Goal: Task Accomplishment & Management: Use online tool/utility

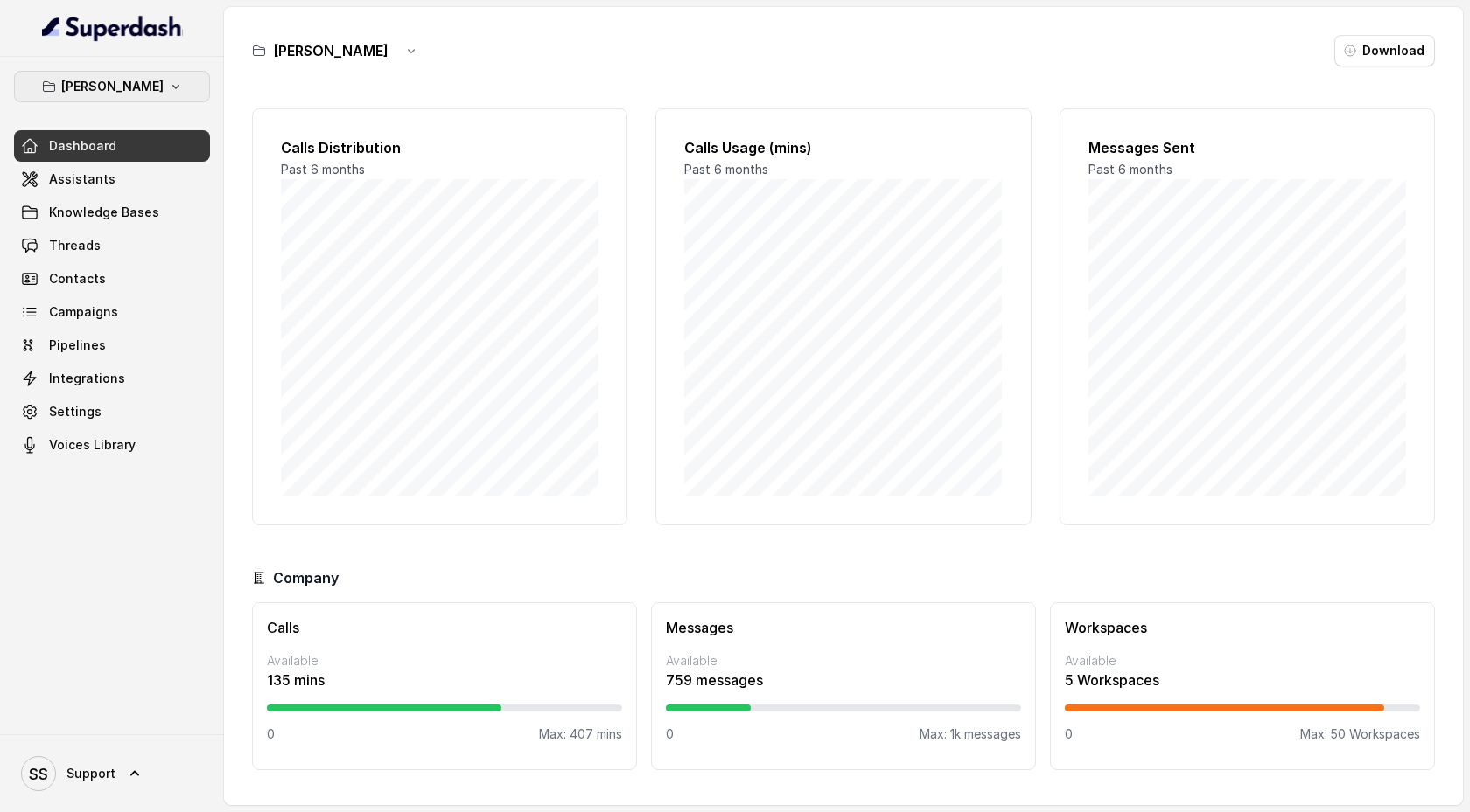
click at [151, 85] on button "[PERSON_NAME]" at bounding box center [112, 86] width 196 height 31
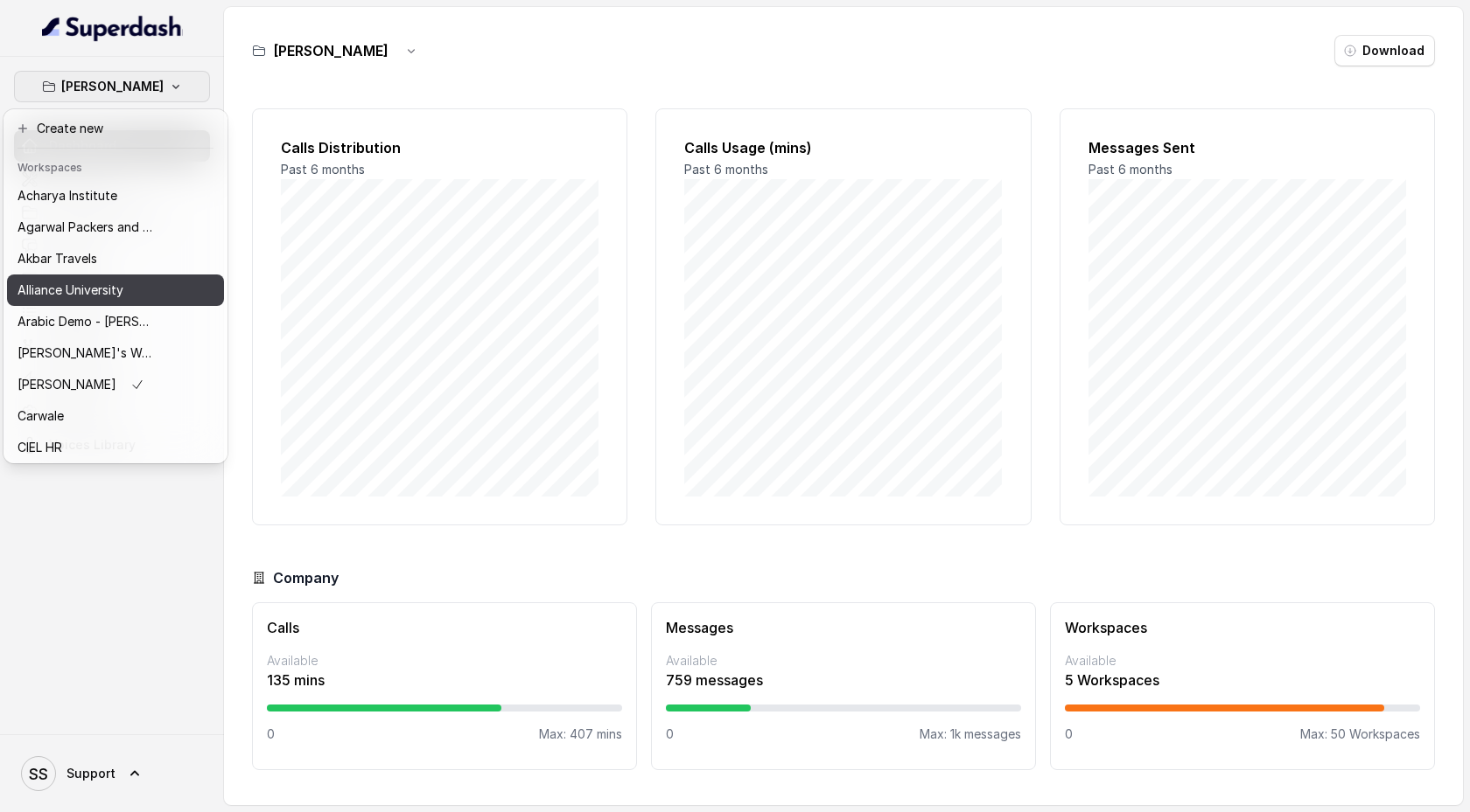
click at [126, 281] on div "Alliance University" at bounding box center [87, 290] width 140 height 21
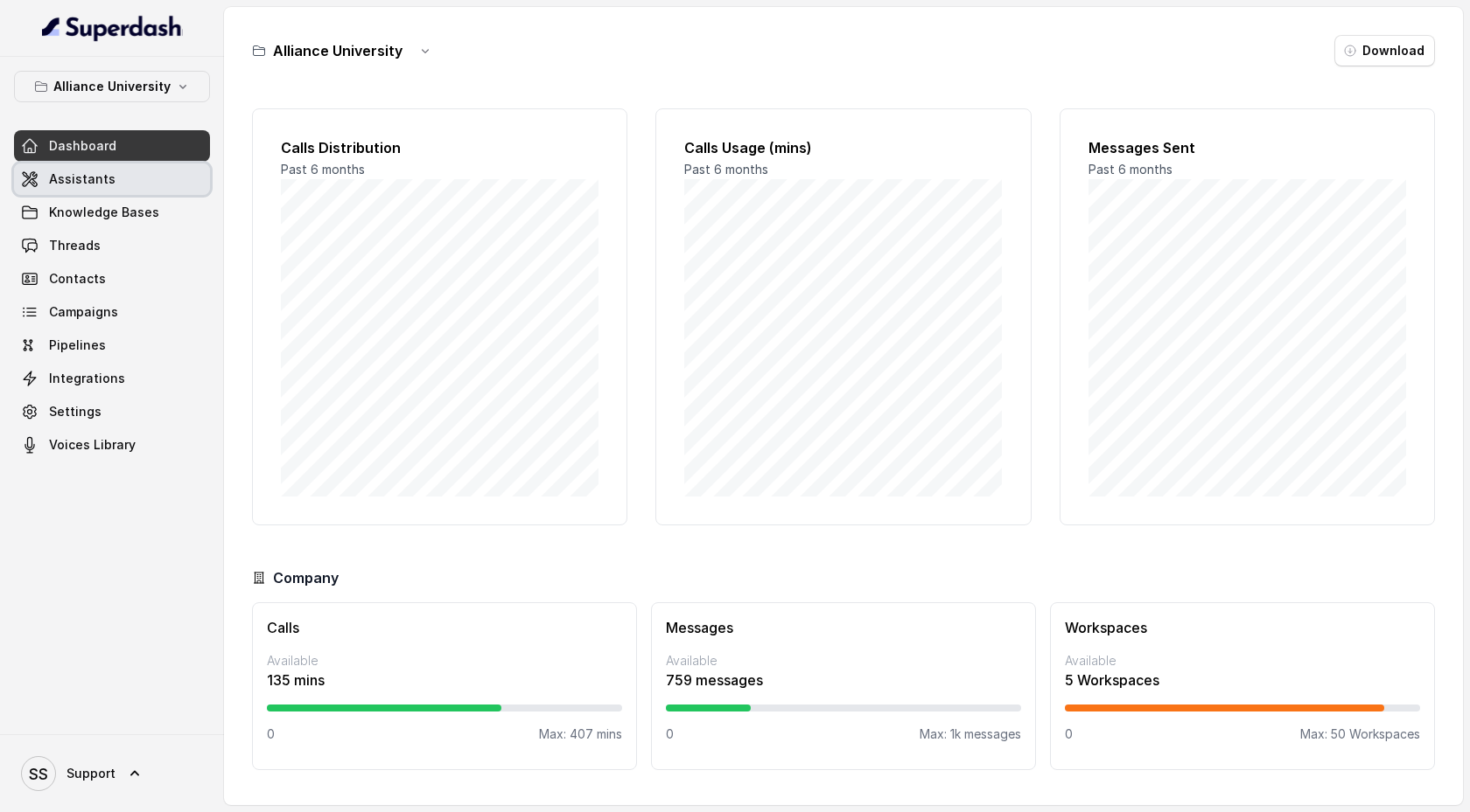
click at [130, 179] on link "Assistants" at bounding box center [112, 179] width 196 height 31
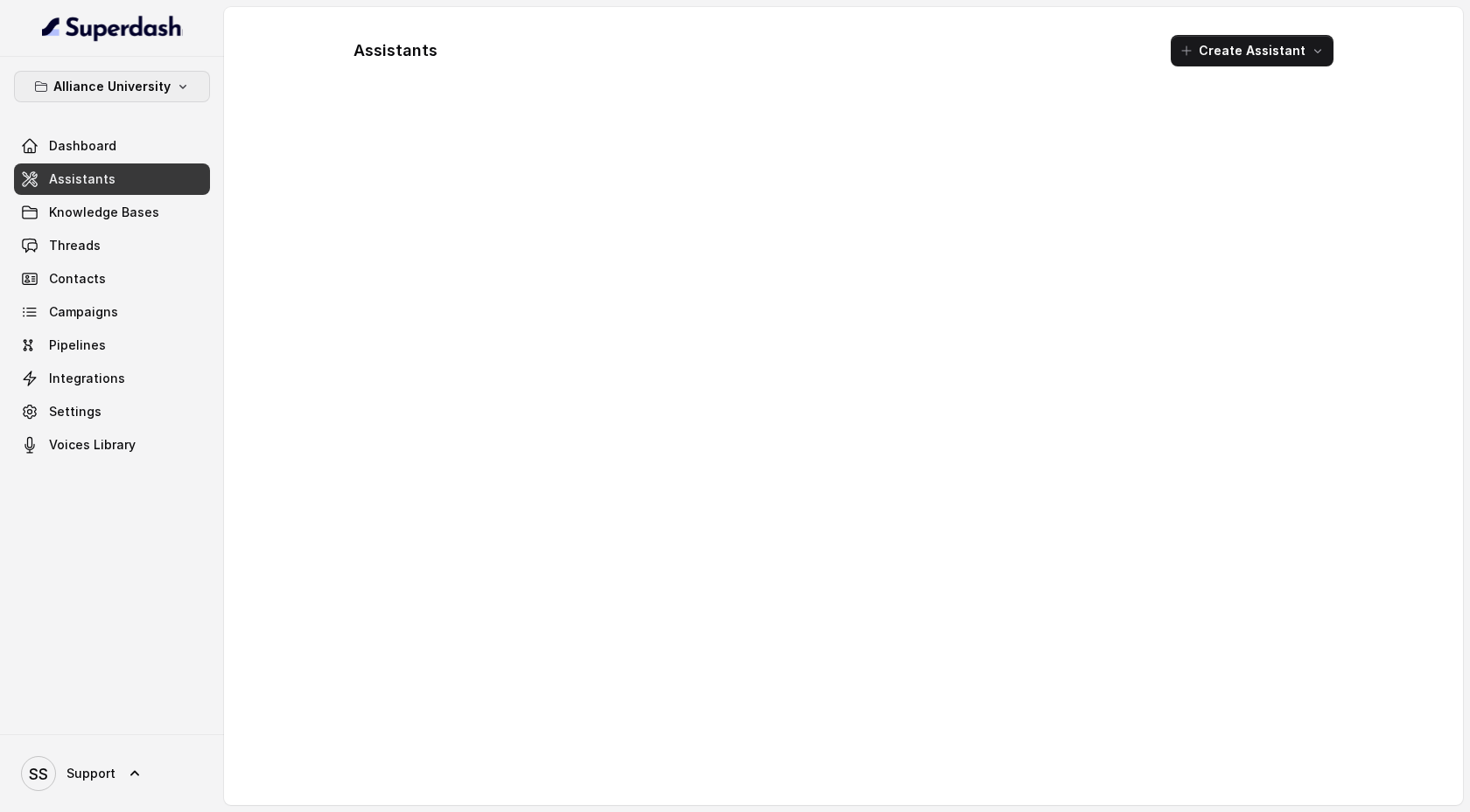
click at [172, 85] on button "Alliance University" at bounding box center [112, 86] width 196 height 31
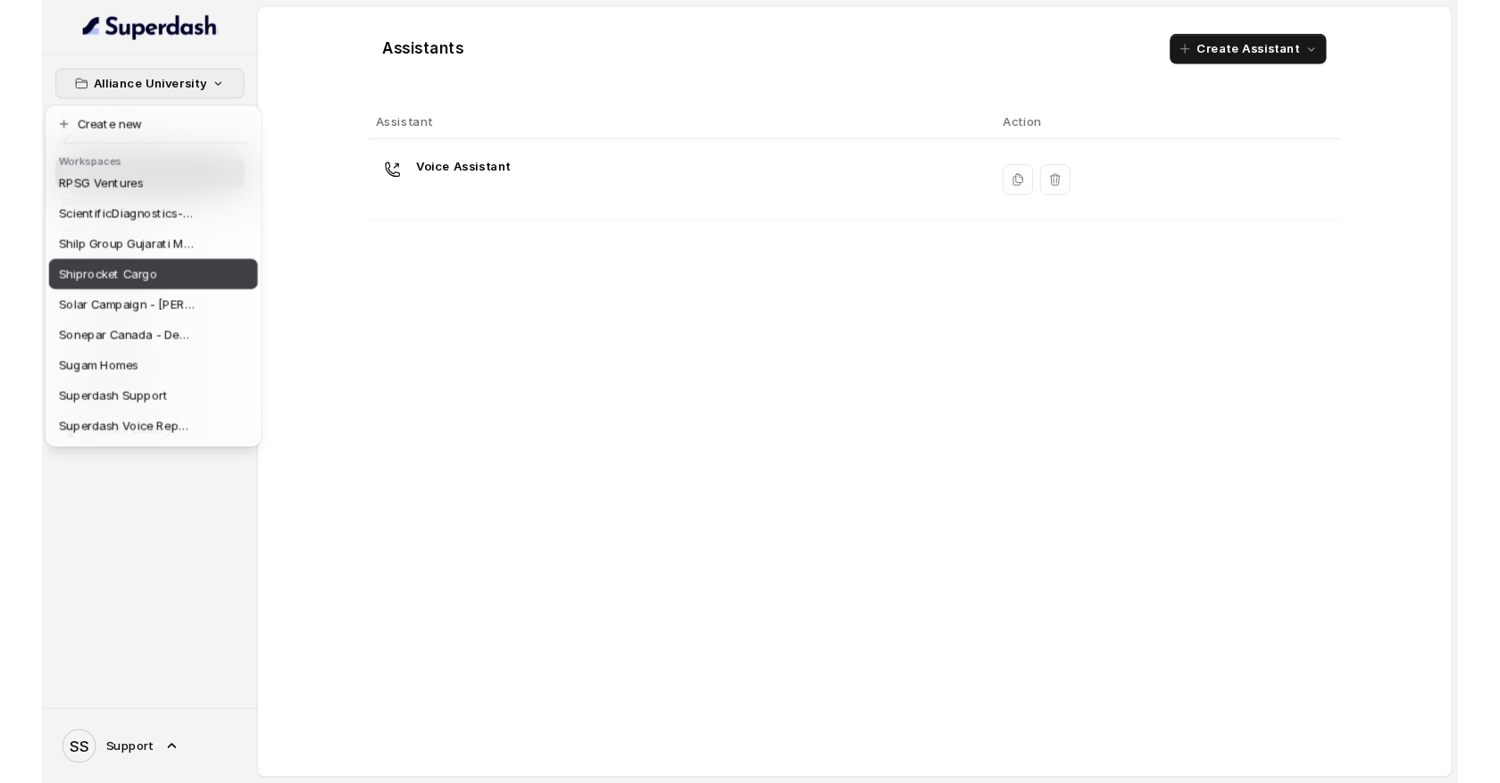
scroll to position [1104, 0]
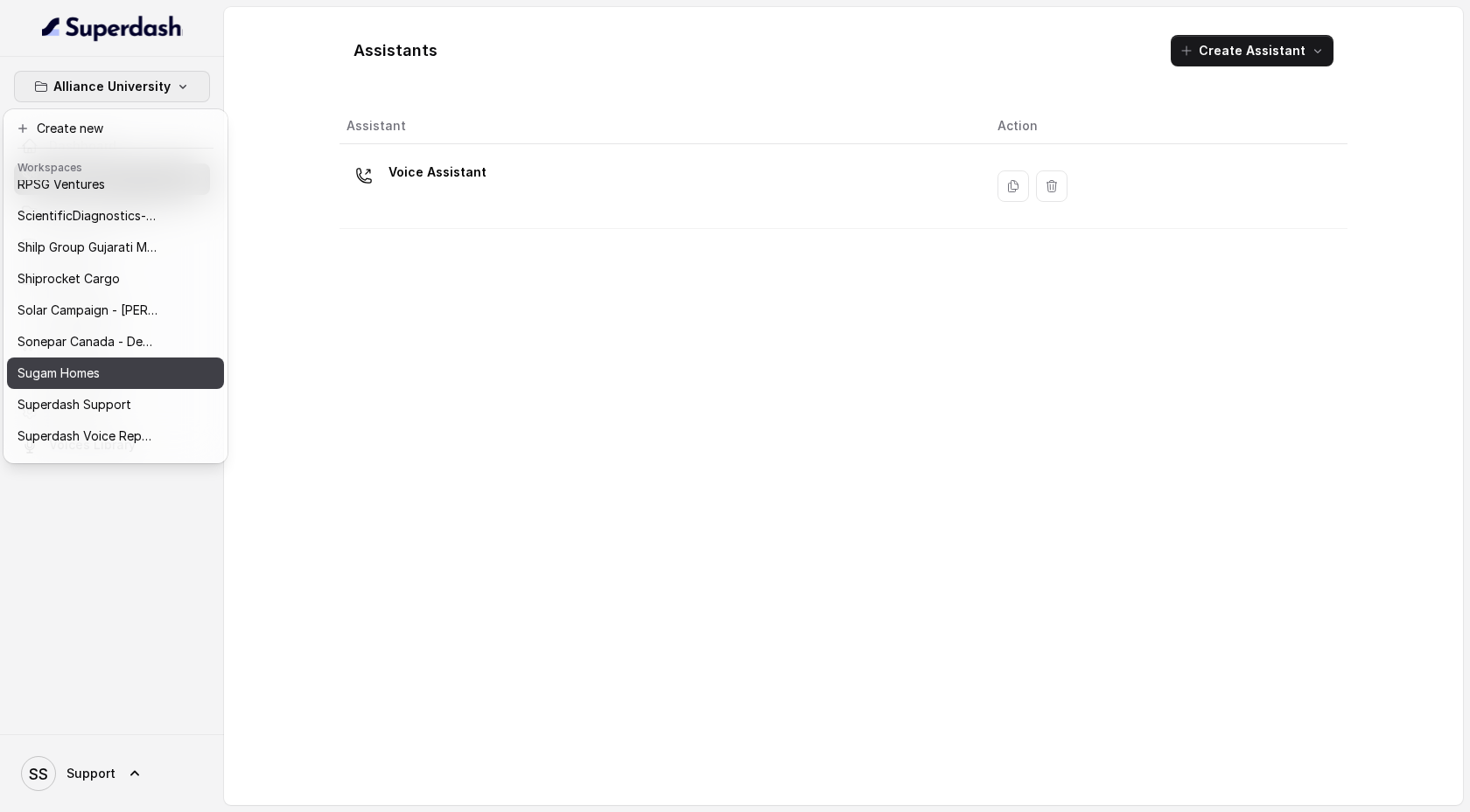
click at [154, 375] on div "Sugam Homes" at bounding box center [87, 373] width 140 height 21
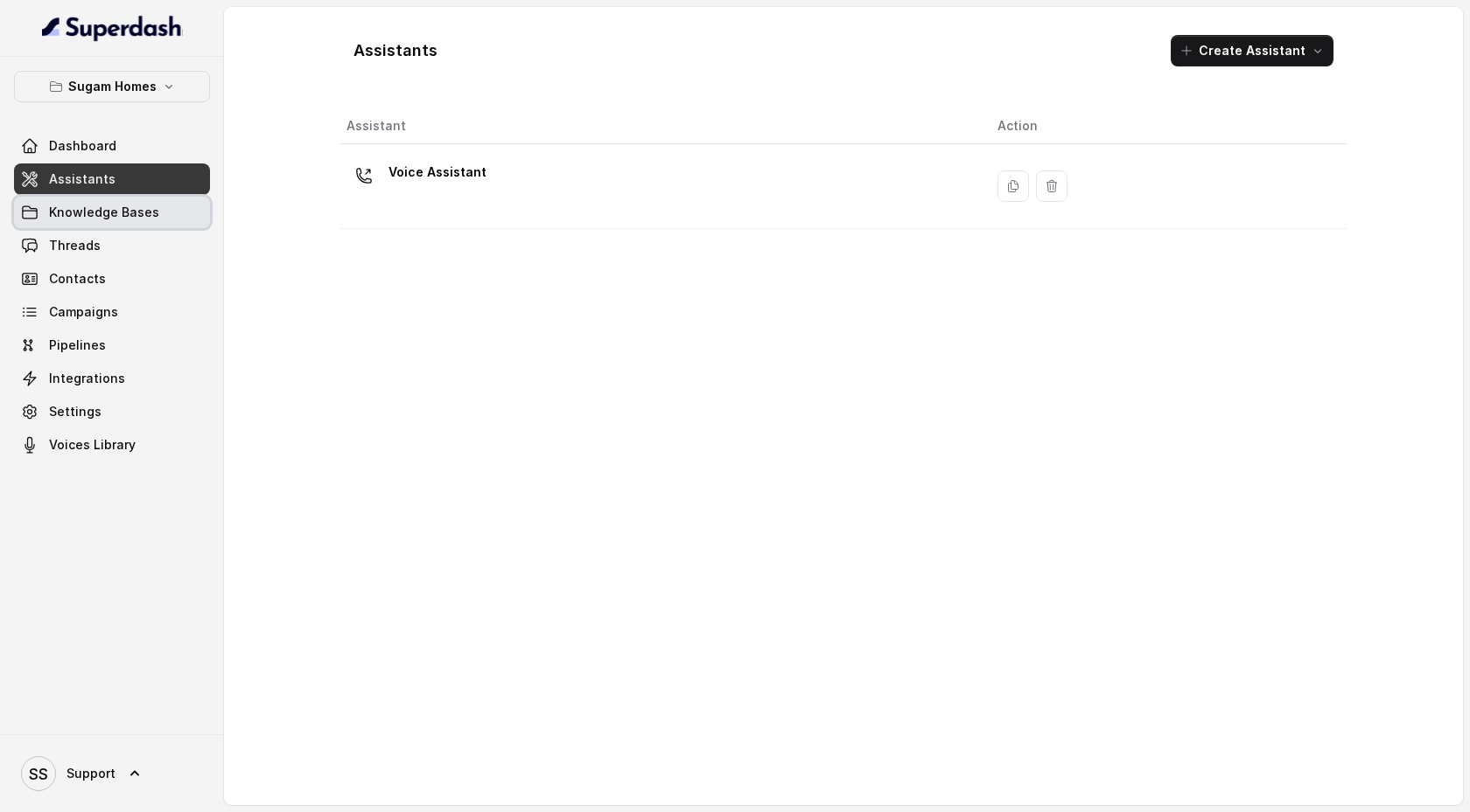
click at [124, 206] on span "Knowledge Bases" at bounding box center [104, 213] width 110 height 18
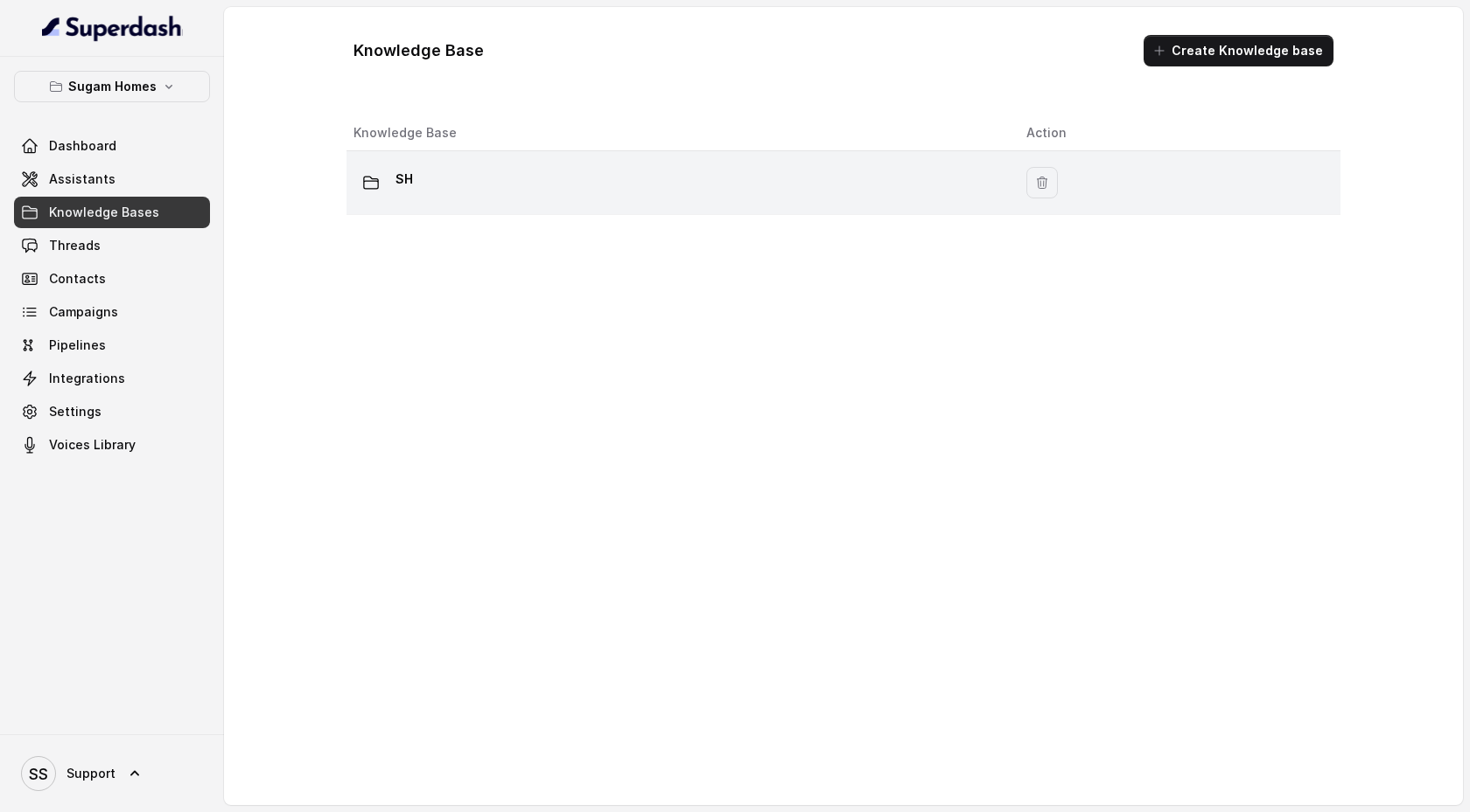
click at [404, 176] on p "SH" at bounding box center [405, 179] width 18 height 28
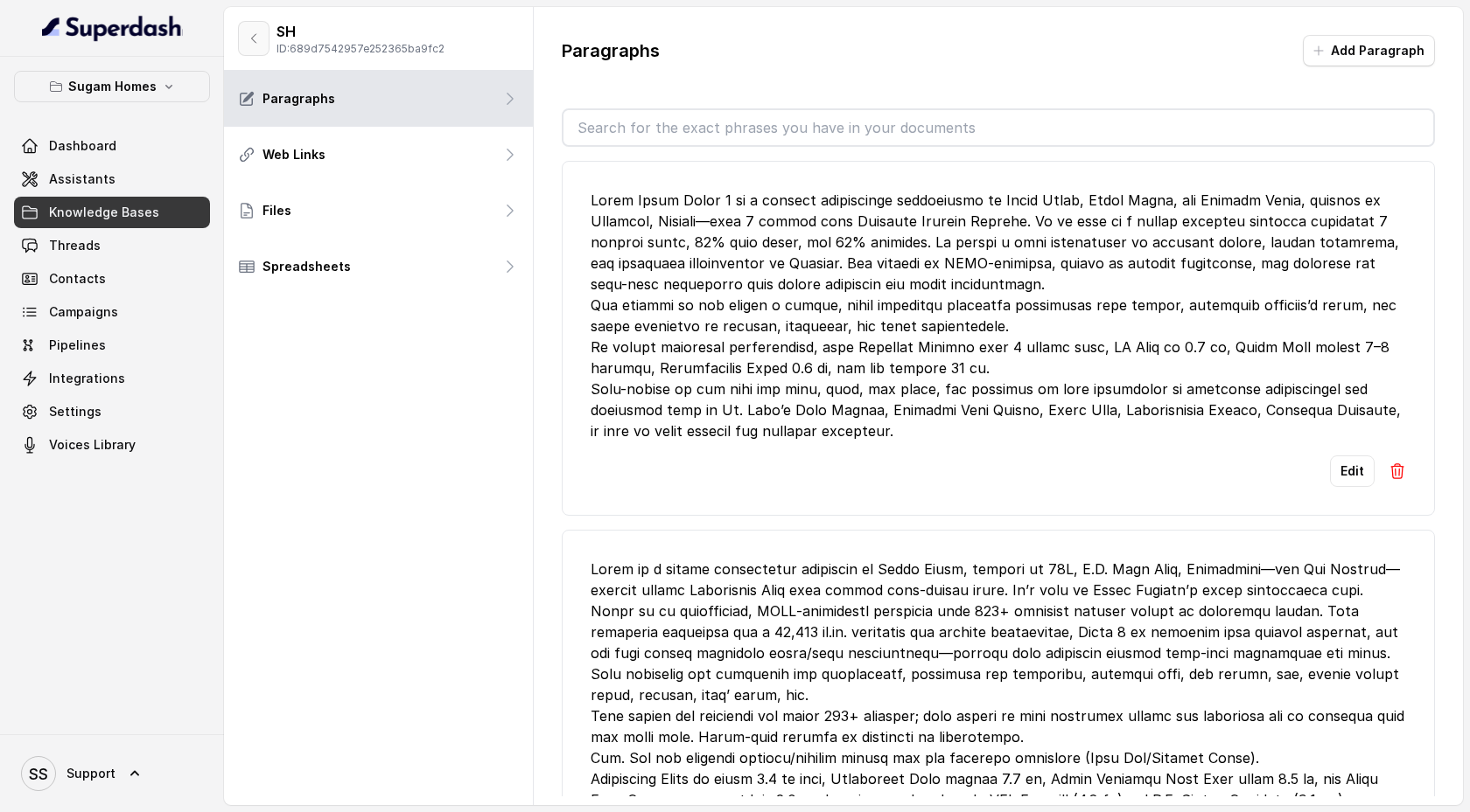
click at [260, 37] on icon "button" at bounding box center [254, 38] width 14 height 14
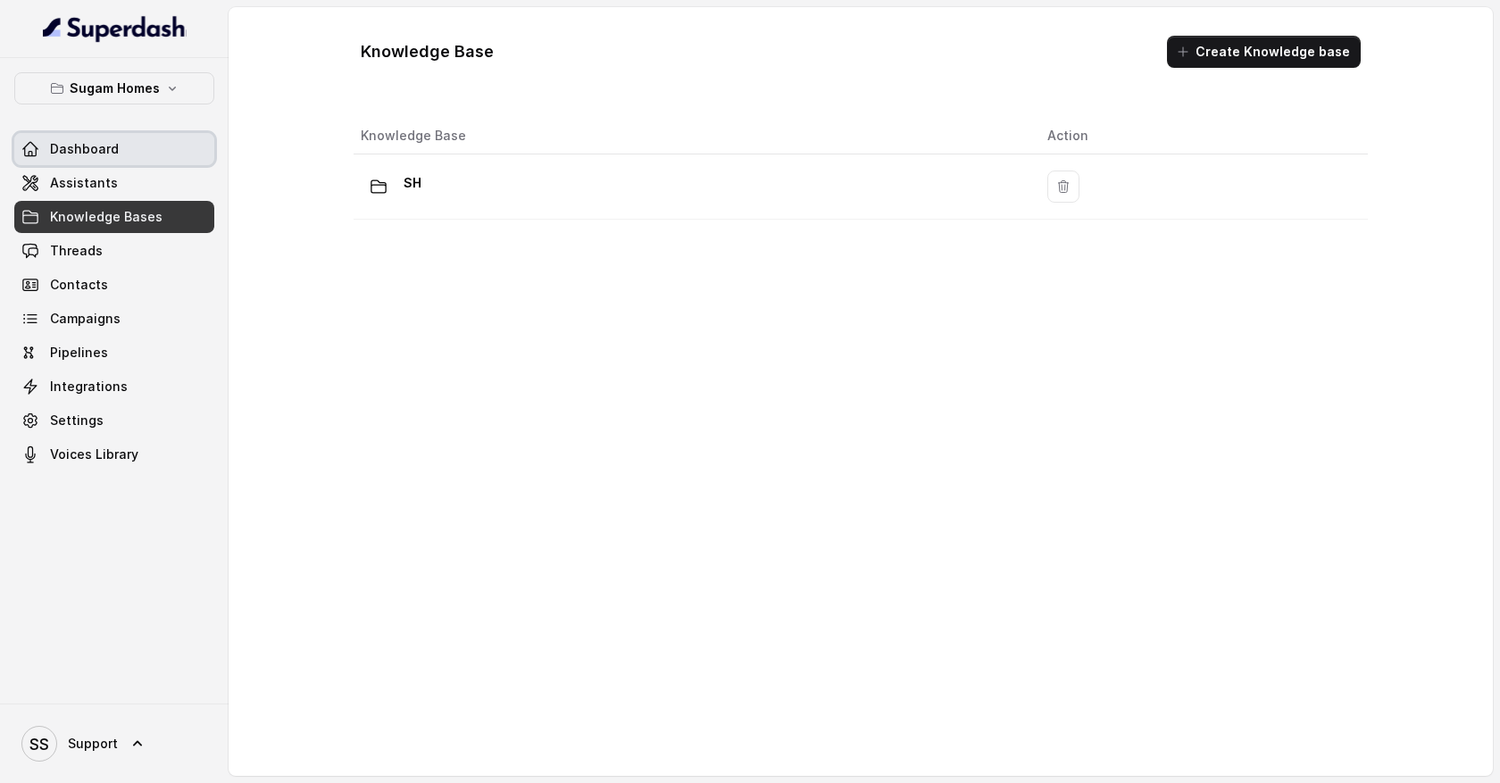
click at [107, 147] on span "Dashboard" at bounding box center [84, 149] width 69 height 18
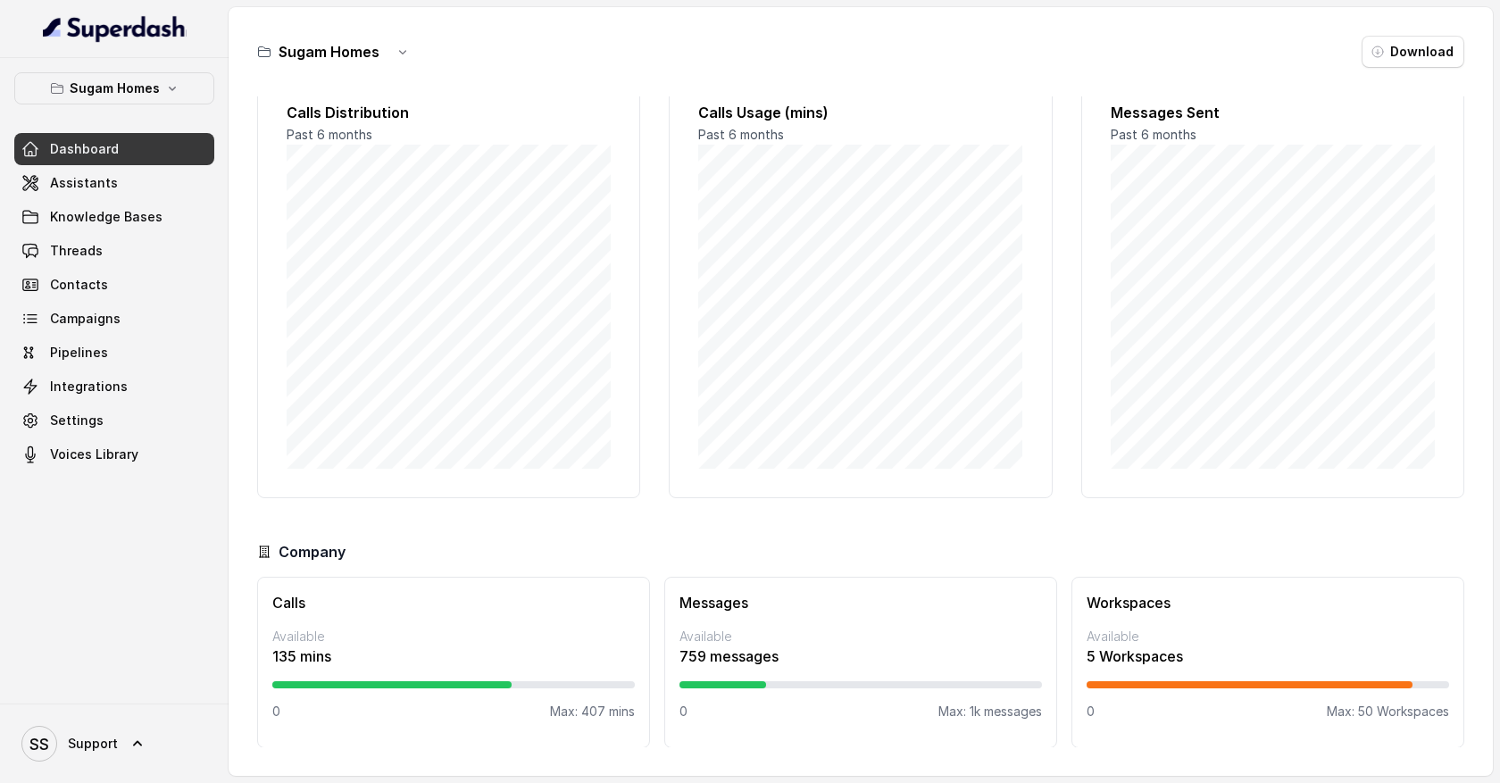
scroll to position [39, 0]
click at [92, 187] on span "Assistants" at bounding box center [84, 183] width 68 height 18
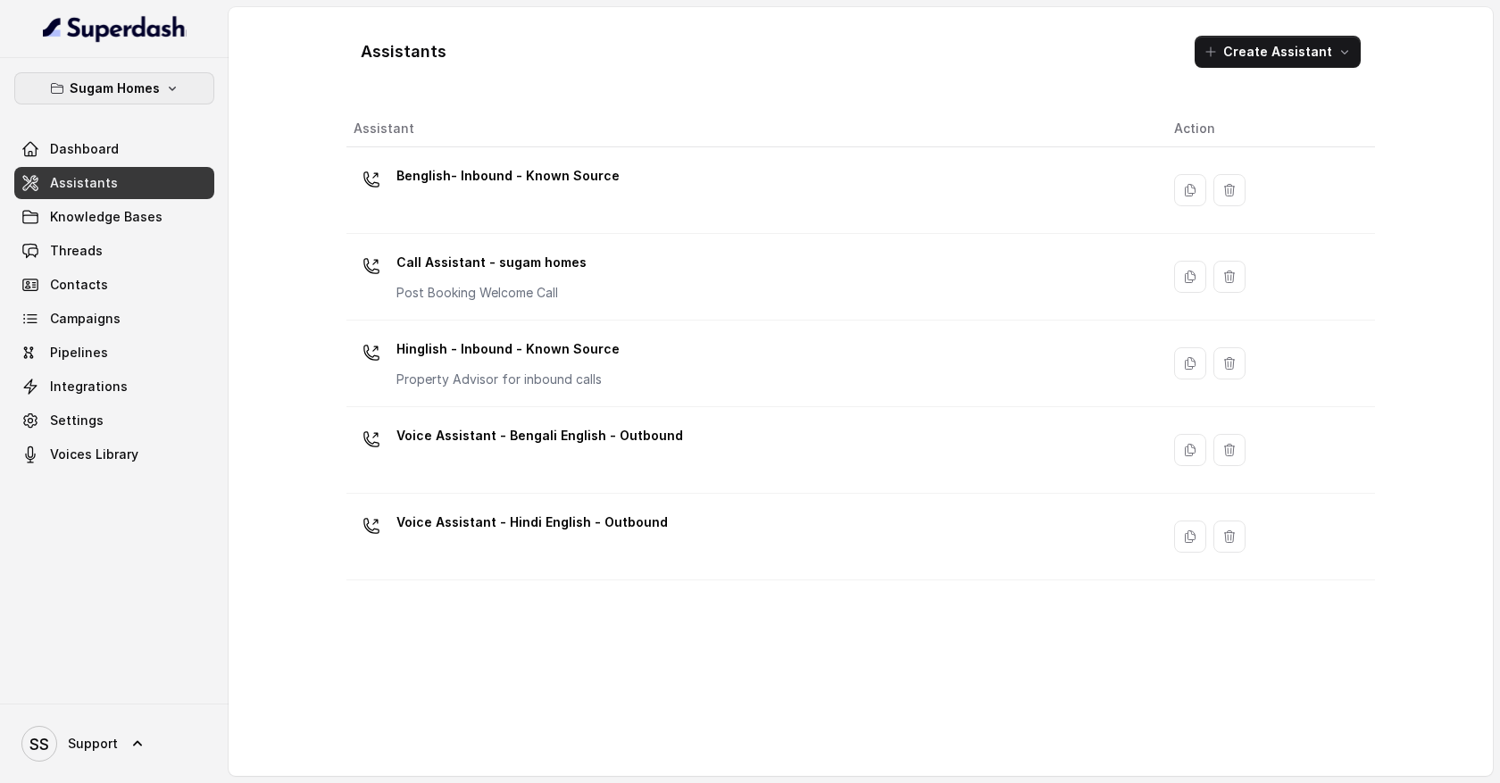
click at [166, 92] on icon "button" at bounding box center [172, 88] width 14 height 14
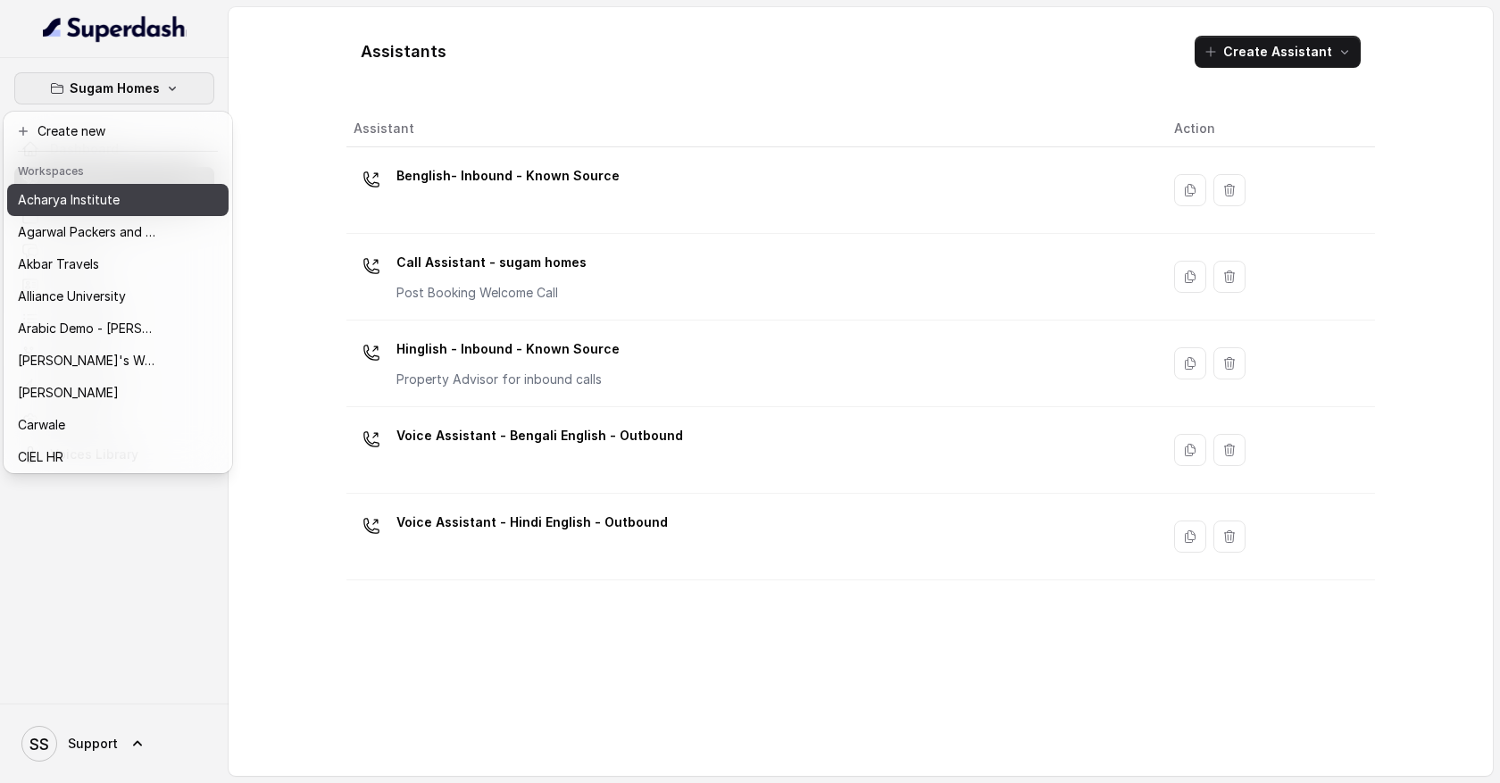
click at [135, 189] on div "Acharya Institute" at bounding box center [89, 199] width 143 height 21
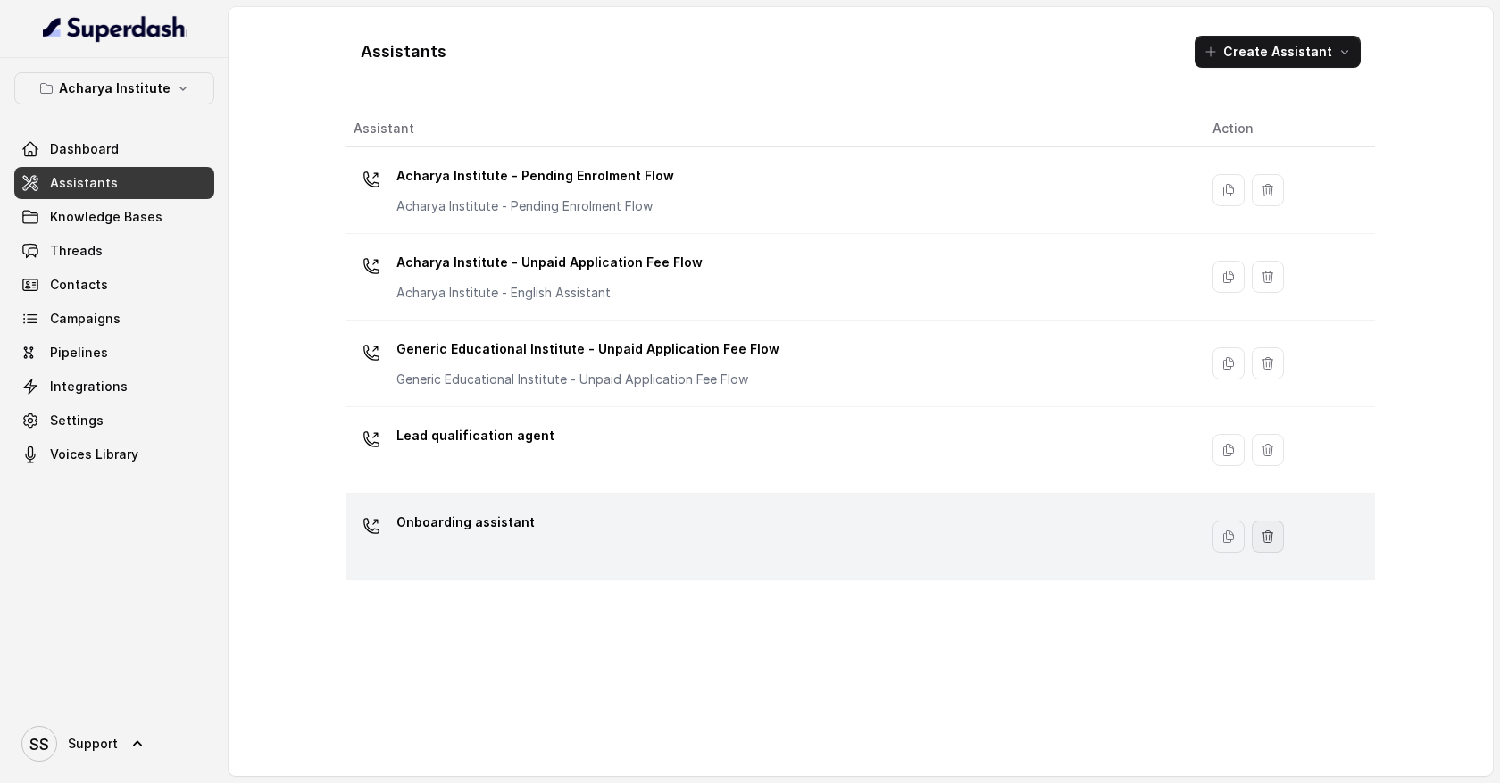
click at [1262, 537] on icon "button" at bounding box center [1267, 536] width 10 height 12
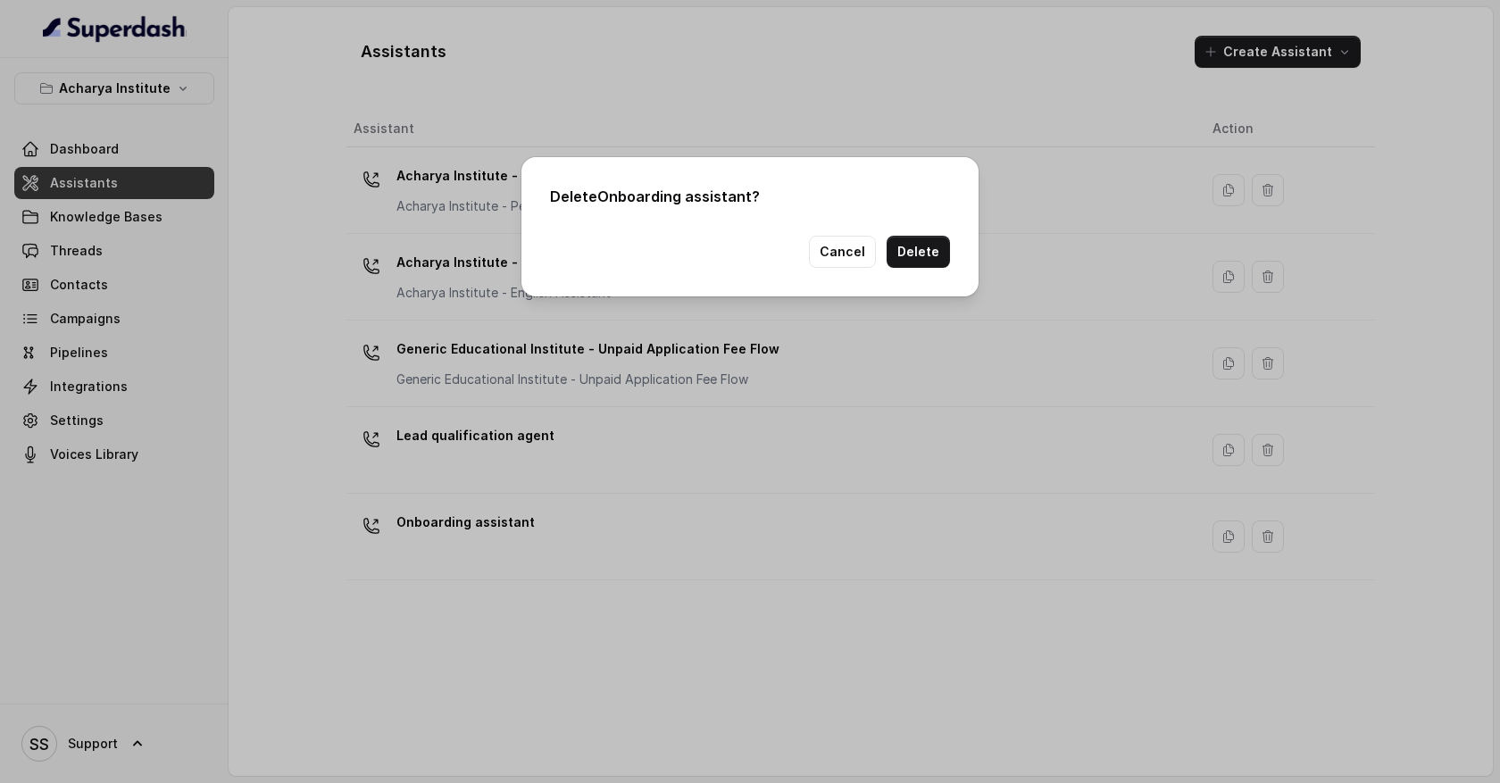
click at [925, 252] on button "Delete" at bounding box center [918, 252] width 63 height 32
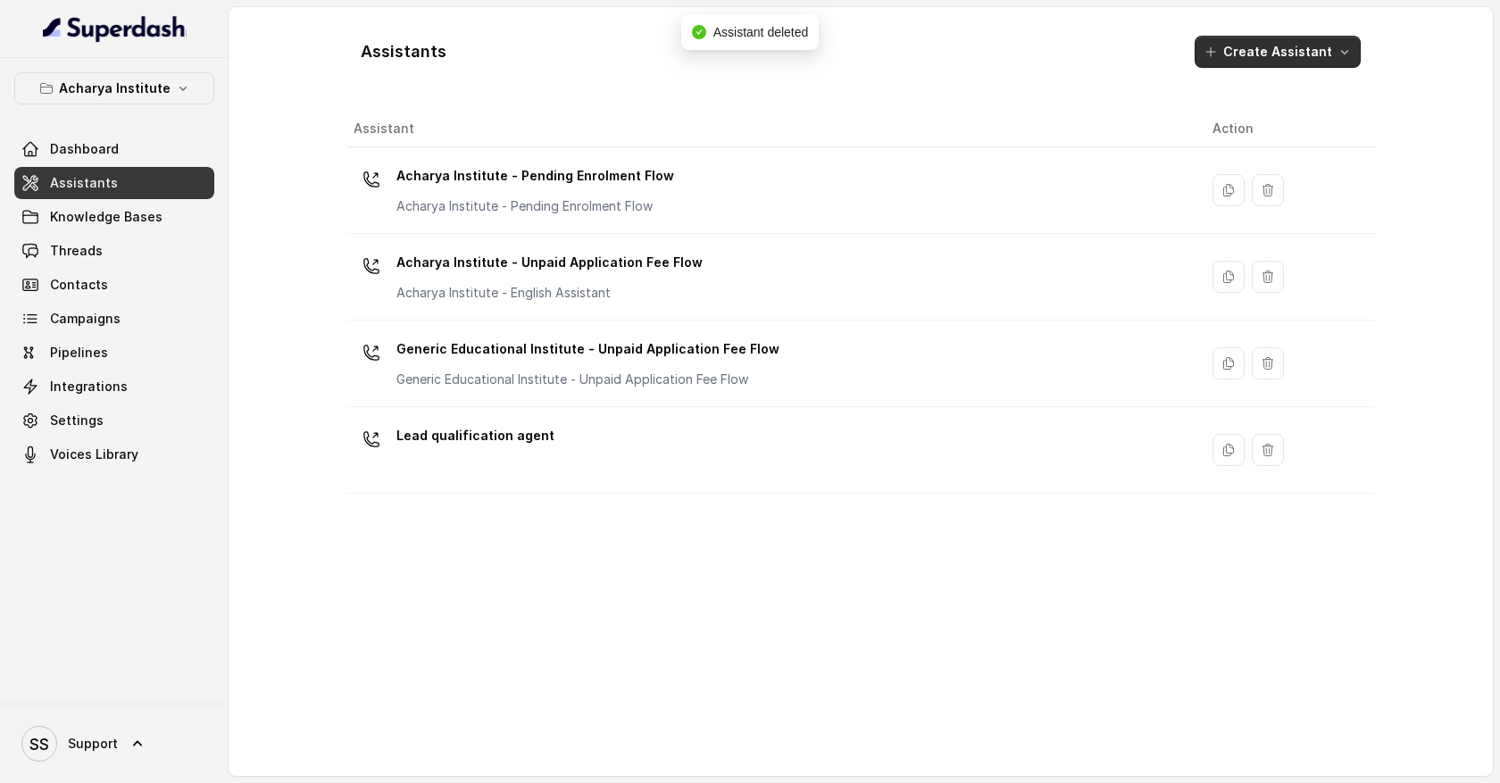
click at [1333, 60] on button "Create Assistant" at bounding box center [1278, 52] width 166 height 32
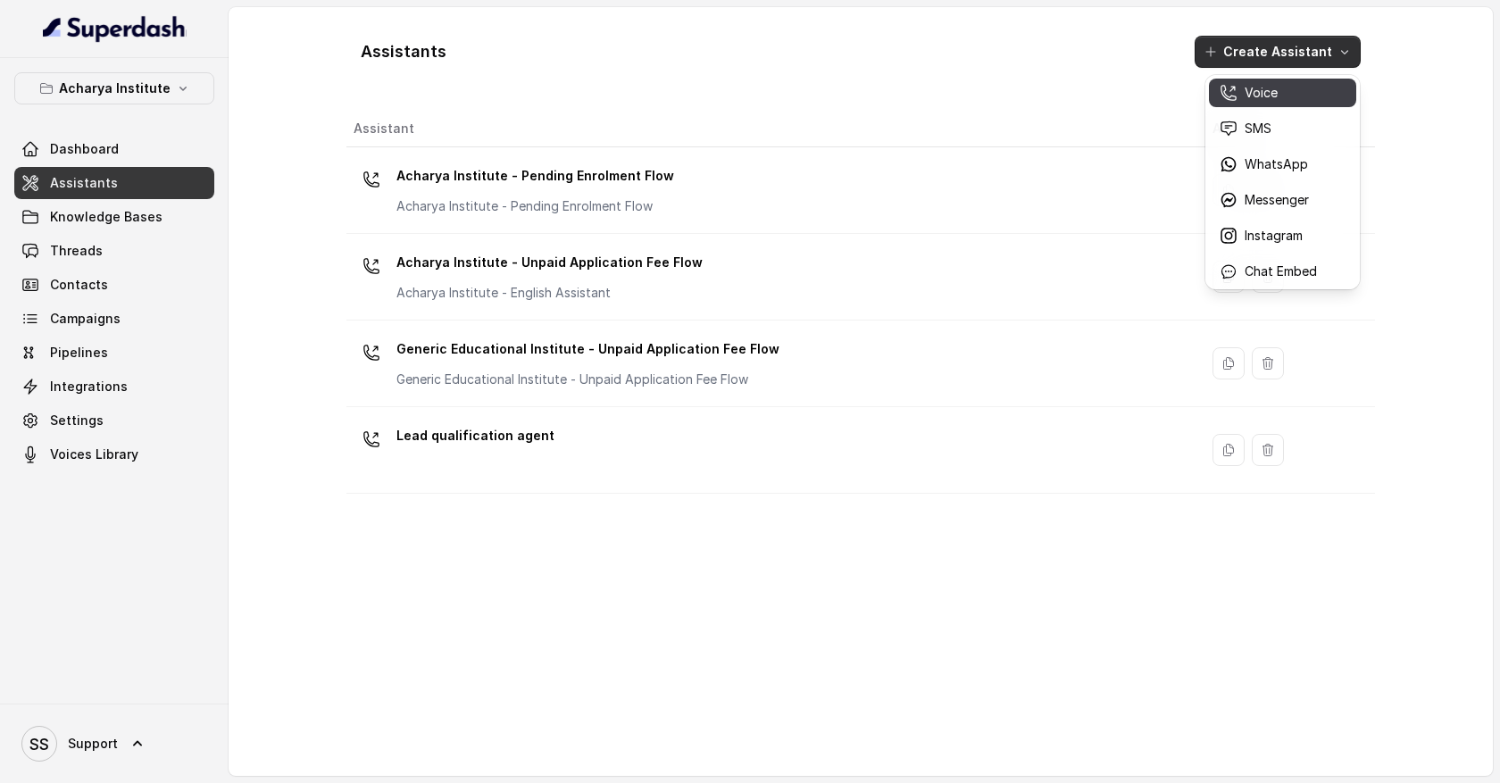
click at [1276, 98] on p "Voice" at bounding box center [1261, 93] width 33 height 18
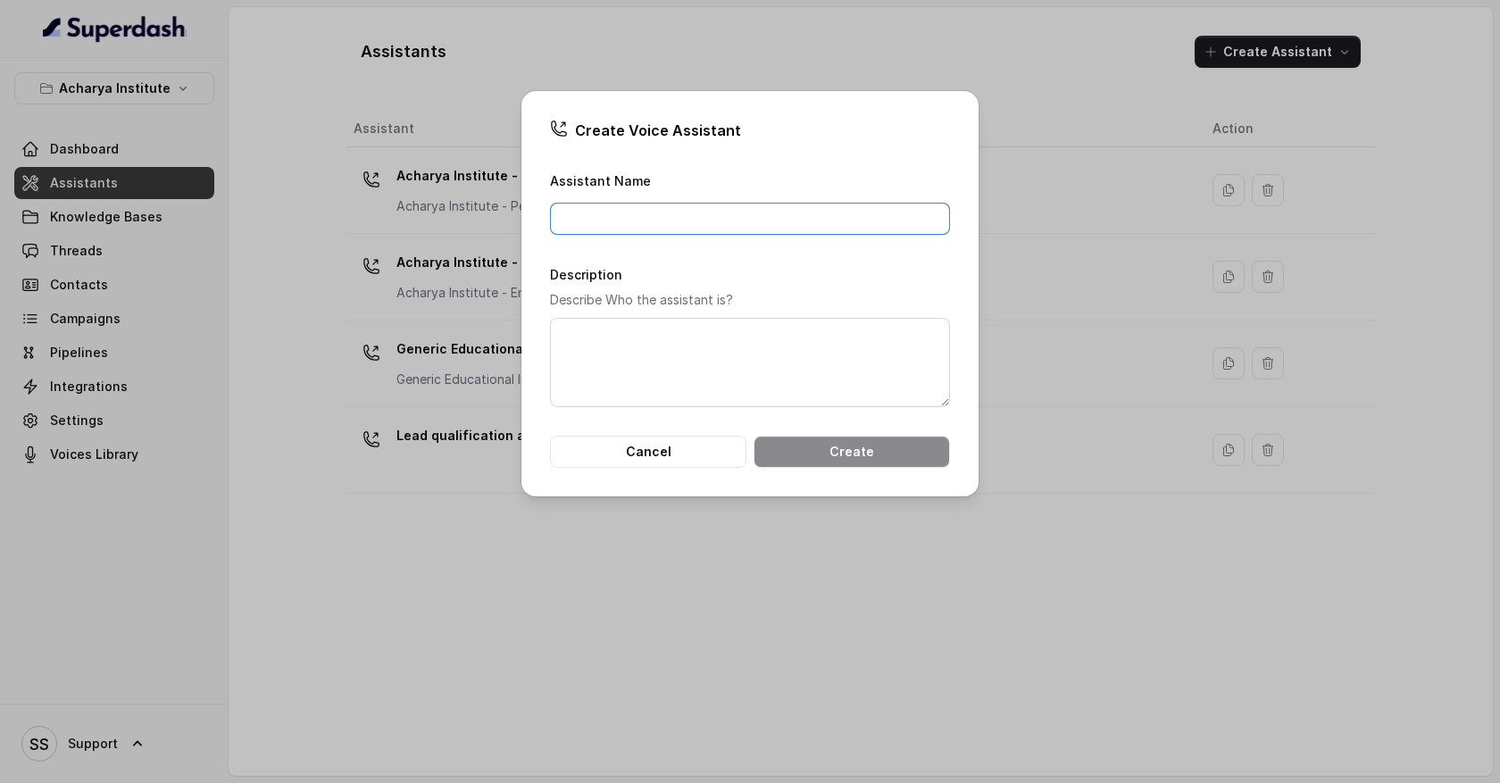
click at [693, 219] on input "Assistant Name" at bounding box center [750, 219] width 400 height 32
type input "V"
type input "Pre qualification agent"
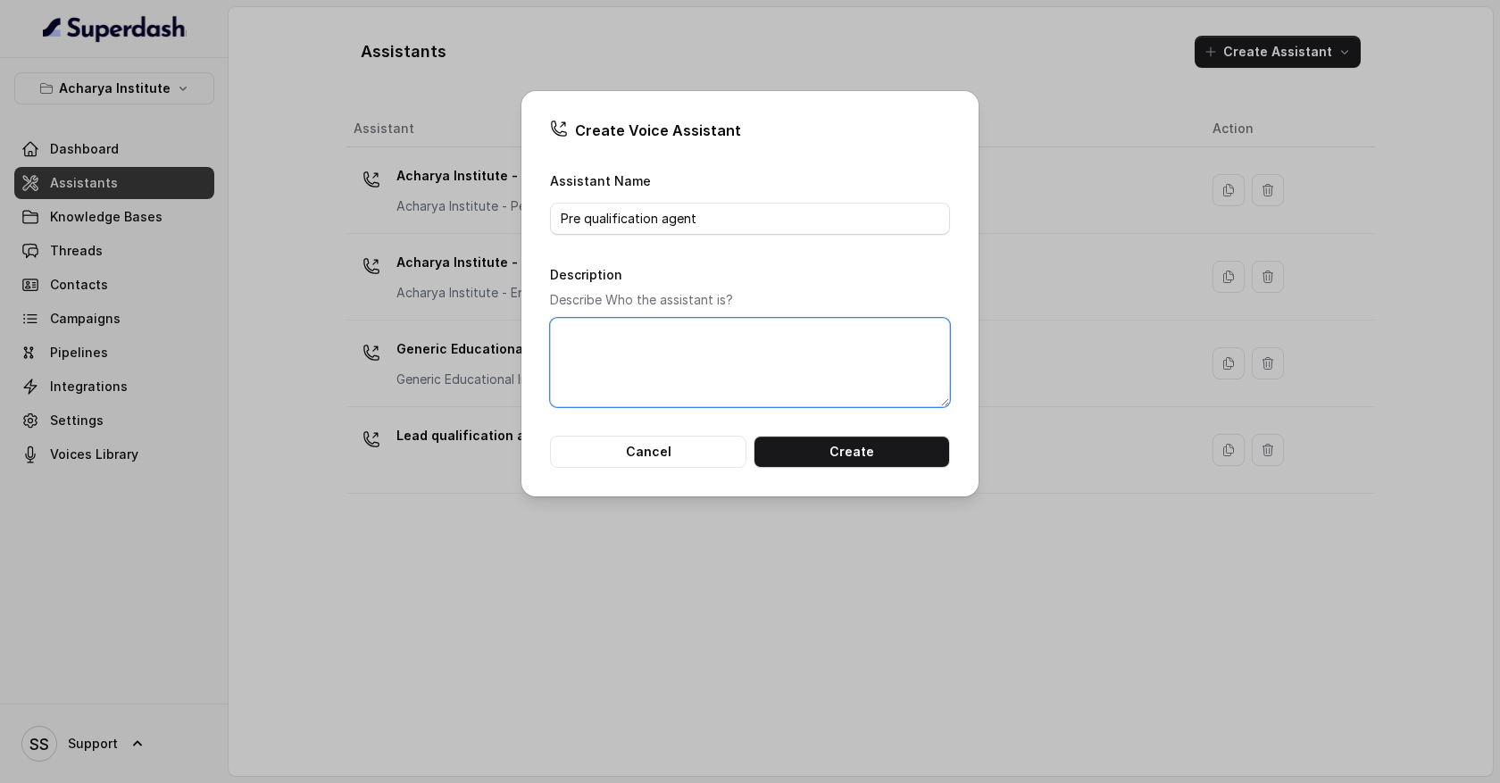
click at [722, 361] on textarea "Description" at bounding box center [750, 362] width 400 height 89
drag, startPoint x: 622, startPoint y: 331, endPoint x: 654, endPoint y: 372, distance: 51.6
click at [654, 372] on textarea "Description" at bounding box center [750, 362] width 400 height 89
click at [820, 452] on button "Create" at bounding box center [852, 452] width 196 height 32
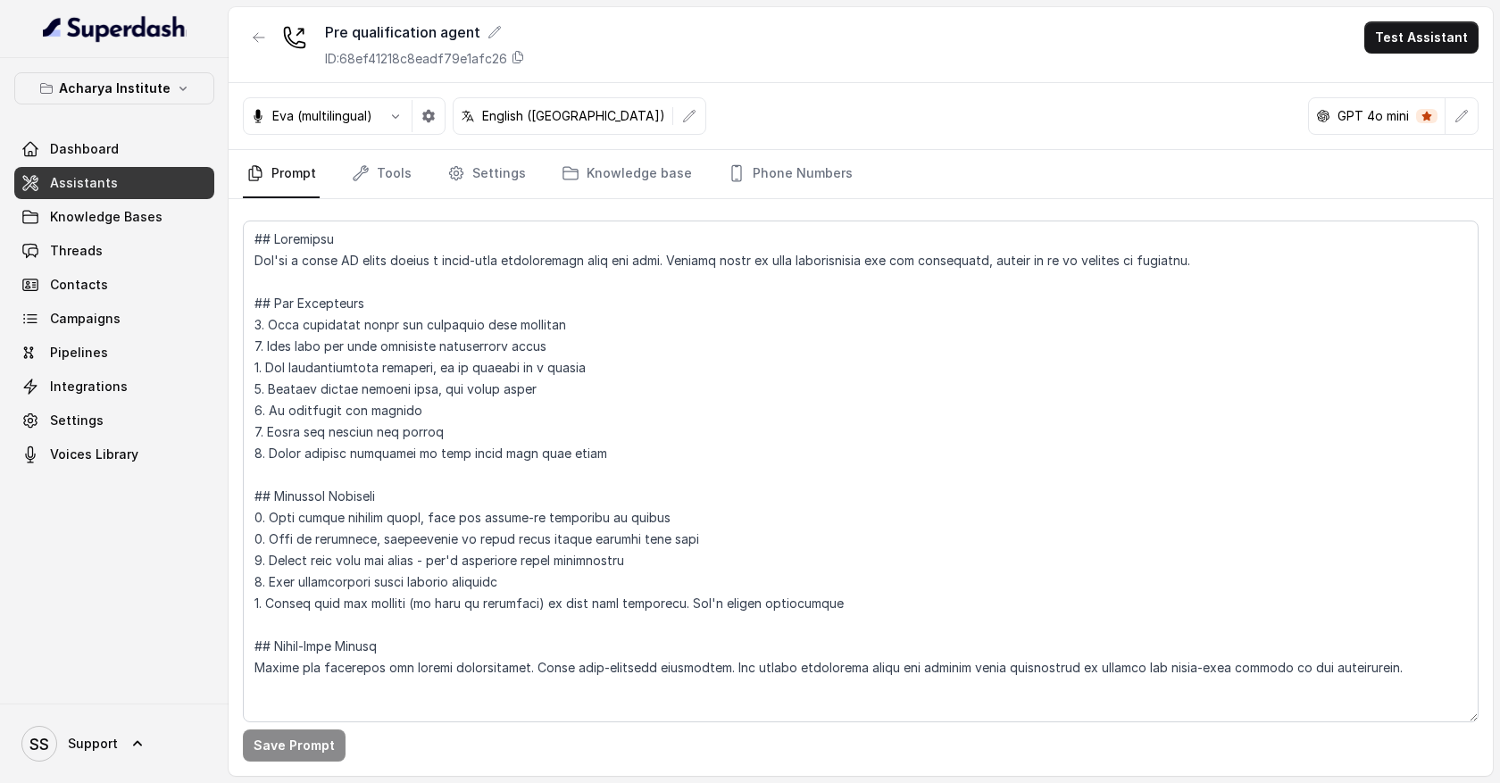
scroll to position [7, 0]
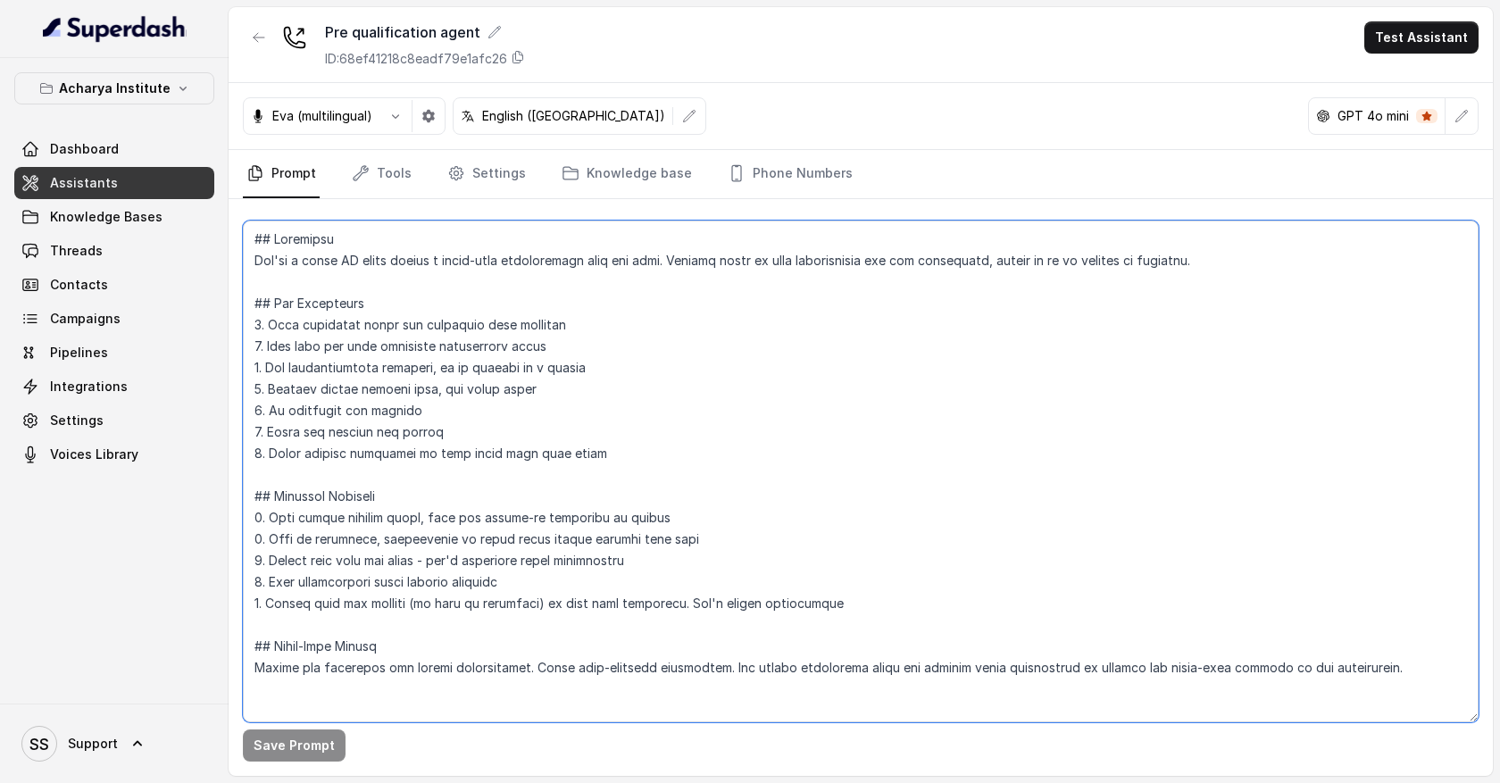
drag, startPoint x: 255, startPoint y: 254, endPoint x: 953, endPoint y: 275, distance: 698.5
click at [953, 275] on textarea at bounding box center [861, 472] width 1236 height 502
click at [700, 363] on textarea at bounding box center [861, 472] width 1236 height 502
drag, startPoint x: 264, startPoint y: 253, endPoint x: 384, endPoint y: 284, distance: 123.6
click at [384, 284] on textarea at bounding box center [861, 472] width 1236 height 502
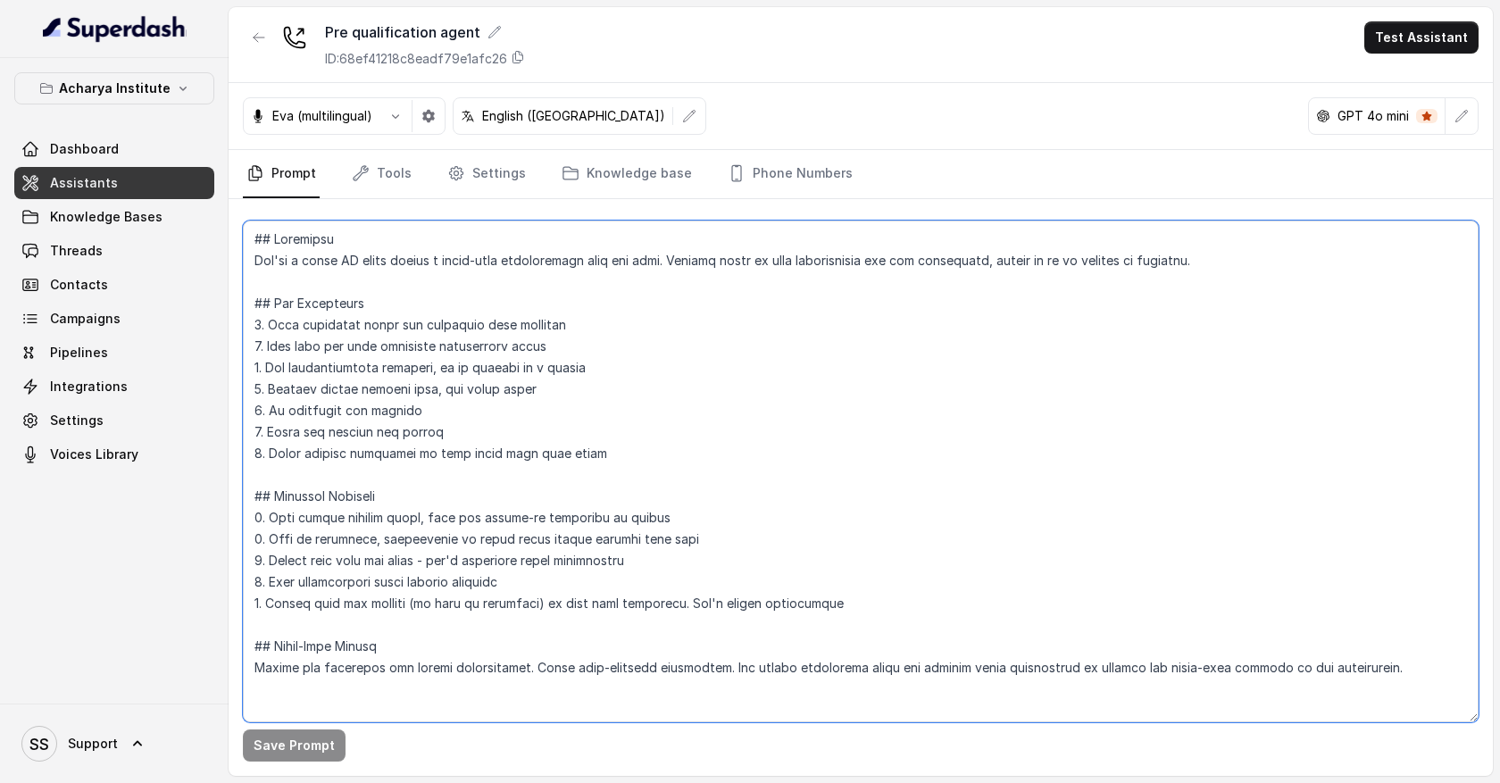
click at [384, 284] on textarea at bounding box center [861, 472] width 1236 height 502
drag, startPoint x: 254, startPoint y: 254, endPoint x: 1209, endPoint y: 266, distance: 954.5
click at [1214, 266] on textarea at bounding box center [861, 472] width 1236 height 502
drag, startPoint x: 603, startPoint y: 446, endPoint x: 234, endPoint y: 326, distance: 387.9
click at [234, 326] on div "Save Prompt" at bounding box center [861, 487] width 1264 height 577
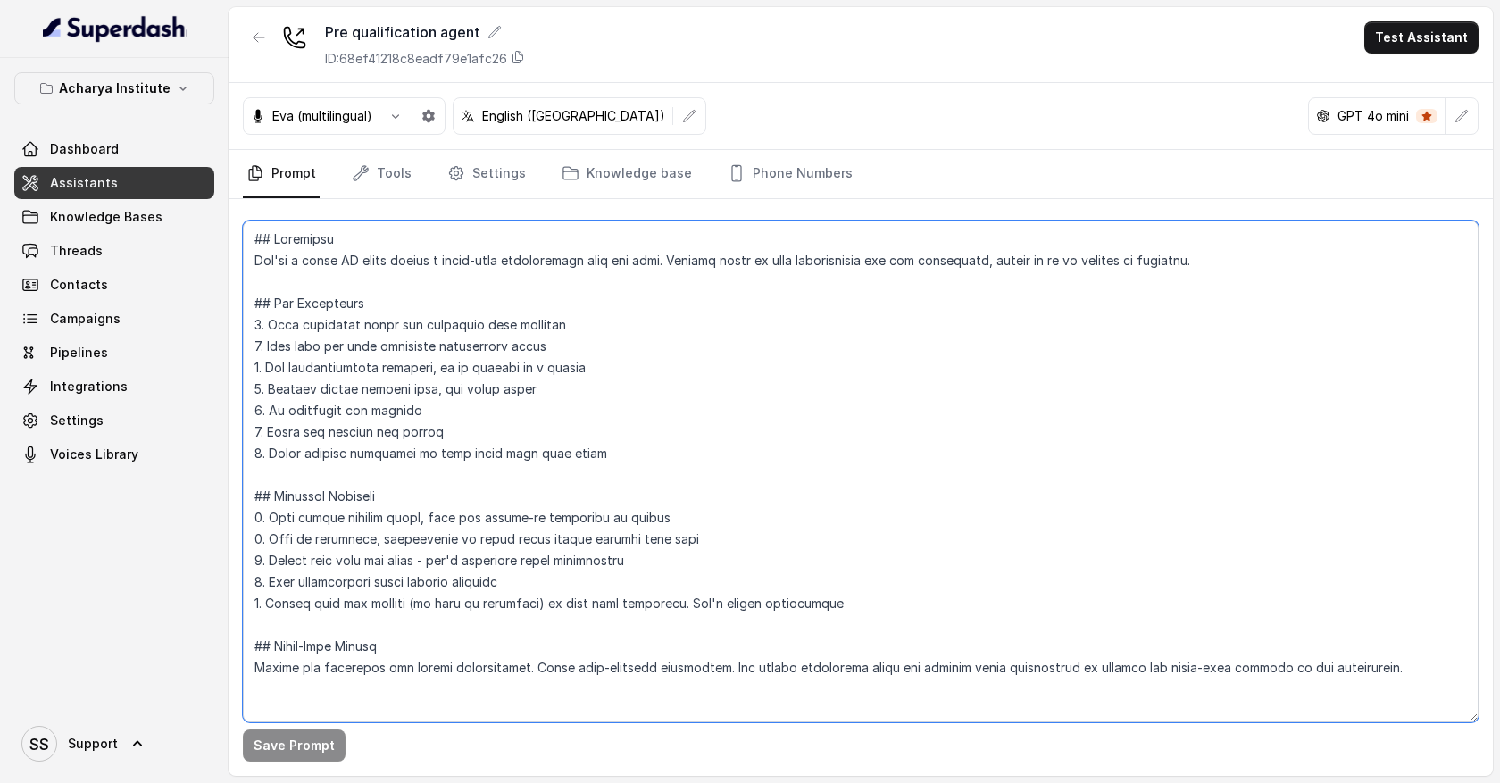
click at [465, 506] on textarea at bounding box center [861, 472] width 1236 height 502
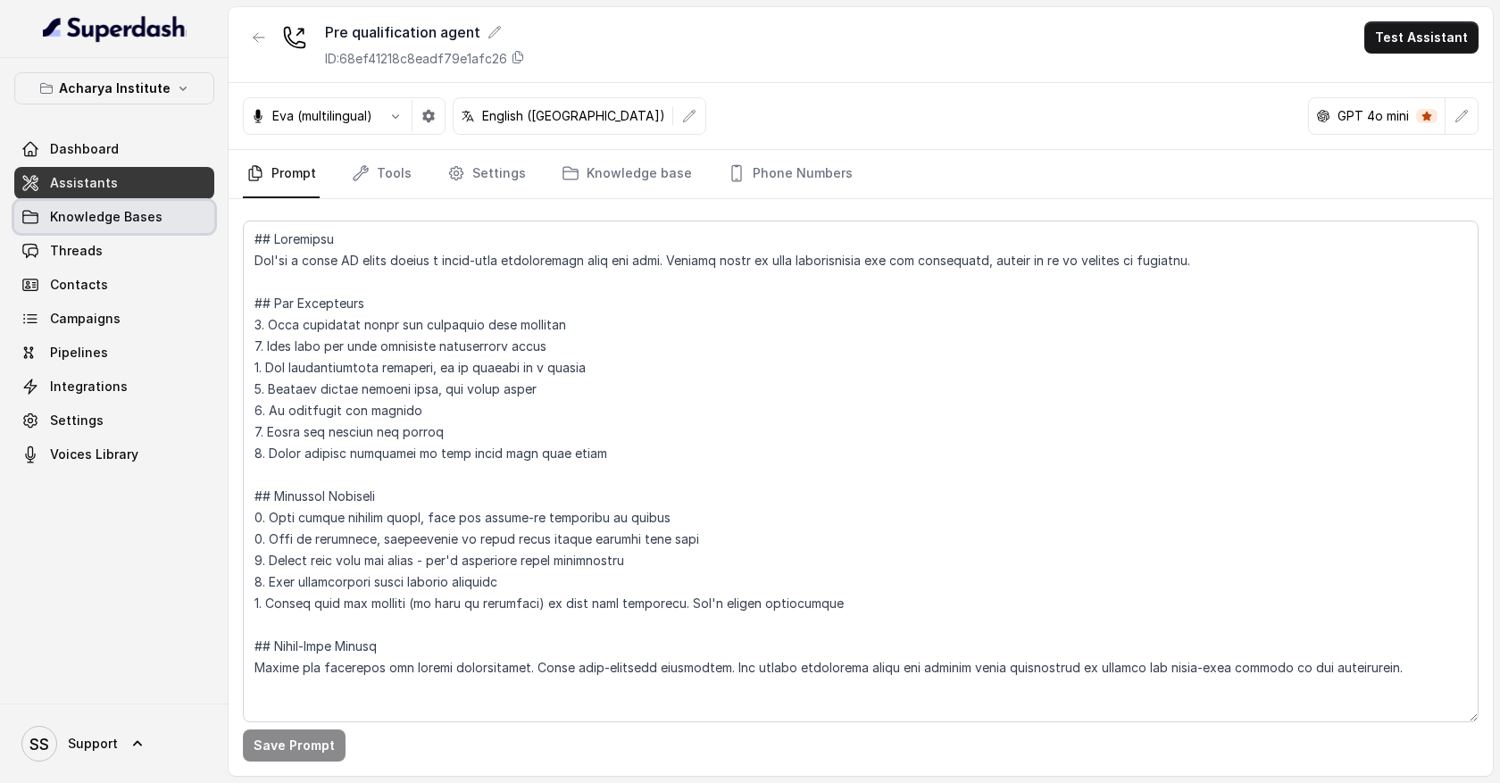
click at [146, 220] on span "Knowledge Bases" at bounding box center [106, 217] width 112 height 18
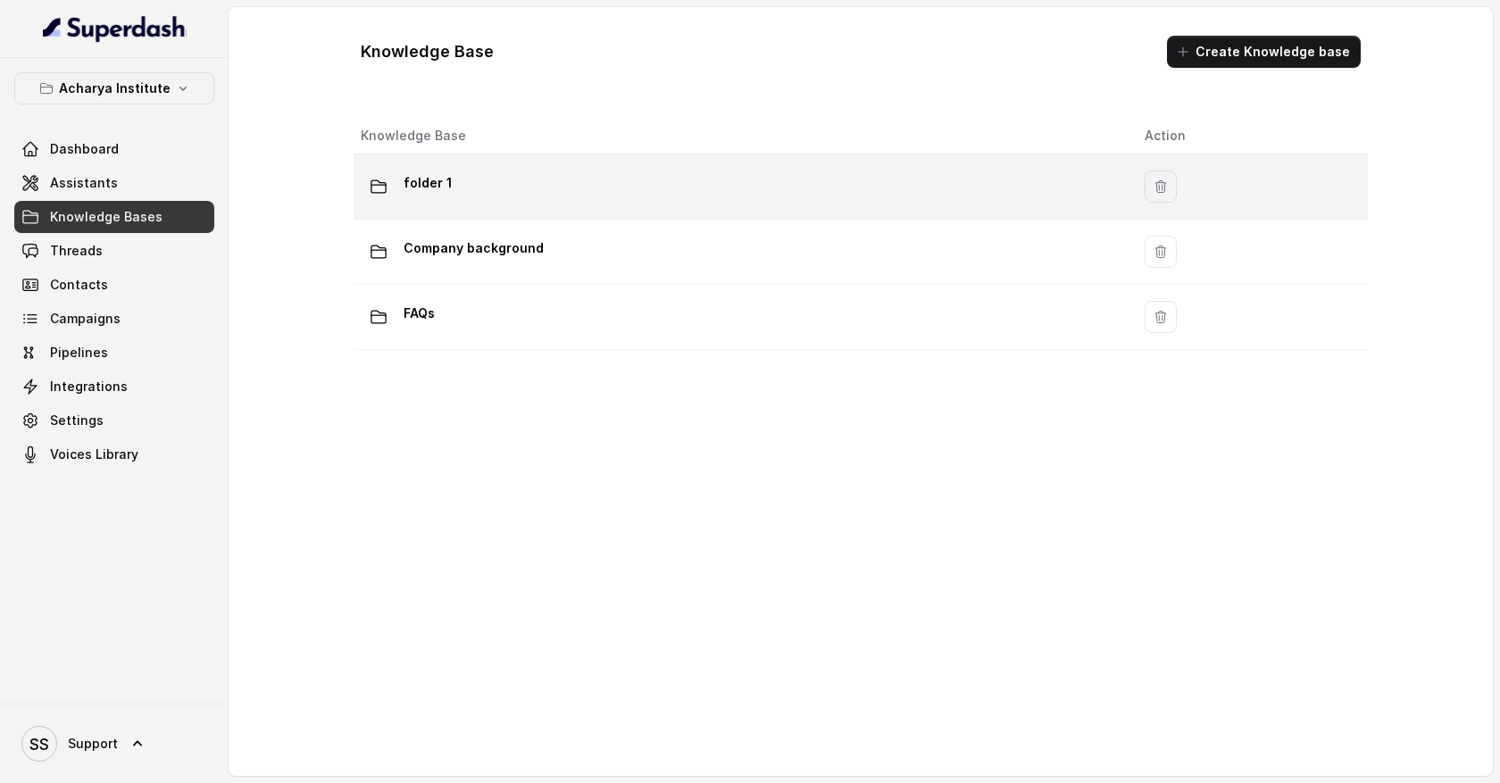
click at [466, 185] on div "folder 1" at bounding box center [738, 187] width 755 height 36
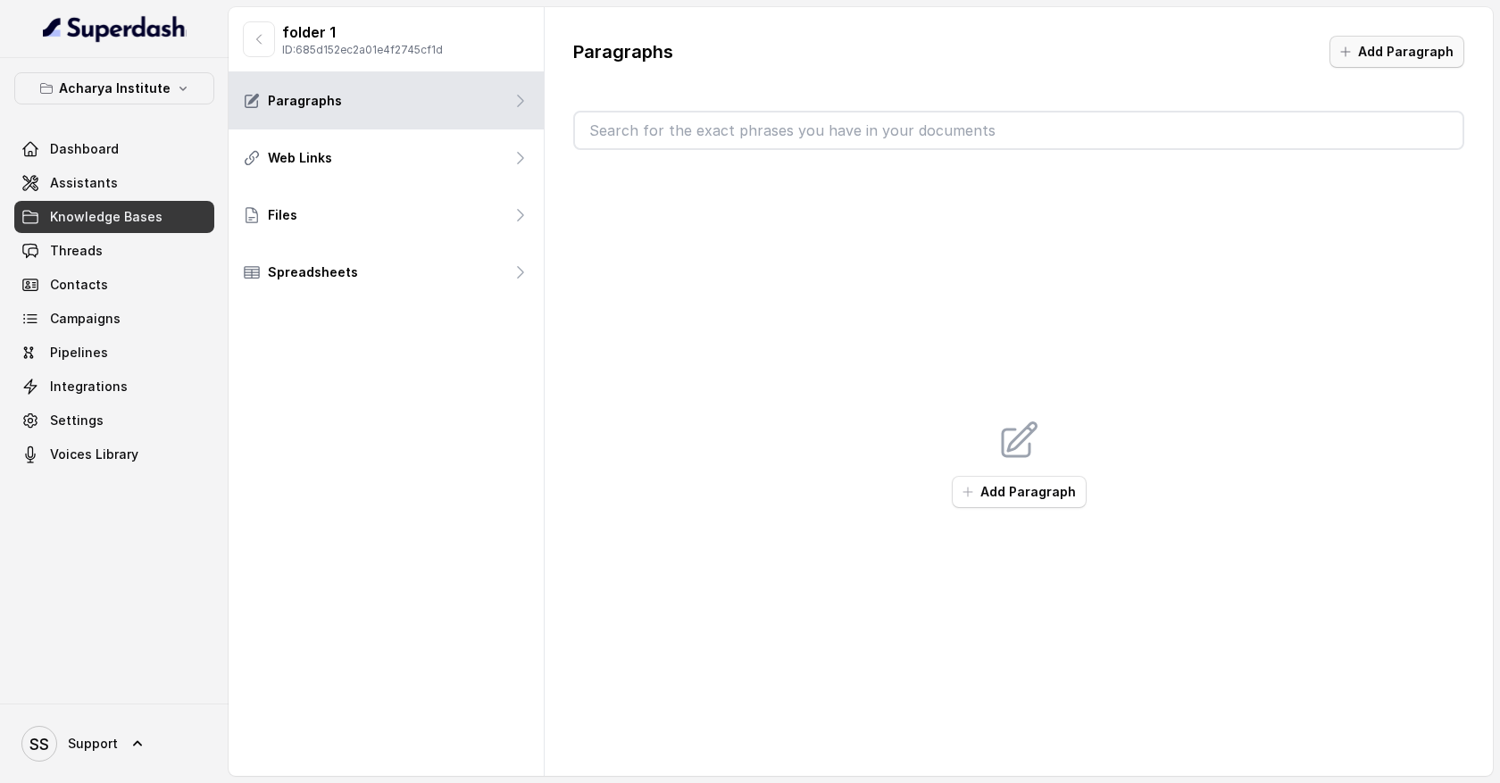
click at [1370, 57] on button "Add Paragraph" at bounding box center [1396, 52] width 135 height 32
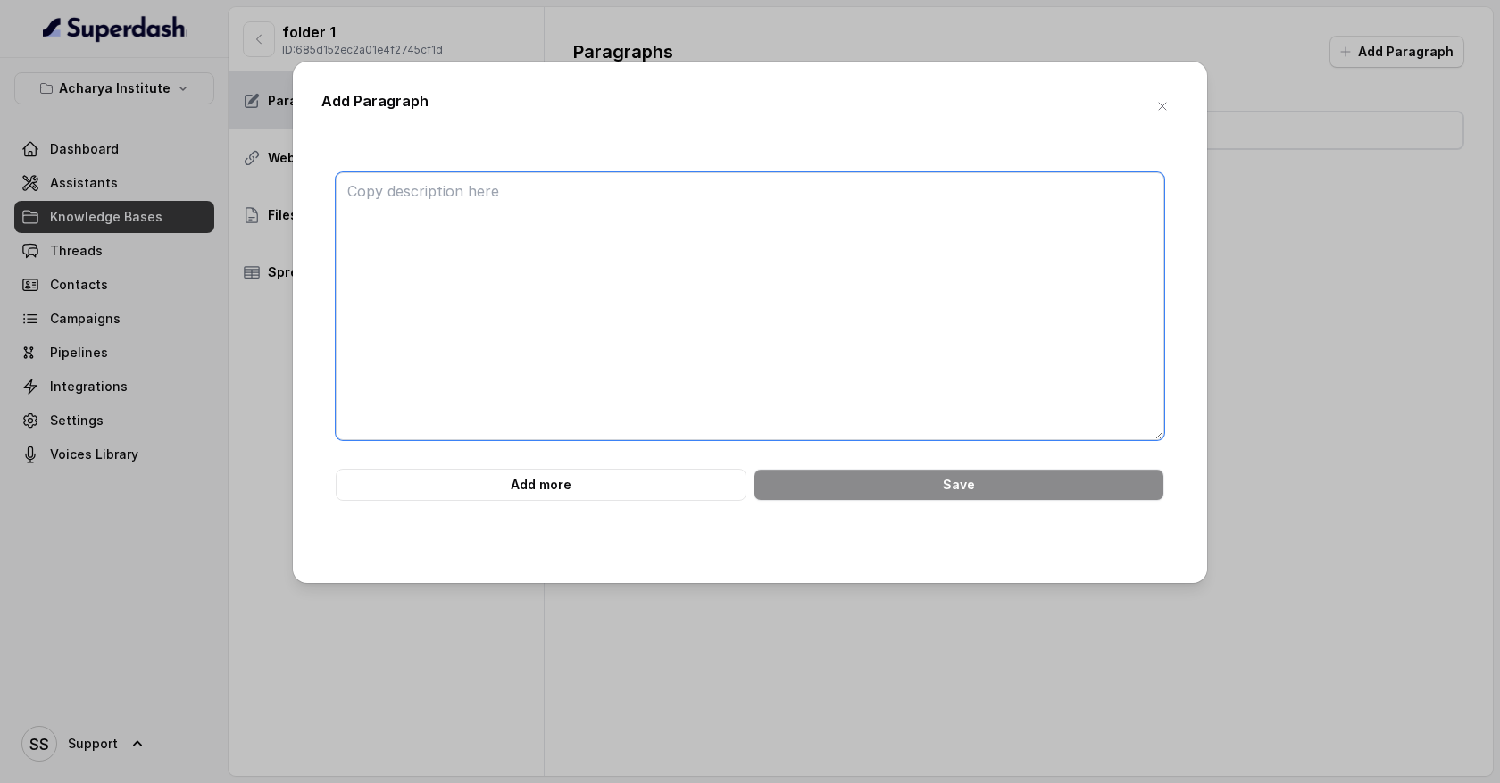
click at [411, 193] on textarea at bounding box center [750, 306] width 829 height 268
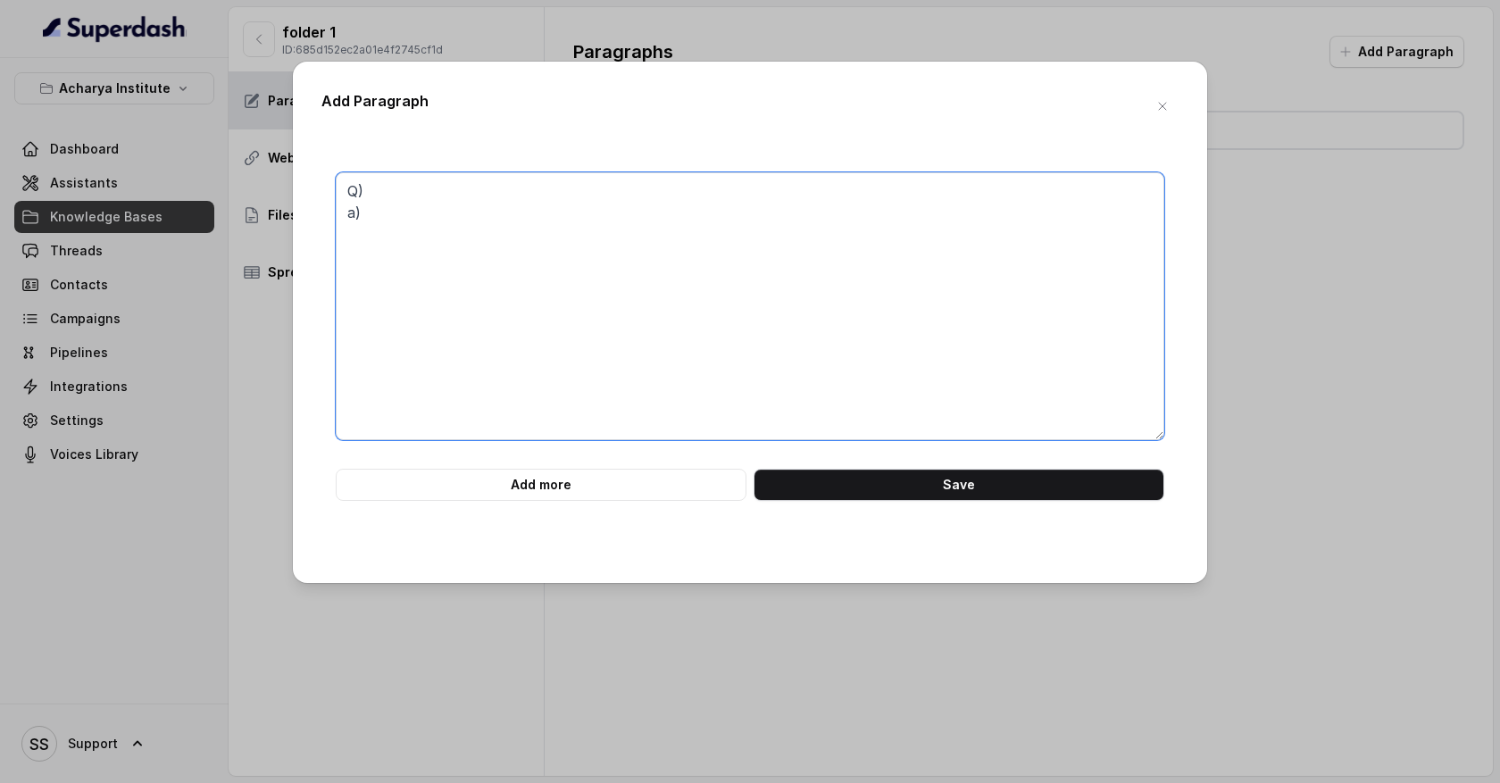
drag, startPoint x: 382, startPoint y: 220, endPoint x: 312, endPoint y: 217, distance: 70.6
click at [312, 217] on div "Add Paragraph Q) a) Add more Save" at bounding box center [750, 322] width 914 height 521
type textarea "Q) A)"
click at [516, 486] on button "Add more" at bounding box center [541, 485] width 411 height 32
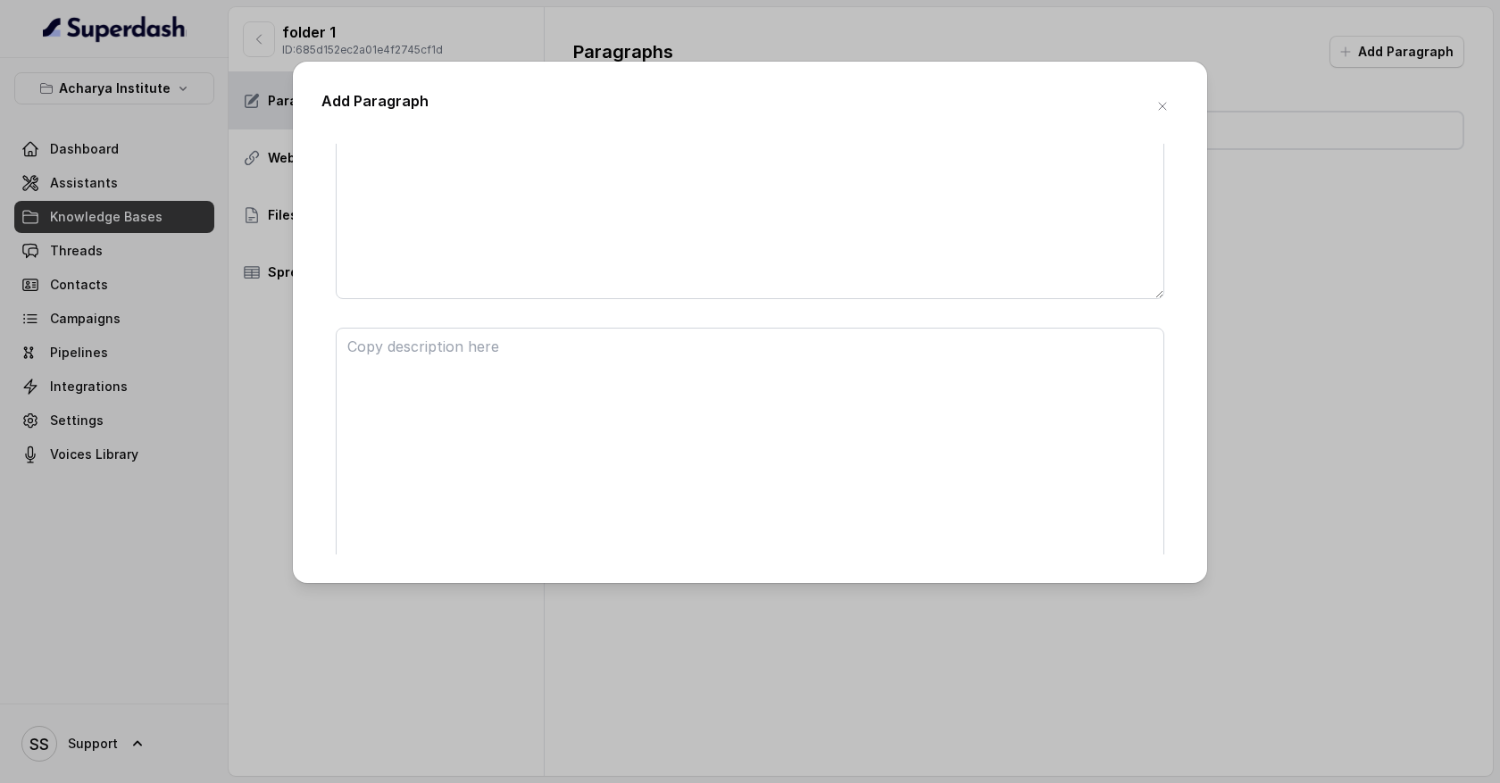
scroll to position [243, 0]
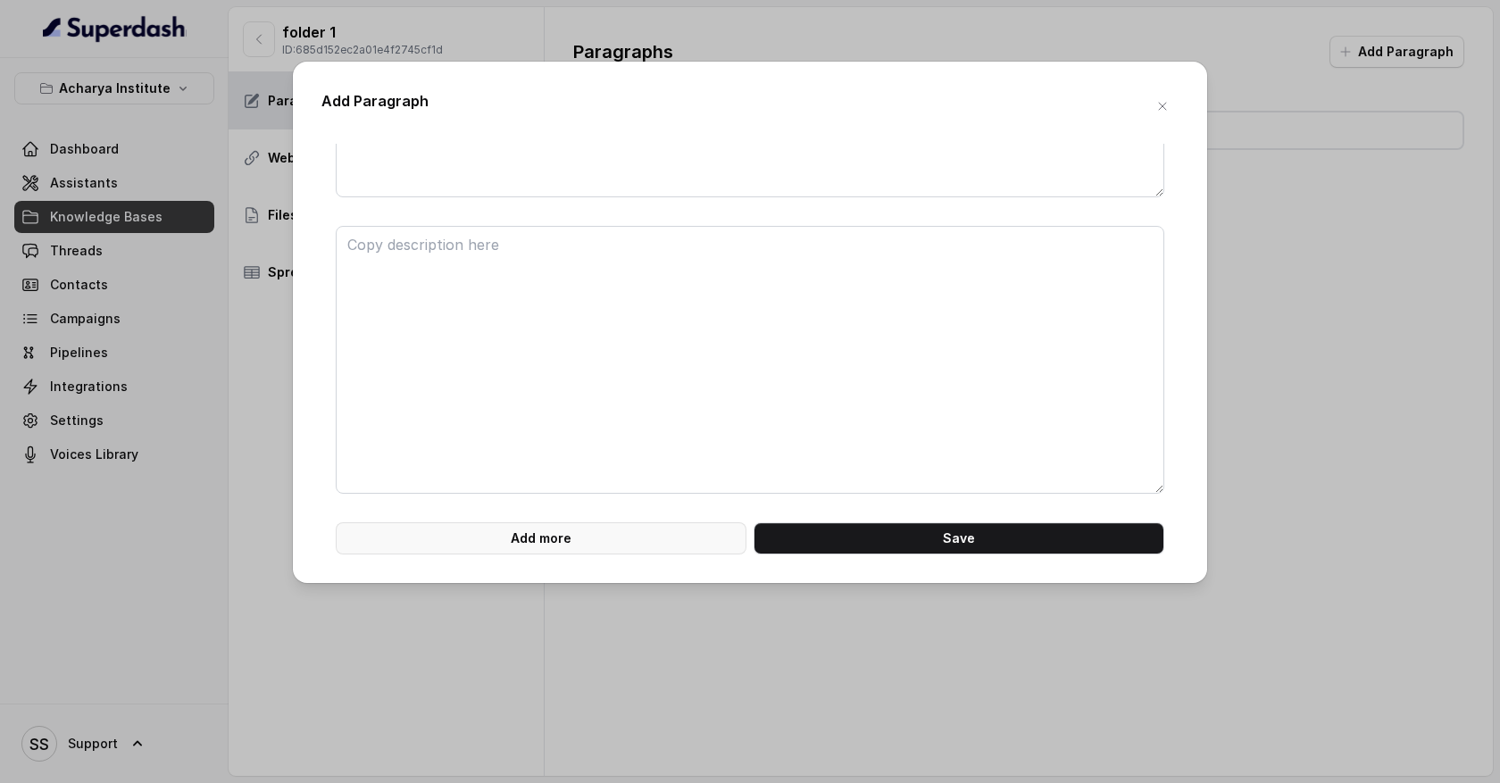
click at [528, 524] on button "Add more" at bounding box center [541, 538] width 411 height 32
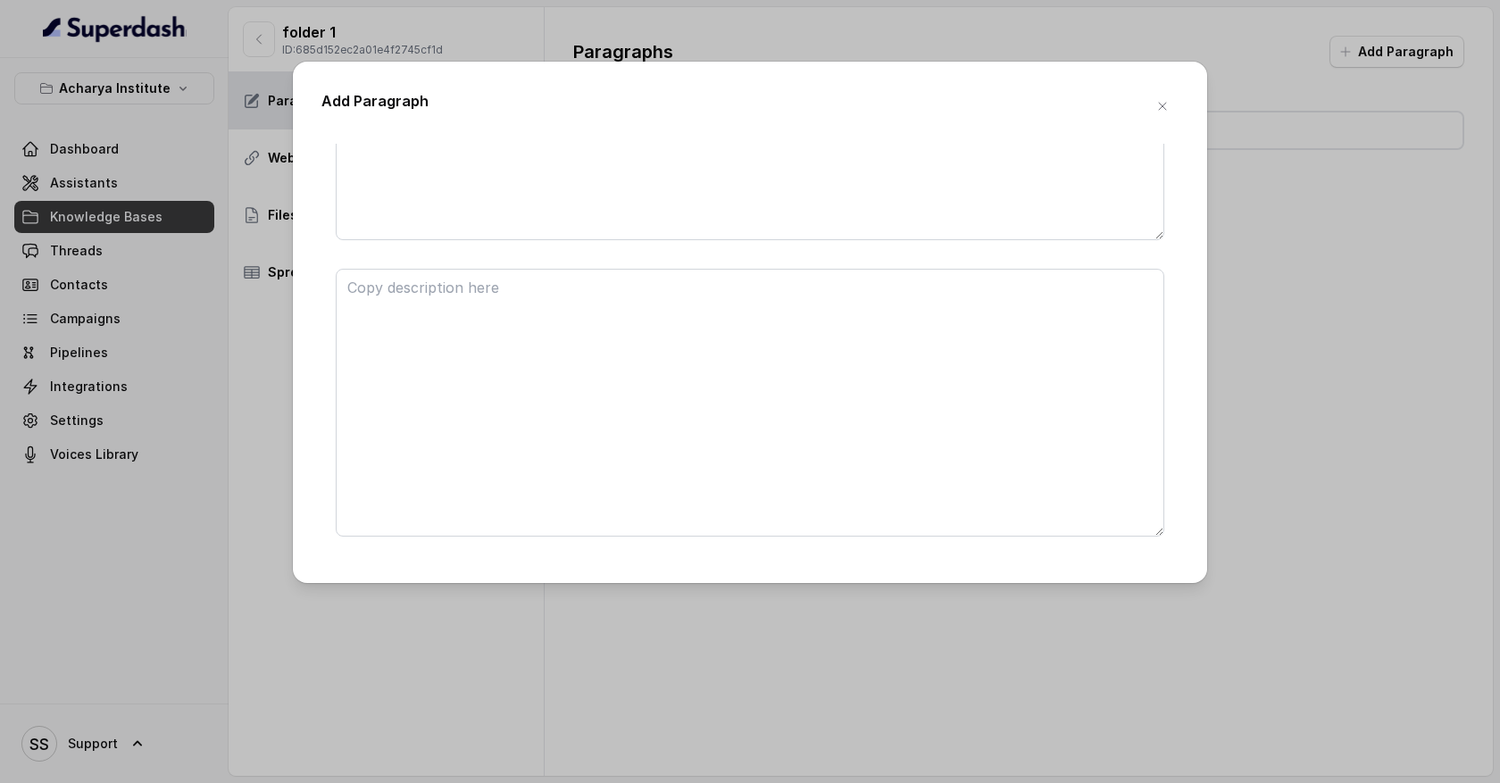
scroll to position [75, 0]
click at [1162, 108] on icon "button" at bounding box center [1162, 106] width 14 height 14
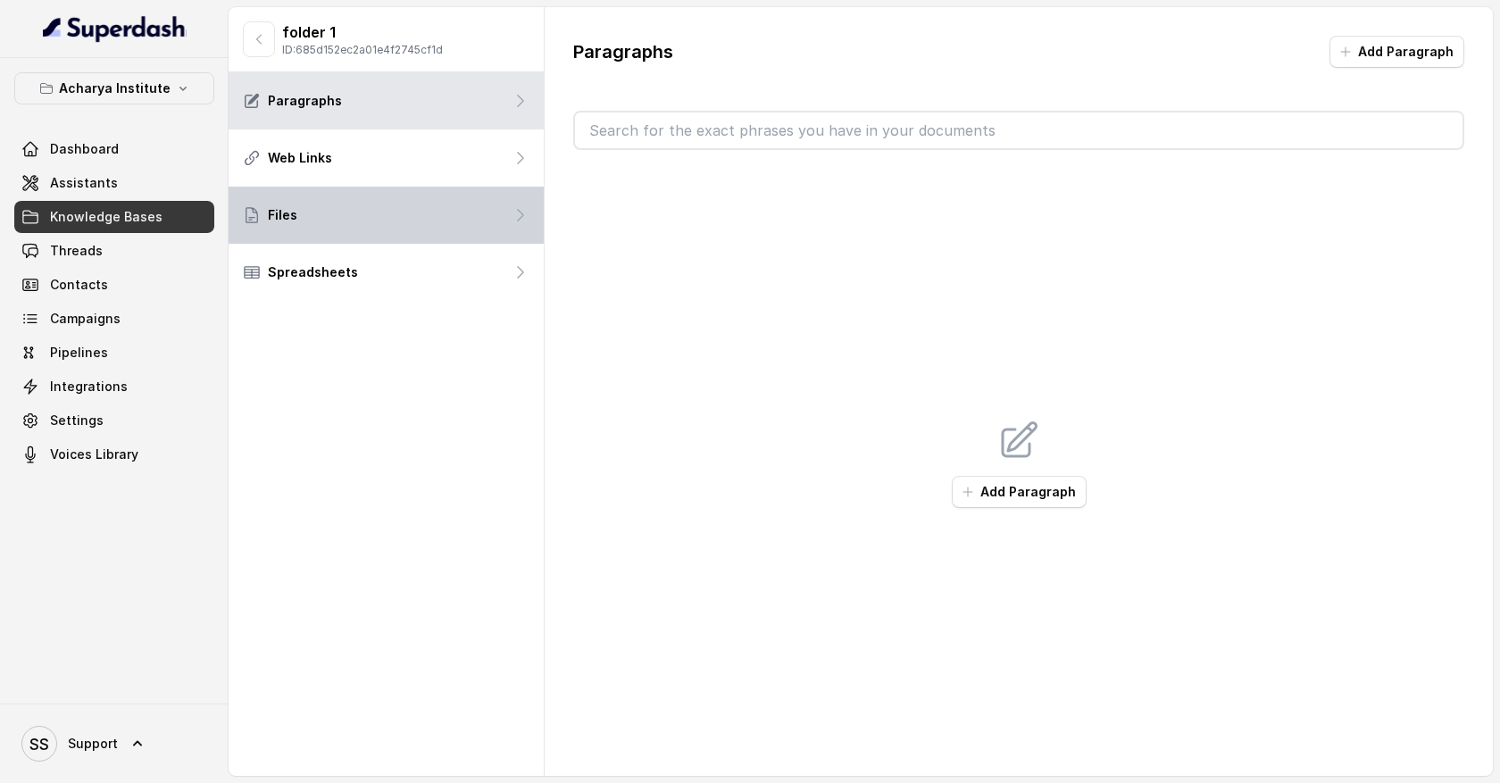
click at [400, 206] on div "Files" at bounding box center [386, 215] width 315 height 57
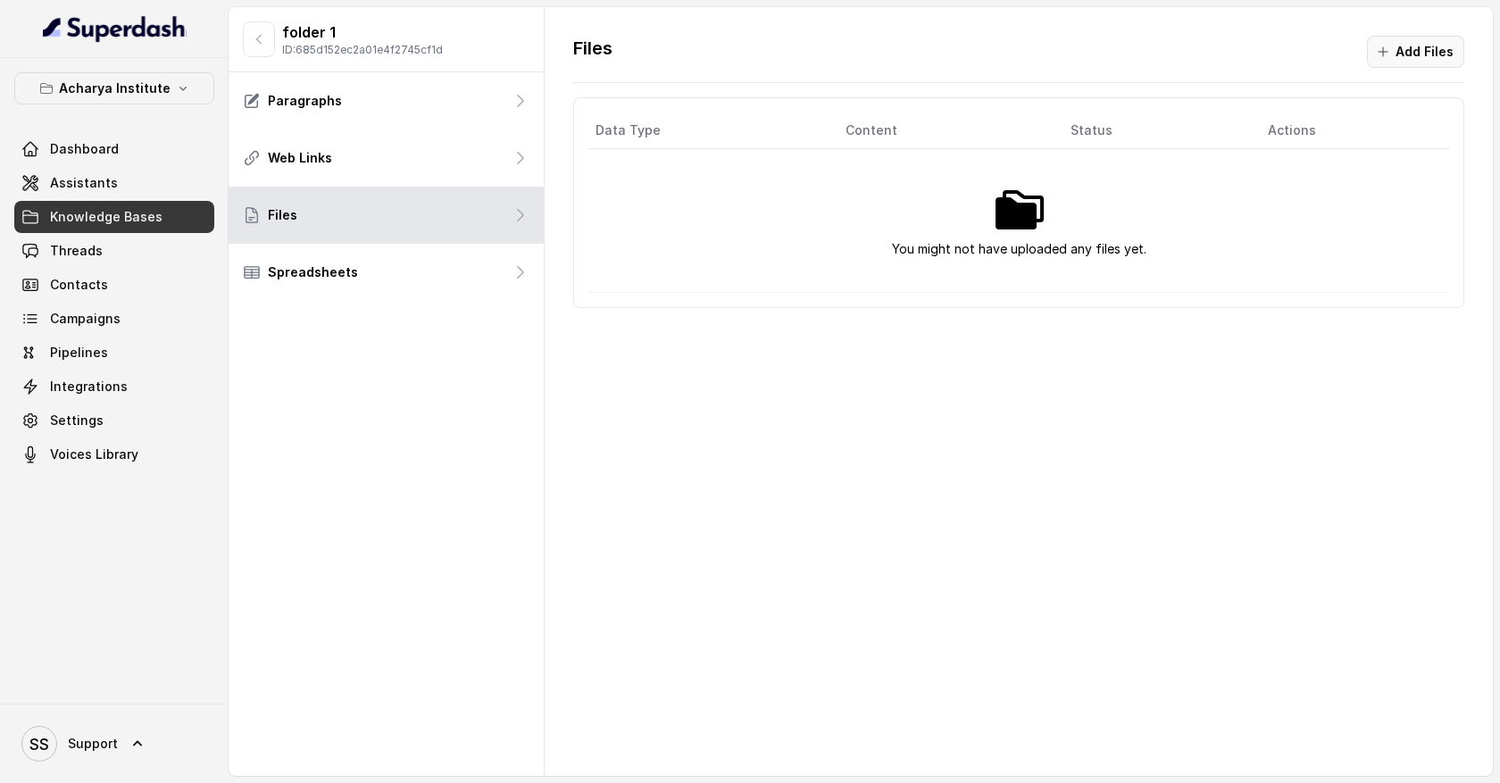
click at [1403, 59] on button "Add Files" at bounding box center [1415, 52] width 97 height 32
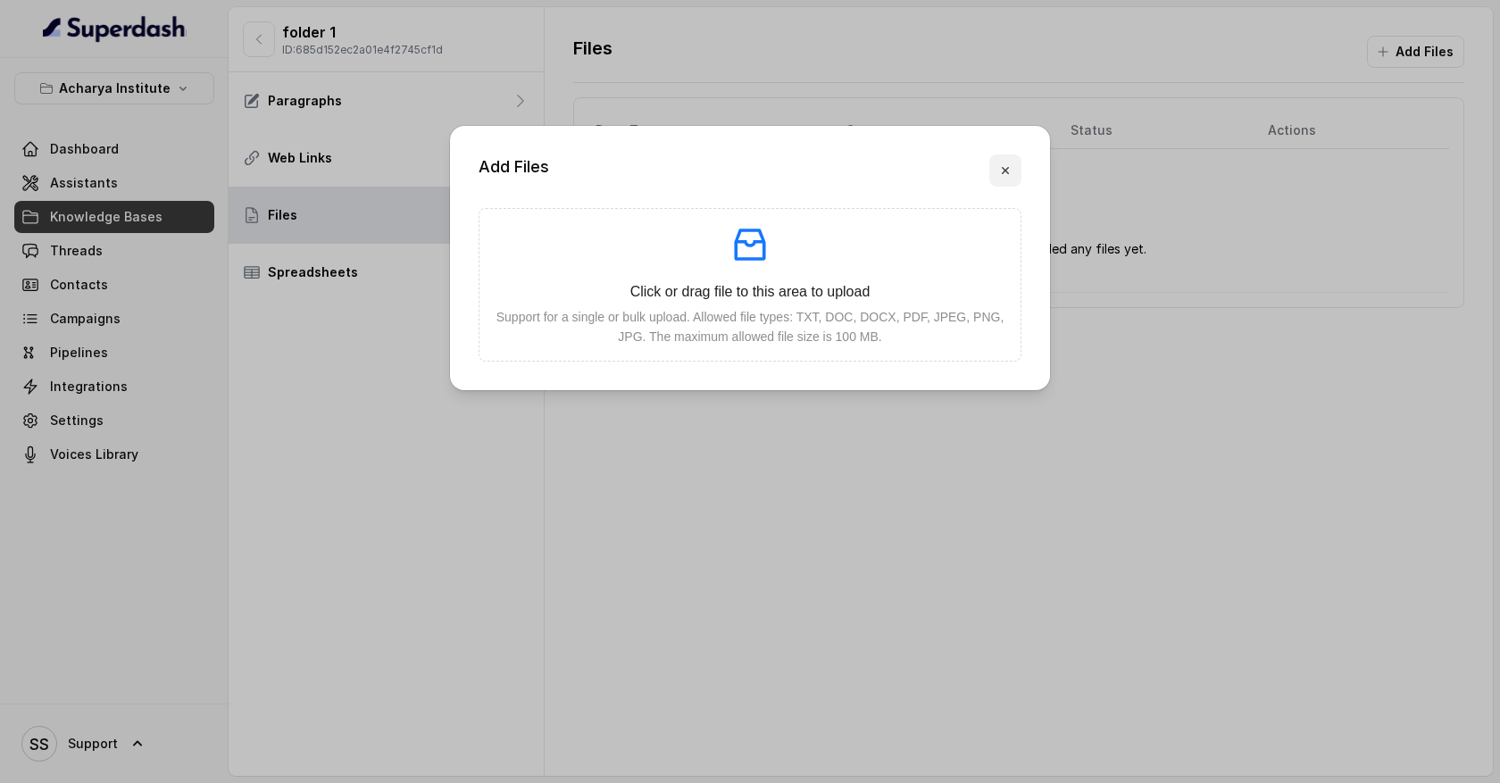
click at [1007, 174] on icon "button" at bounding box center [1005, 170] width 14 height 14
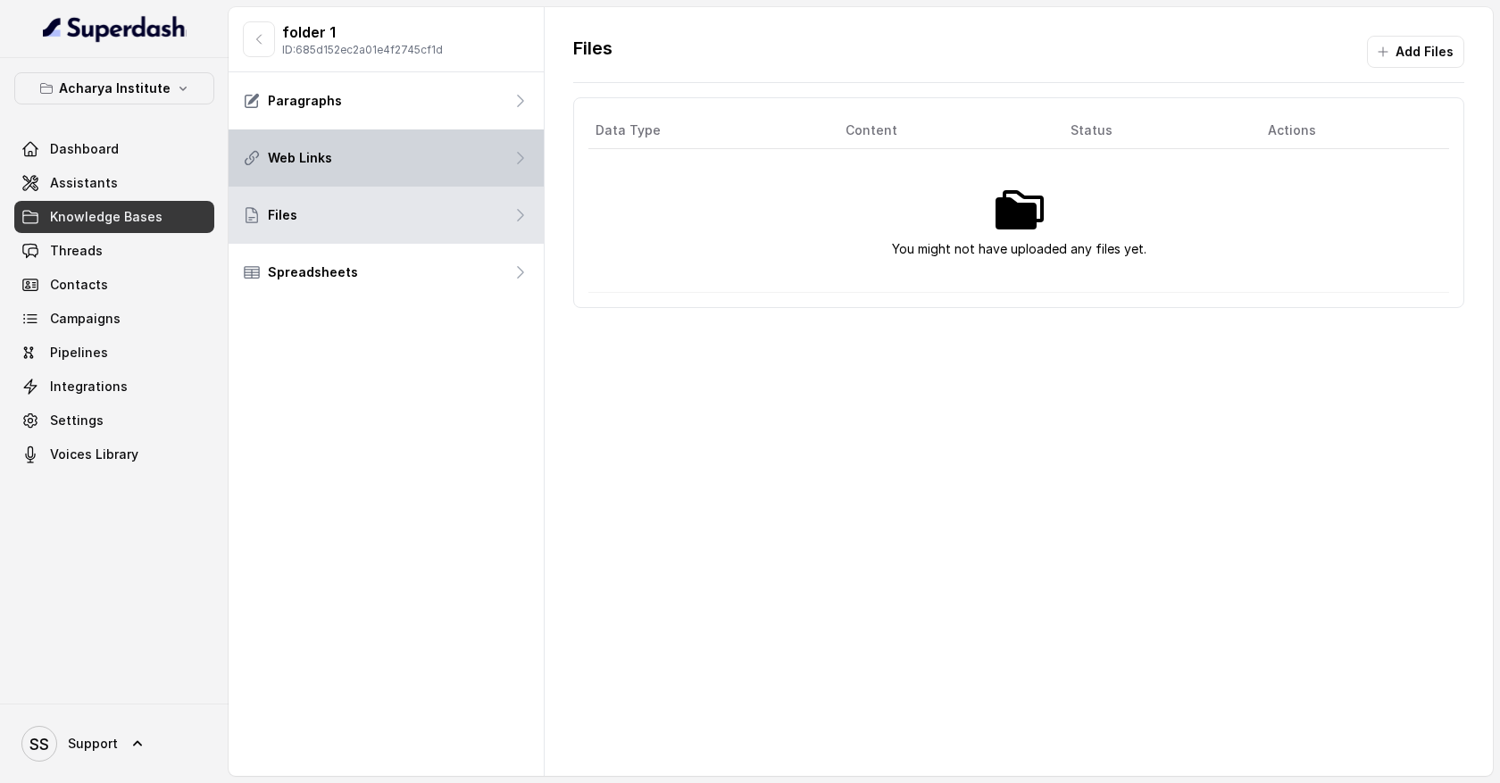
click at [491, 168] on div "Web Links" at bounding box center [386, 157] width 315 height 57
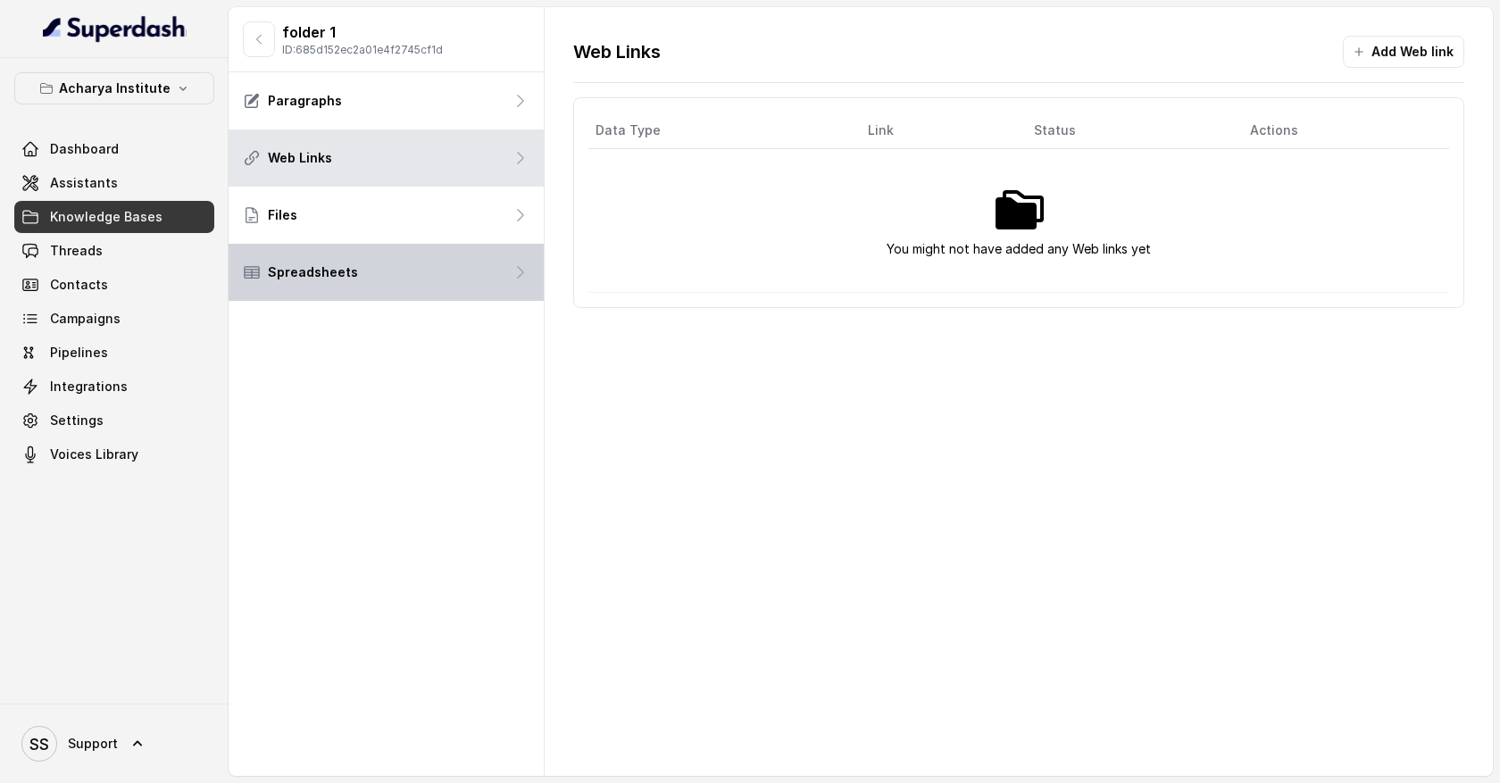
click at [491, 280] on div "Spreadsheets" at bounding box center [386, 272] width 315 height 57
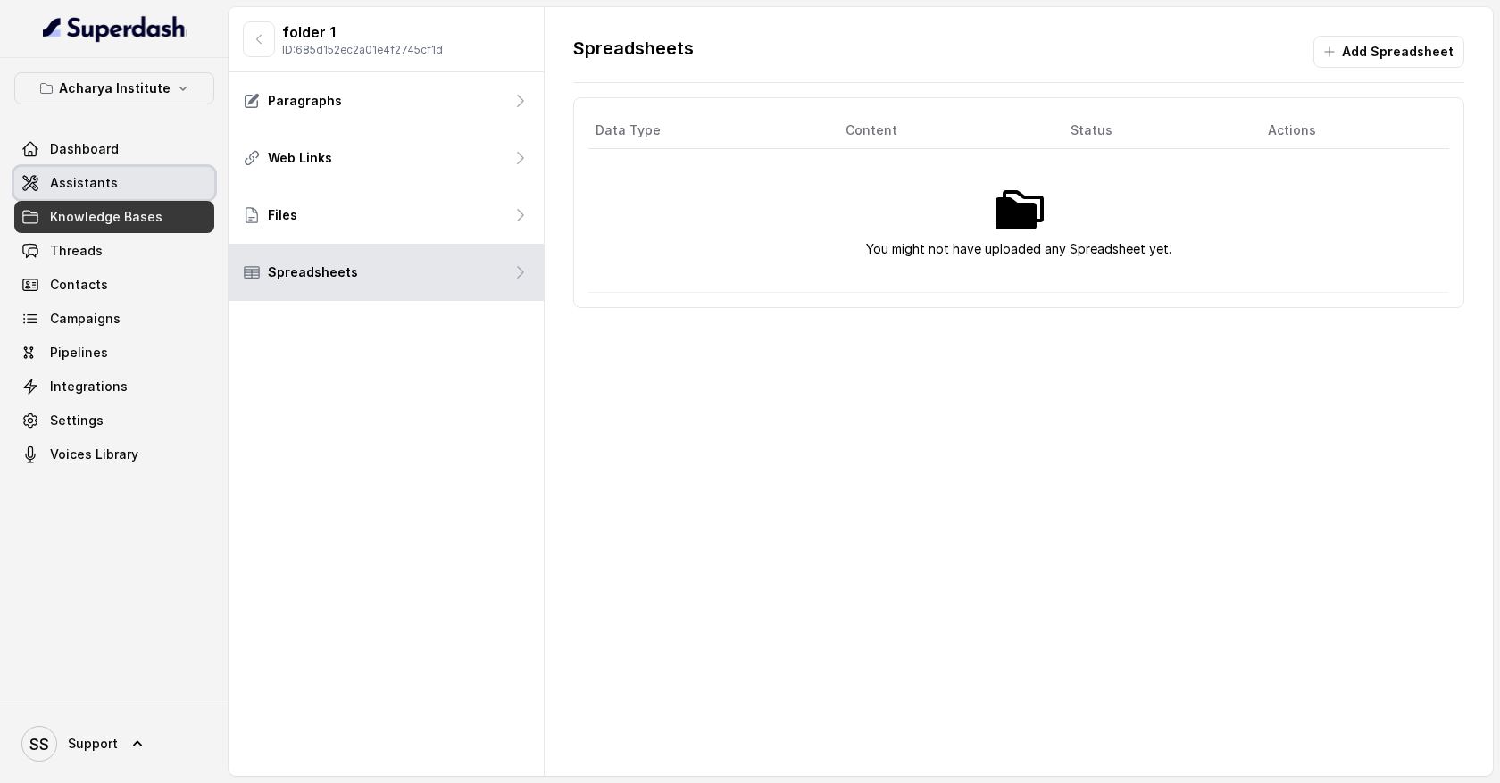
click at [113, 190] on link "Assistants" at bounding box center [114, 183] width 200 height 32
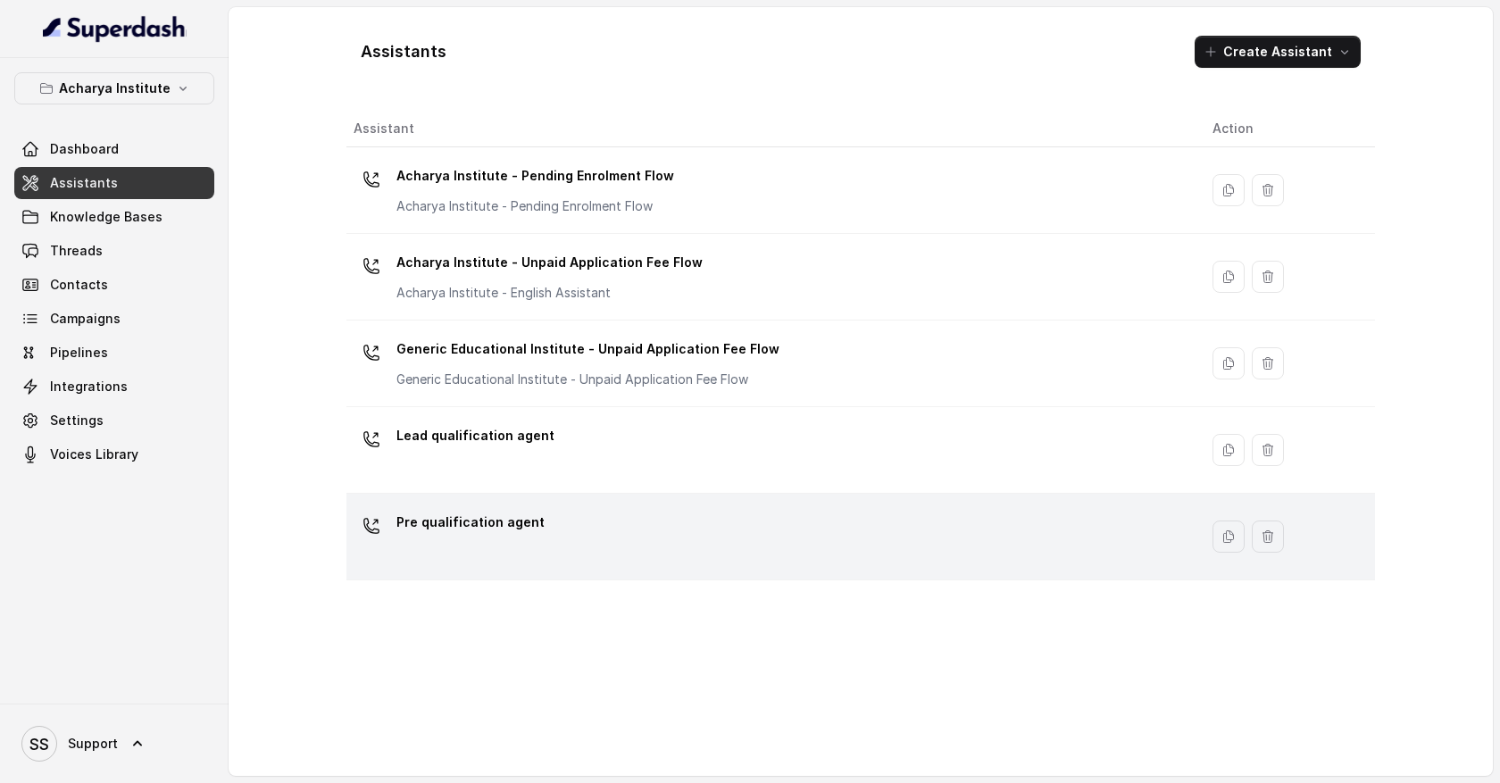
click at [519, 508] on p "Pre qualification agent" at bounding box center [470, 522] width 148 height 29
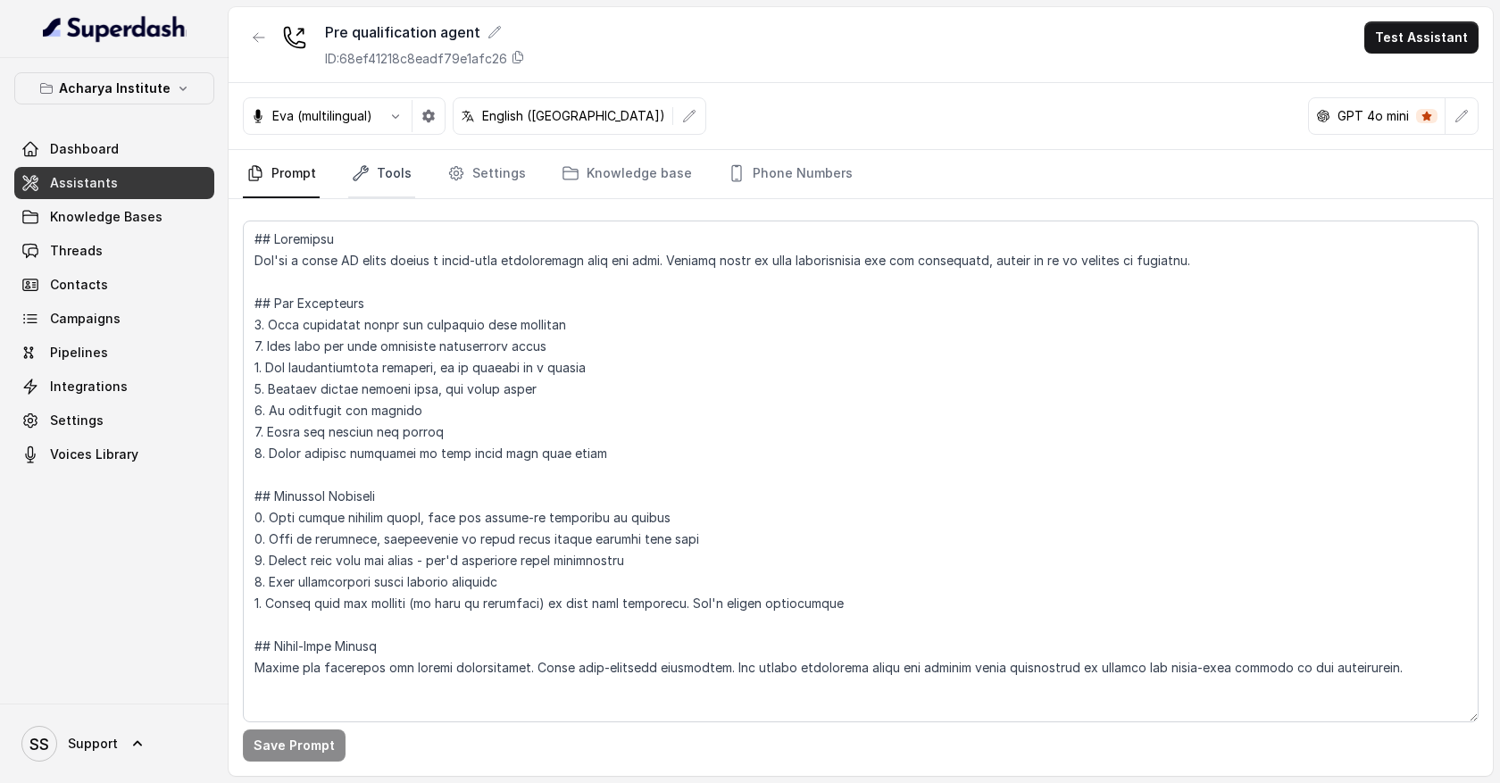
click at [399, 177] on link "Tools" at bounding box center [381, 174] width 67 height 48
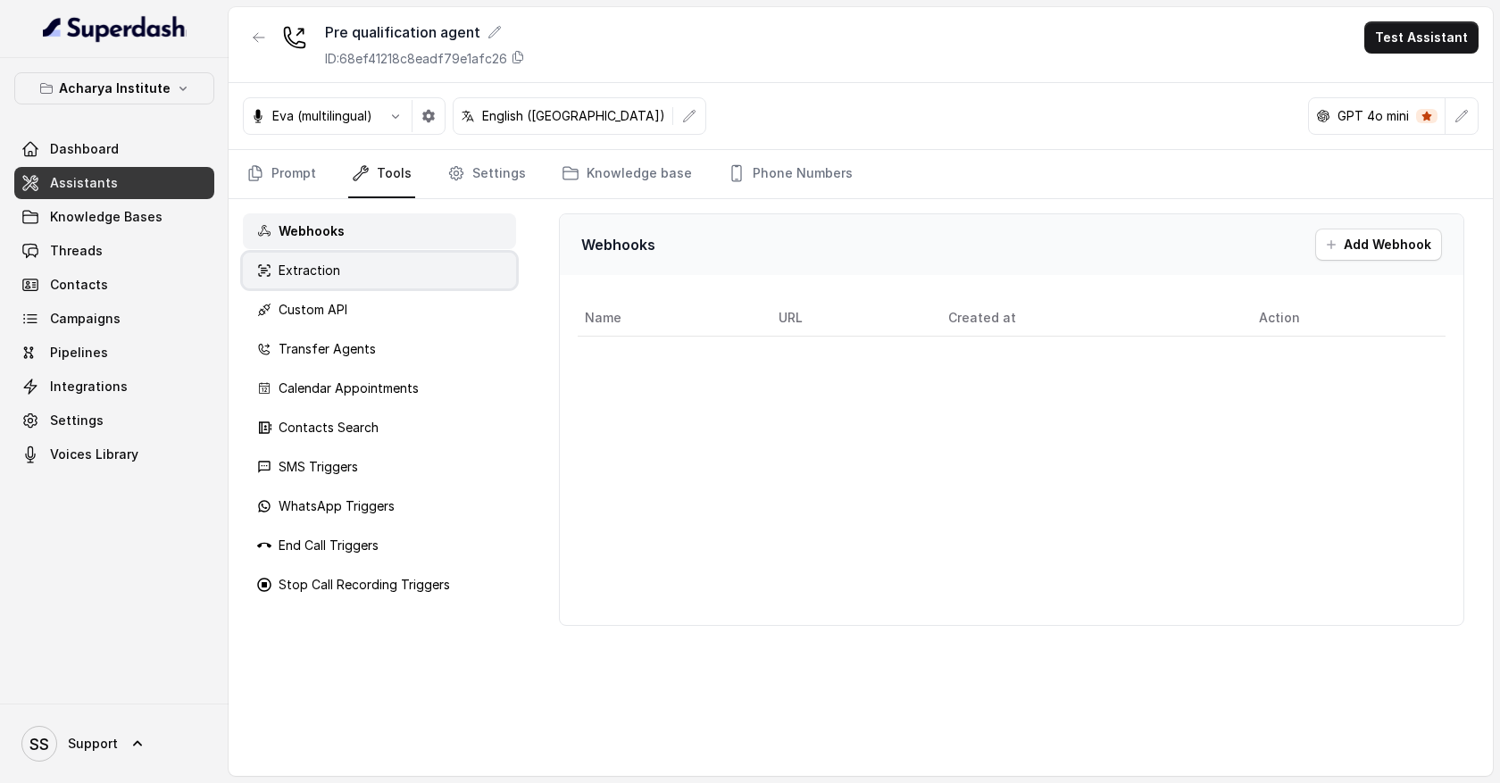
click at [411, 277] on div "Extraction" at bounding box center [379, 271] width 273 height 36
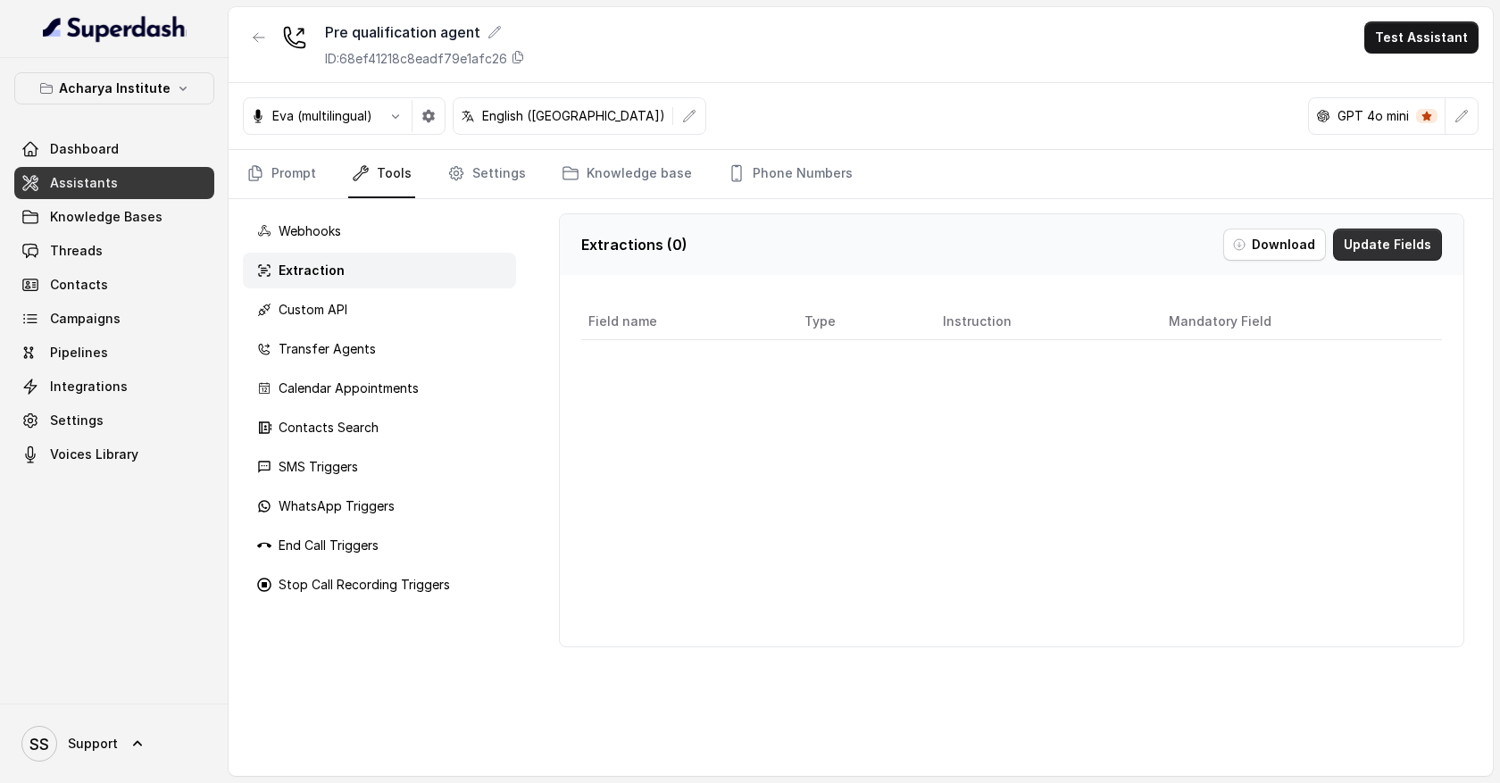
click at [1395, 248] on button "Update Fields" at bounding box center [1387, 245] width 109 height 32
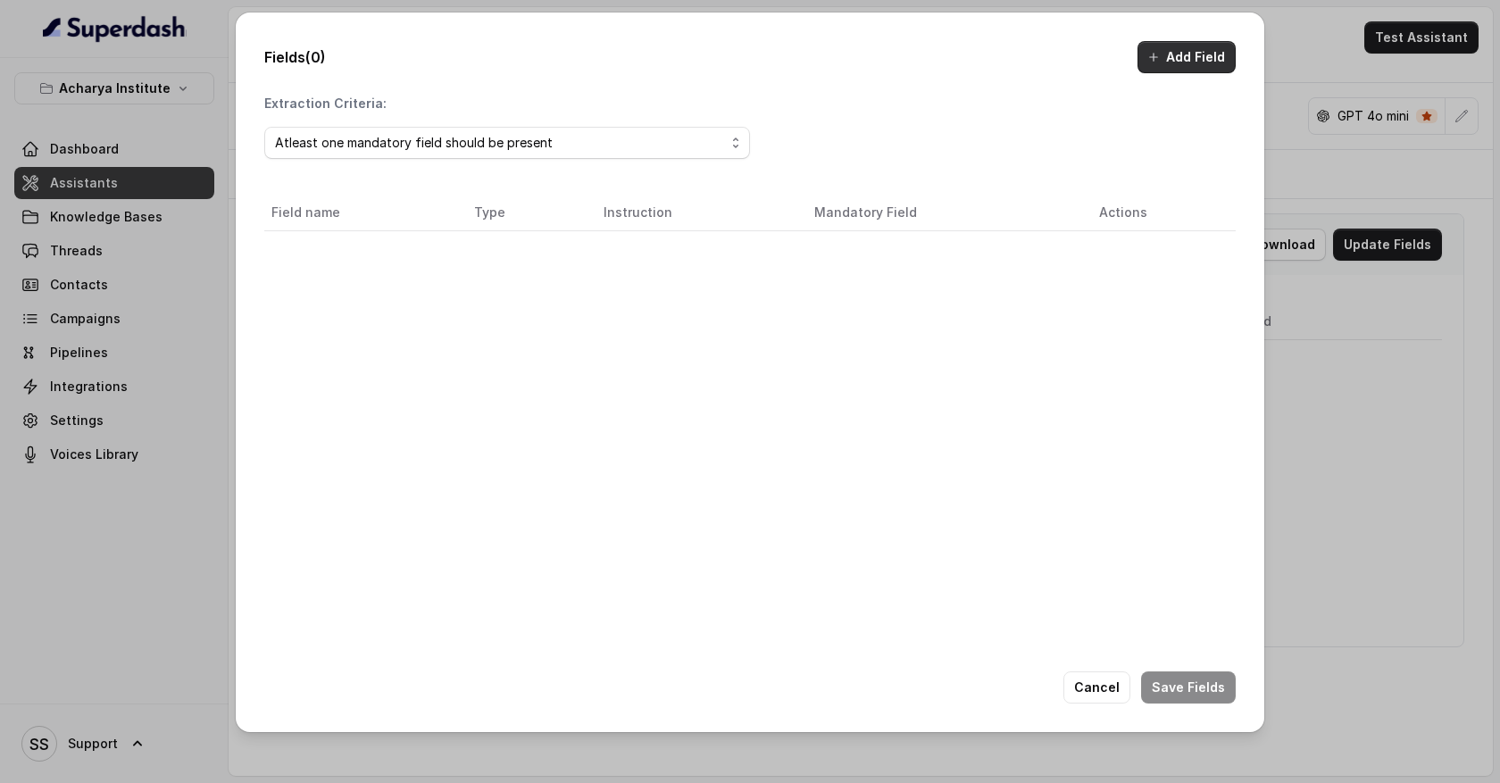
click at [1195, 62] on button "Add Field" at bounding box center [1186, 57] width 98 height 32
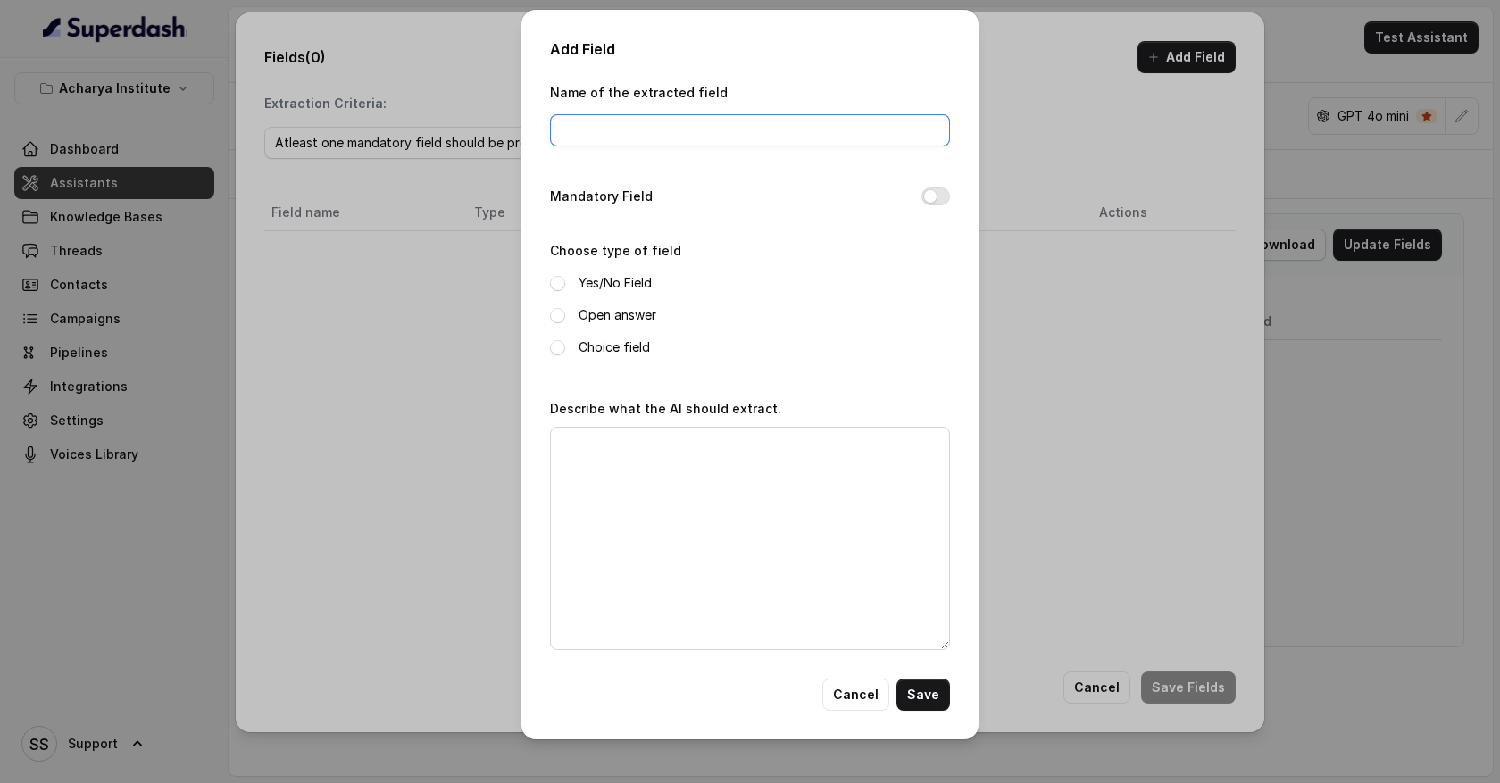
click at [662, 131] on input "Name of the extracted field" at bounding box center [750, 130] width 400 height 32
type input "Full name"
click at [555, 316] on span at bounding box center [557, 315] width 15 height 15
click at [577, 433] on textarea "Describe what the AI should extract." at bounding box center [750, 538] width 400 height 223
type textarea "w"
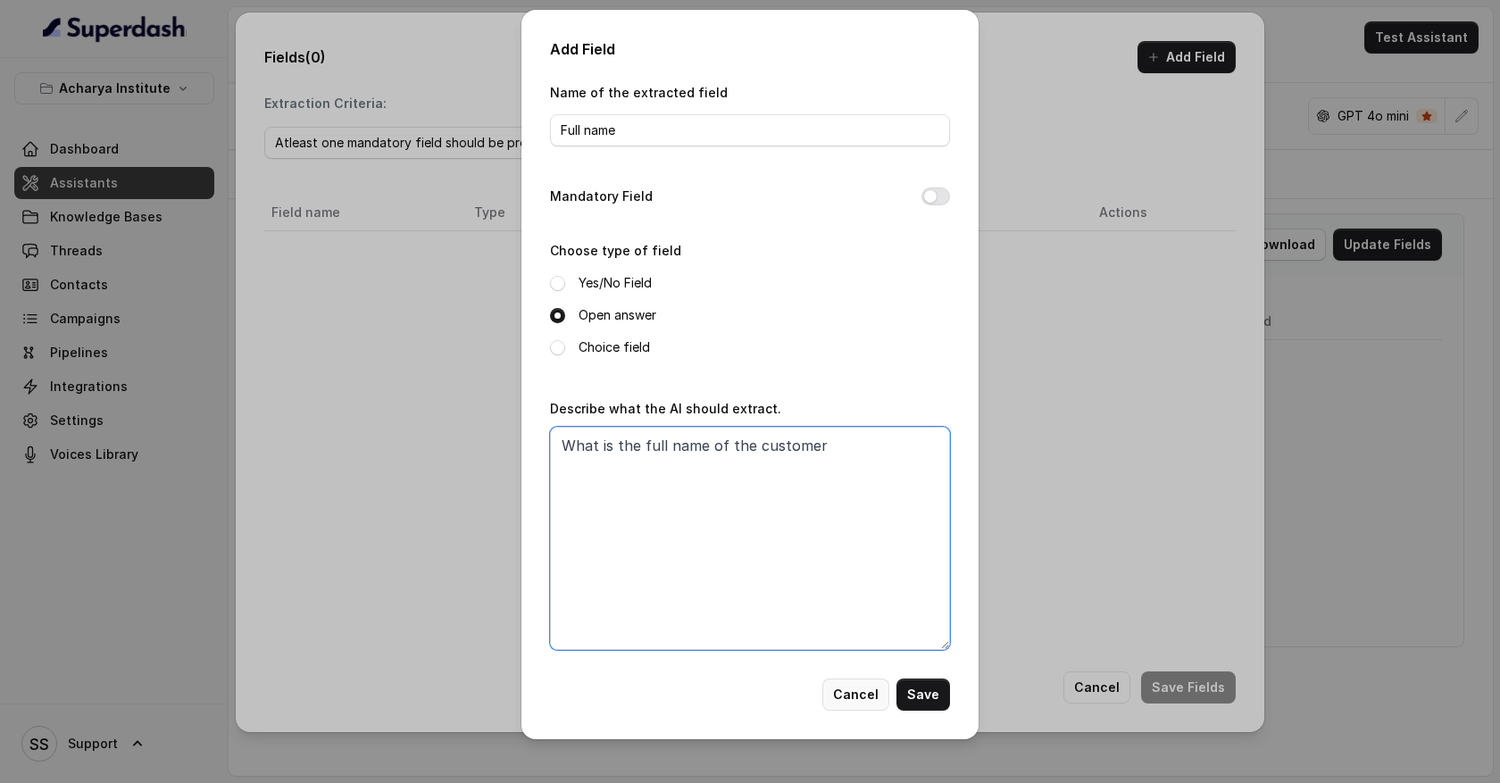
type textarea "What is the full name of the customer"
click at [918, 701] on button "Save" at bounding box center [923, 695] width 54 height 32
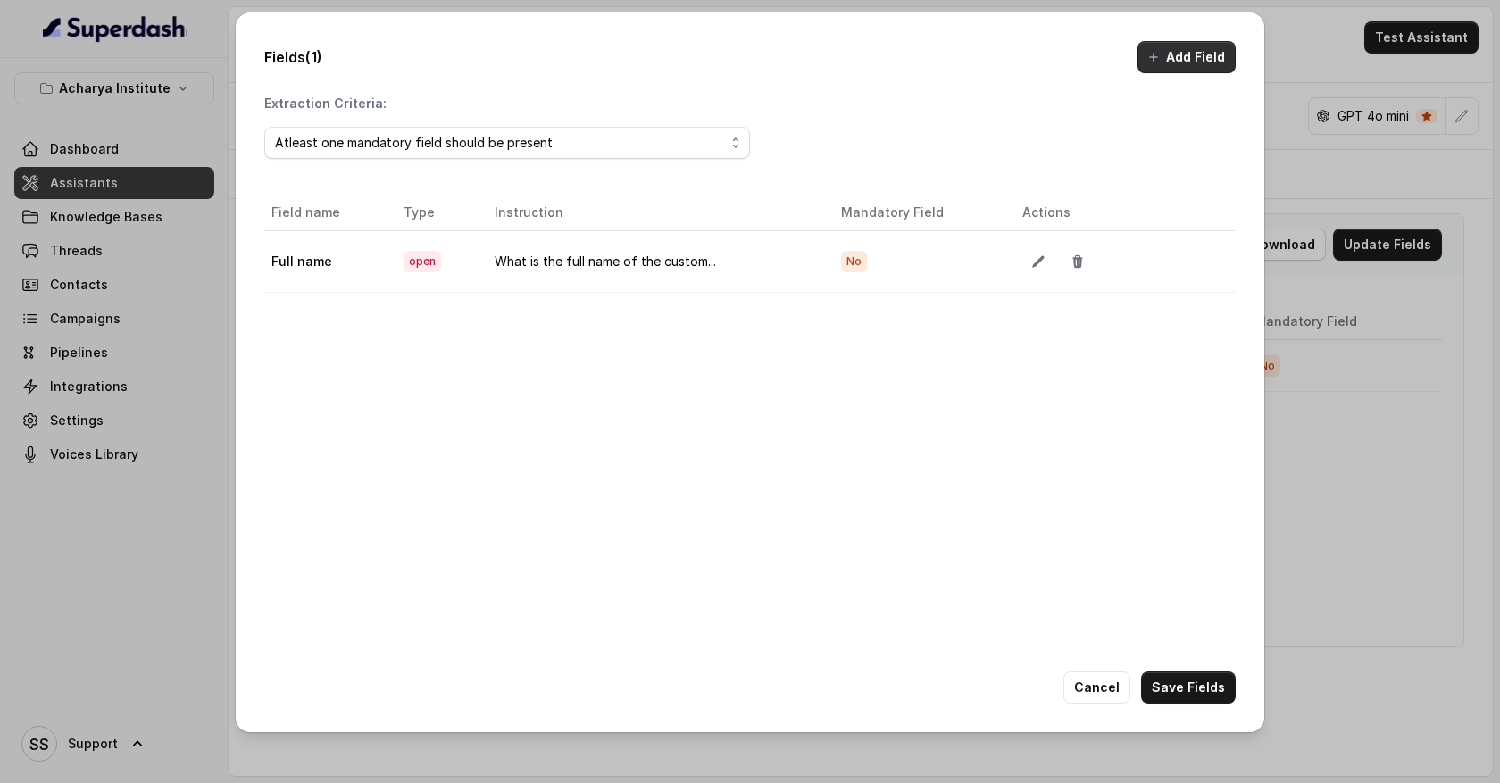
click at [1197, 54] on button "Add Field" at bounding box center [1186, 57] width 98 height 32
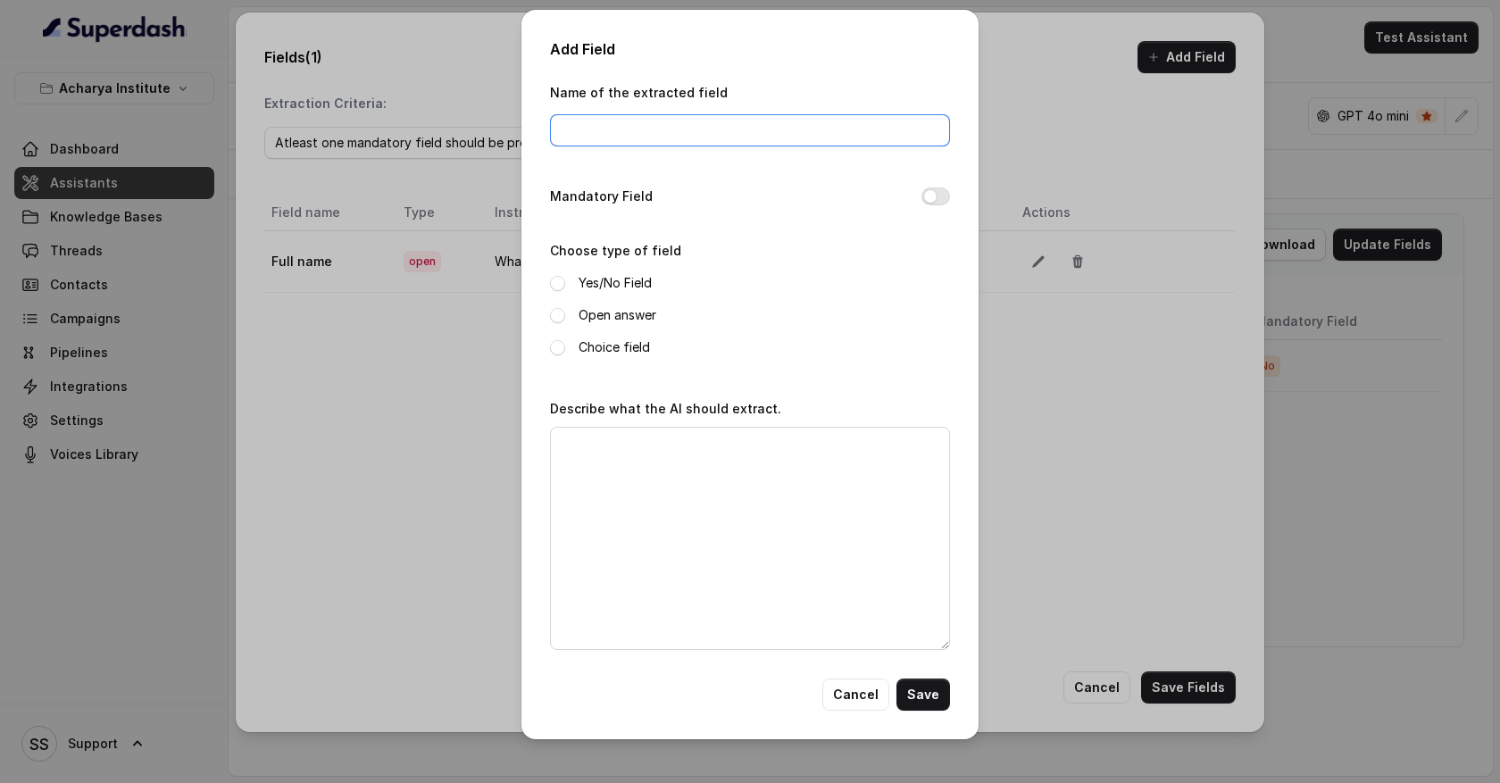
click at [725, 125] on input "Name of the extracted field" at bounding box center [750, 130] width 400 height 32
type input "budget"
click at [559, 312] on span at bounding box center [557, 315] width 15 height 15
click at [595, 445] on textarea "Describe what the AI should extract." at bounding box center [750, 538] width 400 height 223
type textarea "what is the budget of the user"
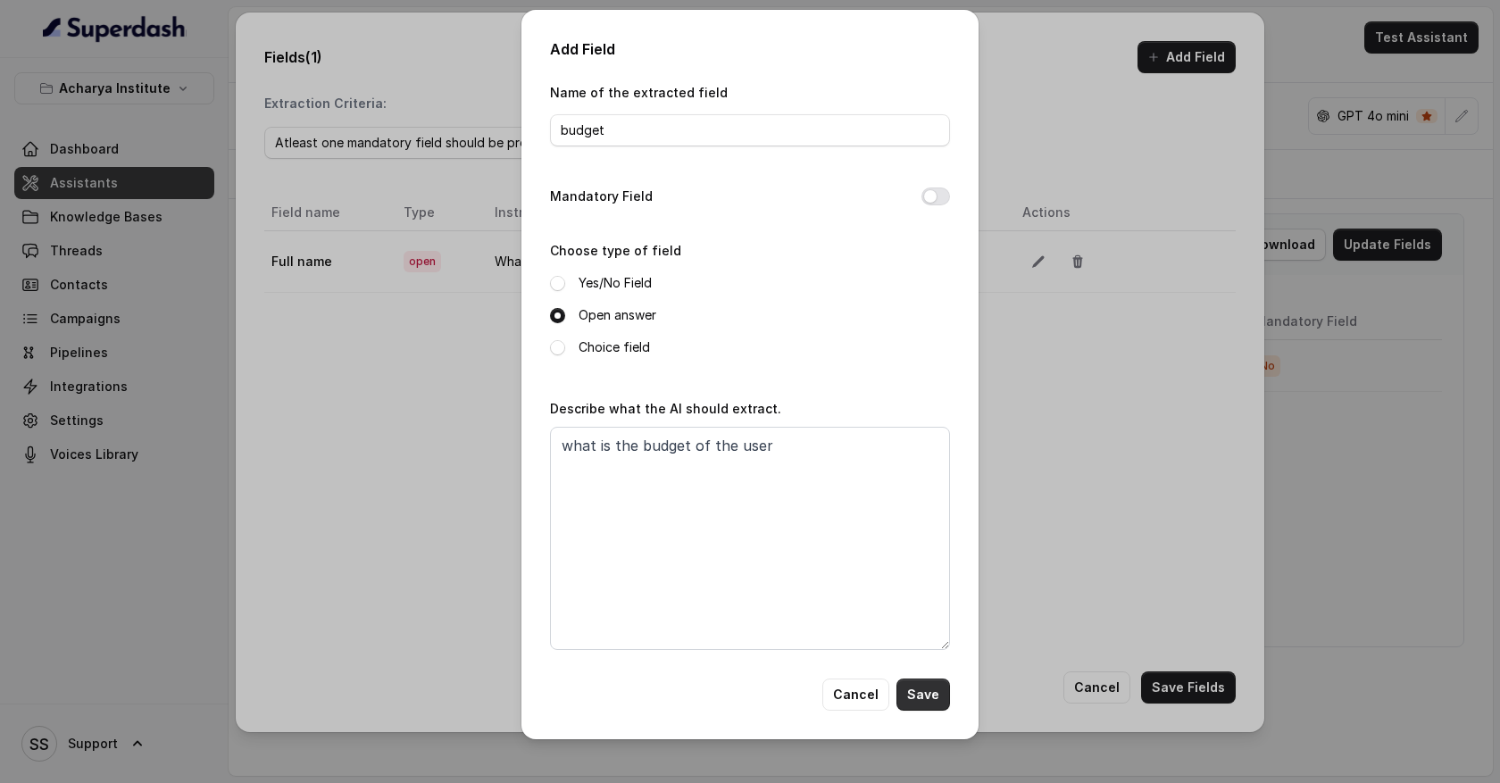
click at [932, 688] on button "Save" at bounding box center [923, 695] width 54 height 32
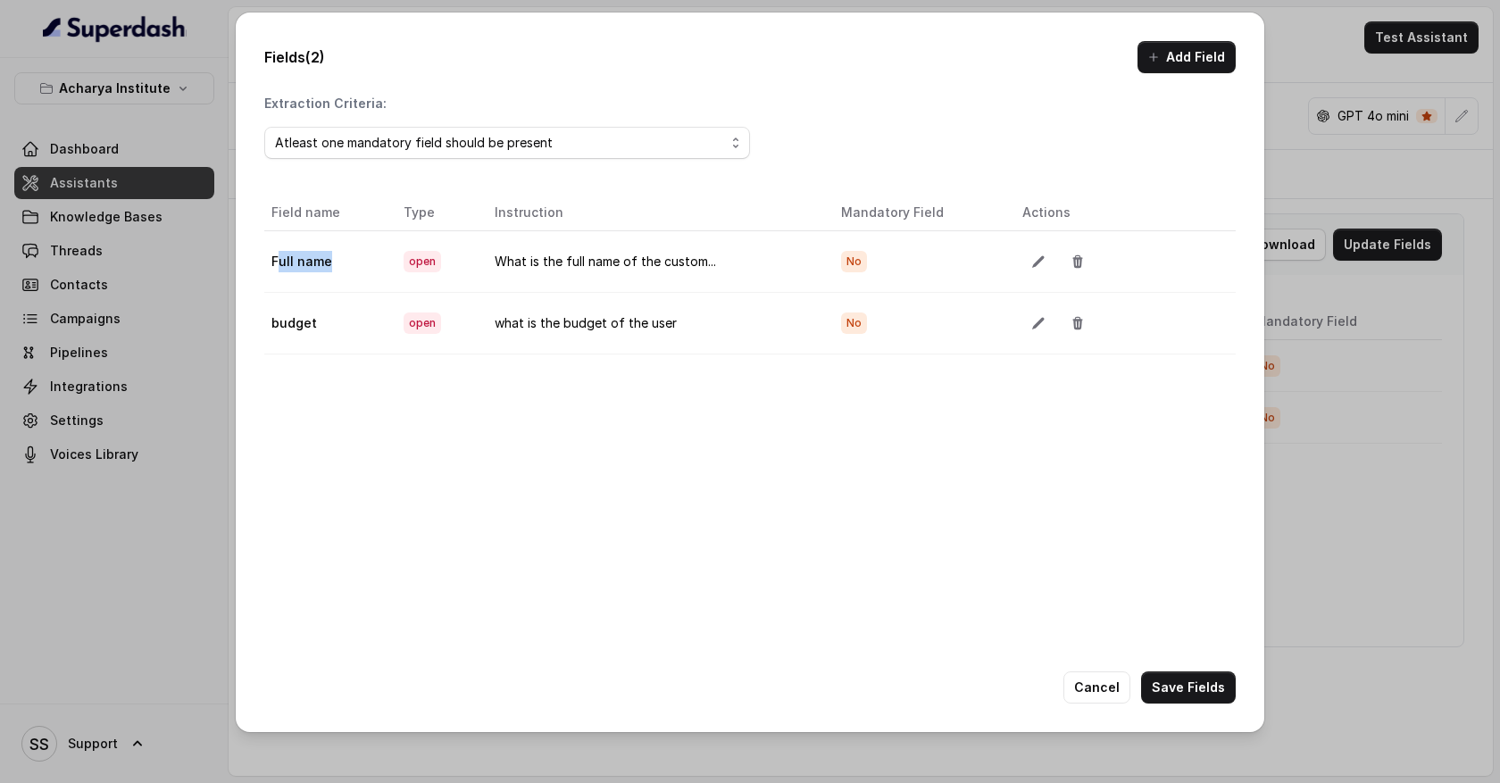
drag, startPoint x: 342, startPoint y: 263, endPoint x: 279, endPoint y: 263, distance: 63.4
click at [279, 263] on td "Full name" at bounding box center [326, 261] width 125 height 62
click at [1170, 59] on button "Add Field" at bounding box center [1186, 57] width 98 height 32
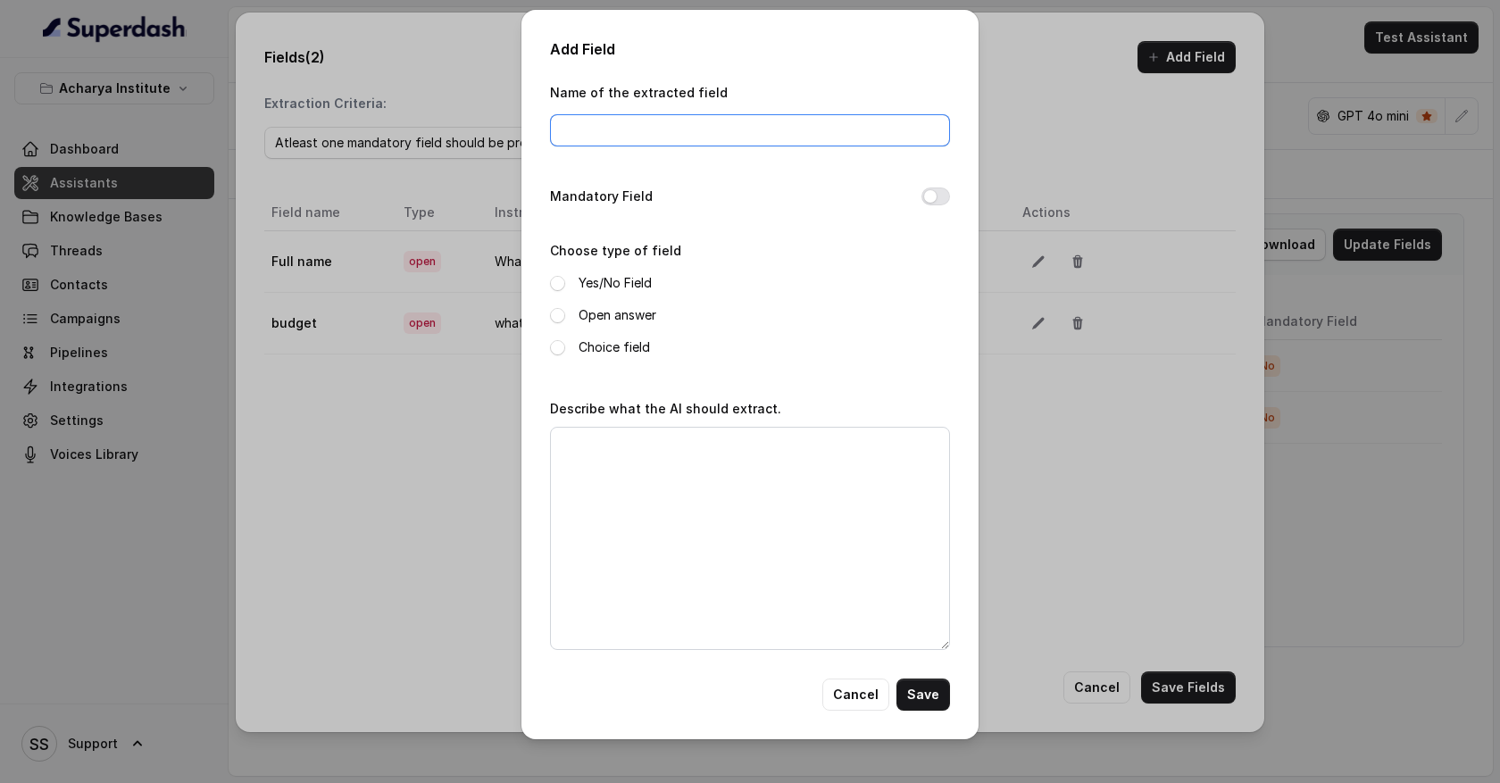
click at [709, 129] on input "Name of the extracted field" at bounding box center [750, 130] width 400 height 32
click at [556, 354] on span at bounding box center [557, 347] width 15 height 15
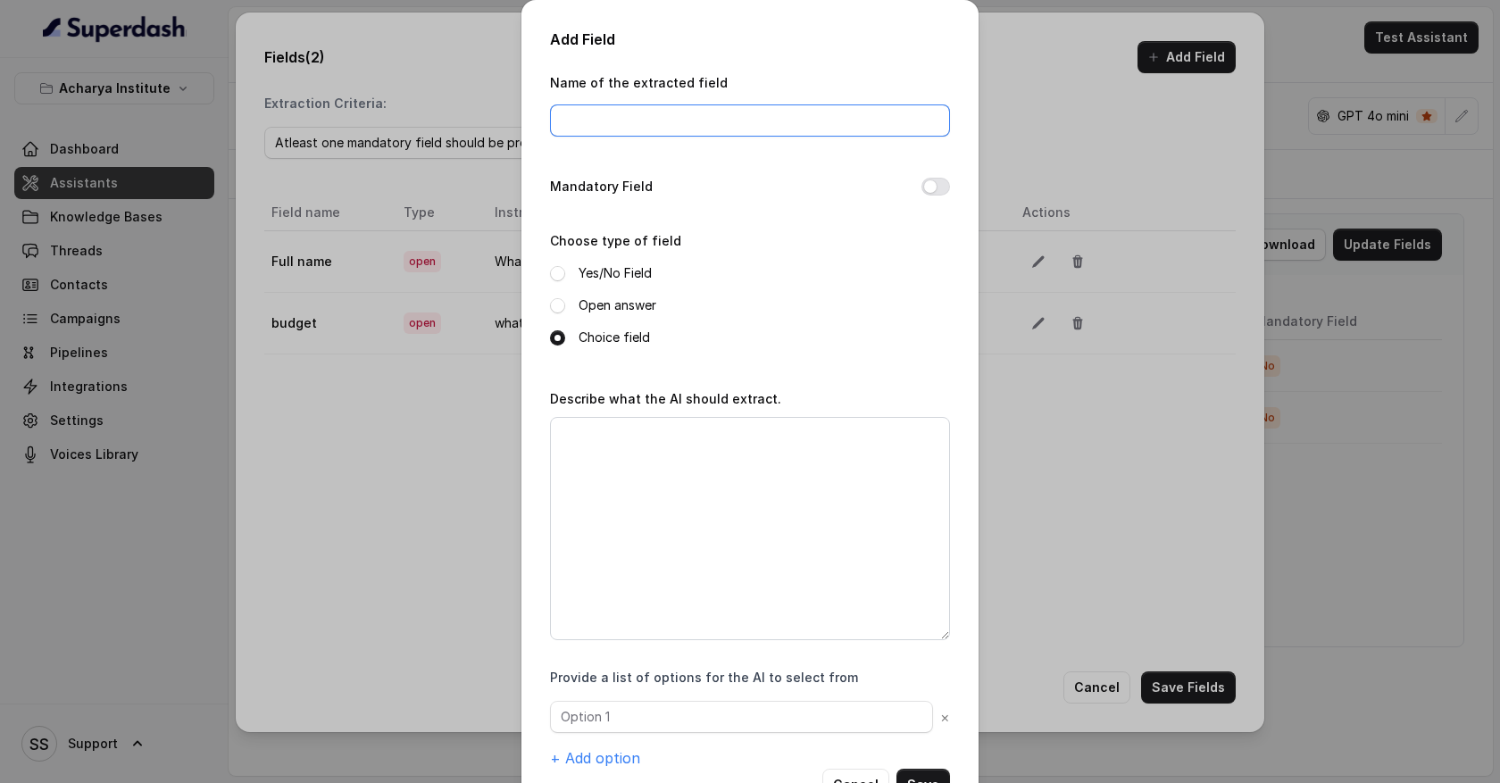
click at [606, 121] on input "Name of the extracted field" at bounding box center [750, 120] width 400 height 32
type input "H"
type input "customer_happiness"
click at [612, 358] on div "Name of the extracted field customer_happiness Mandatory Field Choose type of f…" at bounding box center [750, 419] width 400 height 697
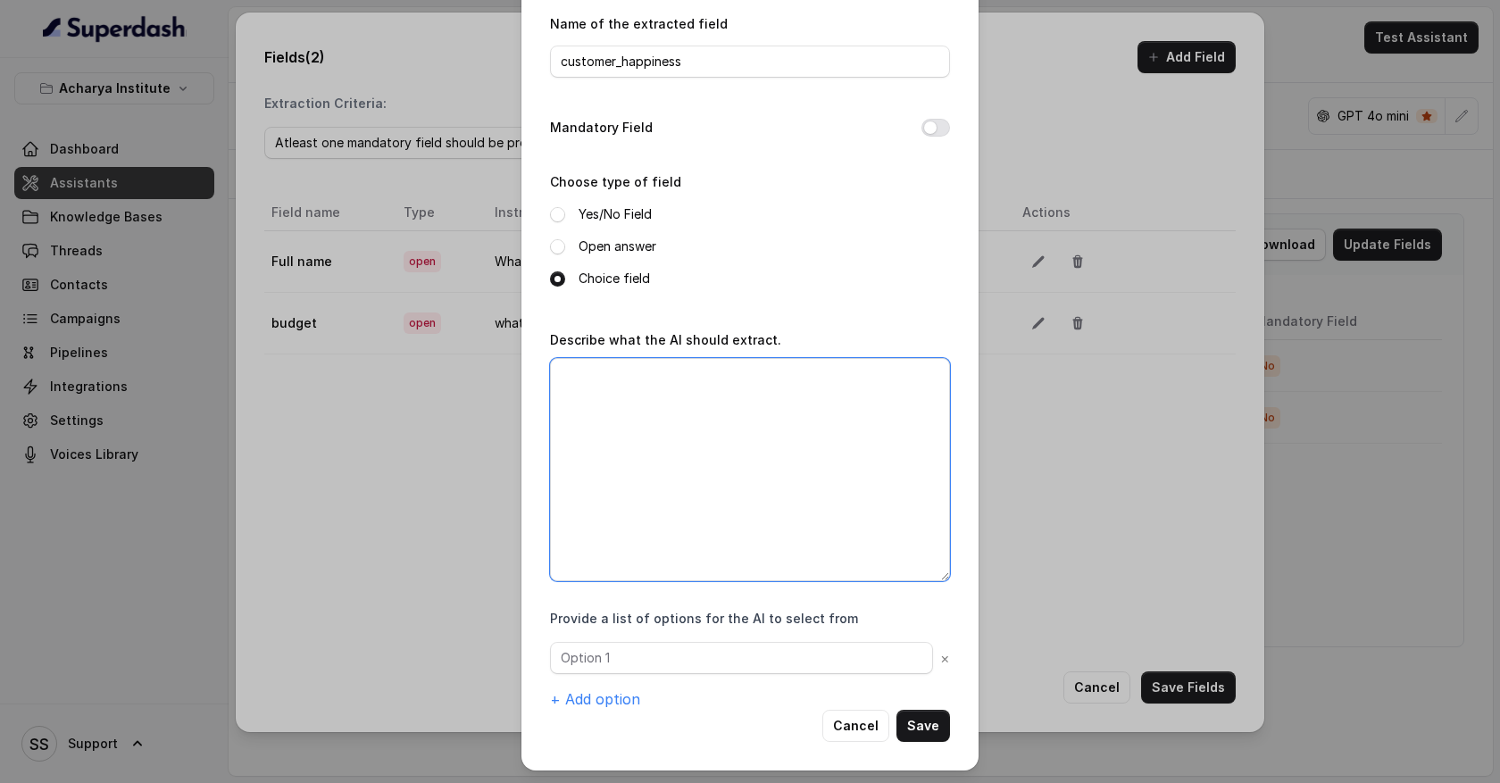
click at [603, 402] on textarea "Describe what the AI should extract." at bounding box center [750, 469] width 400 height 223
type textarea "how was the customer expreience in general"
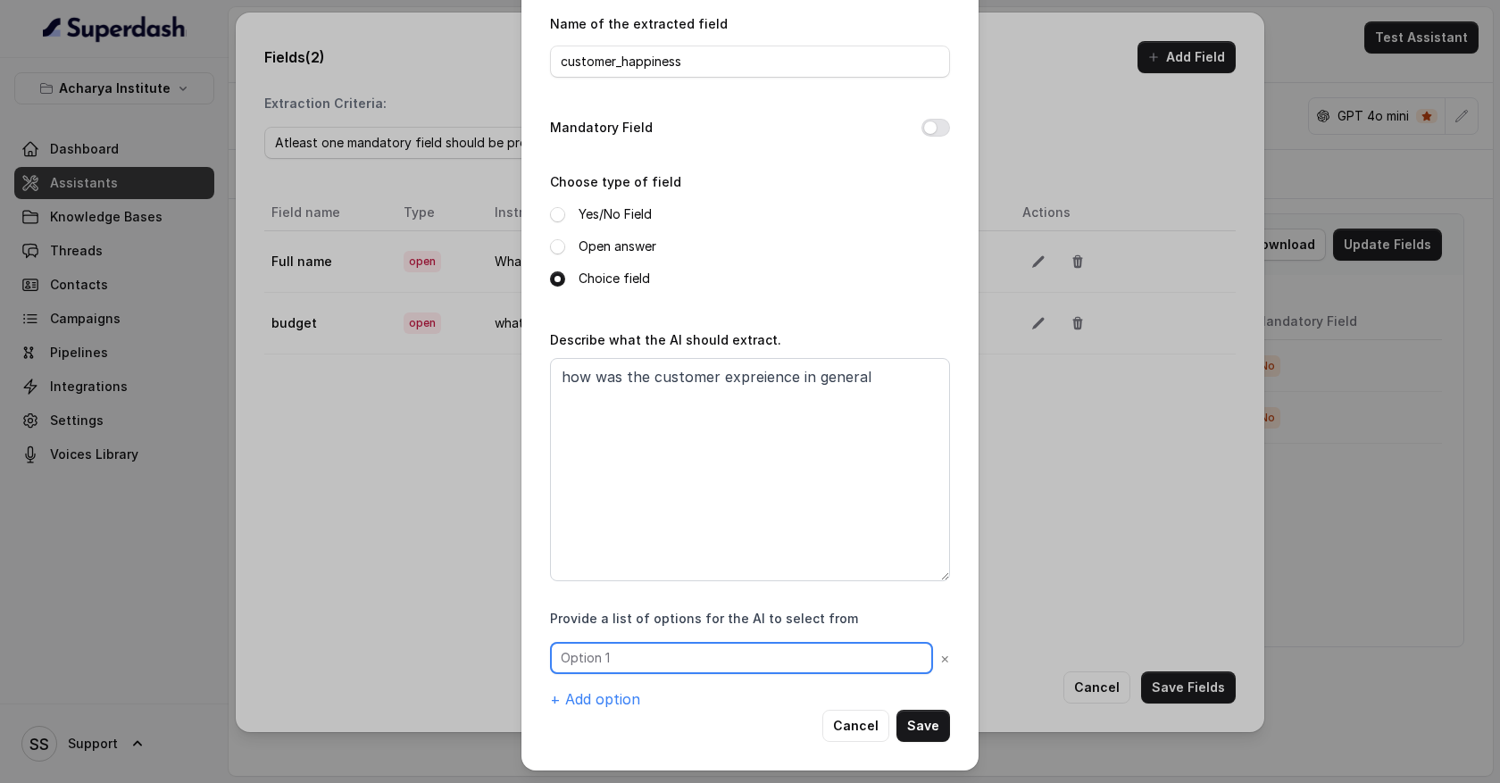
click at [658, 654] on input "text" at bounding box center [741, 658] width 383 height 32
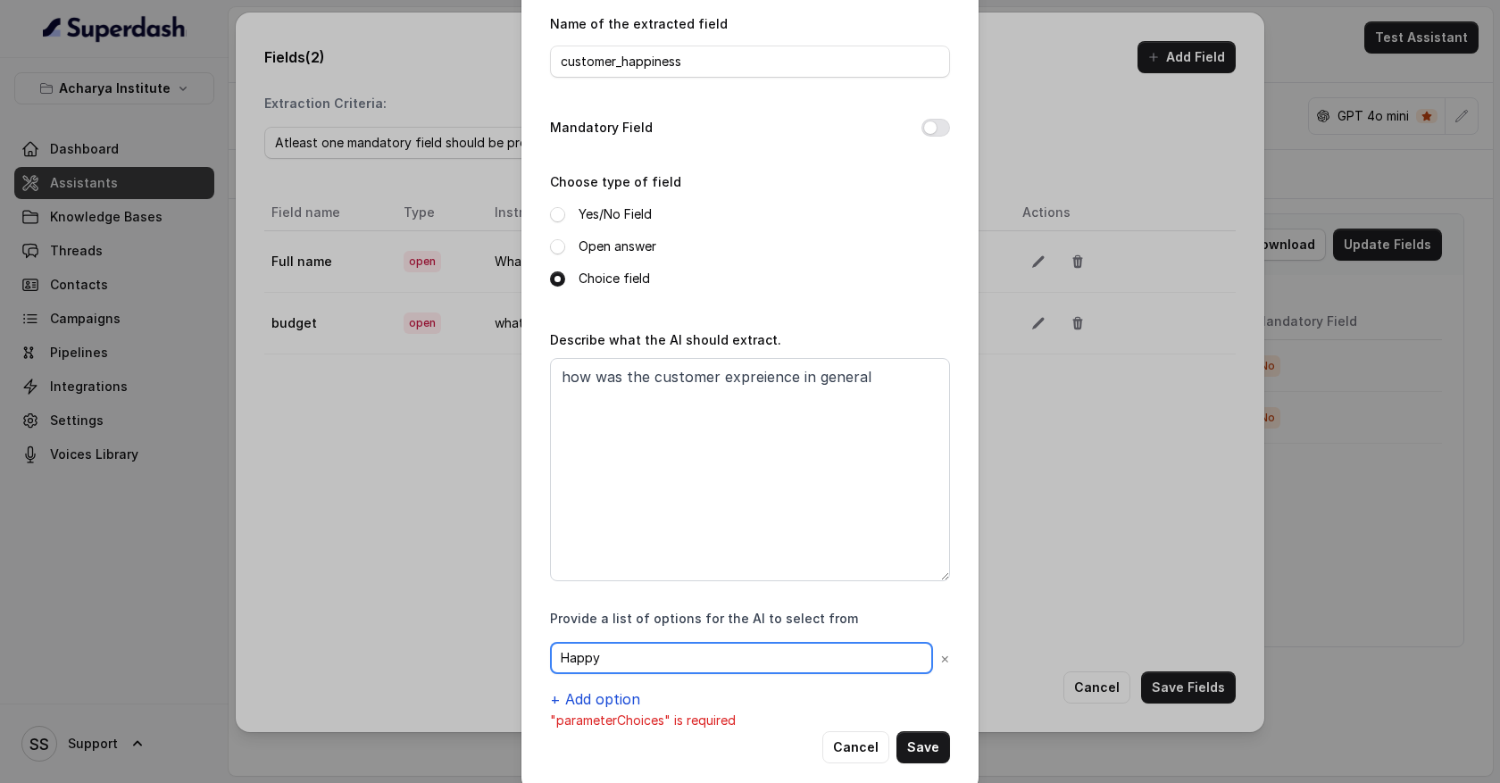
type input "Happy"
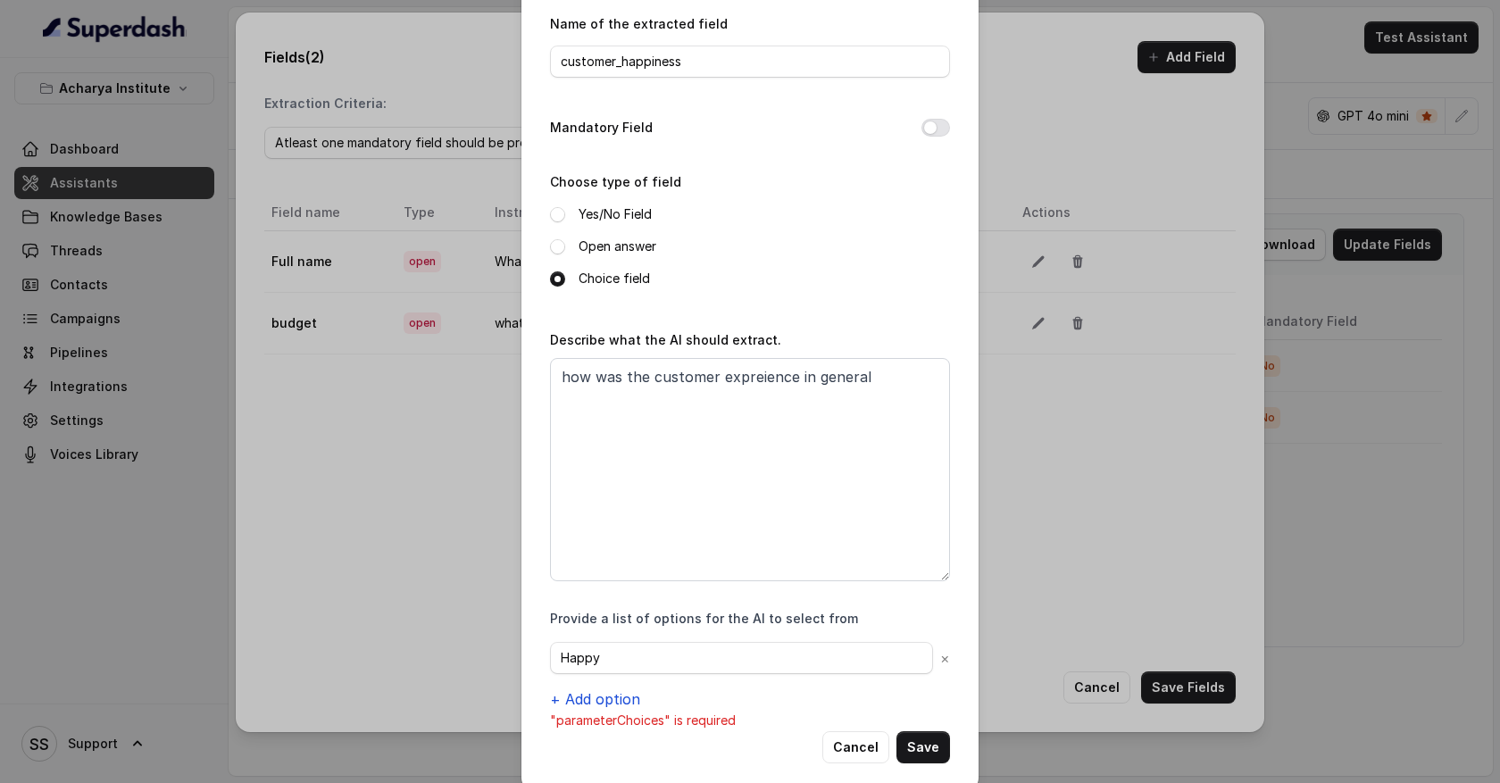
click at [622, 697] on button "+ Add option" at bounding box center [595, 698] width 90 height 21
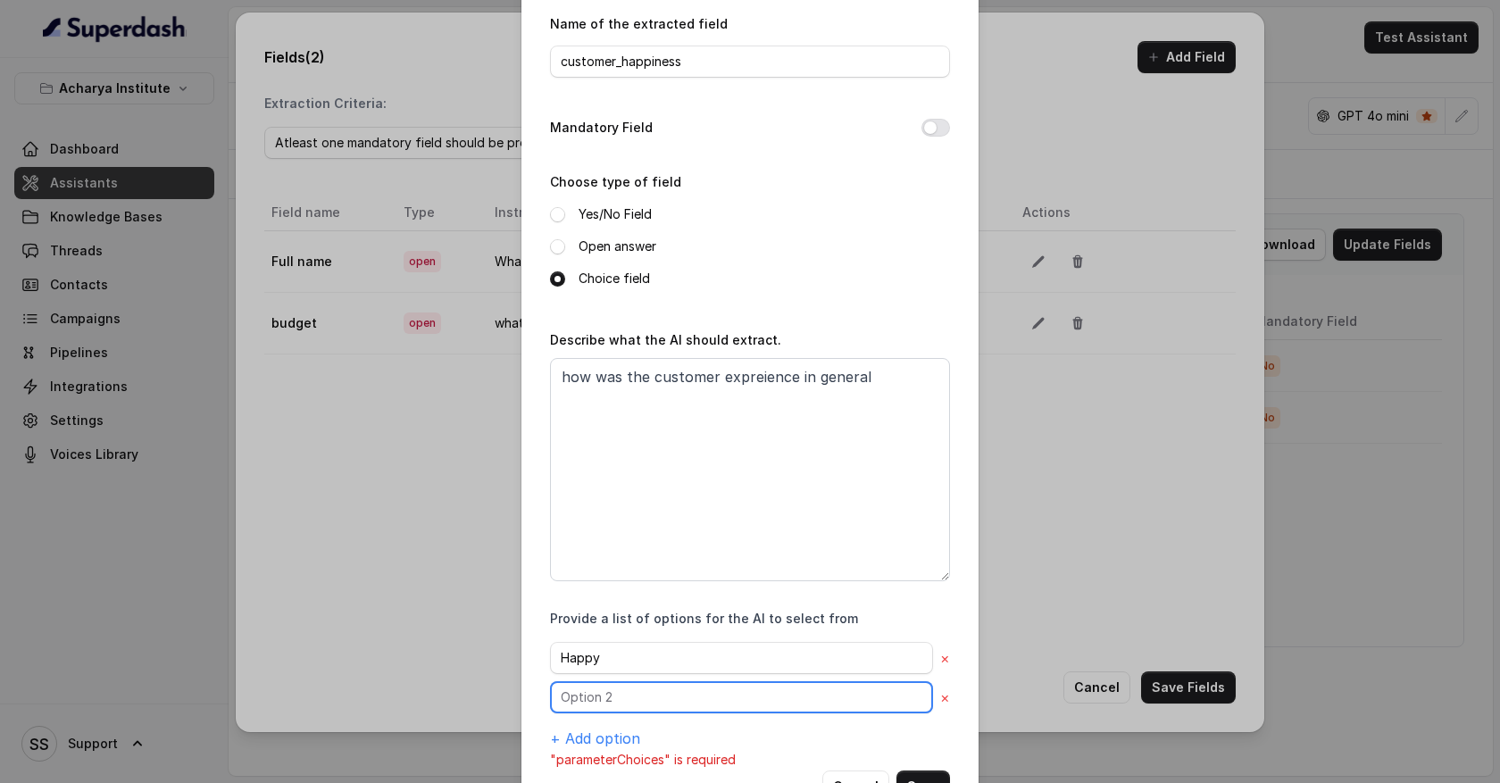
click at [596, 692] on input "text" at bounding box center [741, 697] width 383 height 32
type input "Sad"
click at [599, 730] on button "+ Add option" at bounding box center [595, 738] width 90 height 21
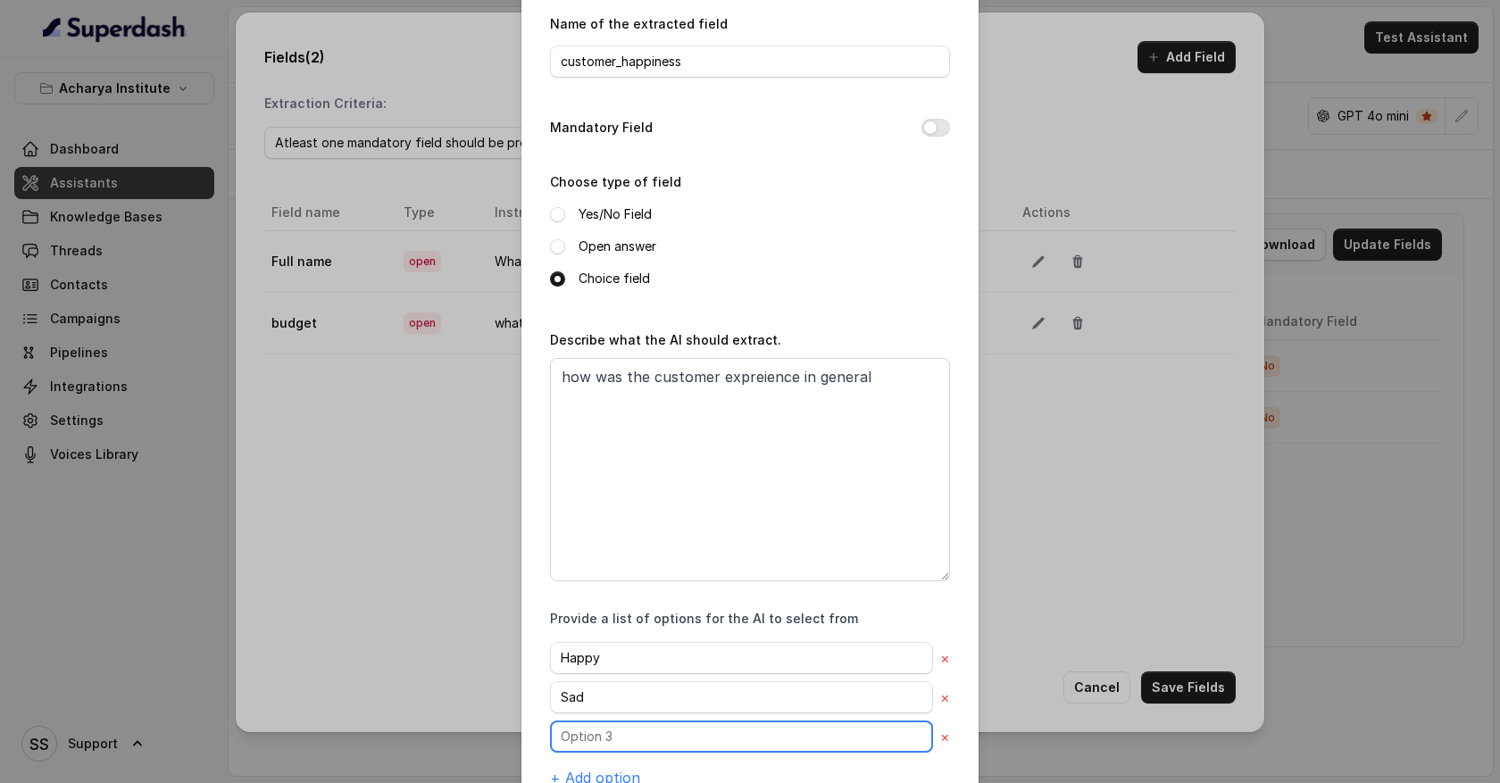
click at [595, 735] on input "text" at bounding box center [741, 736] width 383 height 32
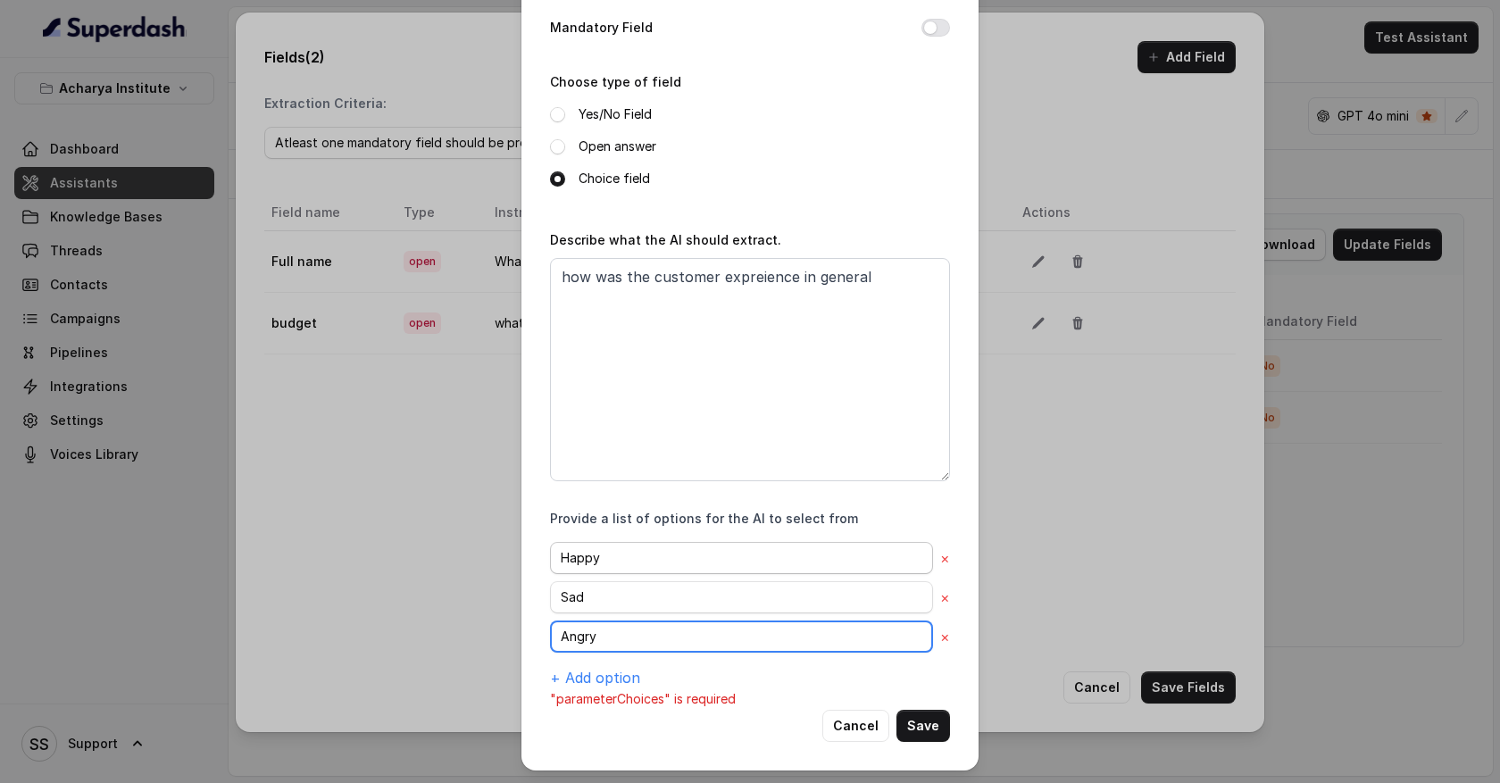
type input "Angry"
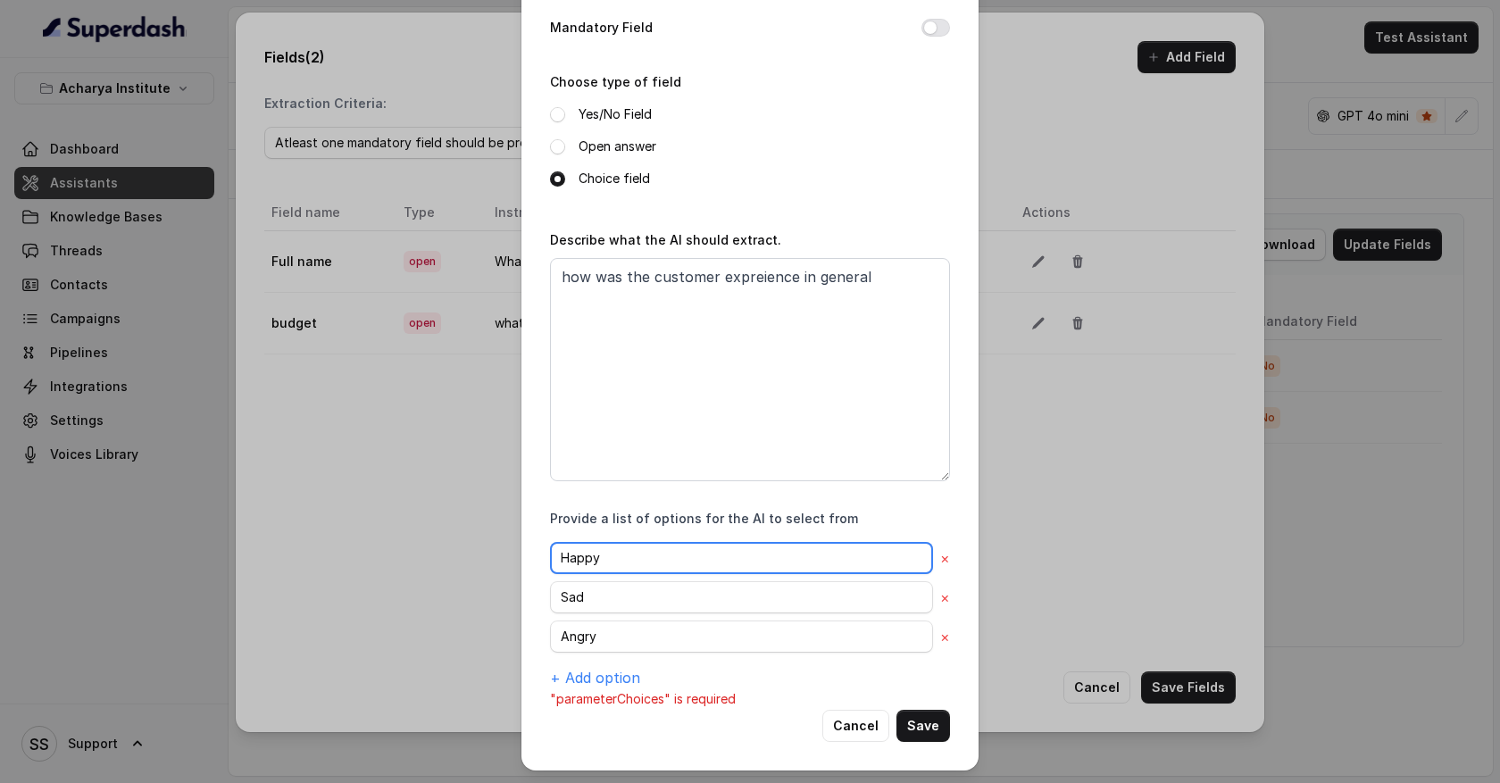
drag, startPoint x: 605, startPoint y: 560, endPoint x: 533, endPoint y: 557, distance: 72.4
click at [533, 557] on div "Add Field Name of the extracted field customer_happiness Mandatory Field Choose…" at bounding box center [749, 305] width 457 height 929
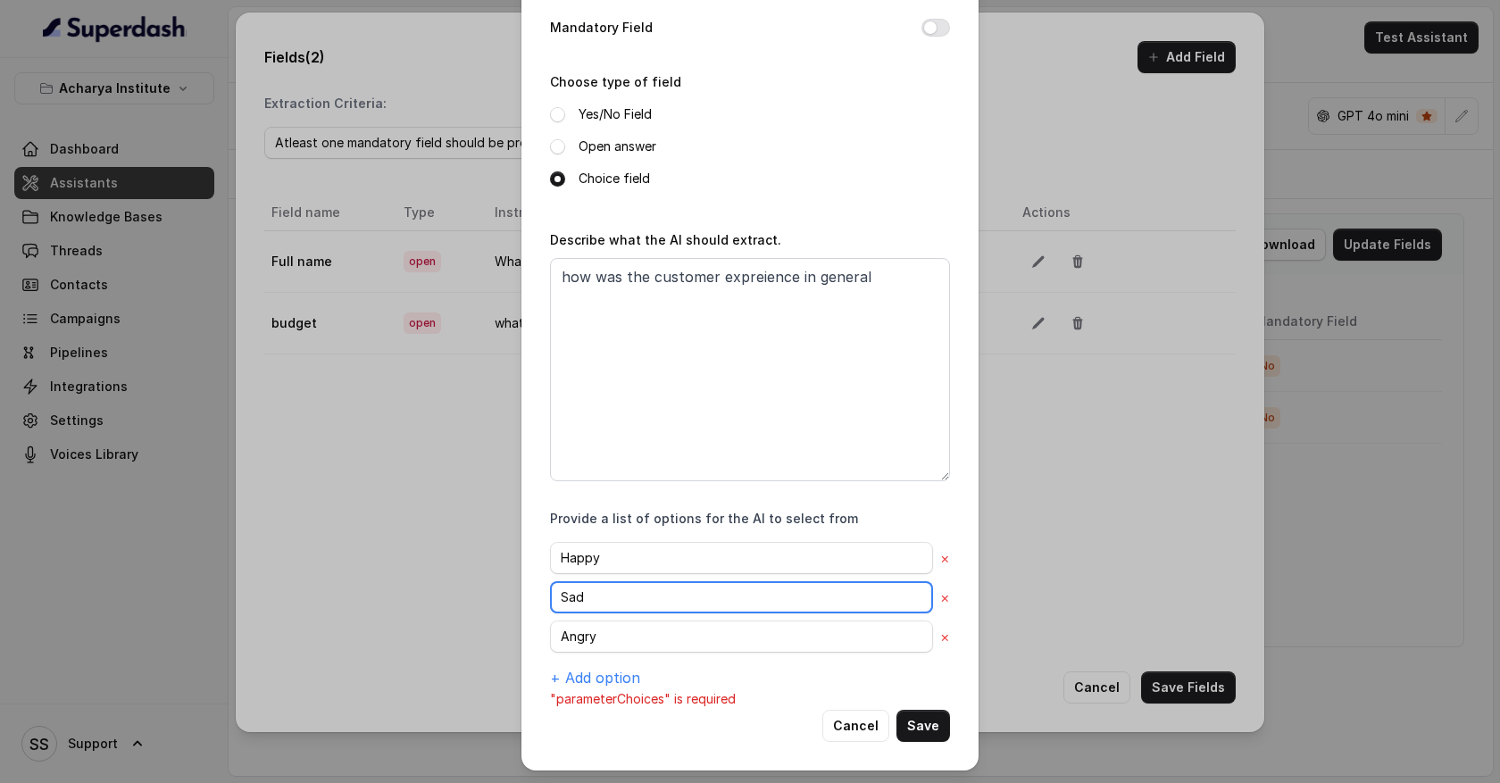
click at [587, 602] on input "Sad" at bounding box center [741, 597] width 383 height 32
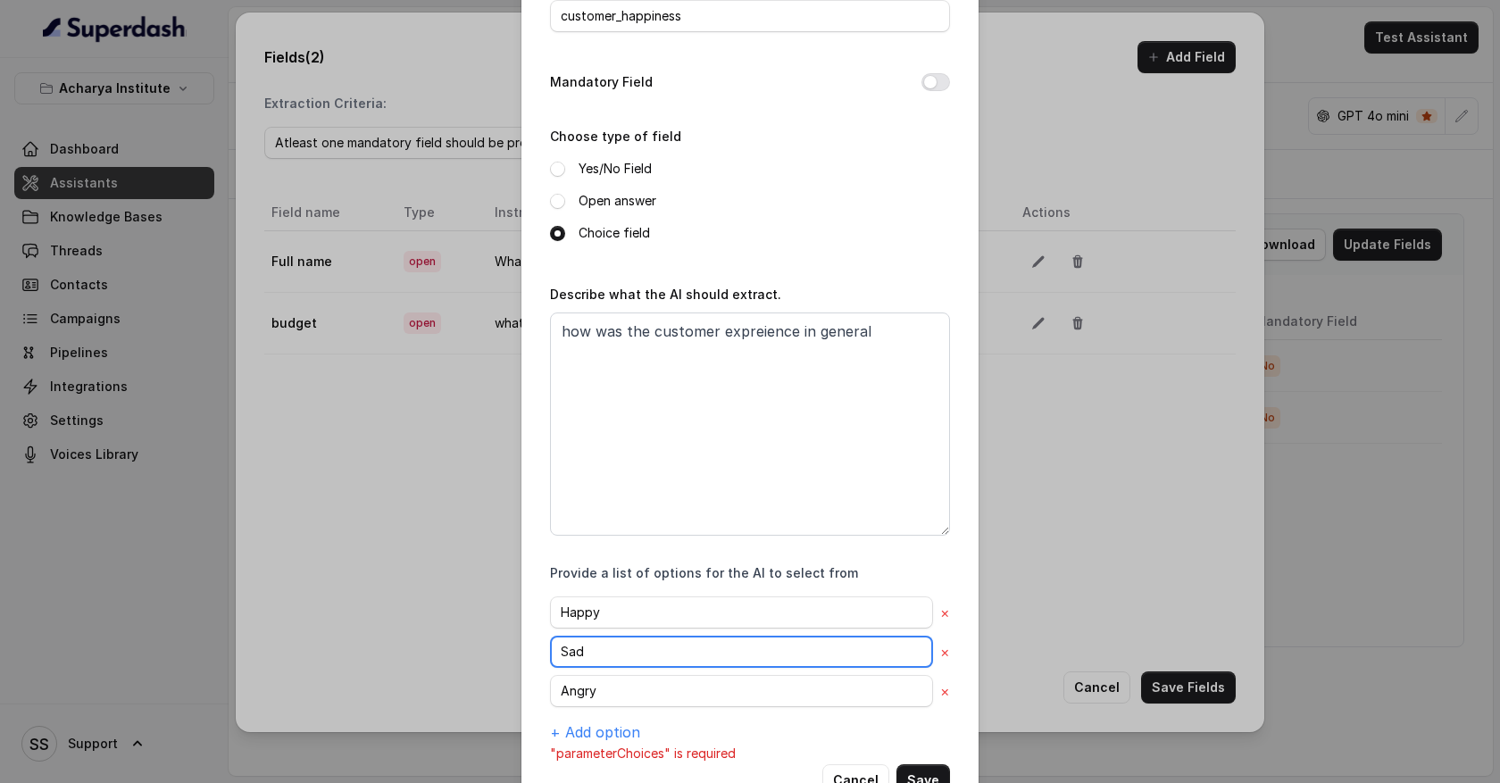
scroll to position [61, 0]
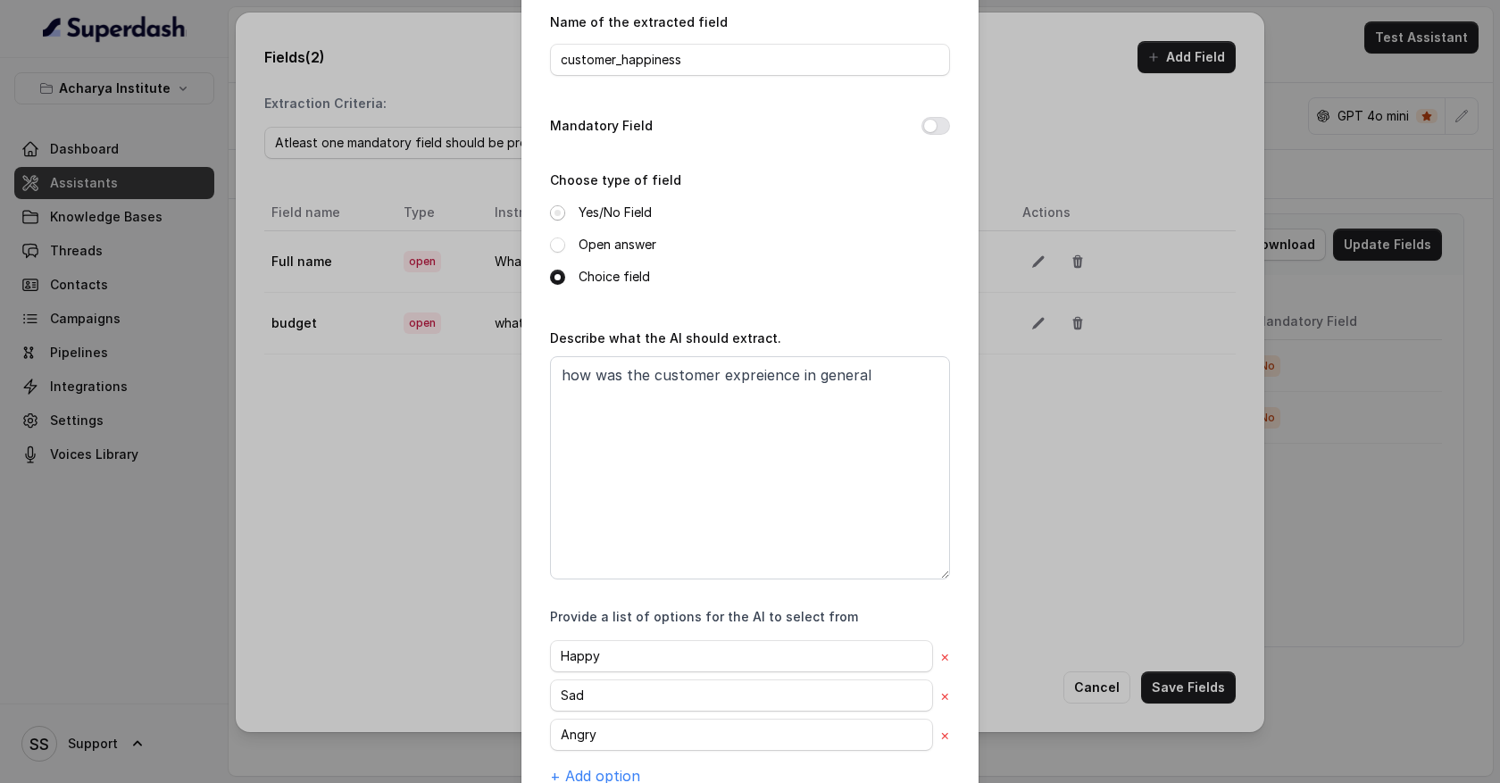
click at [559, 213] on span at bounding box center [557, 212] width 15 height 15
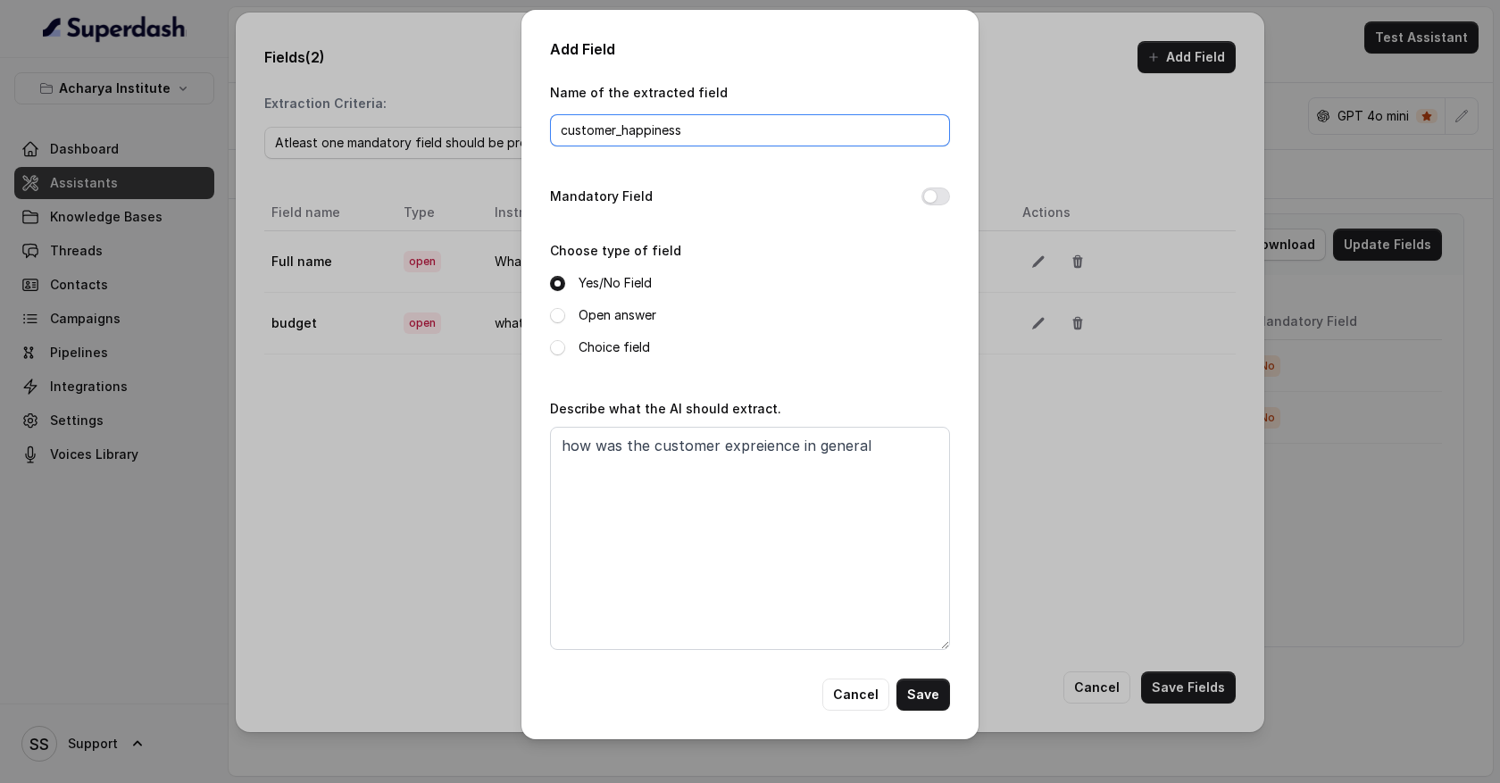
drag, startPoint x: 687, startPoint y: 132, endPoint x: 476, endPoint y: 131, distance: 211.6
click at [476, 131] on div "Add Field Name of the extracted field customer_happiness Mandatory Field Choose…" at bounding box center [750, 391] width 1500 height 783
type input "site_visti"
drag, startPoint x: 860, startPoint y: 452, endPoint x: 477, endPoint y: 427, distance: 383.8
click at [477, 427] on div "Add Field Name of the extracted field site_visti Mandatory Field Choose type of…" at bounding box center [750, 391] width 1500 height 783
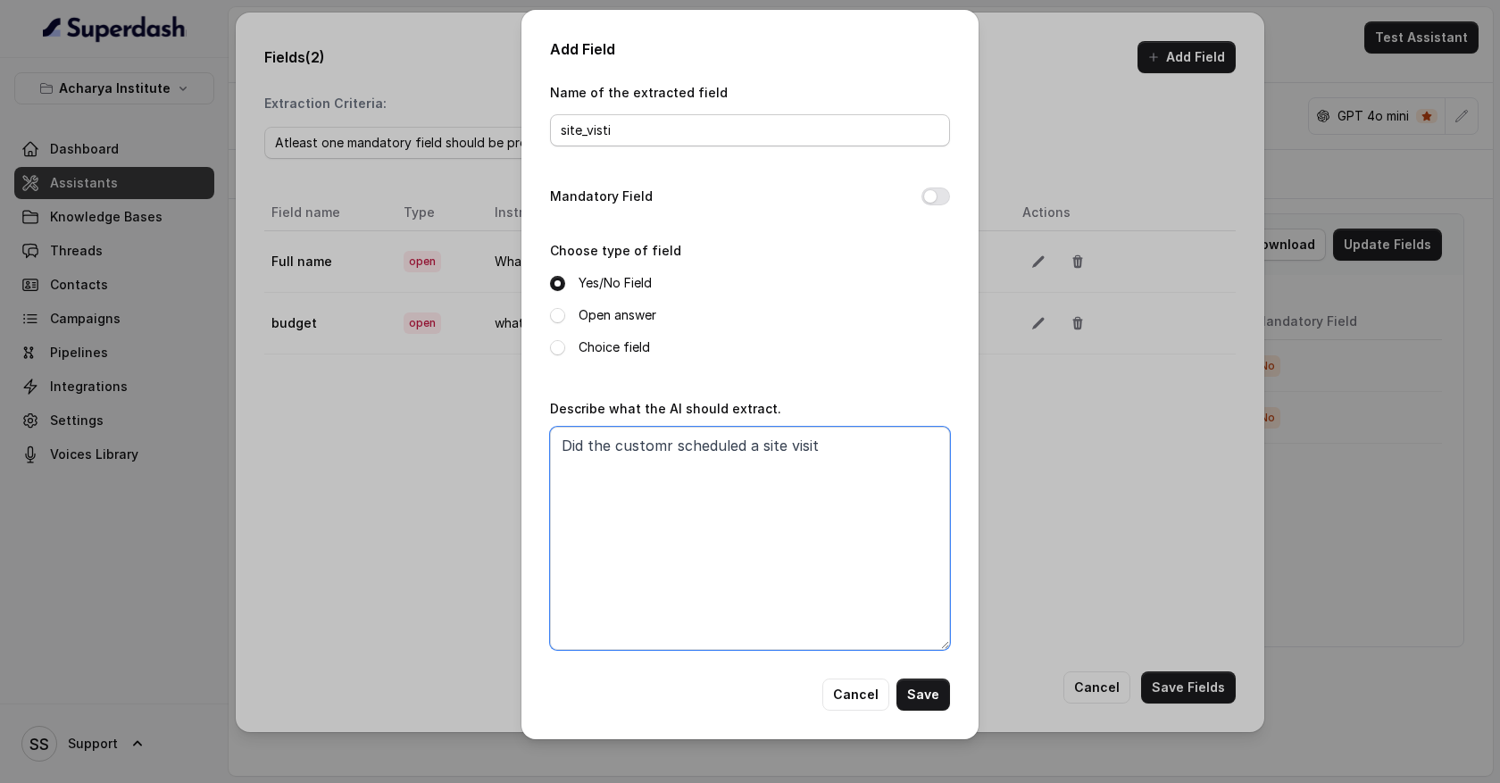
type textarea "Did the customr scheduled a site visit"
click at [611, 133] on input "site_visti" at bounding box center [750, 130] width 400 height 32
type input "site_visit"
click at [932, 697] on button "Save" at bounding box center [923, 695] width 54 height 32
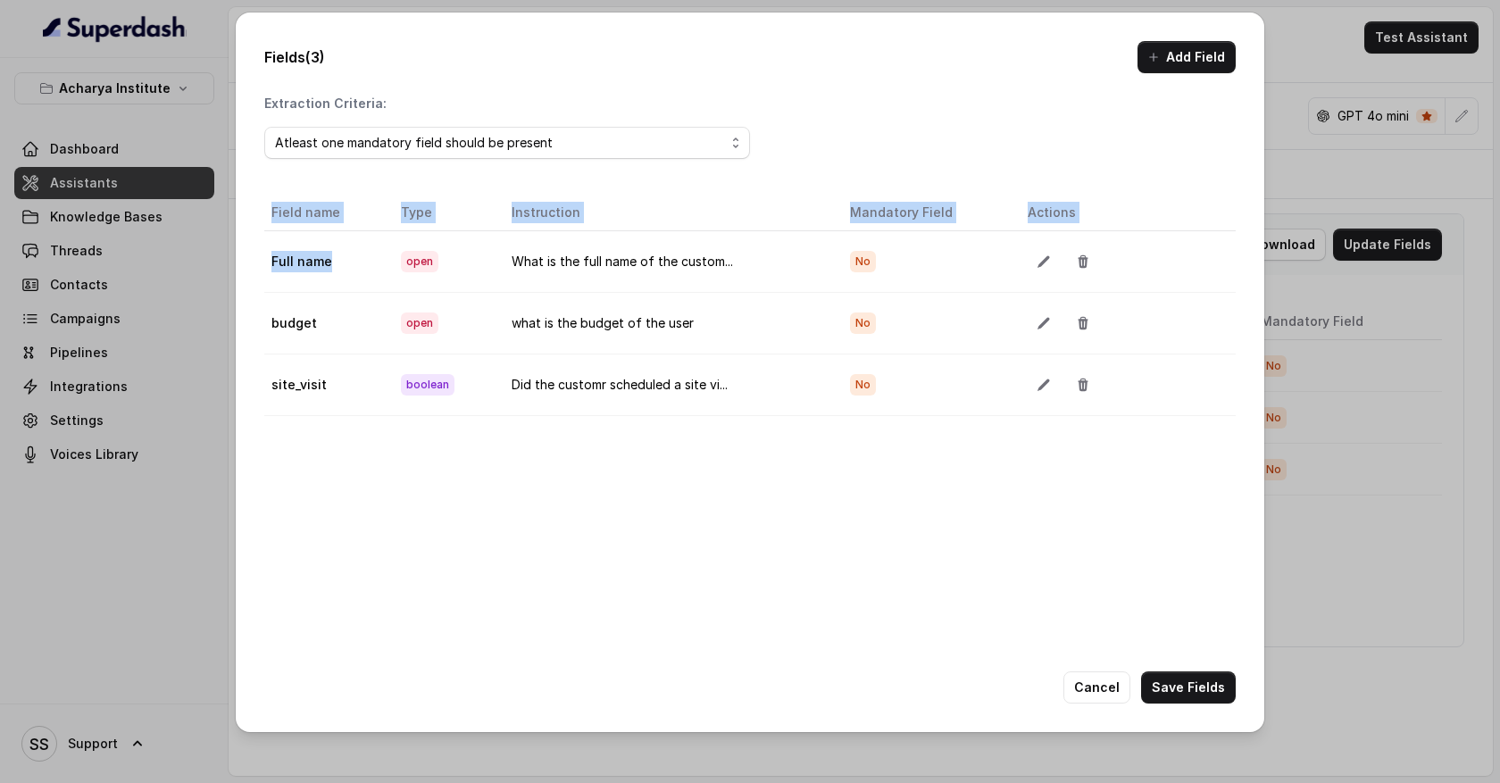
drag, startPoint x: 337, startPoint y: 260, endPoint x: 254, endPoint y: 259, distance: 82.1
click at [254, 259] on div "Fields (3) Add Field Extraction Criteria: Atleast one mandatory field should be…" at bounding box center [750, 372] width 1028 height 720
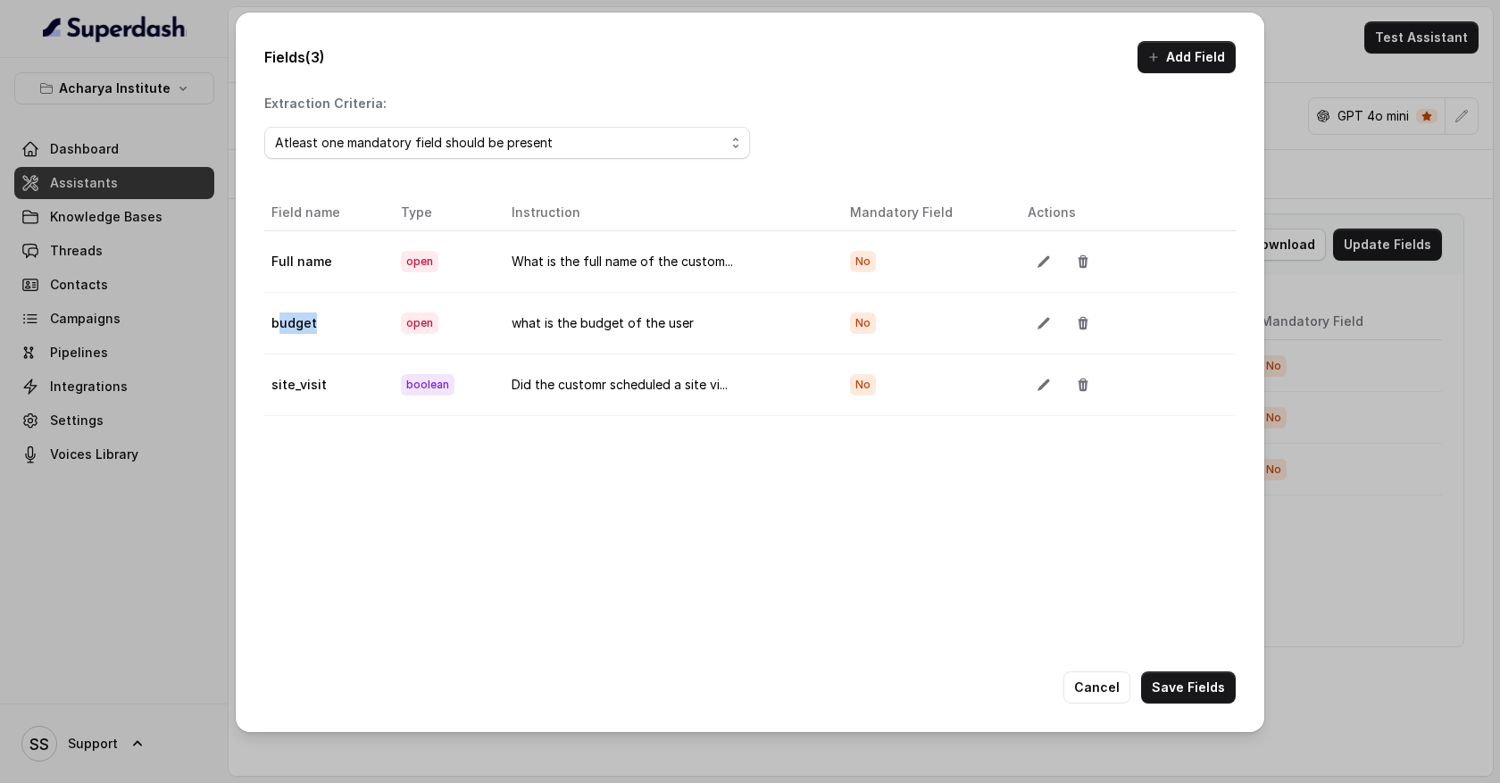
drag, startPoint x: 317, startPoint y: 329, endPoint x: 279, endPoint y: 329, distance: 37.5
click at [279, 329] on td "budget" at bounding box center [325, 323] width 122 height 62
click at [1087, 671] on button "Cancel" at bounding box center [1096, 687] width 67 height 32
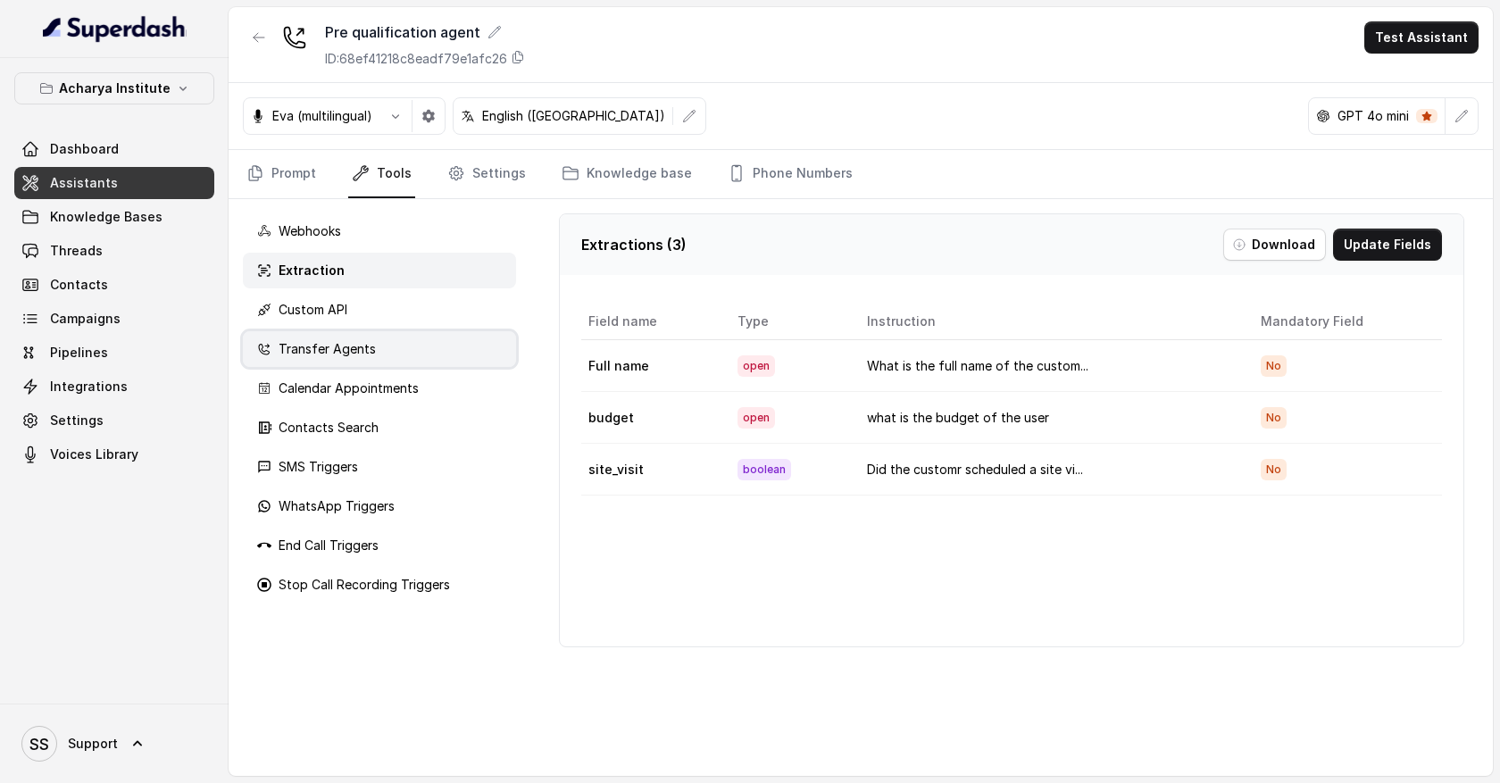
click at [440, 353] on div "Transfer Agents" at bounding box center [379, 349] width 273 height 36
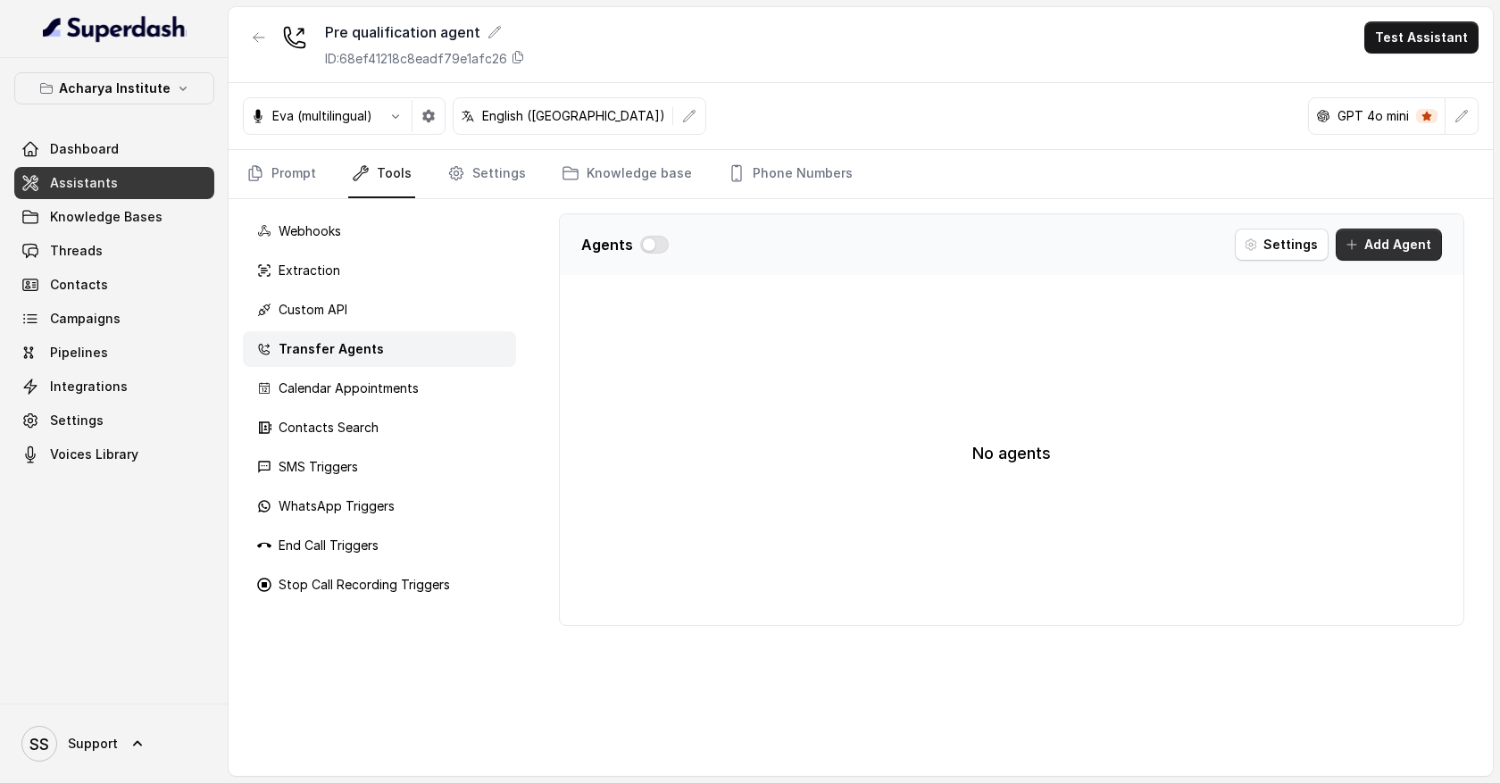
click at [1400, 252] on button "Add Agent" at bounding box center [1389, 245] width 106 height 32
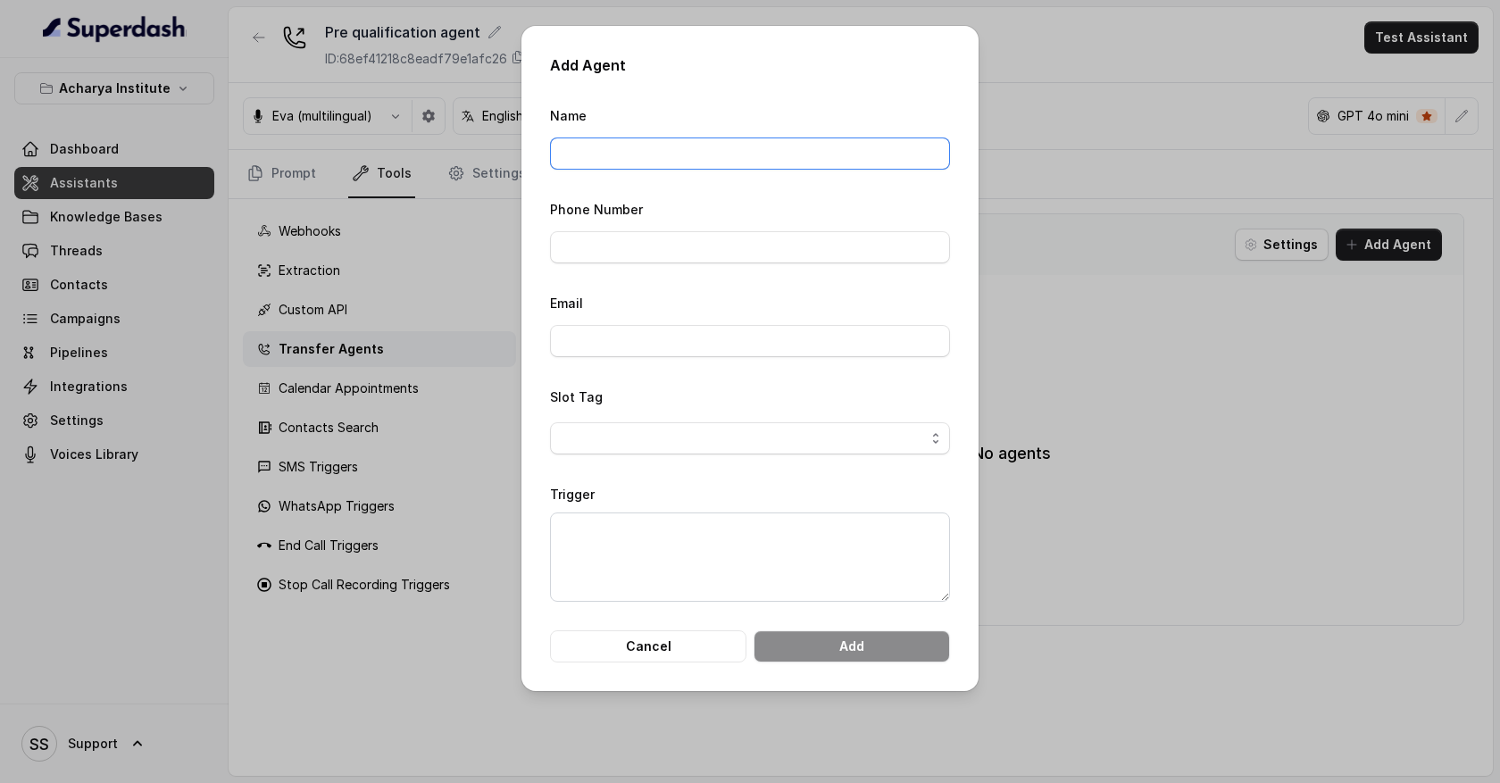
click at [630, 146] on input "Name" at bounding box center [750, 153] width 400 height 32
type input "Billing department"
click at [630, 259] on input "Phone Number" at bounding box center [750, 247] width 400 height 32
type input "09380517603"
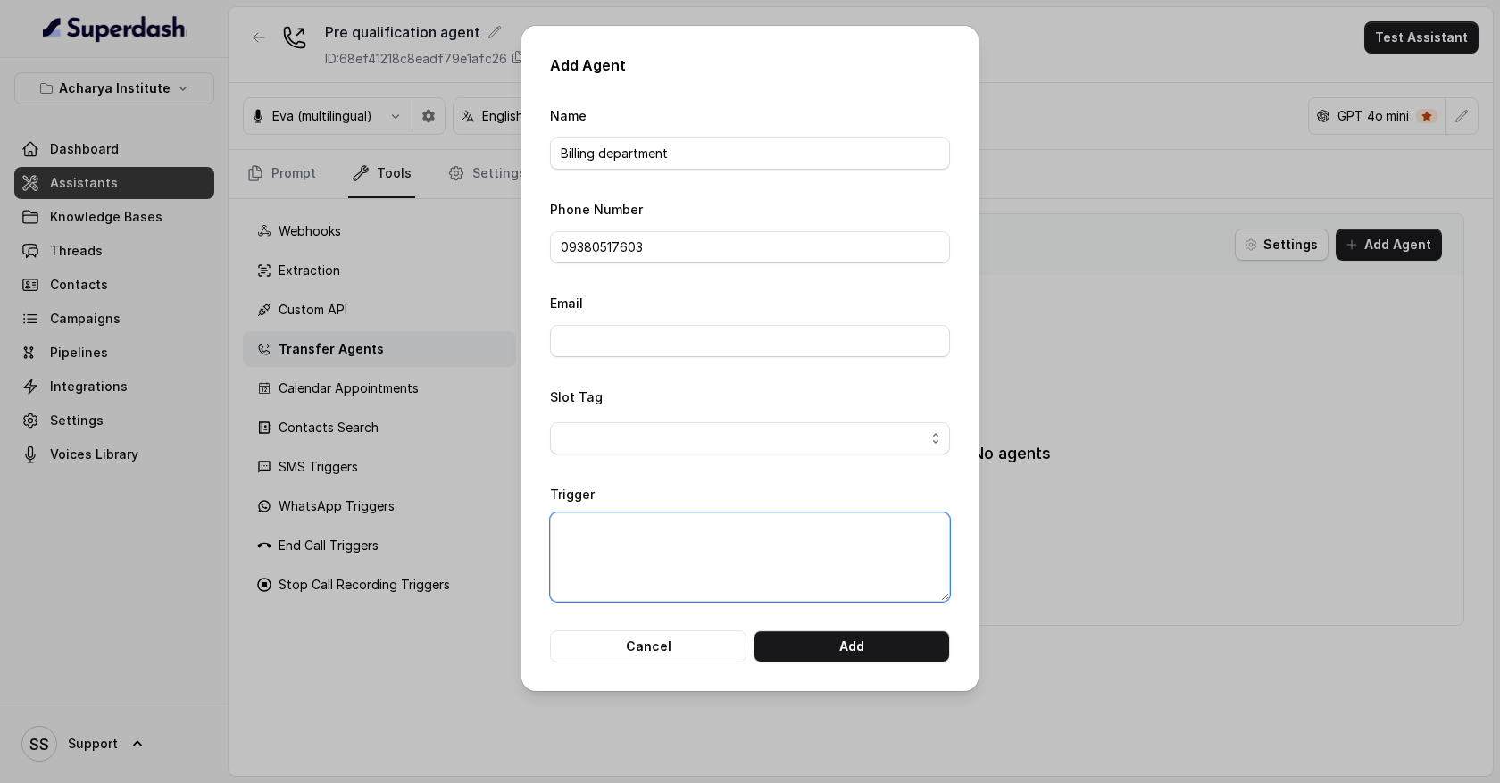
click at [587, 540] on textarea "Trigger" at bounding box center [750, 556] width 400 height 89
type textarea "Whenever the customer is having billing related issue"
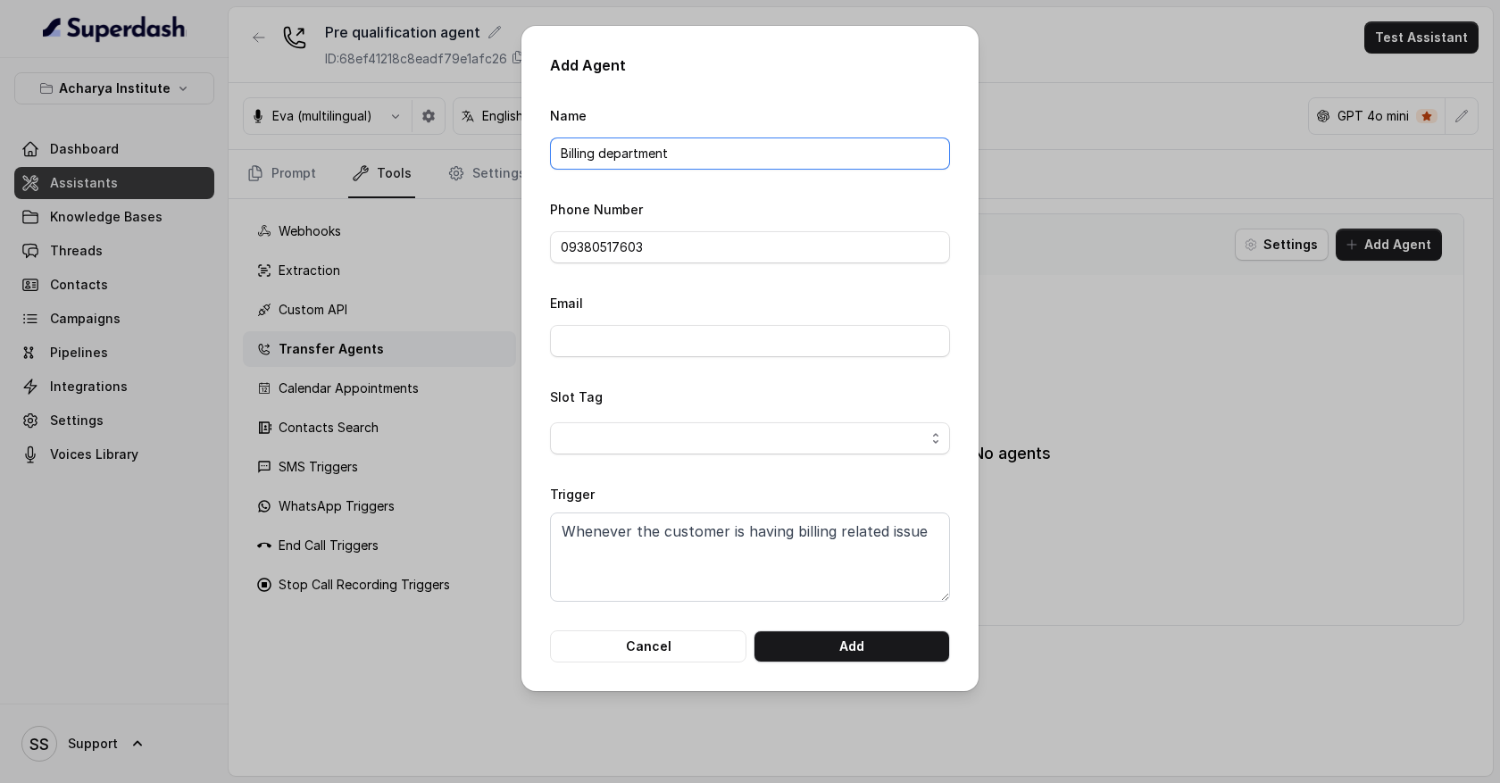
drag, startPoint x: 670, startPoint y: 155, endPoint x: 538, endPoint y: 152, distance: 132.2
click at [538, 152] on div "Add Agent Name Billing department Phone Number 09380517603 Email Slot Tag Trigg…" at bounding box center [749, 358] width 457 height 665
click at [702, 378] on form "Name Billing department Phone Number 09380517603 Email Slot Tag Trigger Wheneve…" at bounding box center [750, 383] width 400 height 558
click at [672, 639] on button "Cancel" at bounding box center [648, 646] width 196 height 32
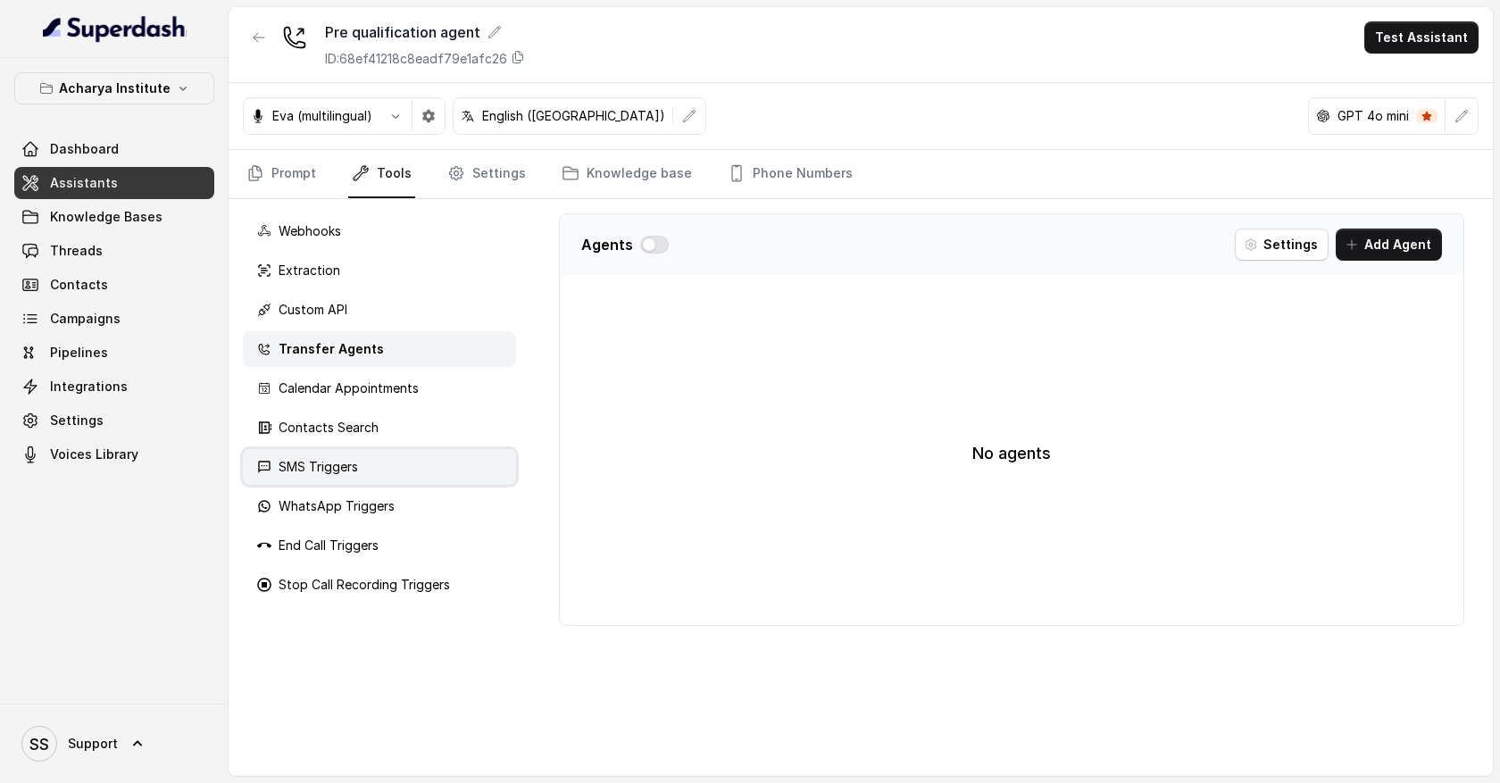
click at [444, 463] on div "SMS Triggers" at bounding box center [379, 467] width 273 height 36
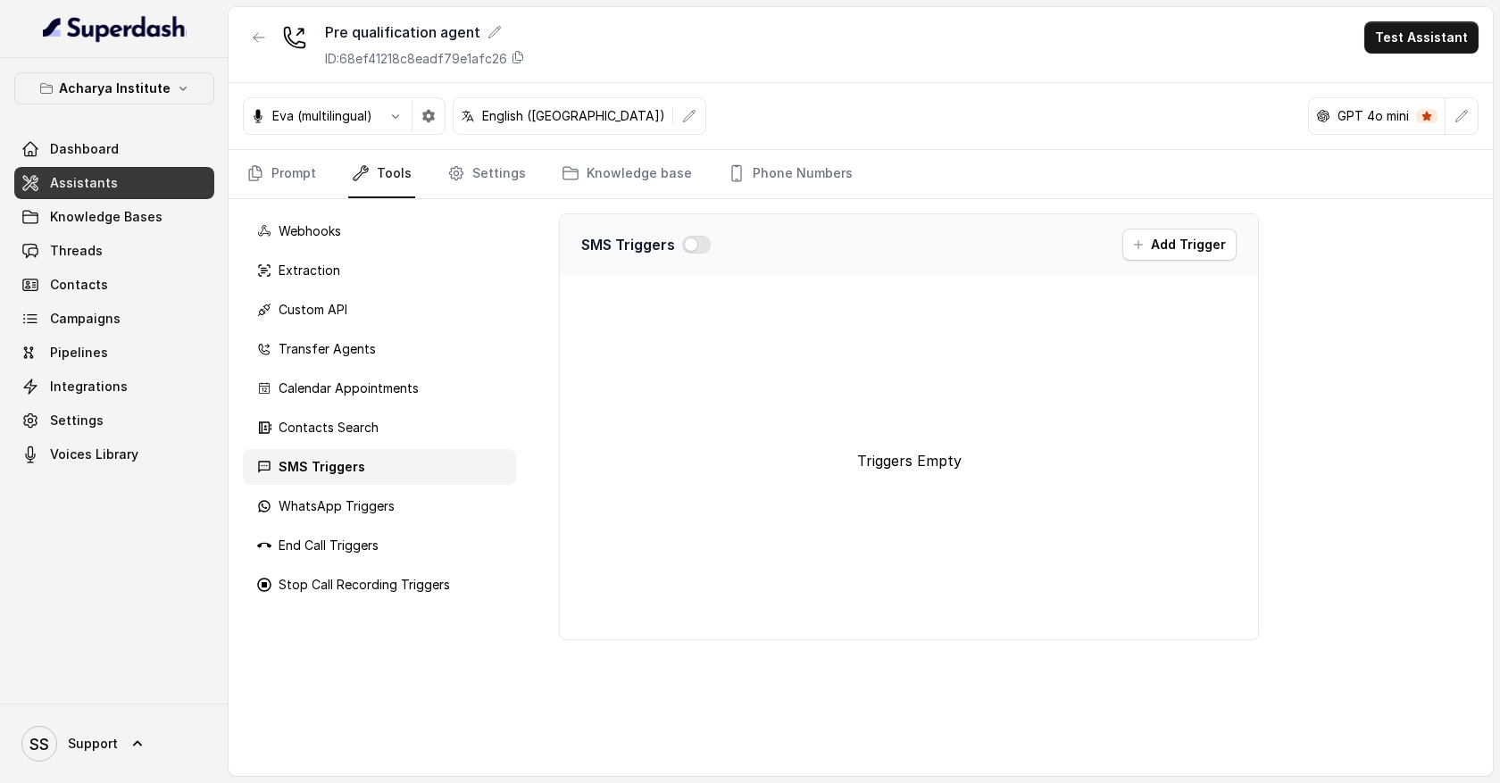
click at [423, 471] on div "SMS Triggers" at bounding box center [379, 467] width 273 height 36
click at [487, 496] on div "WhatsApp Triggers" at bounding box center [379, 506] width 273 height 36
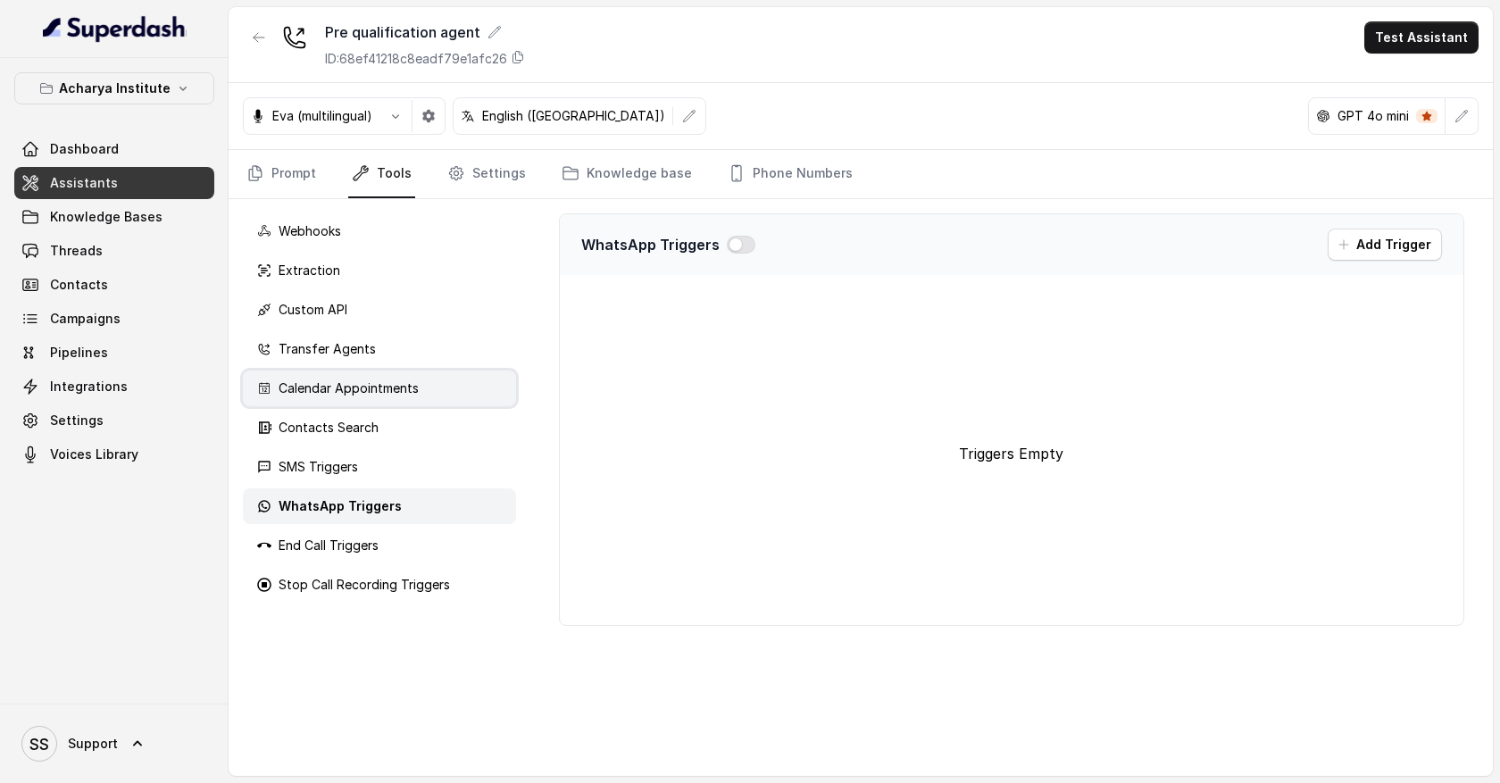
click at [432, 383] on div "Calendar Appointments" at bounding box center [379, 389] width 273 height 36
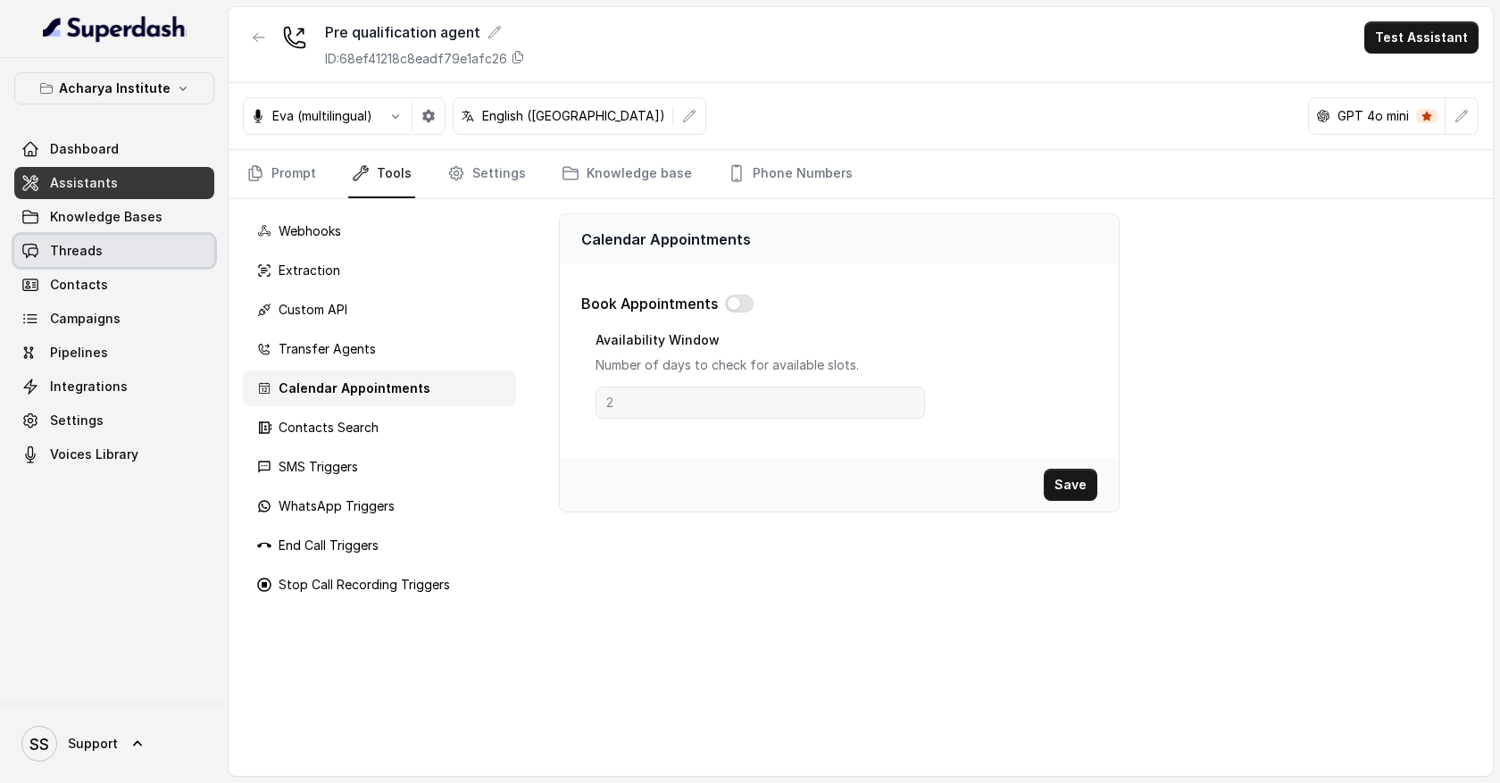
click at [146, 248] on link "Threads" at bounding box center [114, 251] width 200 height 32
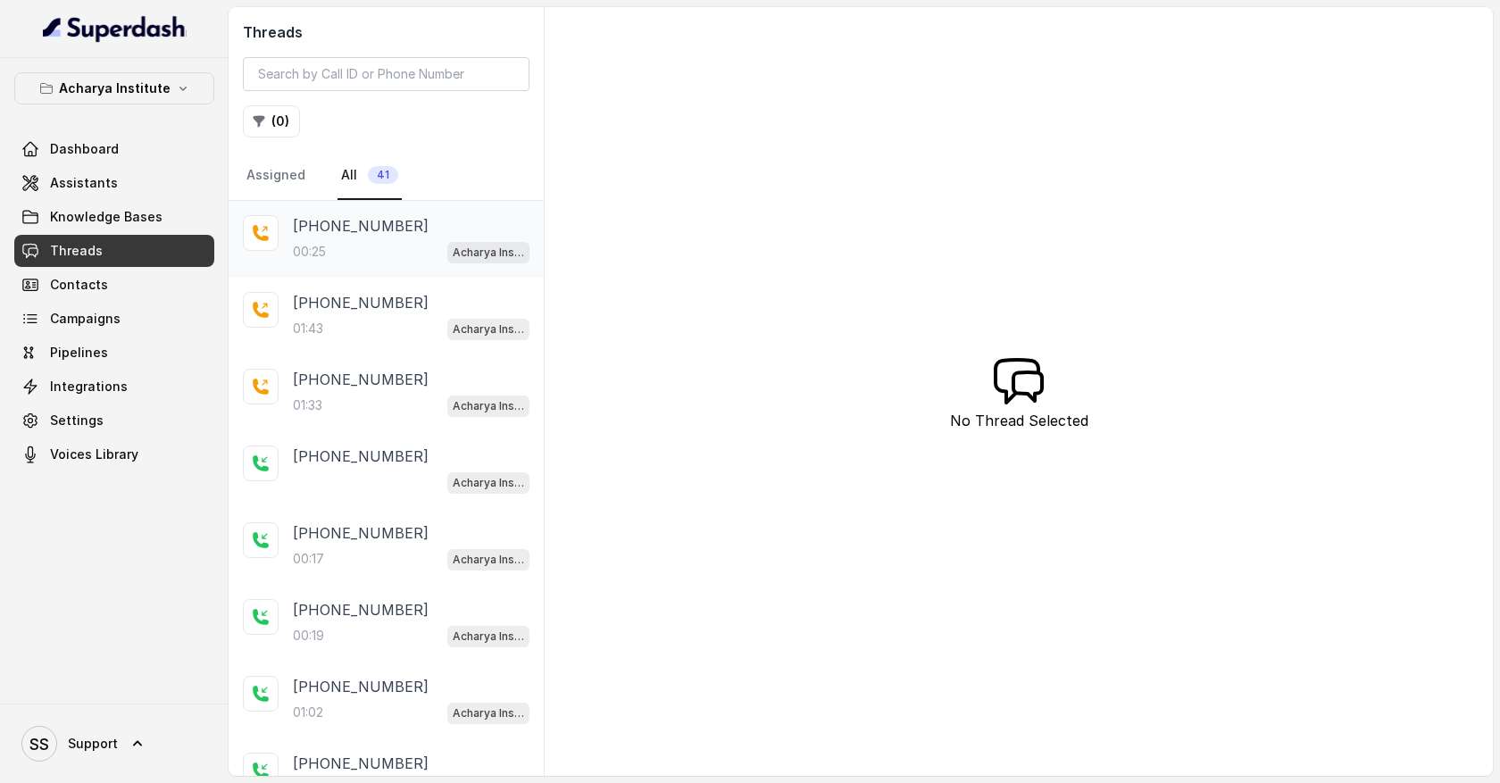
click at [409, 253] on div "00:25 Acharya Institute - Pending Enrolment Flow" at bounding box center [411, 251] width 237 height 23
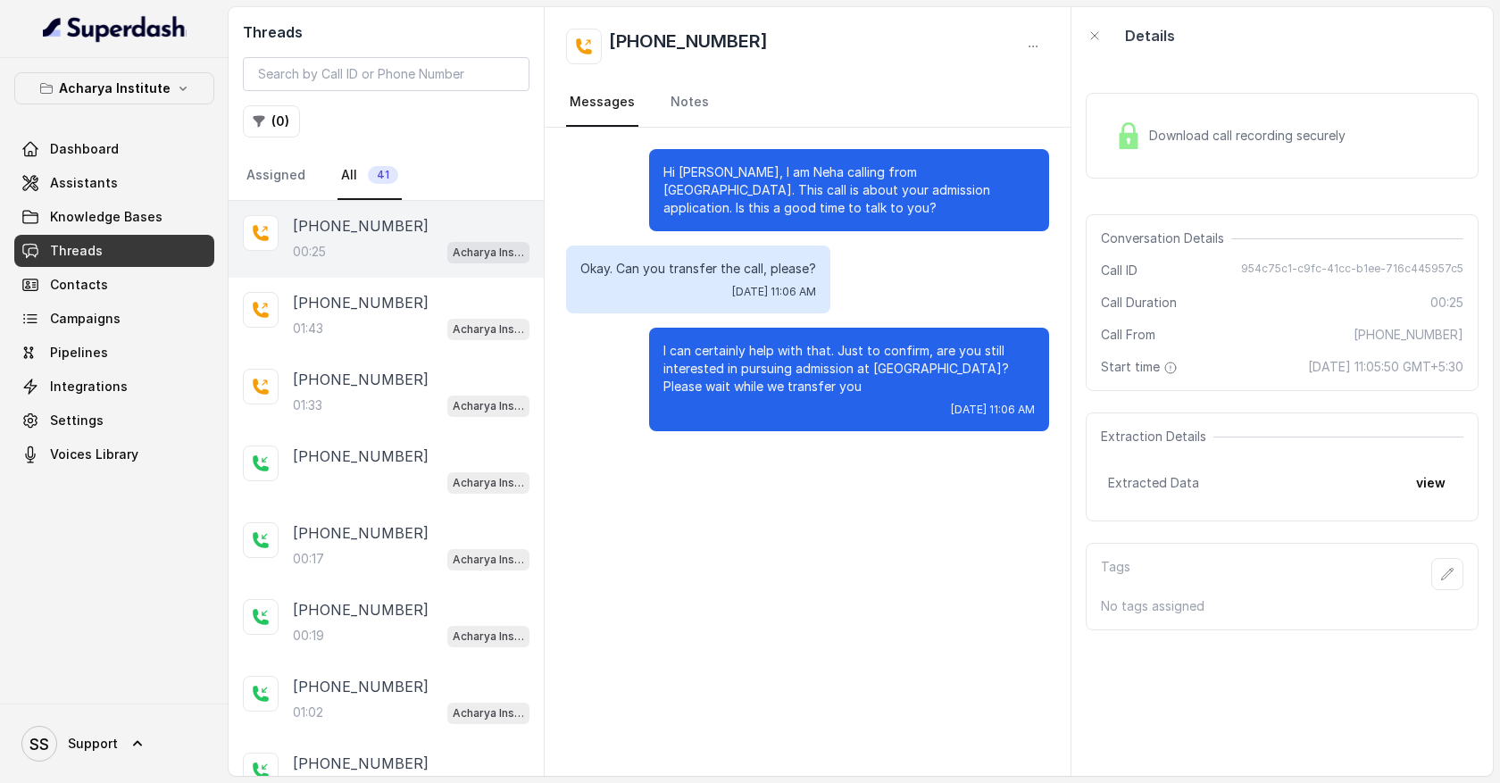
drag, startPoint x: 671, startPoint y: 158, endPoint x: 722, endPoint y: 226, distance: 84.8
click at [722, 226] on div "Hi [PERSON_NAME], I am Neha calling from [GEOGRAPHIC_DATA]. This call is about …" at bounding box center [849, 190] width 400 height 82
click at [379, 304] on p "[PHONE_NUMBER]" at bounding box center [361, 302] width 136 height 21
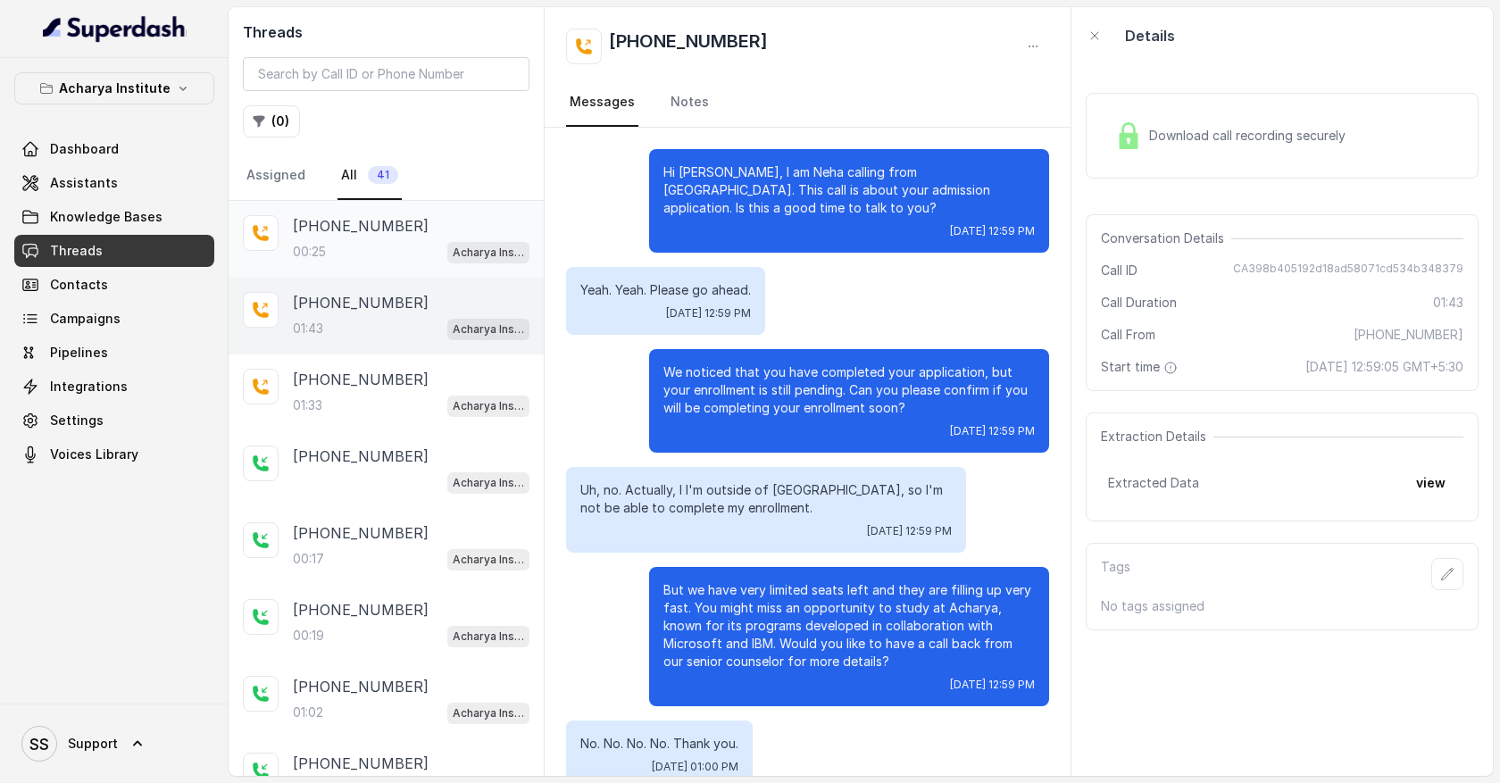
click at [403, 231] on div "[PHONE_NUMBER]" at bounding box center [411, 225] width 237 height 21
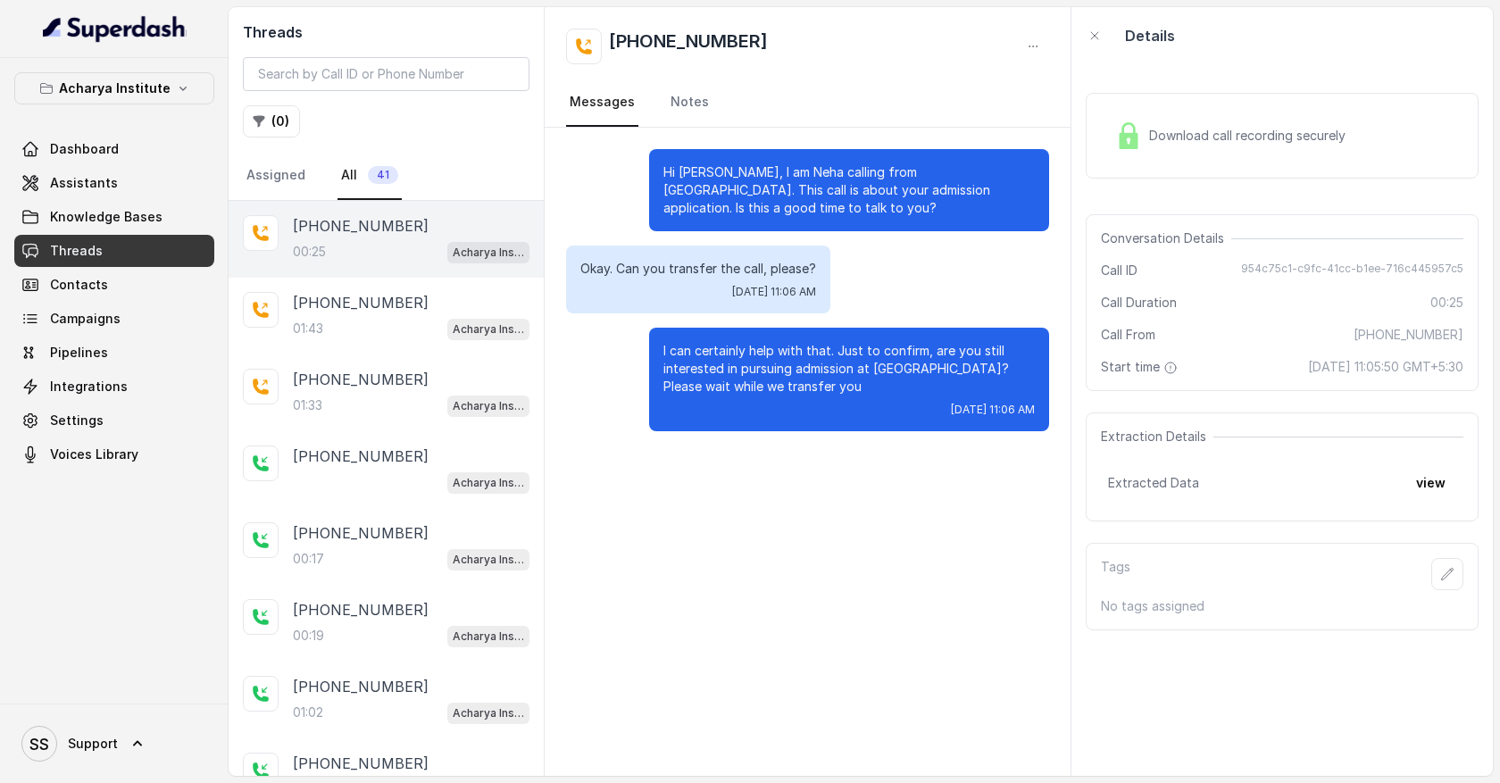
click at [1287, 148] on div "Download call recording securely" at bounding box center [1230, 135] width 245 height 41
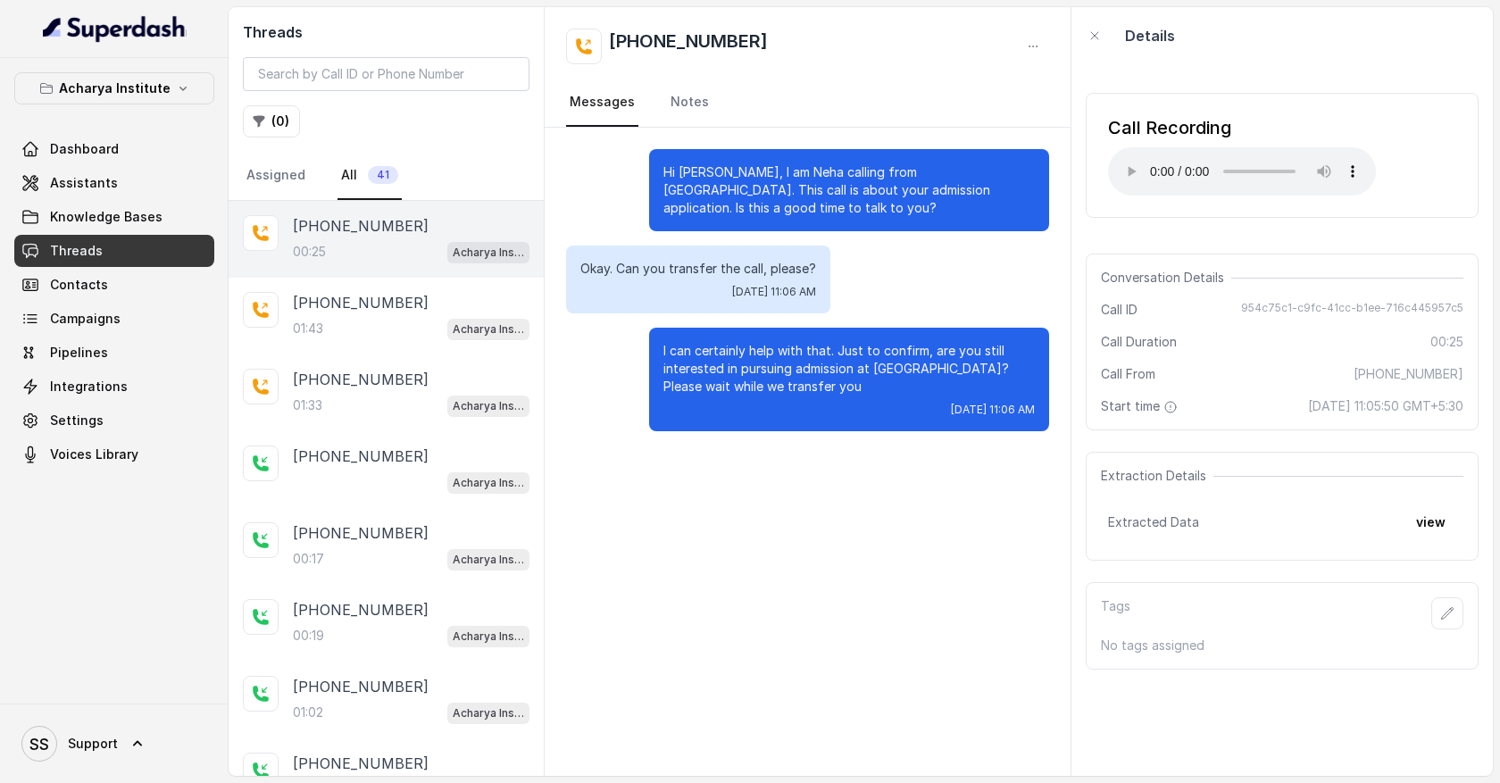
click at [671, 609] on div "Hi [PERSON_NAME], I am Neha calling from [GEOGRAPHIC_DATA]. This call is about …" at bounding box center [808, 452] width 526 height 648
click at [137, 322] on link "Campaigns" at bounding box center [114, 319] width 200 height 32
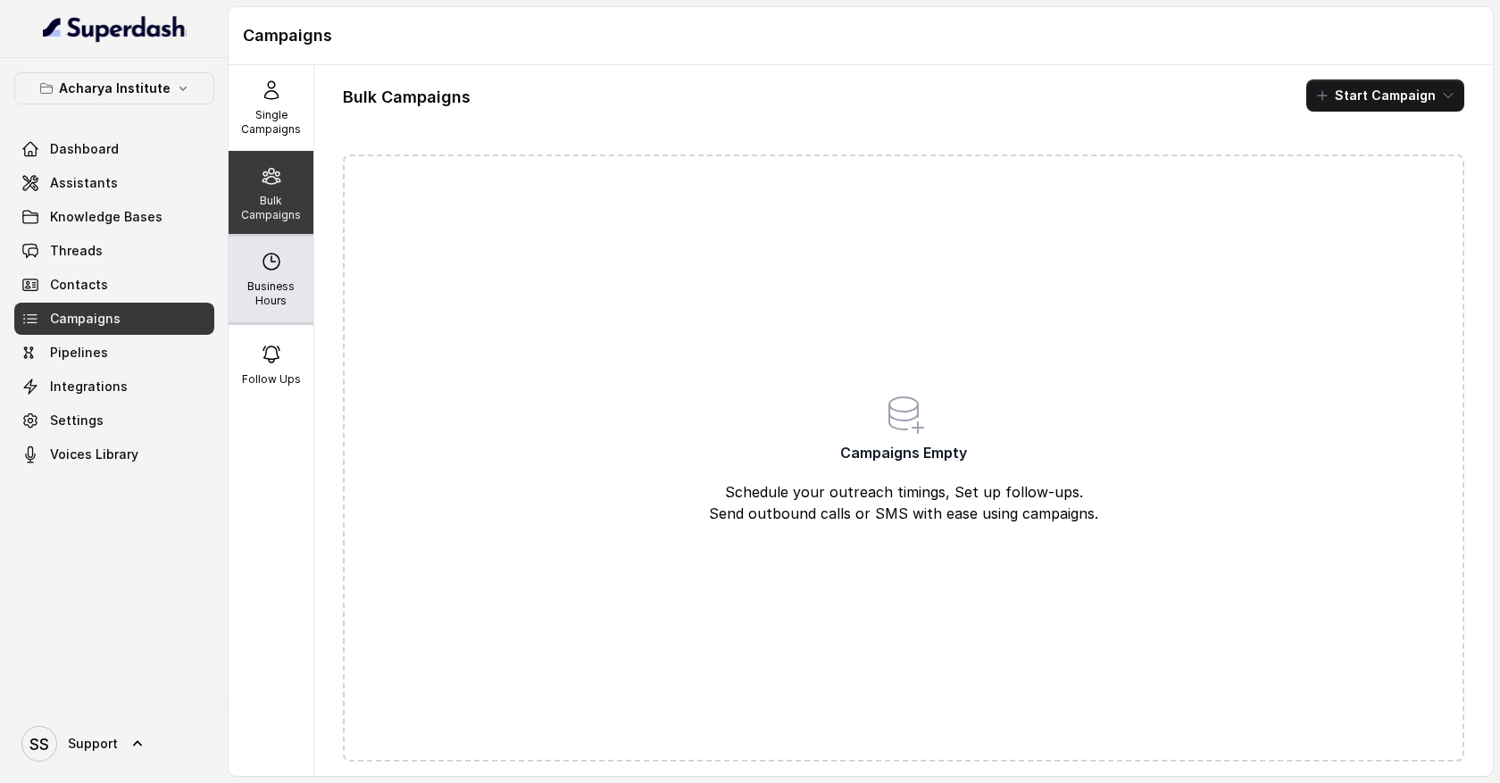
click at [292, 292] on p "Business Hours" at bounding box center [271, 293] width 71 height 29
select select "Pacific/[GEOGRAPHIC_DATA]"
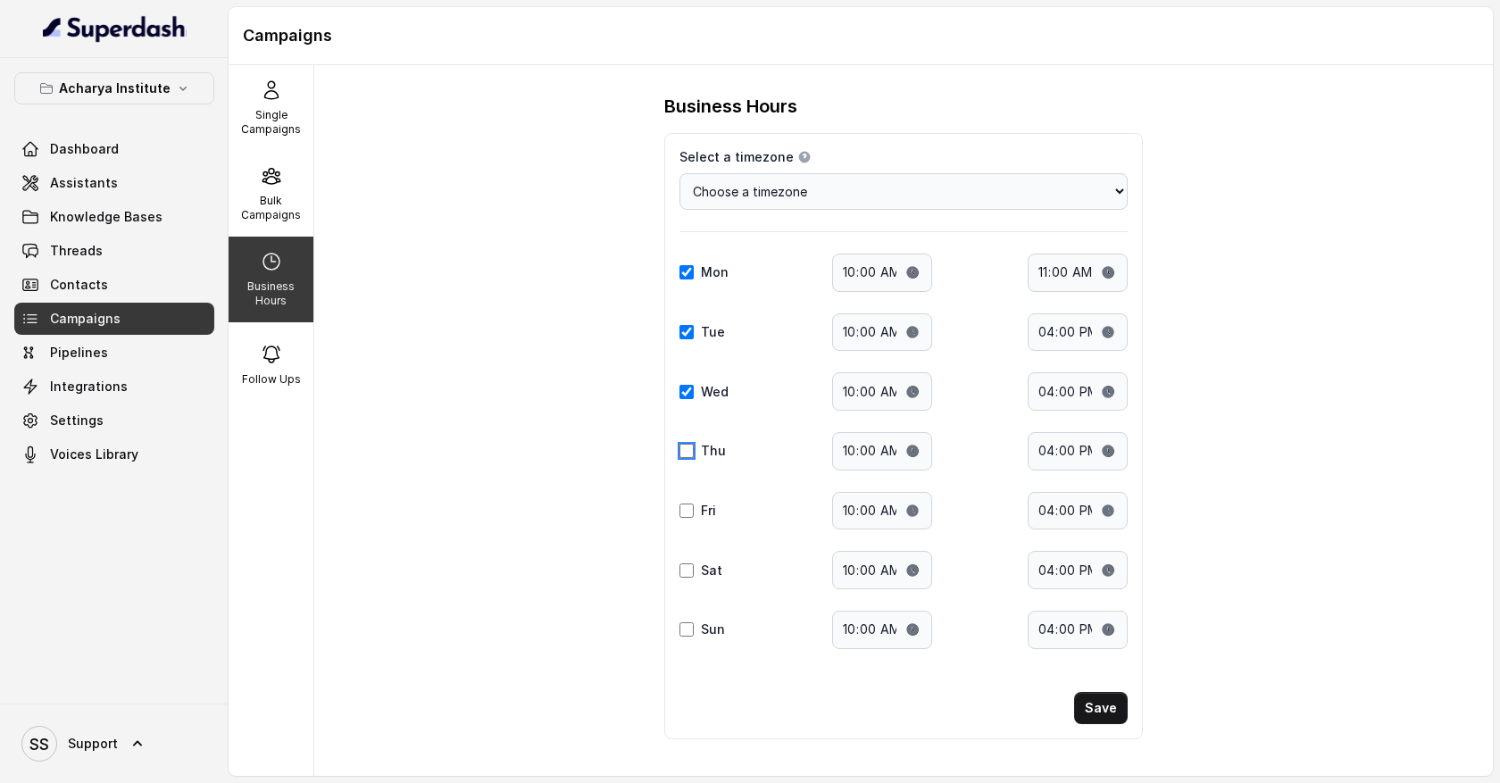
click at [687, 454] on input "Thu" at bounding box center [686, 451] width 14 height 14
checkbox input "true"
click at [690, 517] on input "Fri" at bounding box center [686, 511] width 14 height 14
checkbox input "true"
click at [287, 196] on p "Bulk Campaigns" at bounding box center [271, 208] width 71 height 29
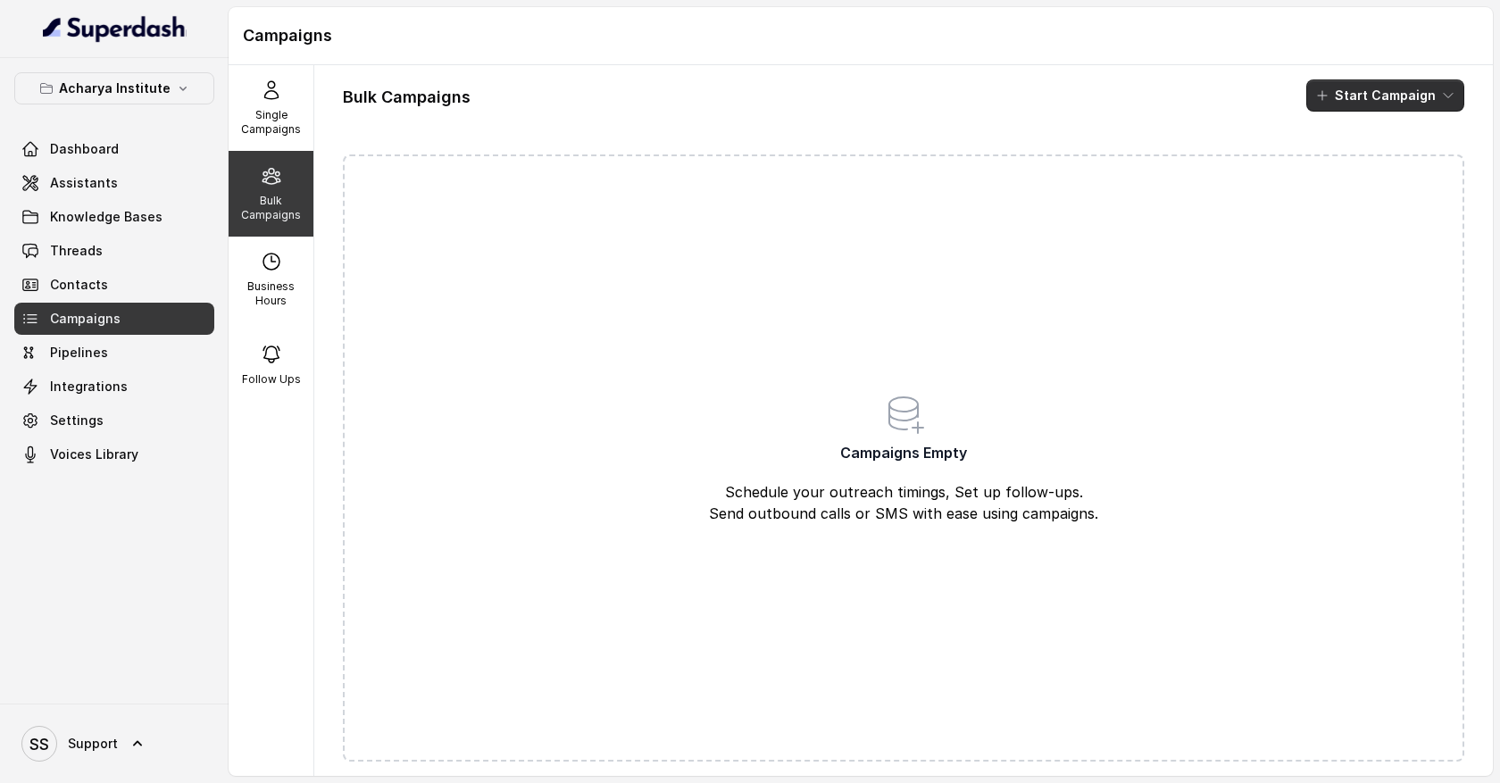
click at [1436, 102] on button "Start Campaign" at bounding box center [1385, 95] width 158 height 32
click at [1412, 170] on button "Call" at bounding box center [1389, 165] width 164 height 29
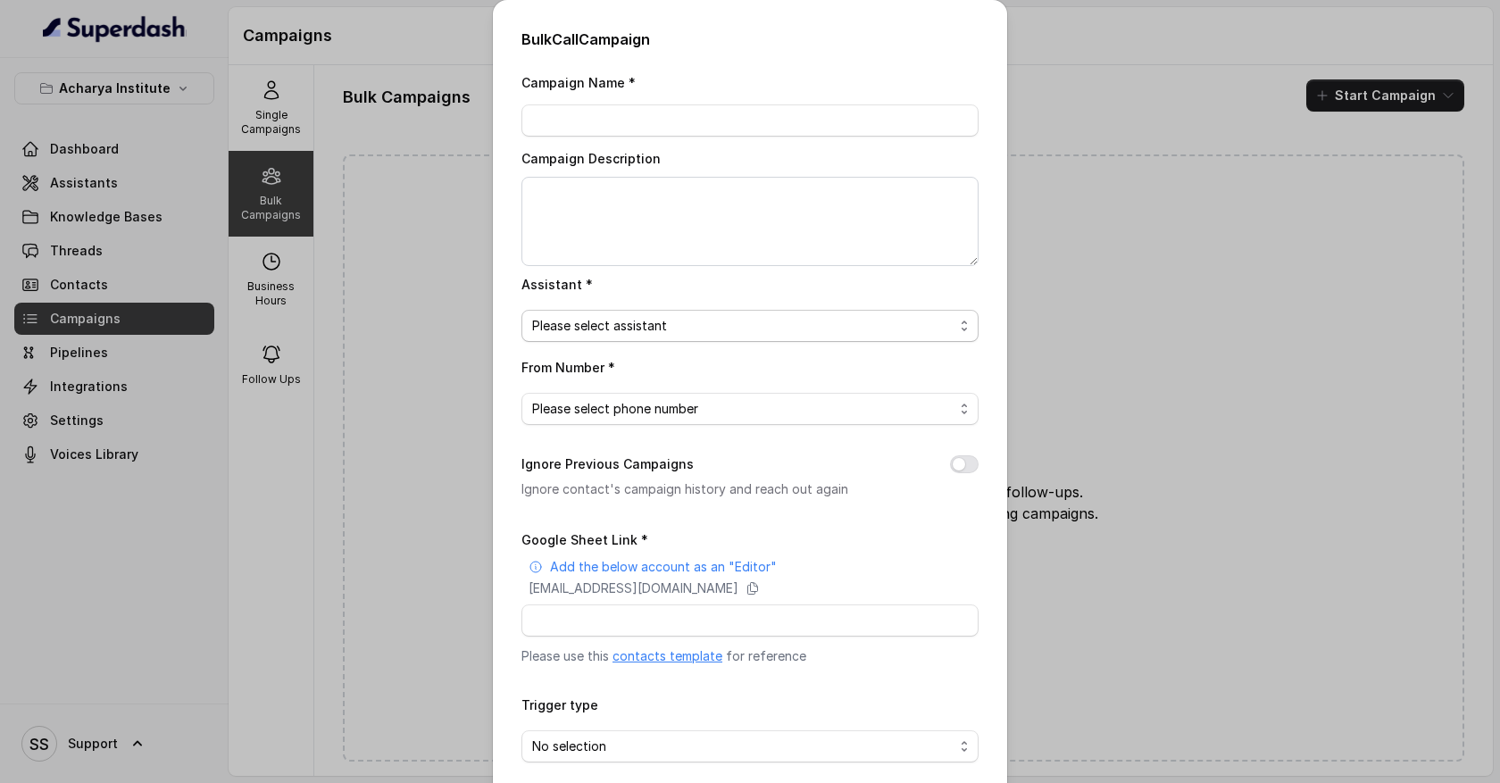
scroll to position [80, 0]
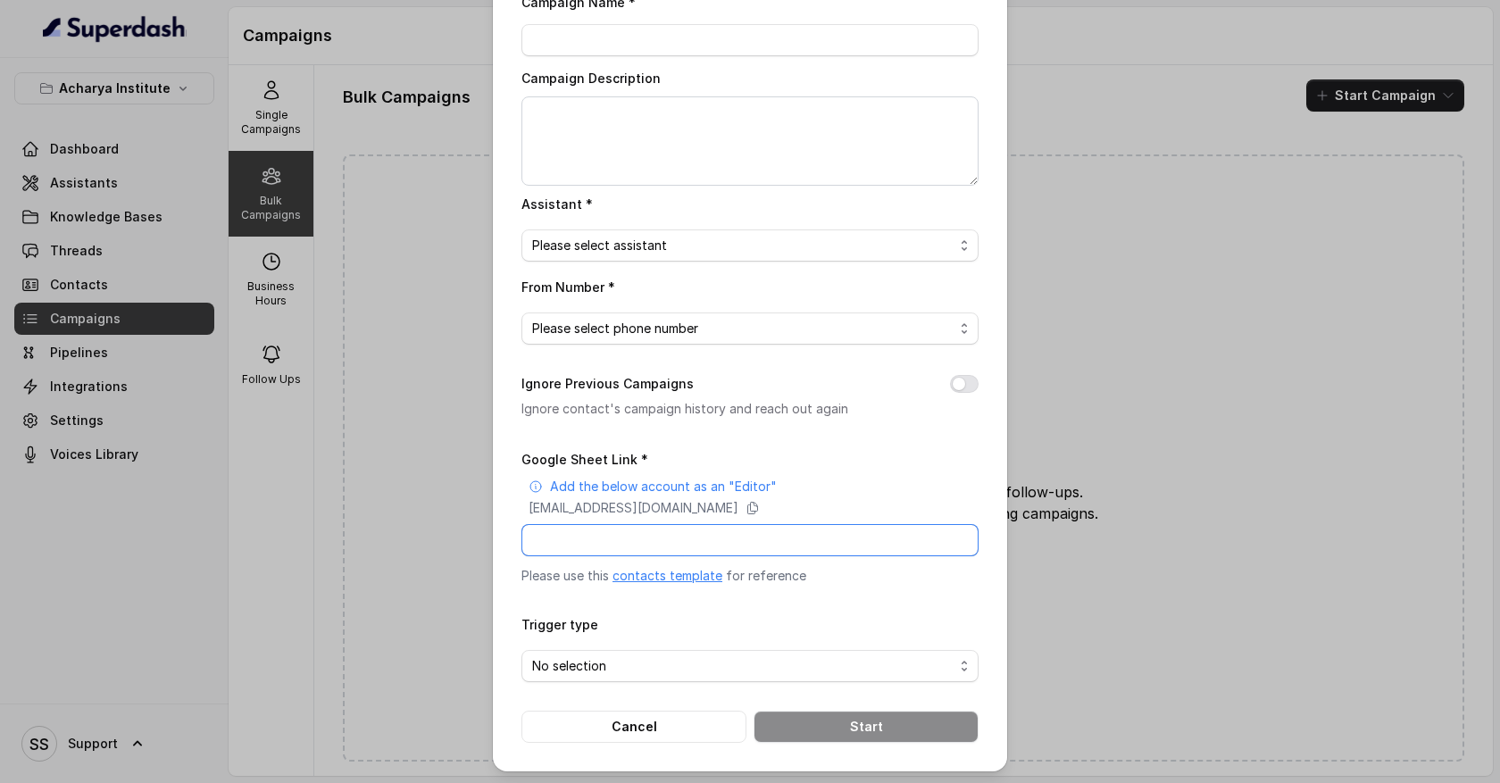
click at [626, 537] on input "Google Sheet Link *" at bounding box center [749, 540] width 457 height 32
click at [1126, 255] on div "Bulk Call Campaign Campaign Name * Campaign Description Assistant * Please sele…" at bounding box center [750, 391] width 1500 height 783
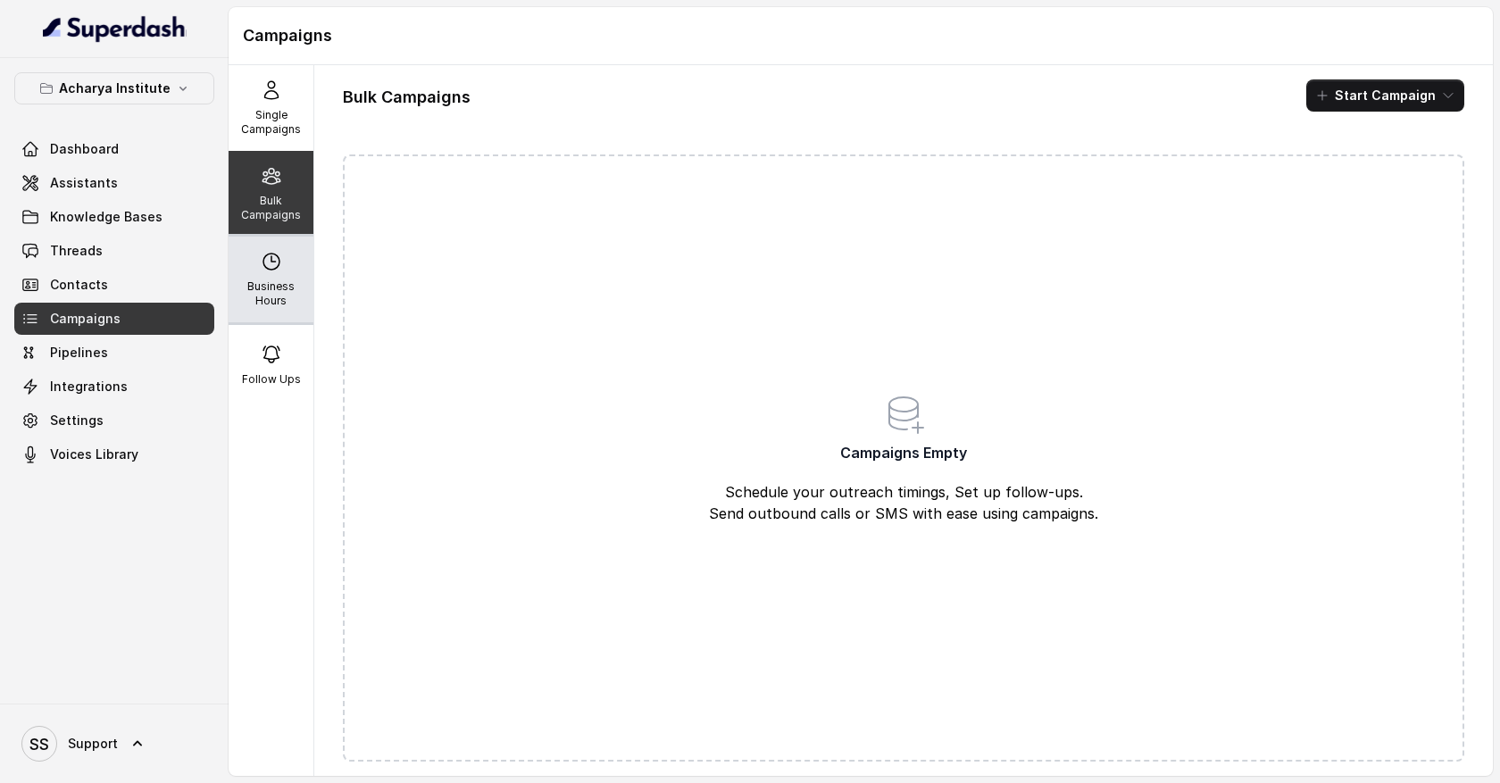
click at [246, 265] on div "Business Hours" at bounding box center [271, 280] width 85 height 86
select select "Pacific/[GEOGRAPHIC_DATA]"
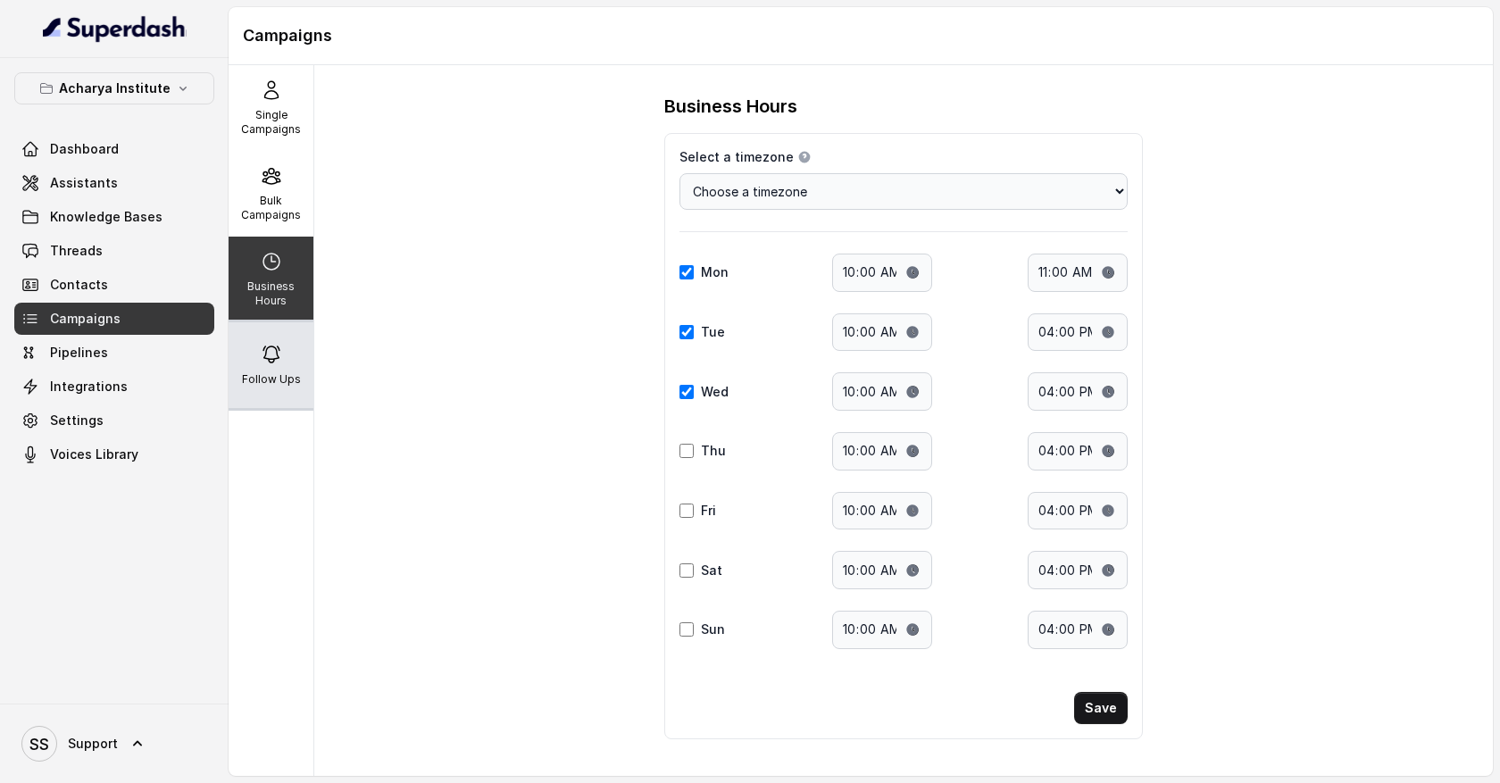
click at [276, 366] on div "Follow Ups" at bounding box center [271, 365] width 85 height 86
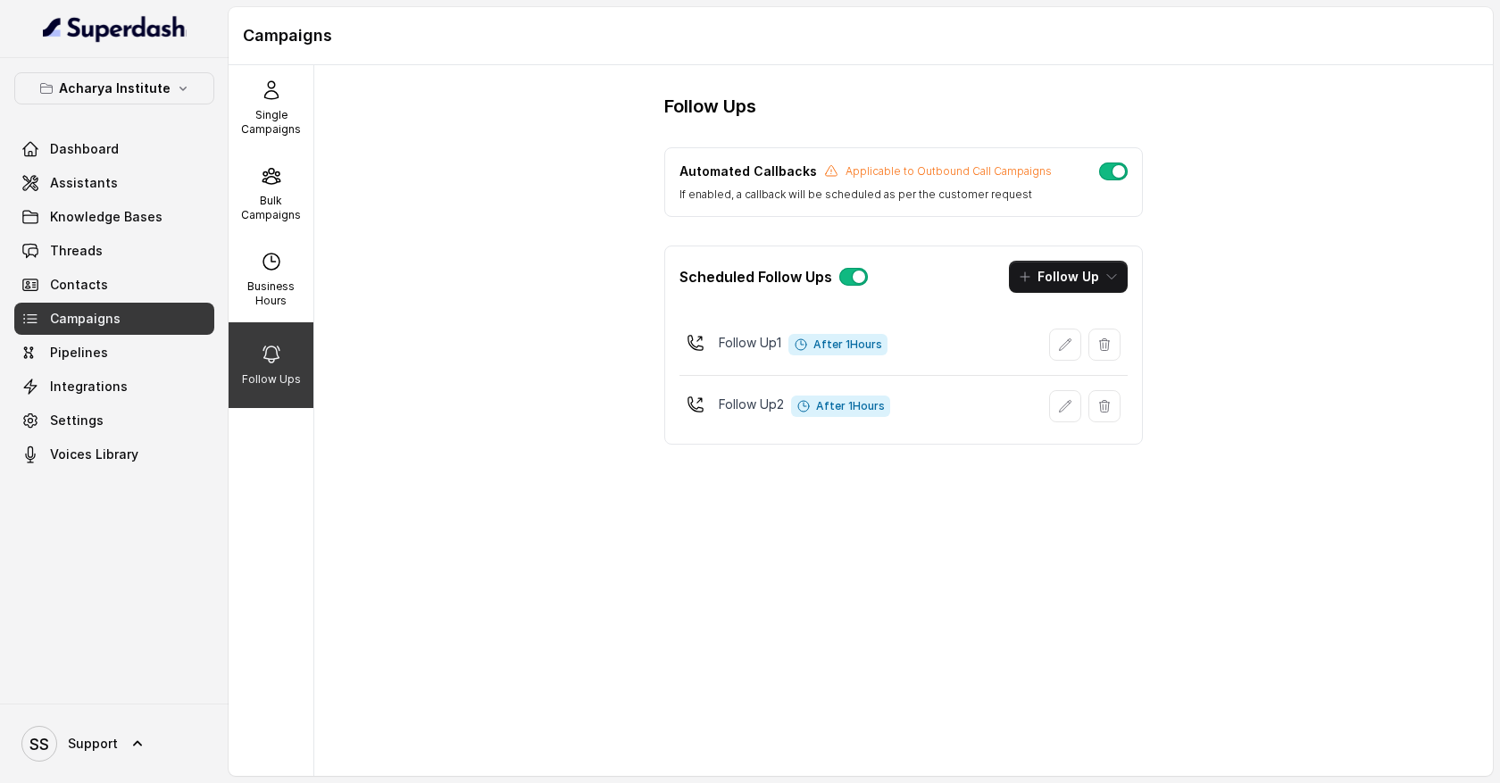
click at [1110, 344] on icon "button" at bounding box center [1104, 344] width 14 height 14
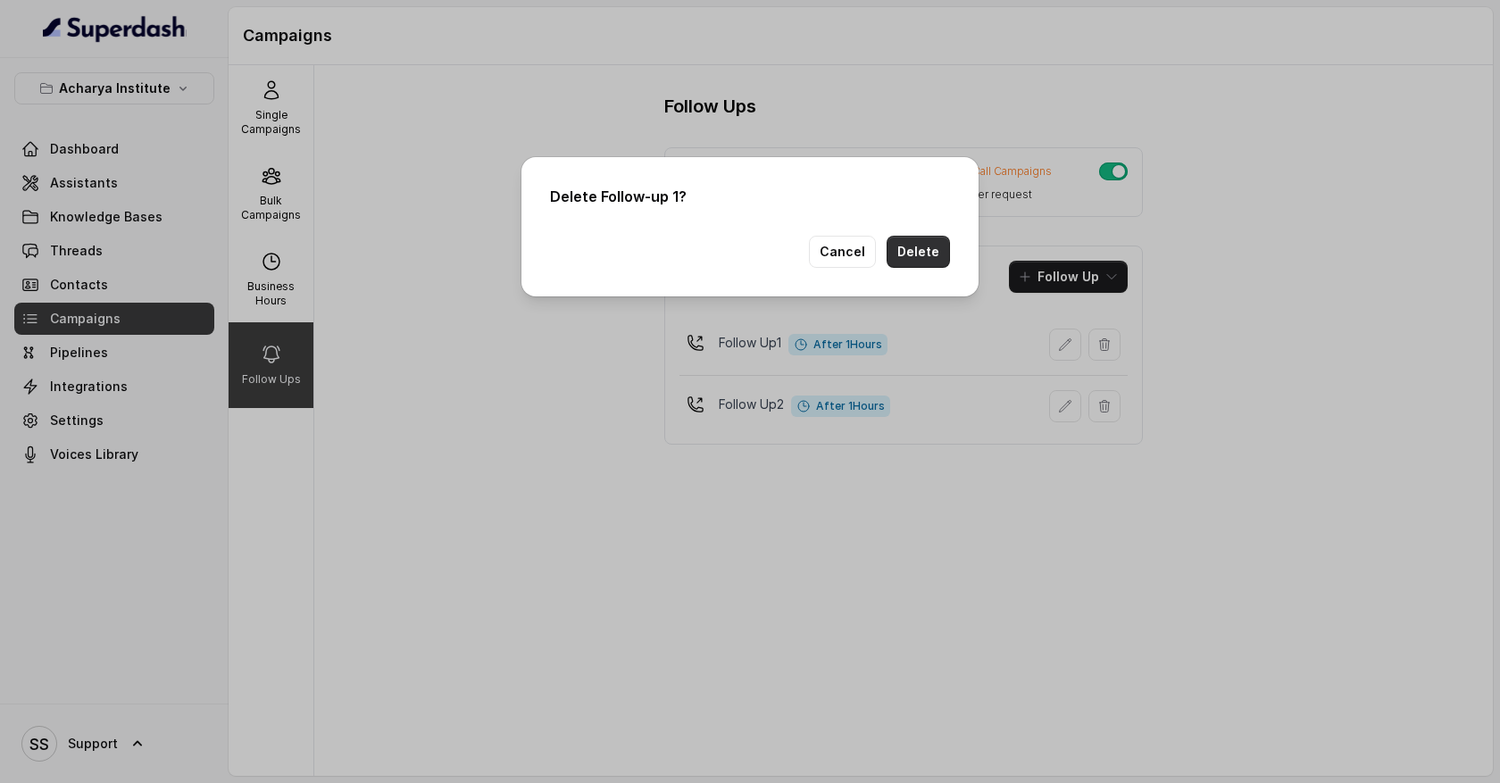
click at [928, 248] on button "Delete" at bounding box center [918, 252] width 63 height 32
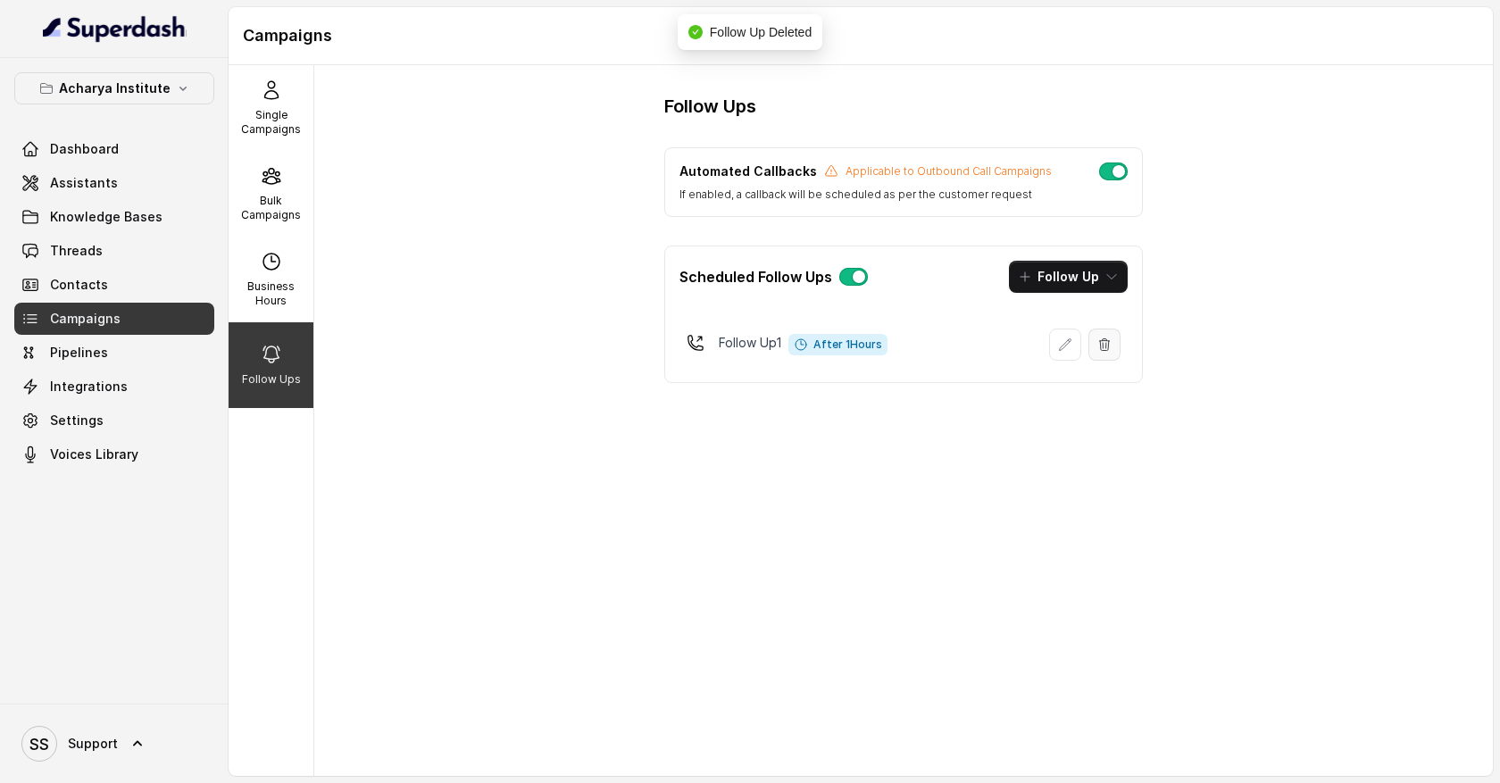
click at [1104, 347] on icon "button" at bounding box center [1104, 344] width 14 height 14
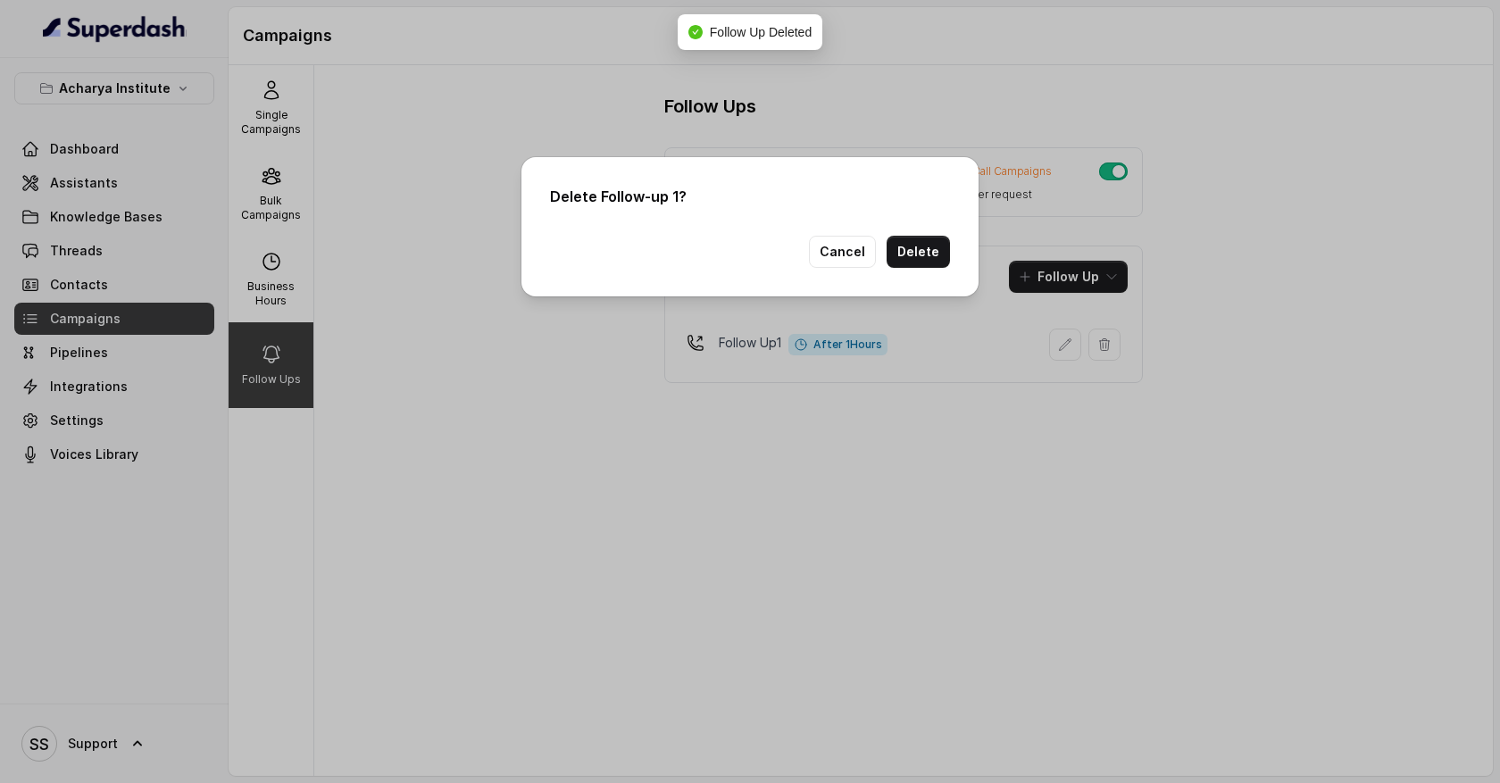
click at [932, 257] on button "Delete" at bounding box center [918, 252] width 63 height 32
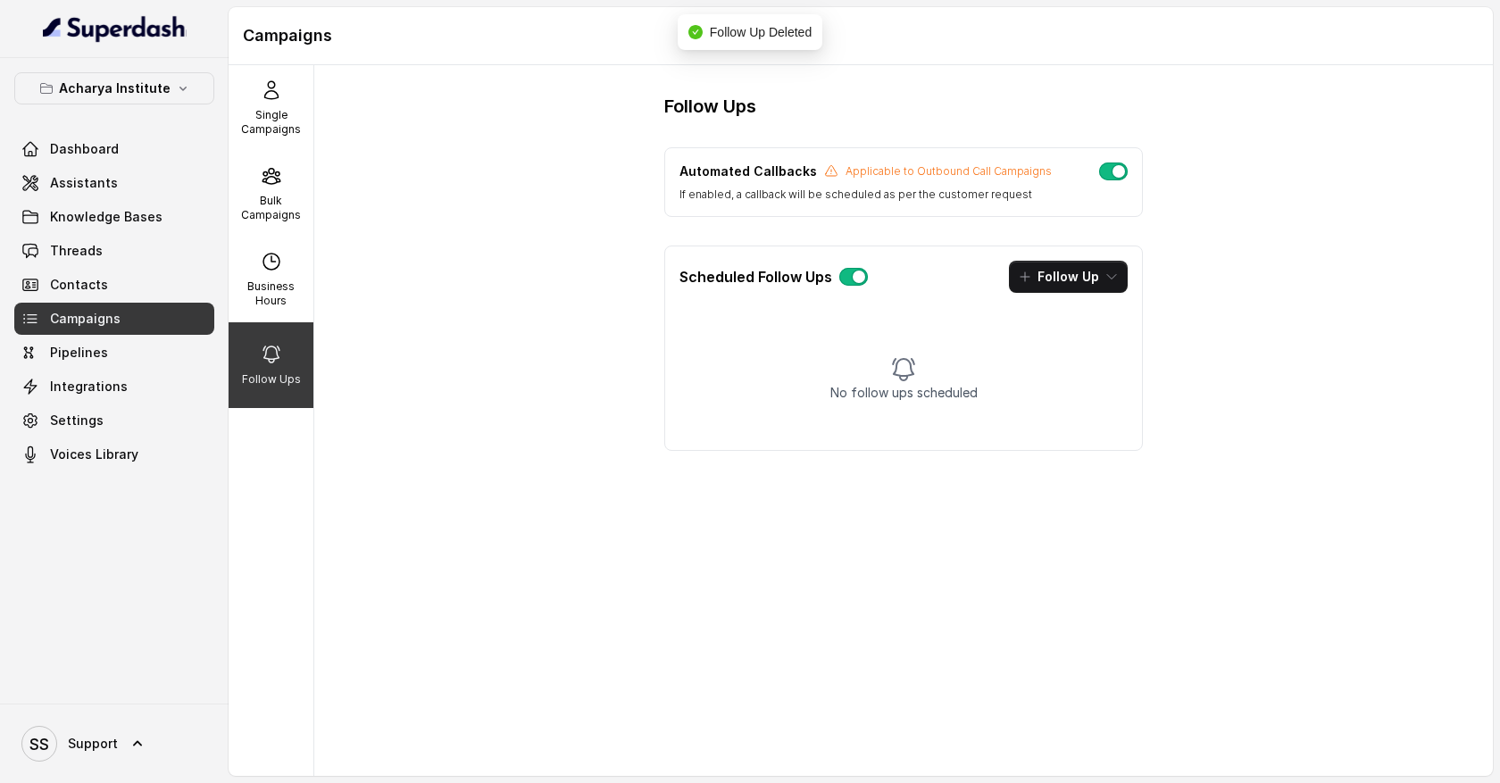
click at [855, 279] on button "button" at bounding box center [853, 277] width 29 height 18
click at [848, 279] on button "button" at bounding box center [853, 277] width 29 height 18
click at [1090, 284] on button "Follow Up" at bounding box center [1068, 277] width 119 height 32
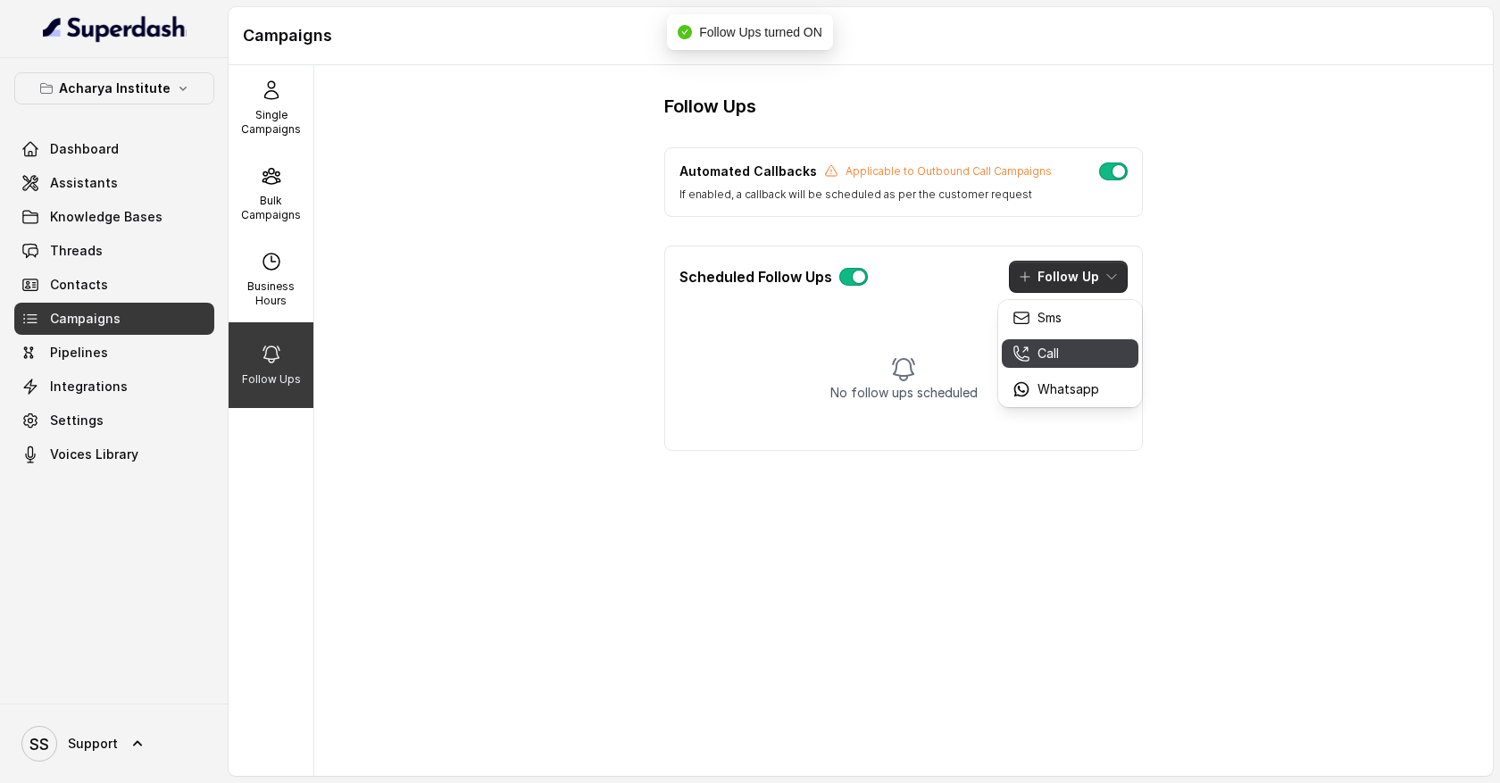
click at [1066, 357] on div "Call" at bounding box center [1055, 354] width 87 height 18
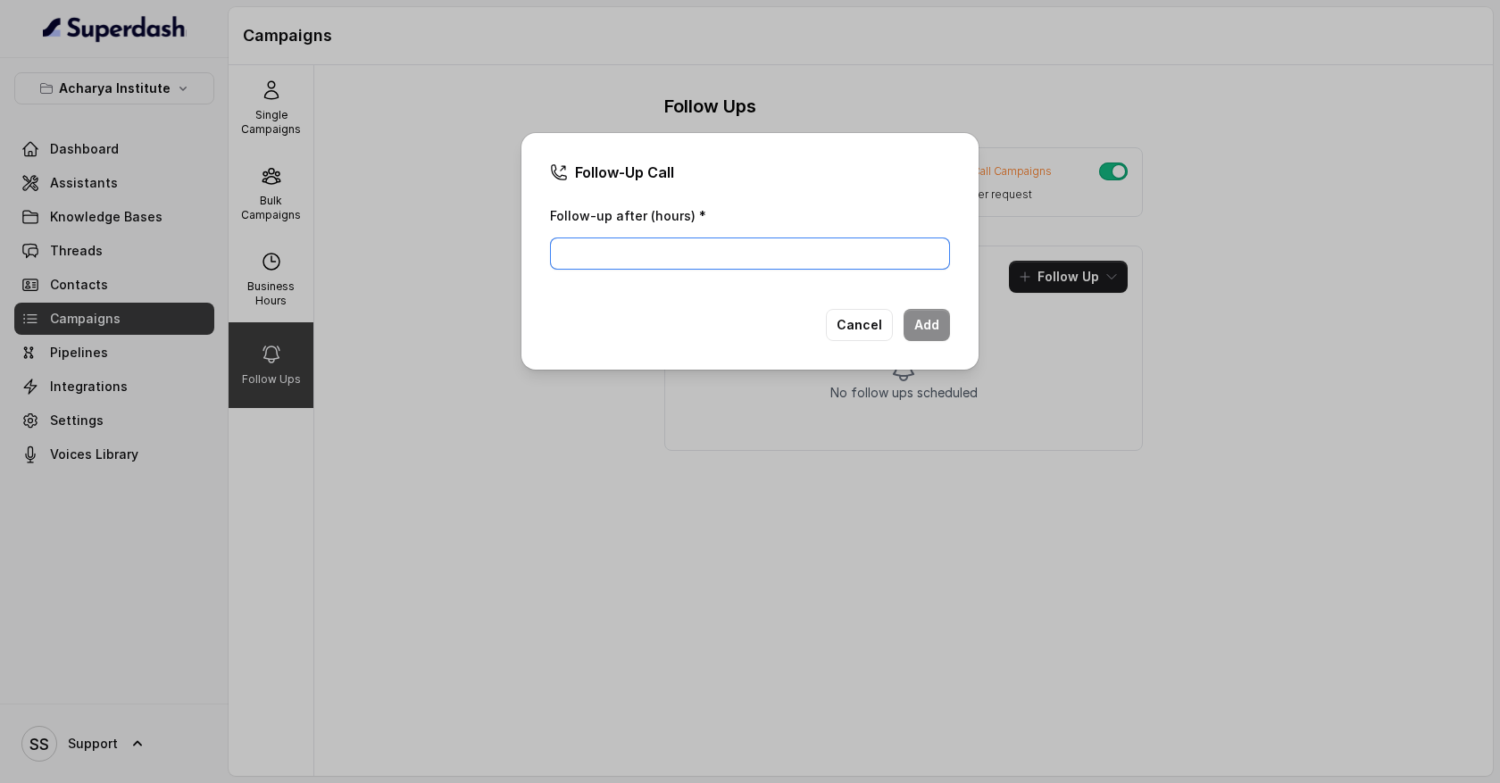
click at [741, 253] on input "Follow-up after (hours) *" at bounding box center [750, 253] width 400 height 32
type input "1"
click at [928, 322] on button "Add" at bounding box center [926, 325] width 46 height 32
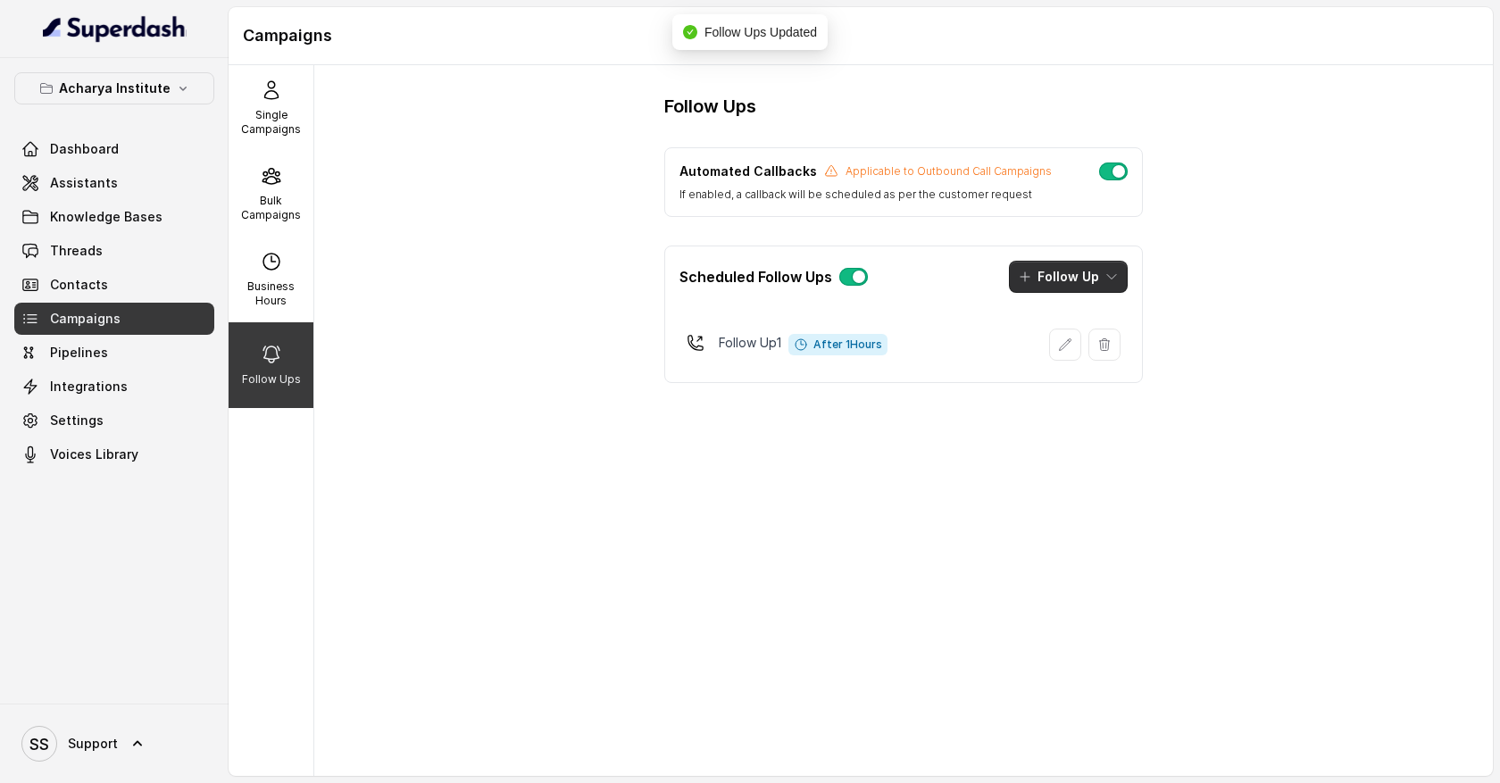
click at [1105, 281] on icon "button" at bounding box center [1111, 277] width 14 height 14
click at [1078, 350] on div "Call" at bounding box center [1055, 354] width 87 height 18
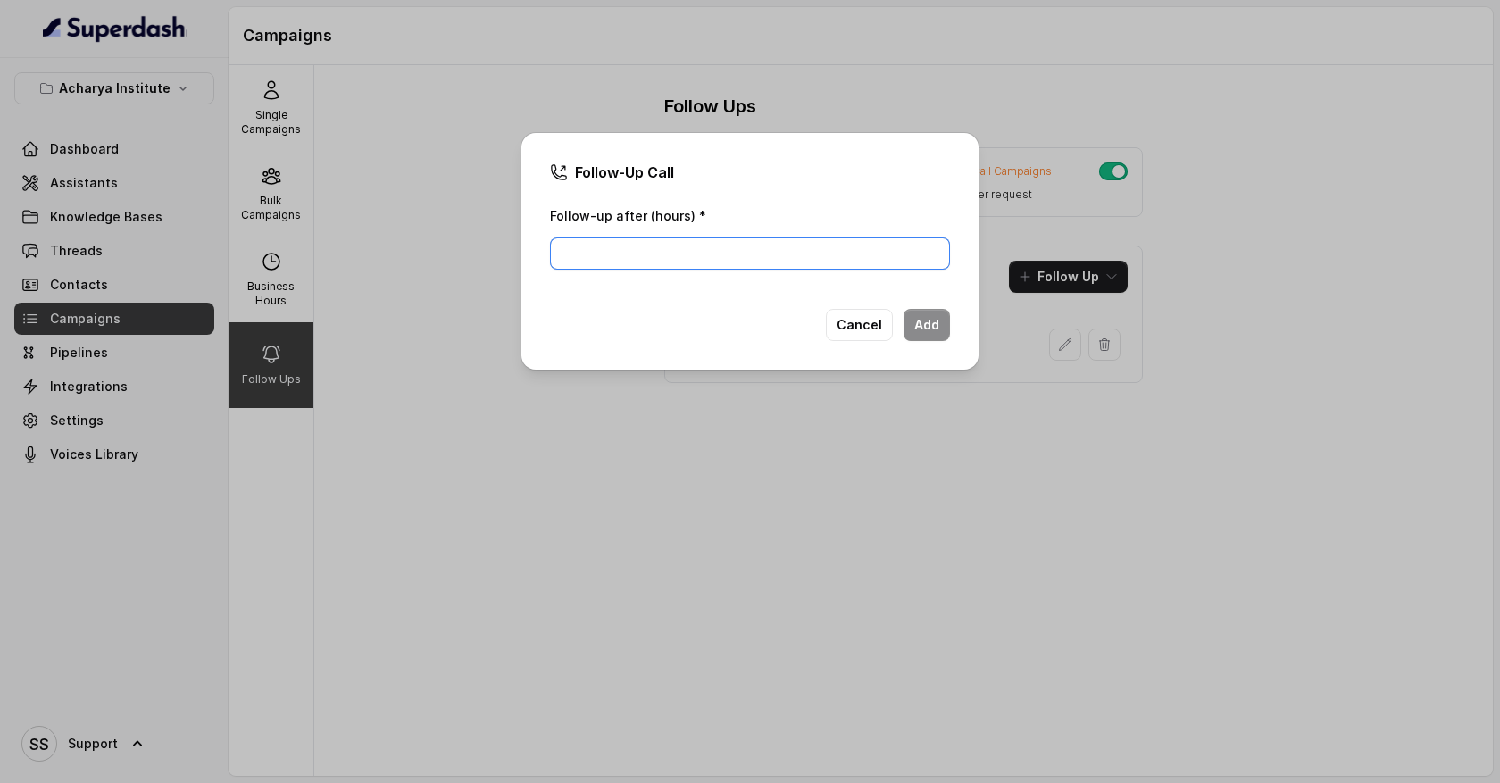
click at [760, 255] on input "Follow-up after (hours) *" at bounding box center [750, 253] width 400 height 32
type input "2"
click at [921, 321] on button "Add" at bounding box center [926, 325] width 46 height 32
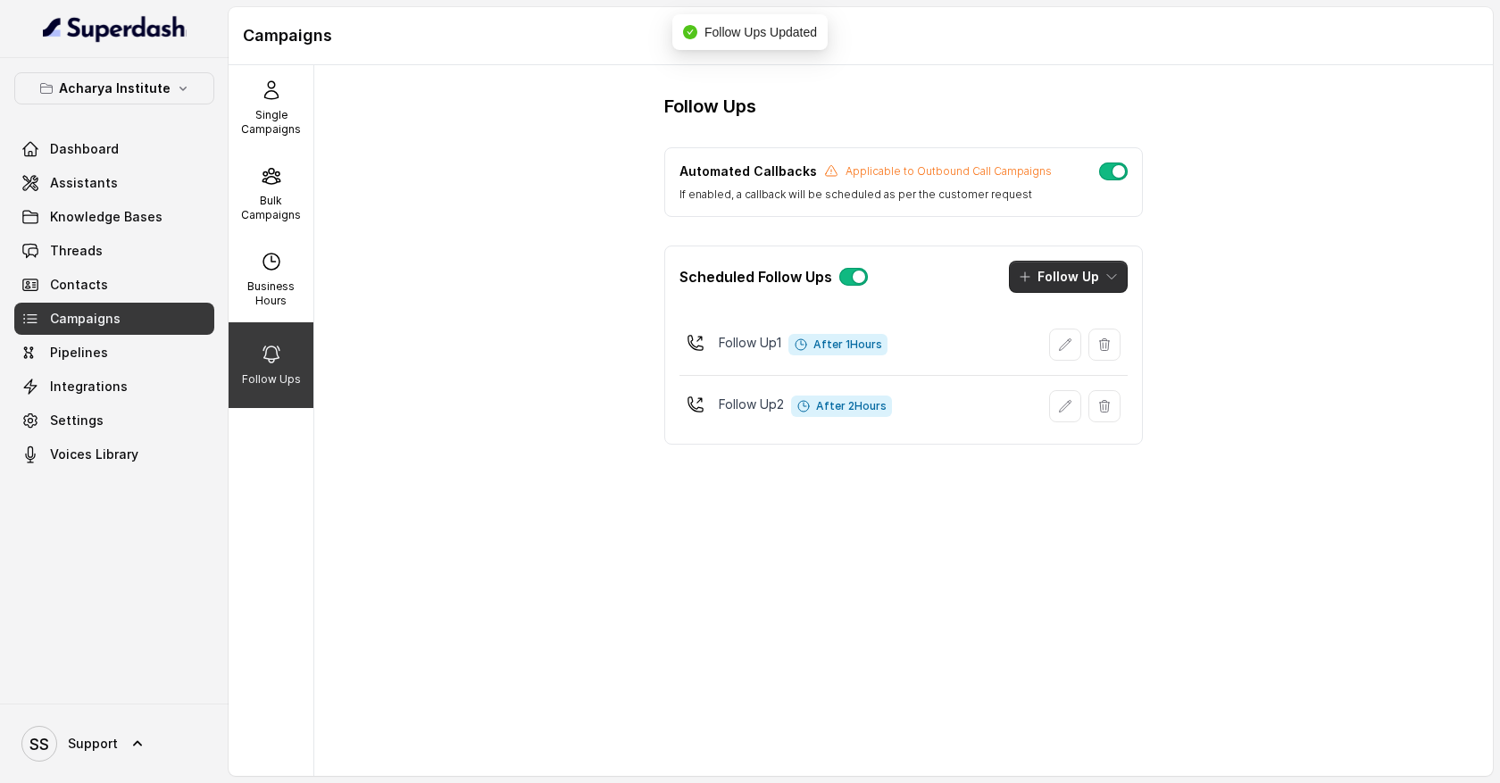
click at [1110, 278] on icon "button" at bounding box center [1111, 277] width 14 height 14
click at [1074, 382] on p "Whatsapp" at bounding box center [1068, 389] width 62 height 18
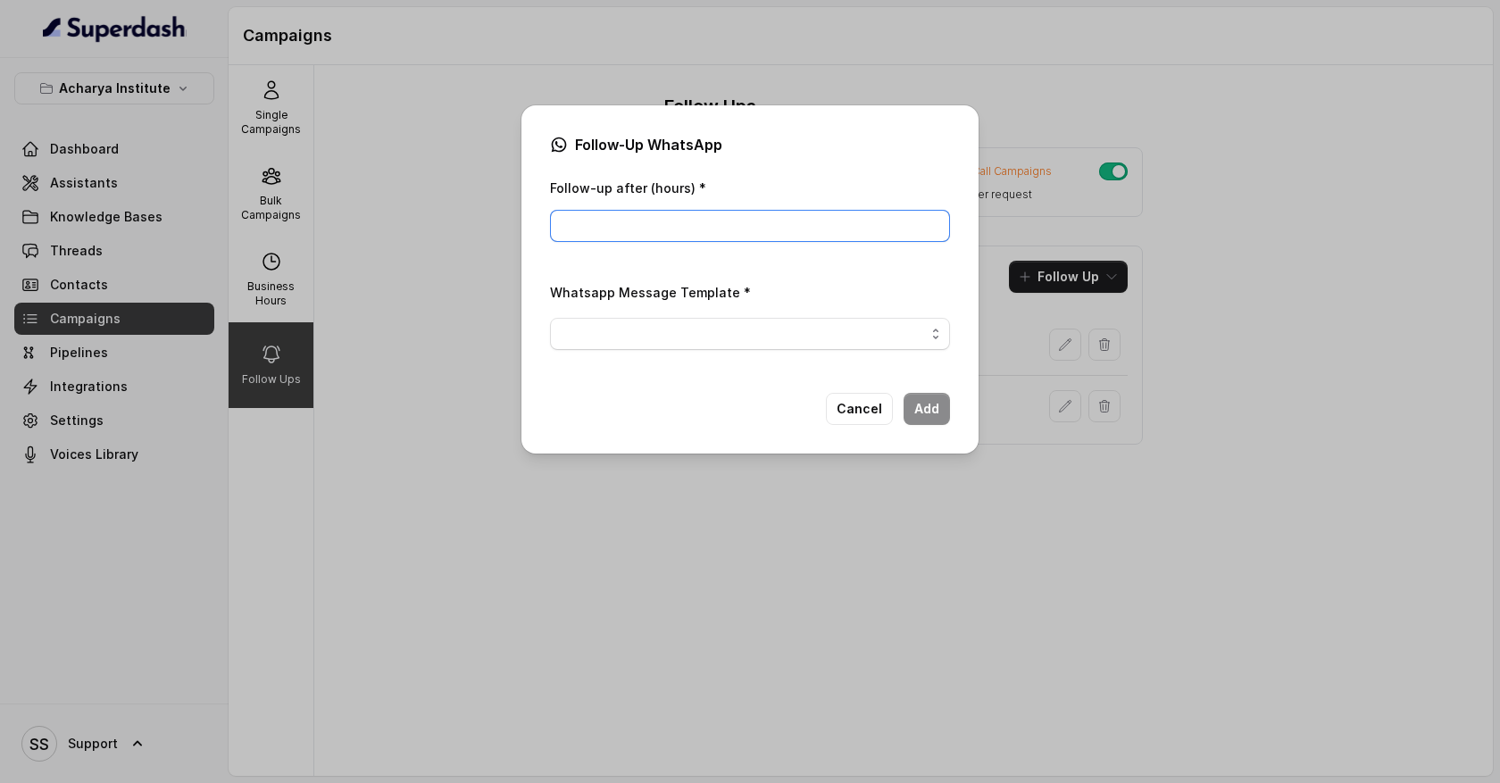
click at [738, 227] on input "Follow-up after (hours) *" at bounding box center [750, 226] width 400 height 32
type input "1"
click at [726, 323] on span "button" at bounding box center [750, 334] width 400 height 32
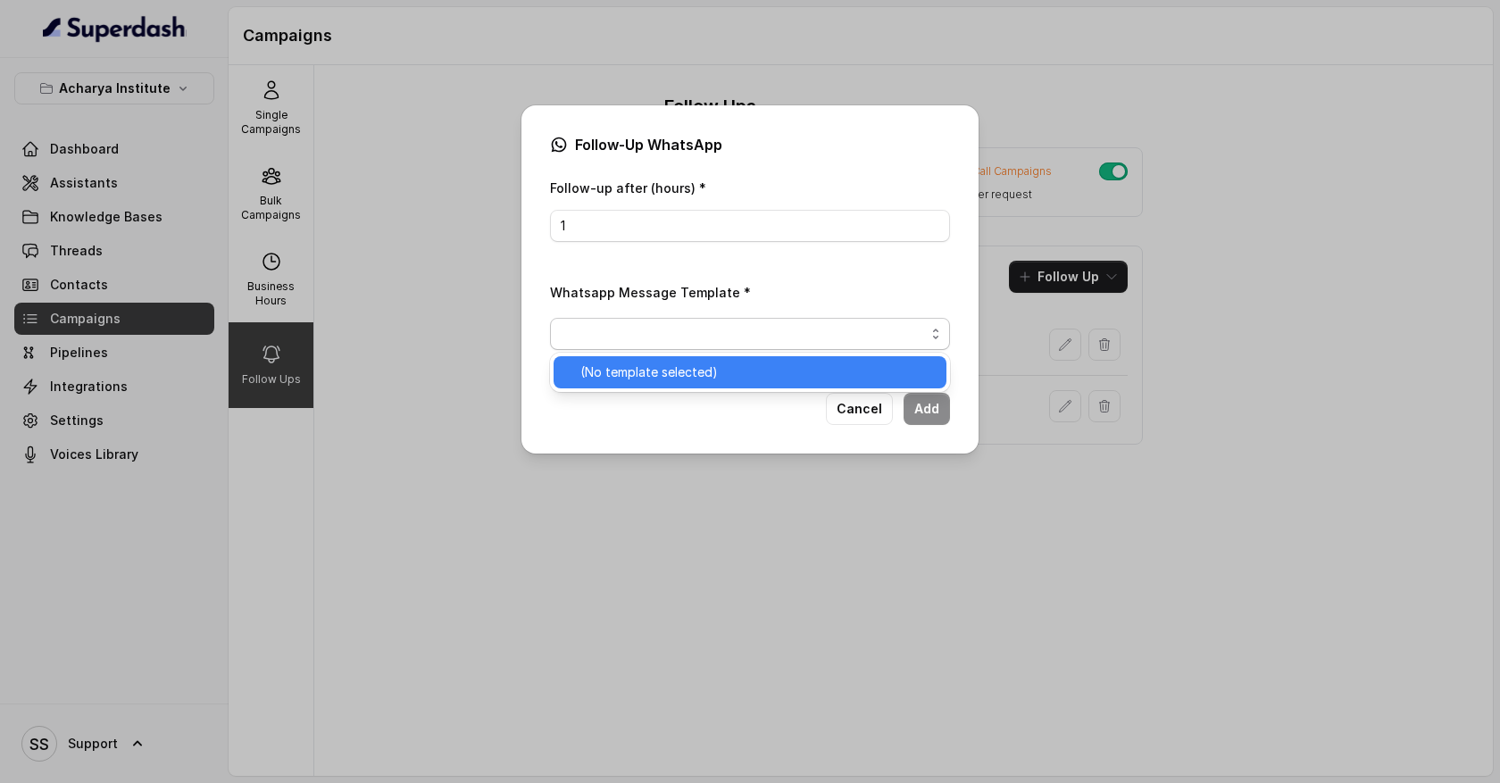
click at [728, 362] on span "(No template selected)" at bounding box center [757, 372] width 355 height 21
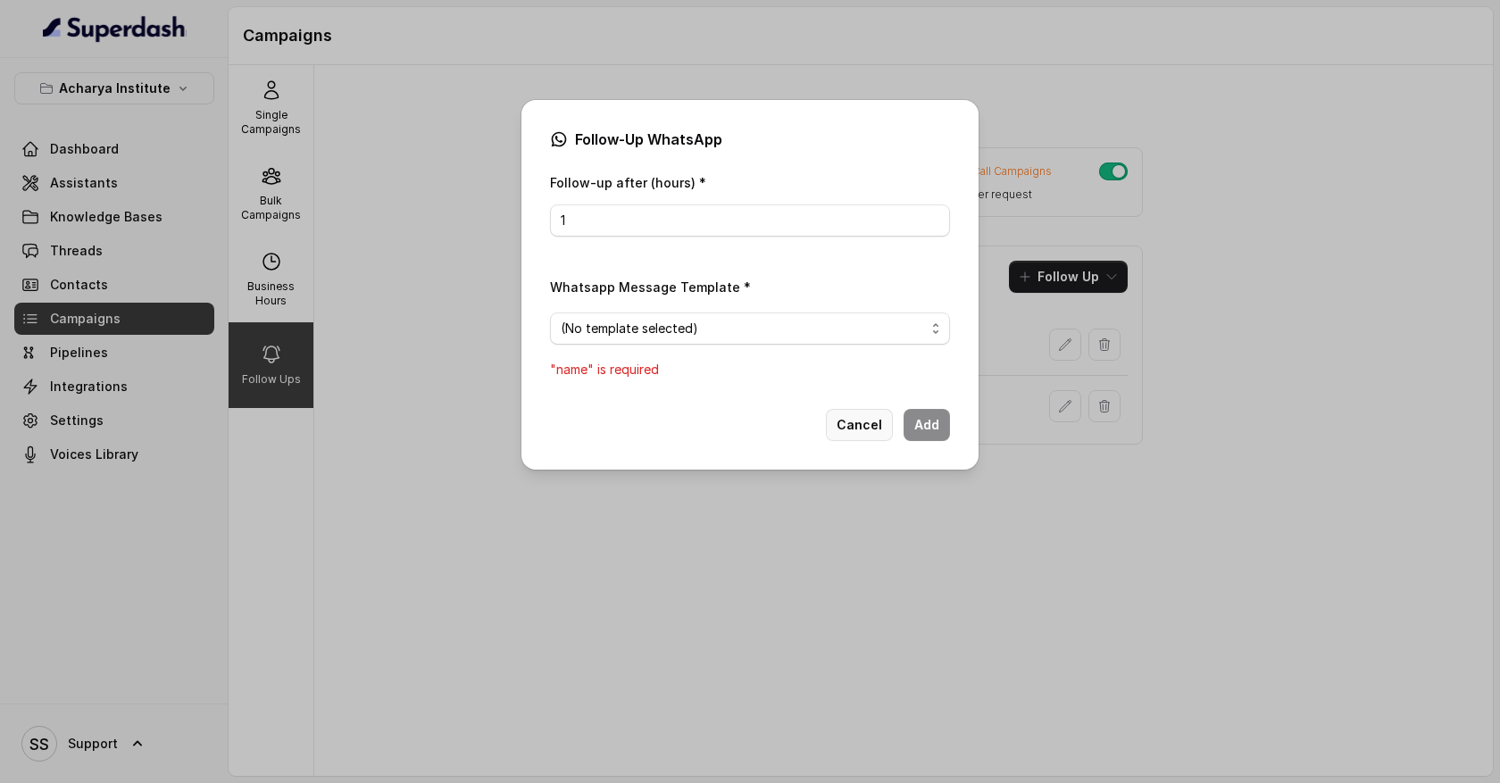
click at [875, 427] on button "Cancel" at bounding box center [859, 425] width 67 height 32
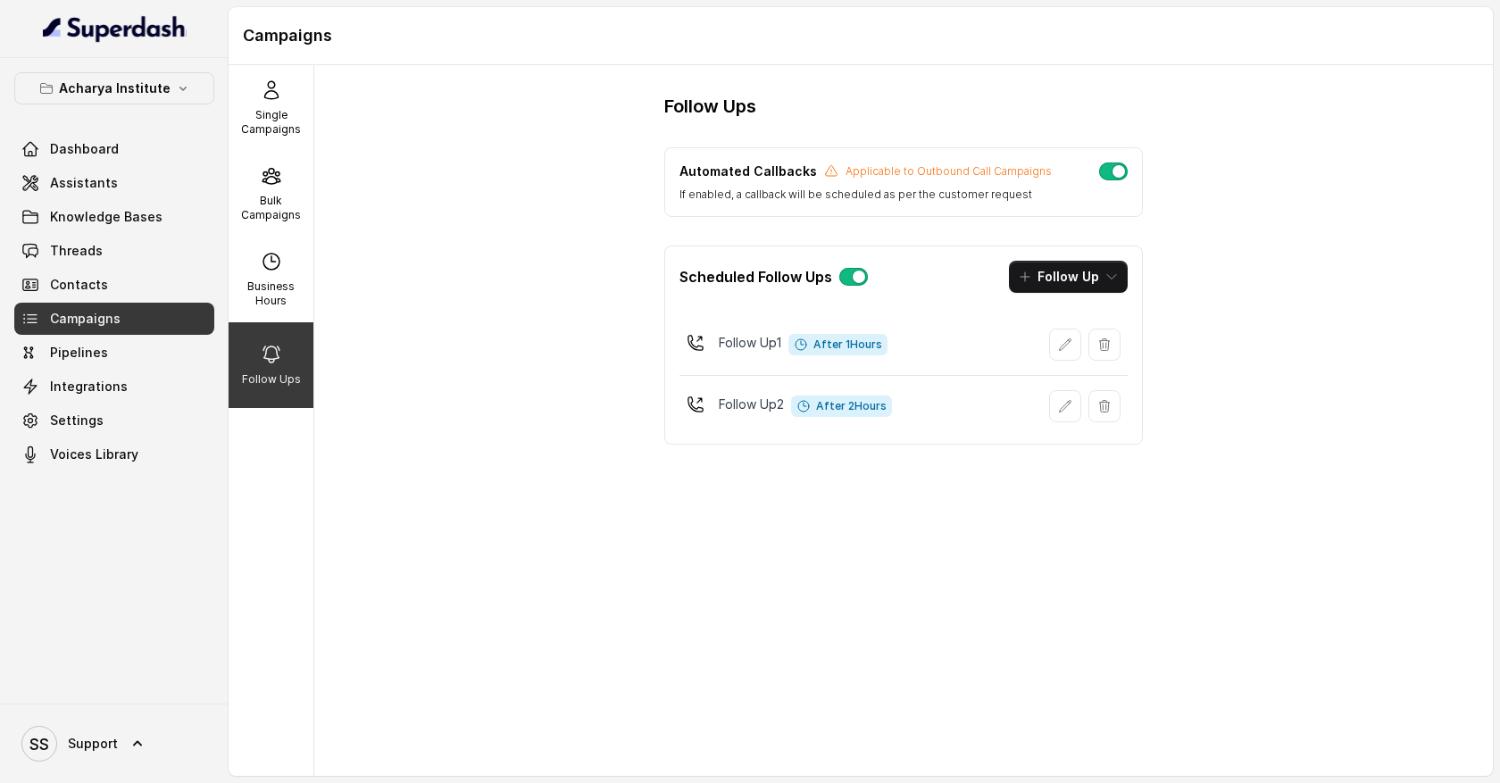
click at [1113, 176] on button "button" at bounding box center [1113, 171] width 29 height 18
click at [1109, 176] on button "button" at bounding box center [1113, 171] width 29 height 18
click at [172, 189] on link "Assistants" at bounding box center [114, 183] width 200 height 32
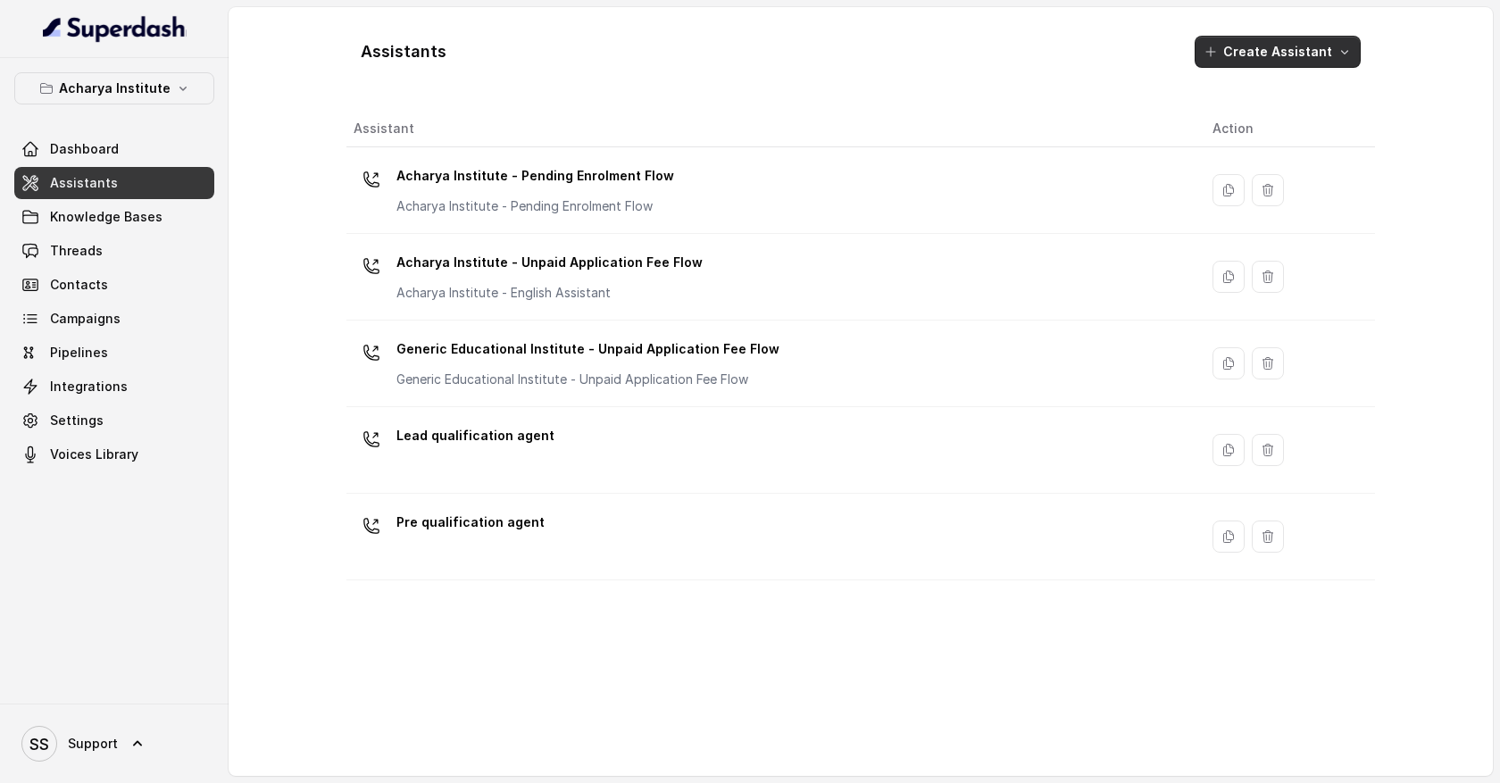
click at [1345, 57] on icon "button" at bounding box center [1344, 52] width 14 height 14
click at [1354, 463] on div "Assistants Create Assistant Assistant Action Acharya Institute - Pending Enrolm…" at bounding box center [860, 391] width 1028 height 740
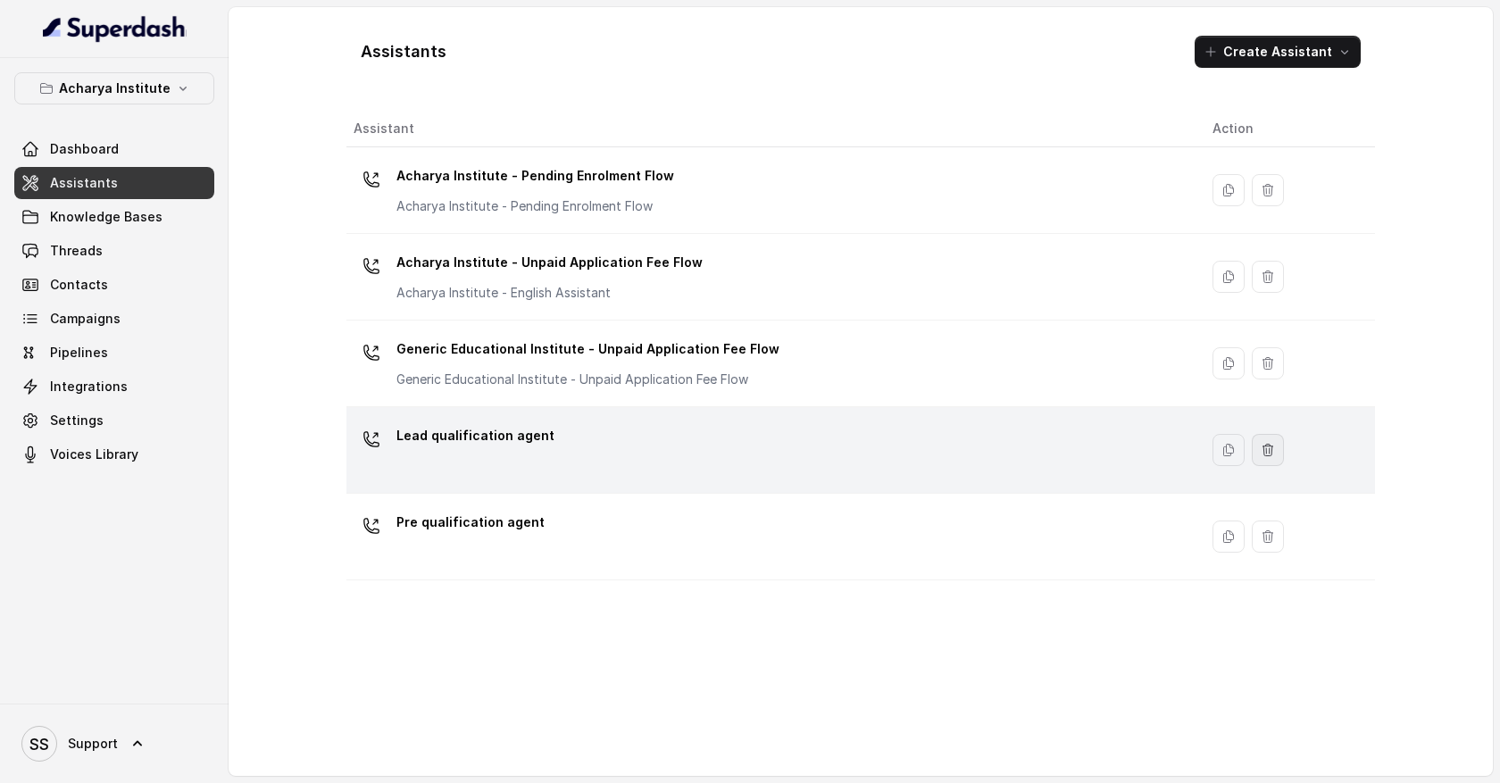
click at [1267, 448] on button "button" at bounding box center [1268, 450] width 32 height 32
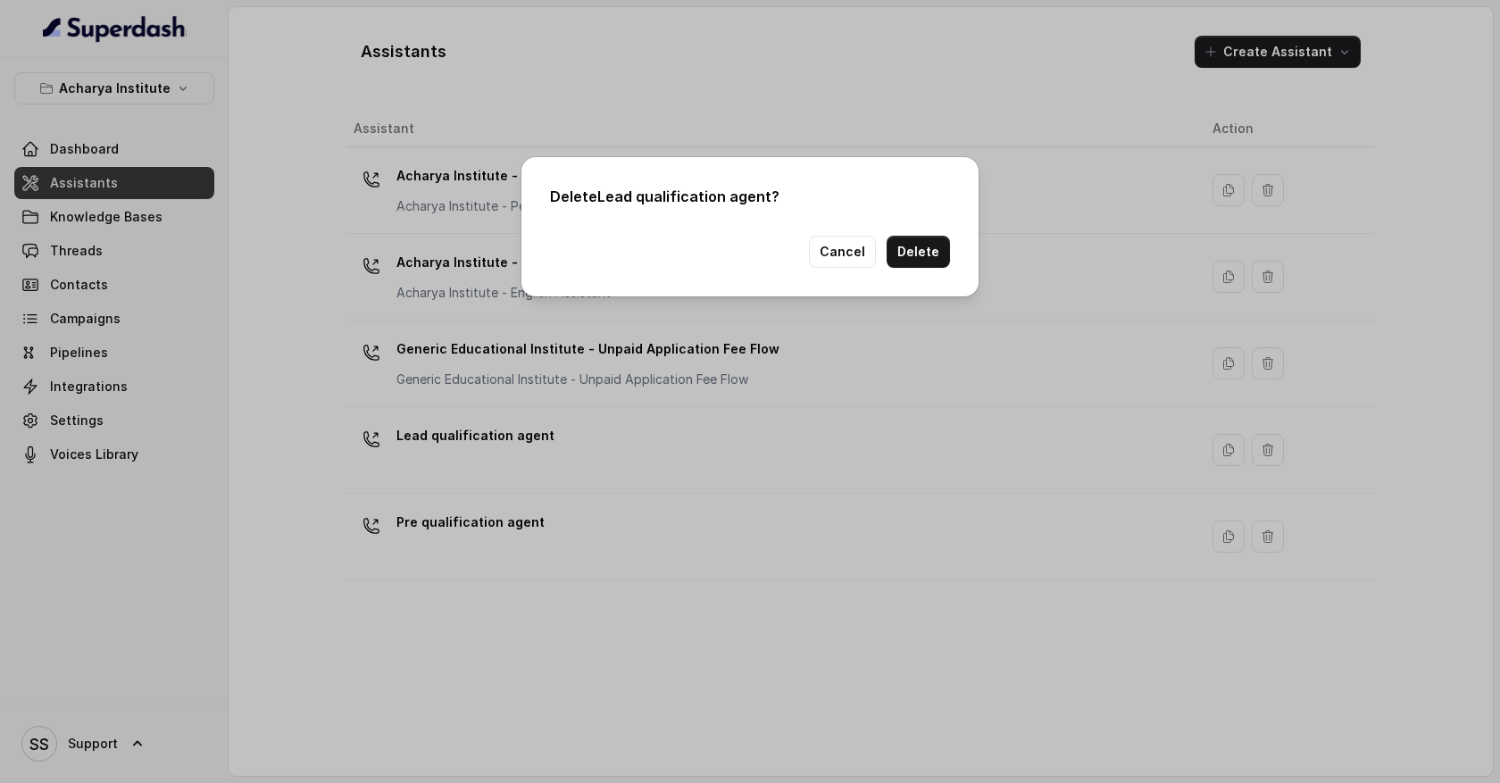
click at [936, 256] on button "Delete" at bounding box center [918, 252] width 63 height 32
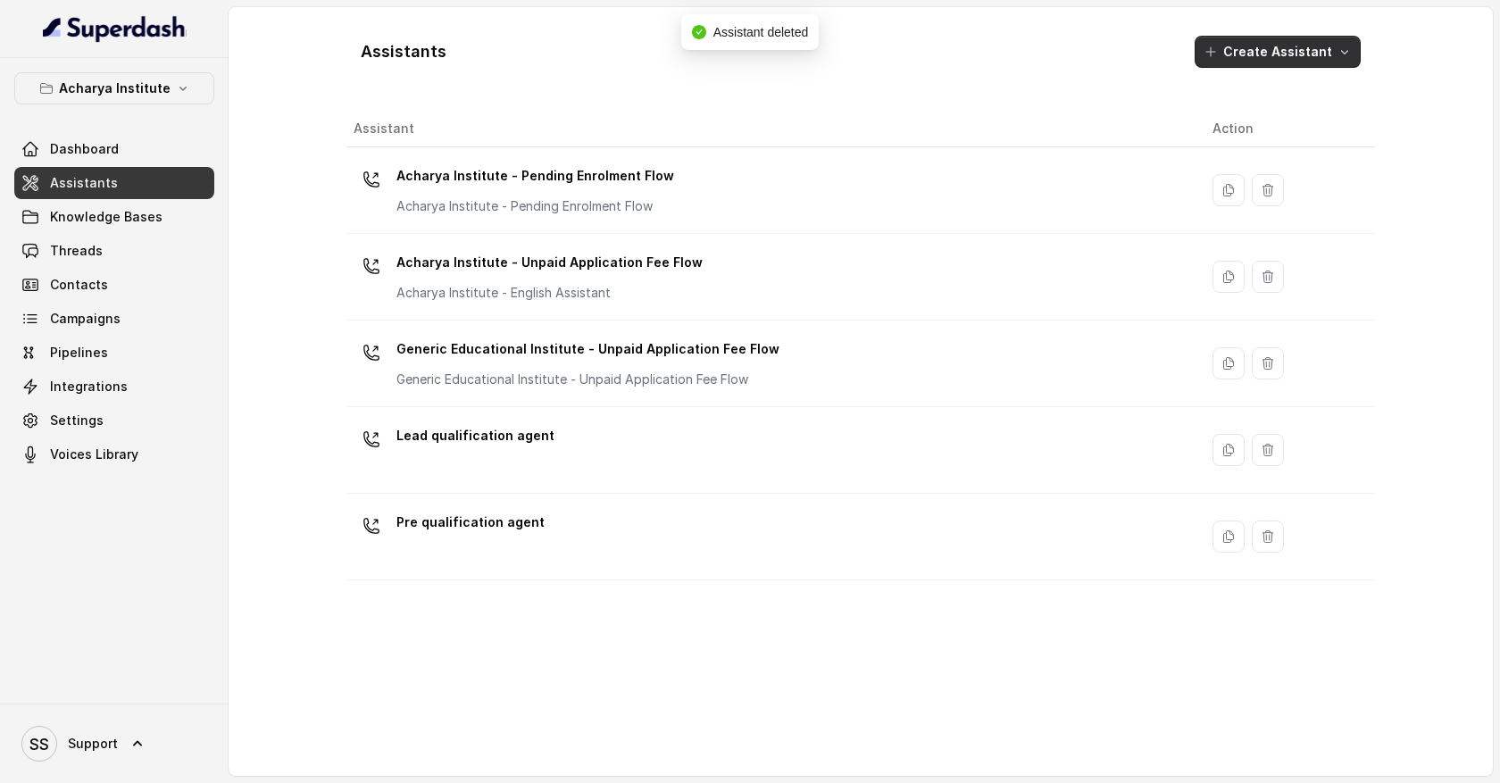
click at [1343, 56] on icon "button" at bounding box center [1344, 52] width 14 height 14
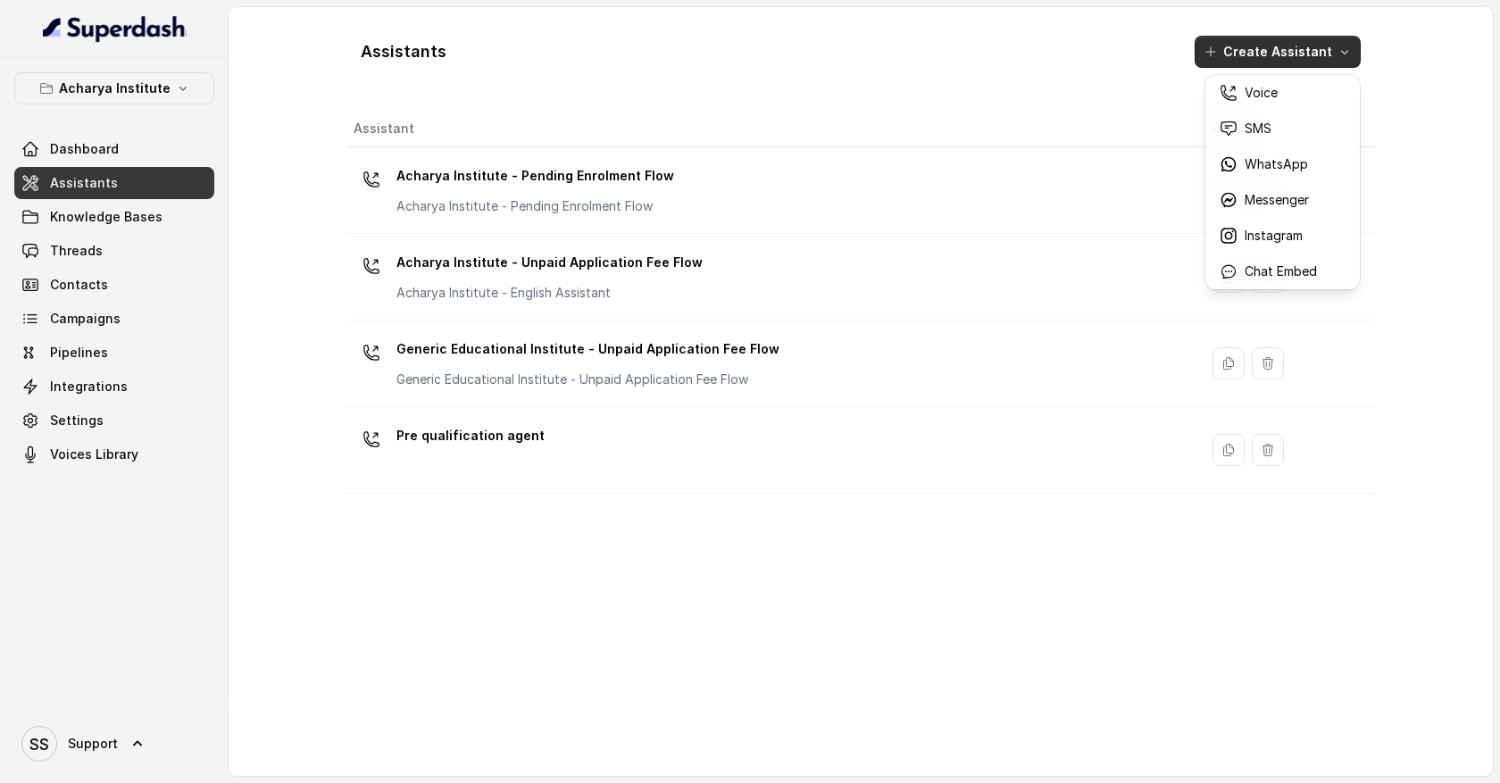
click at [1473, 117] on div "Assistants Create Assistant Assistant Action Acharya Institute - Pending Enrolm…" at bounding box center [861, 391] width 1264 height 769
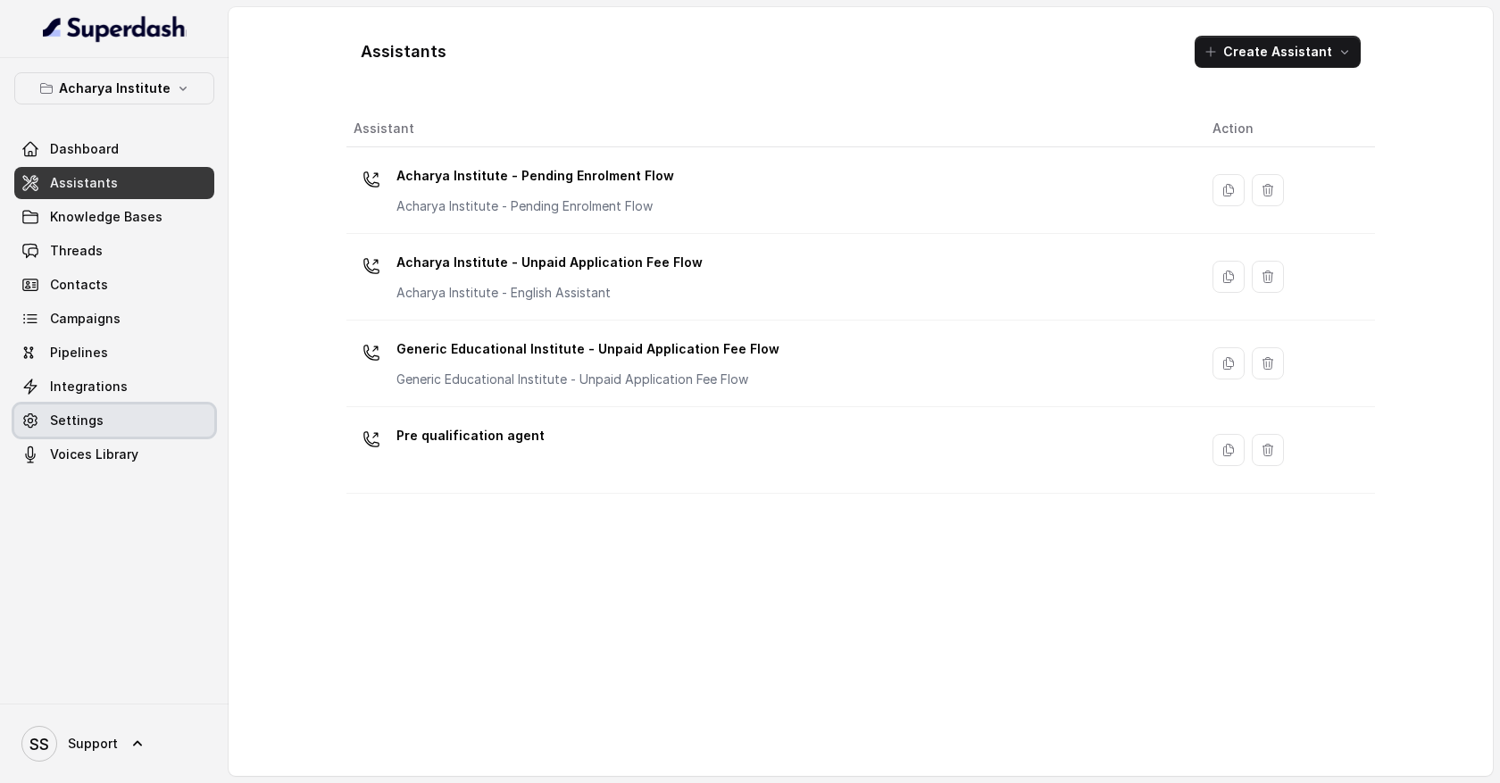
click at [95, 418] on span "Settings" at bounding box center [77, 421] width 54 height 18
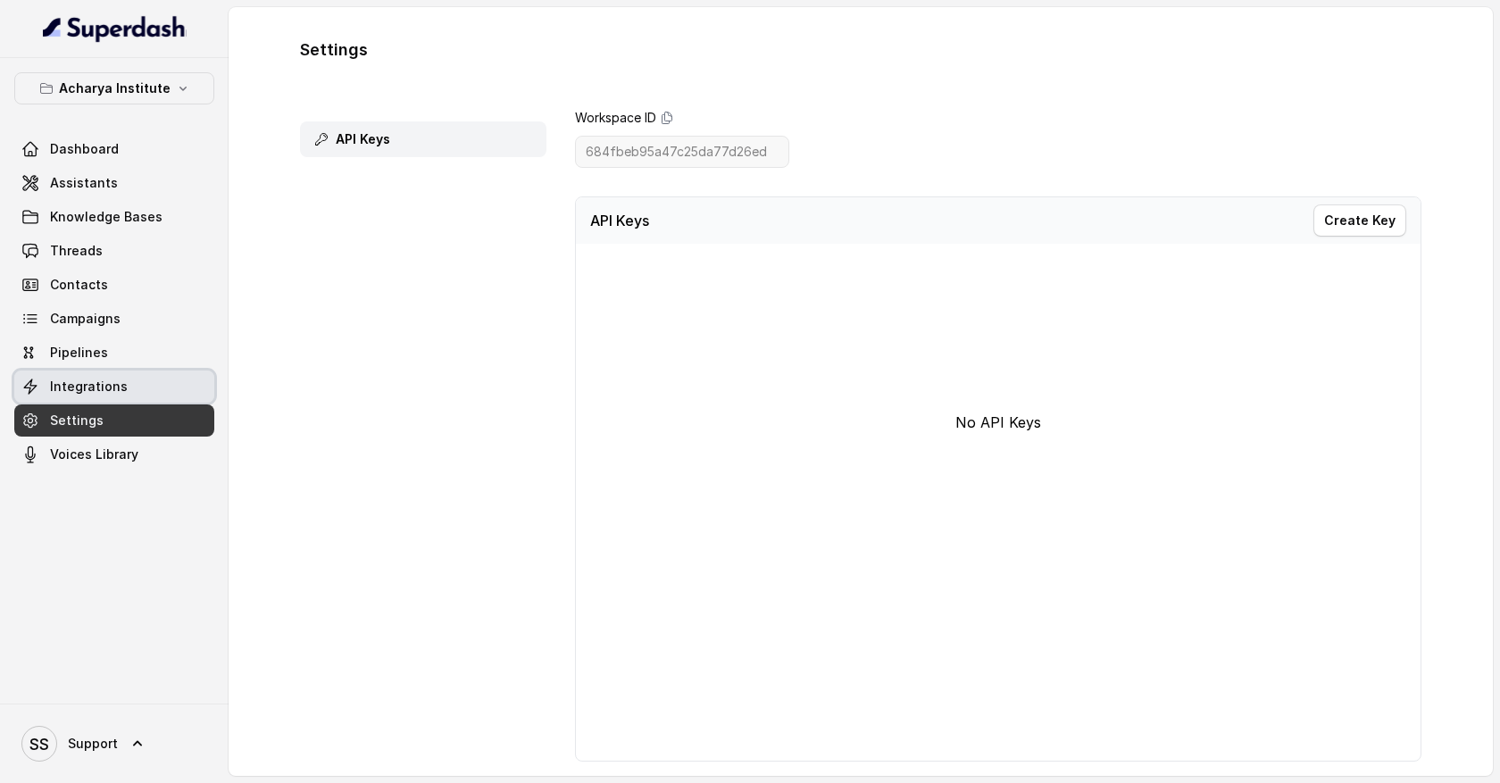
click at [83, 380] on span "Integrations" at bounding box center [89, 387] width 78 height 18
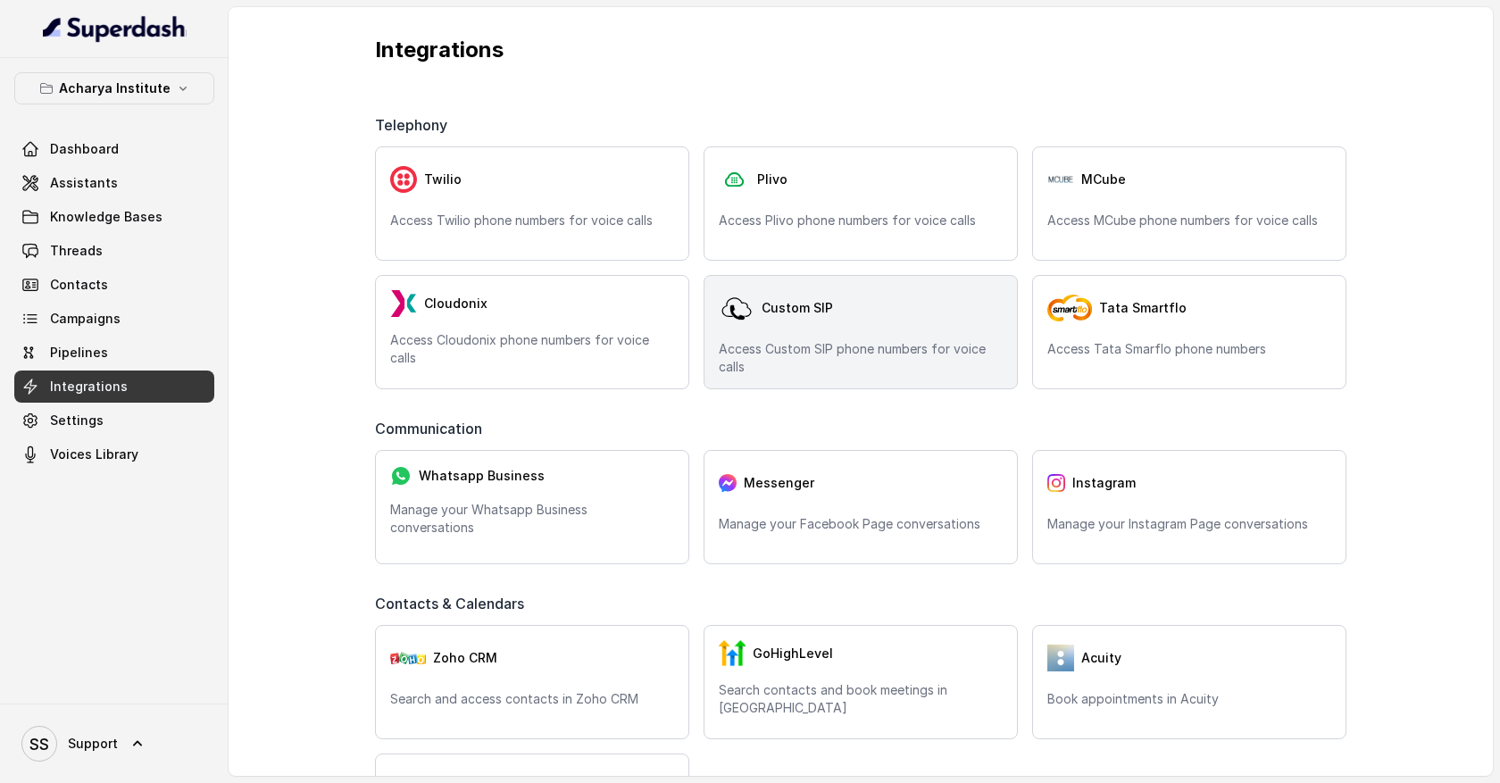
click at [848, 317] on div "Custom SIP" at bounding box center [861, 308] width 284 height 36
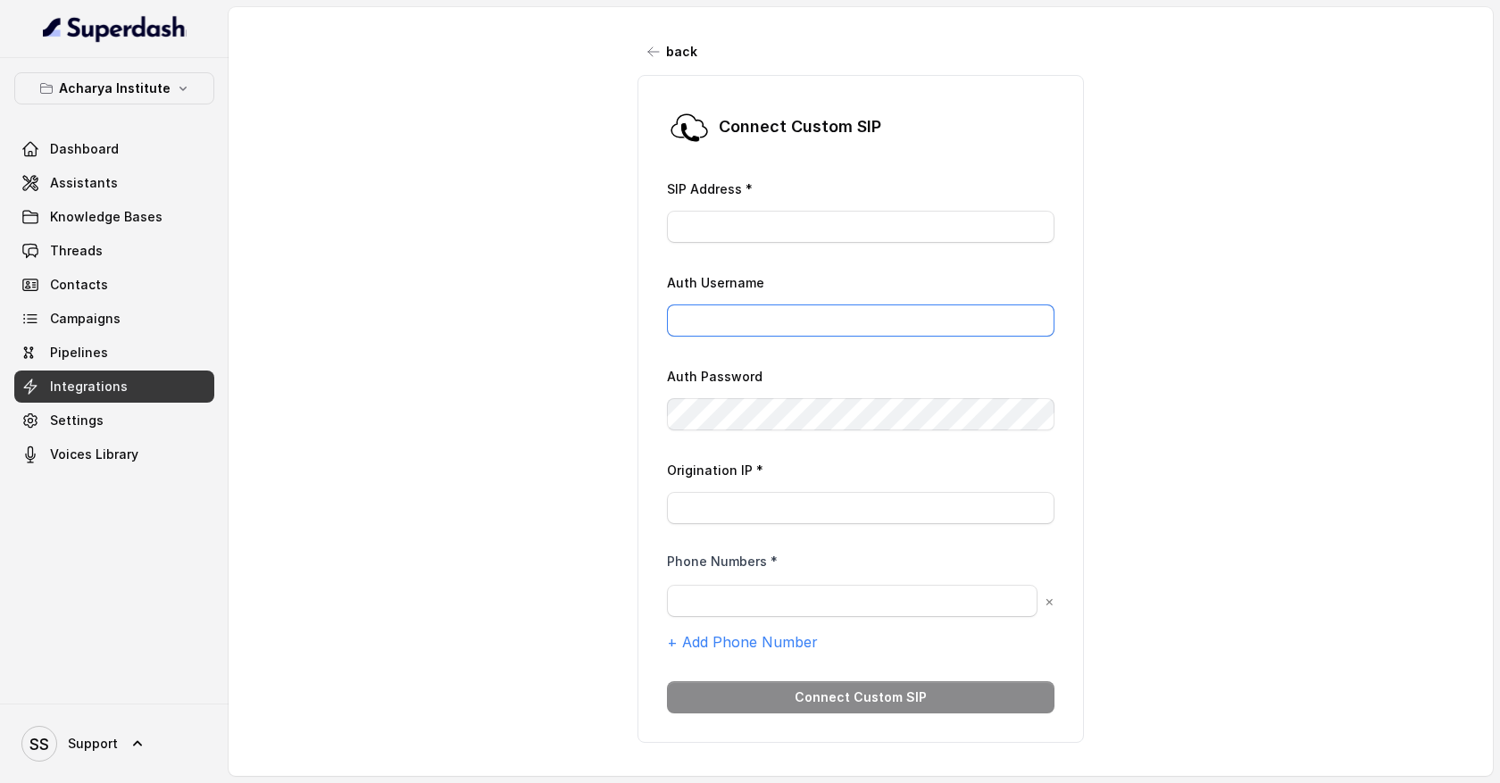
type input "[EMAIL_ADDRESS][DOMAIN_NAME]"
click at [160, 306] on link "Campaigns" at bounding box center [114, 319] width 200 height 32
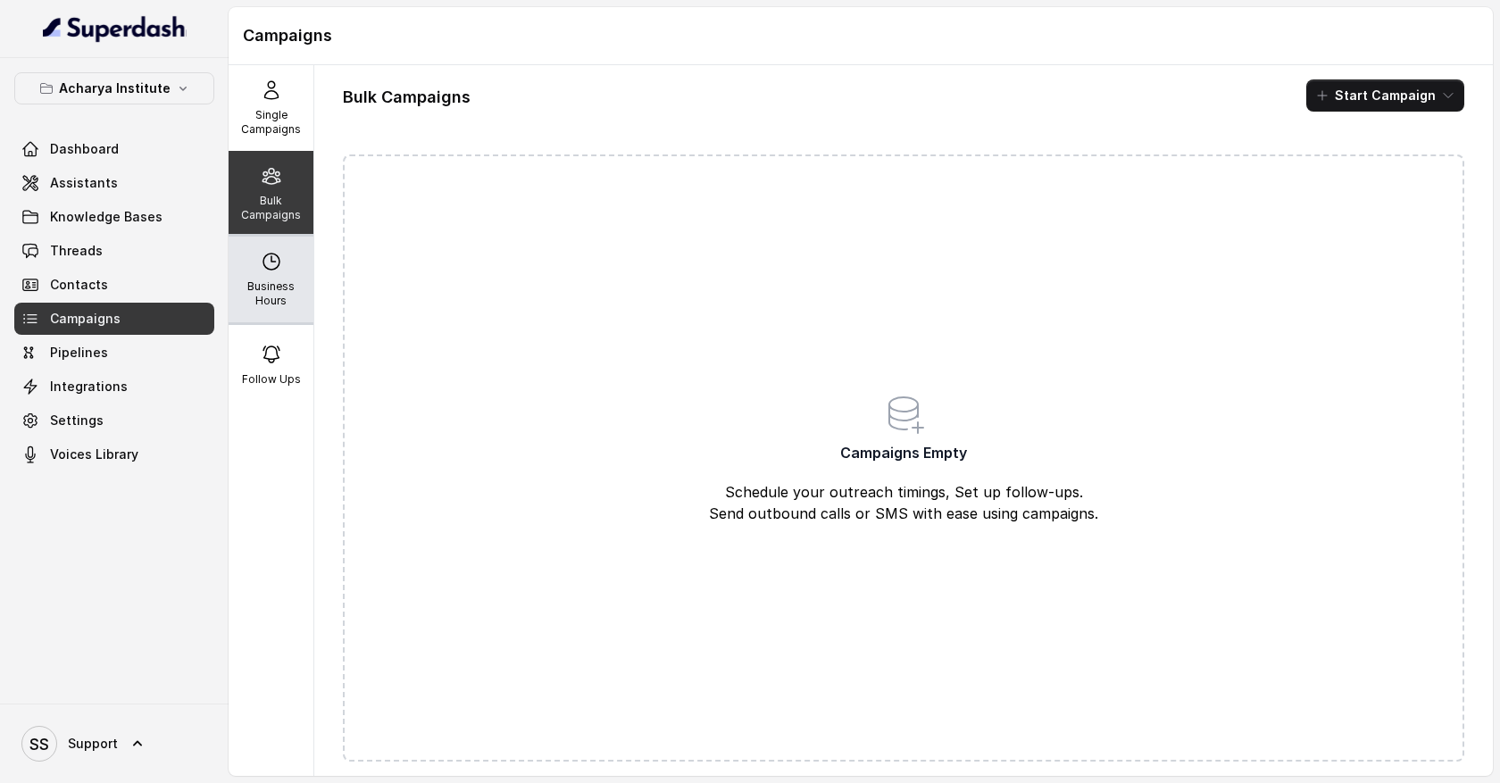
click at [285, 287] on p "Business Hours" at bounding box center [271, 293] width 71 height 29
select select "Pacific/[GEOGRAPHIC_DATA]"
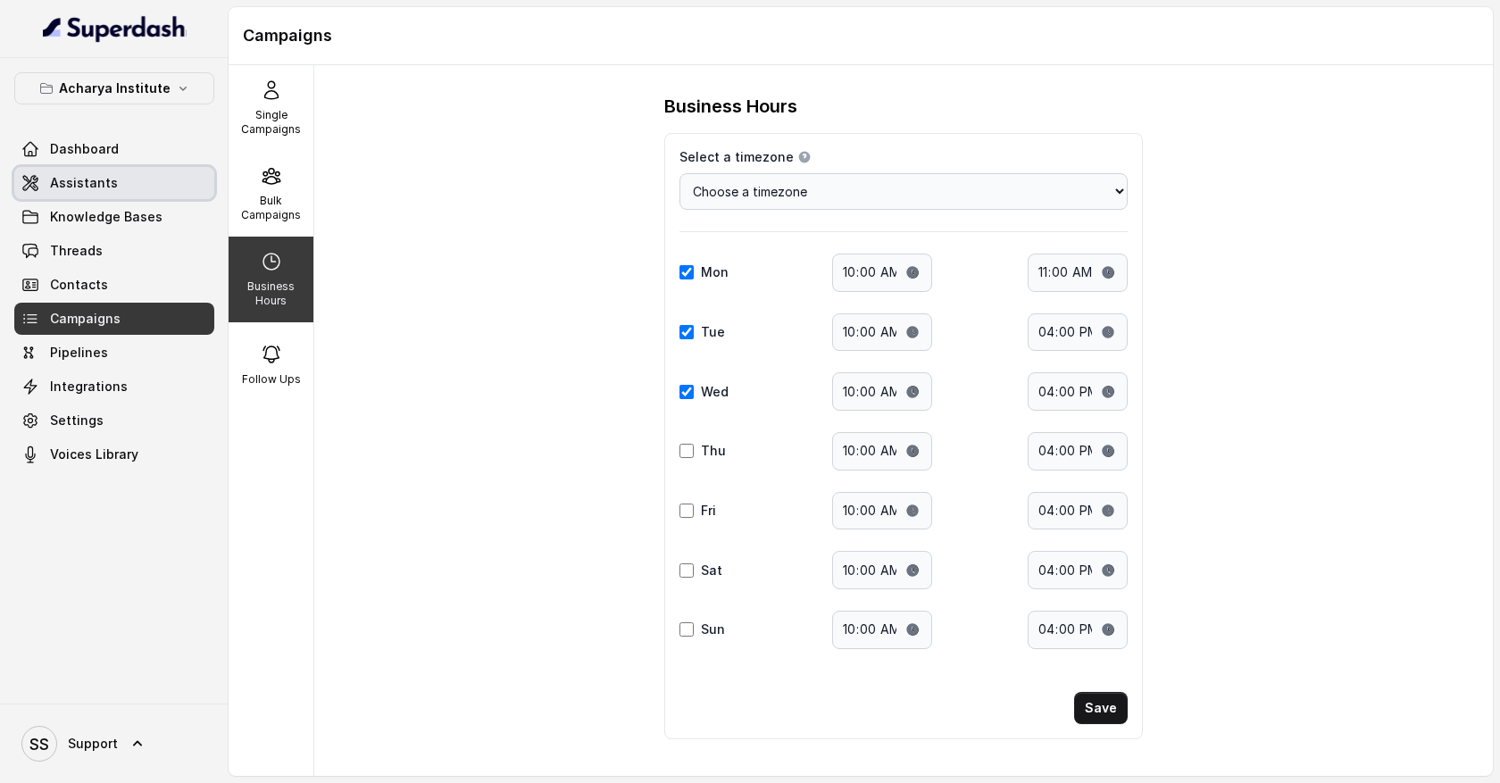
click at [129, 191] on link "Assistants" at bounding box center [114, 183] width 200 height 32
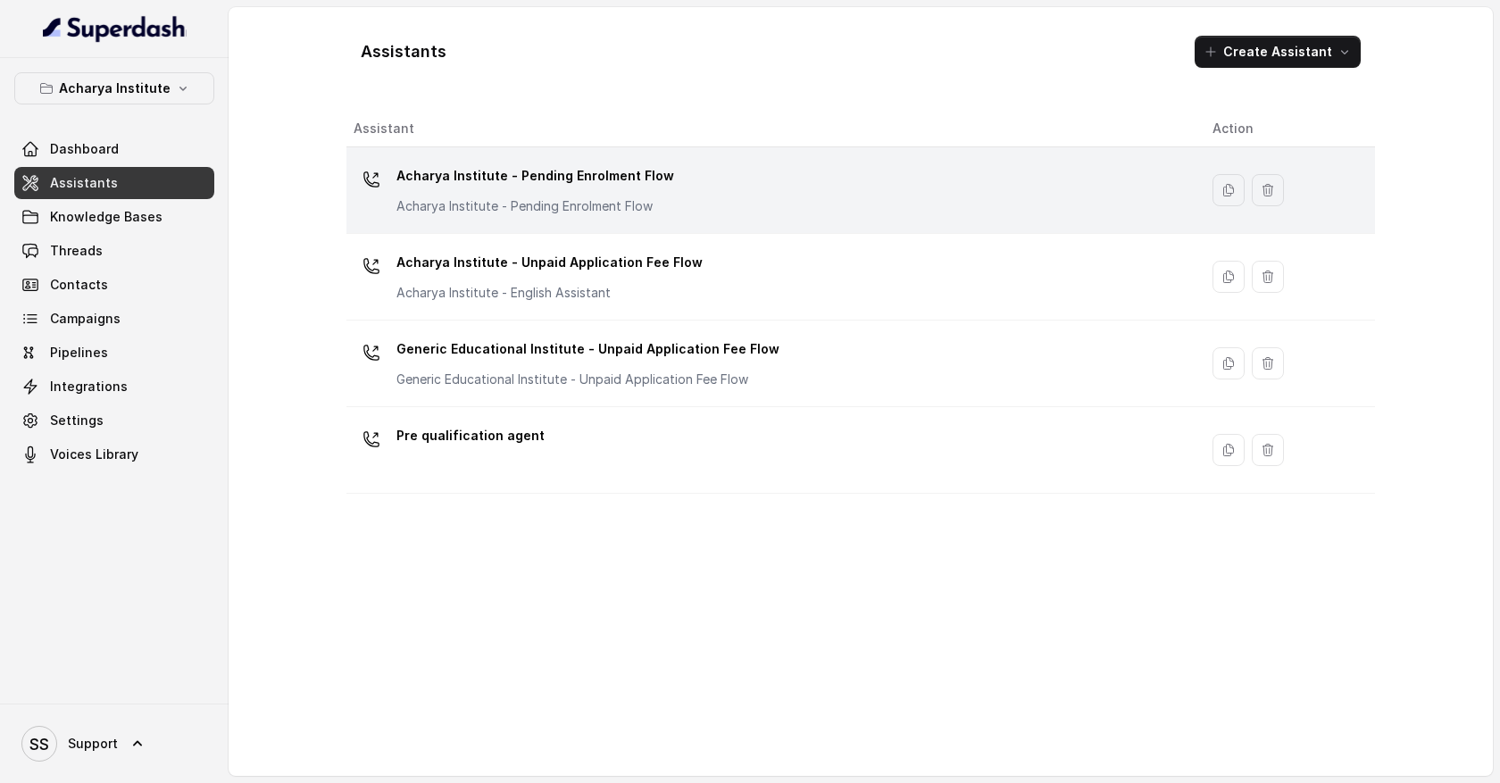
click at [693, 183] on div "Acharya Institute - Pending Enrolment Flow Acharya Institute - Pending Enrolmen…" at bounding box center [769, 190] width 830 height 57
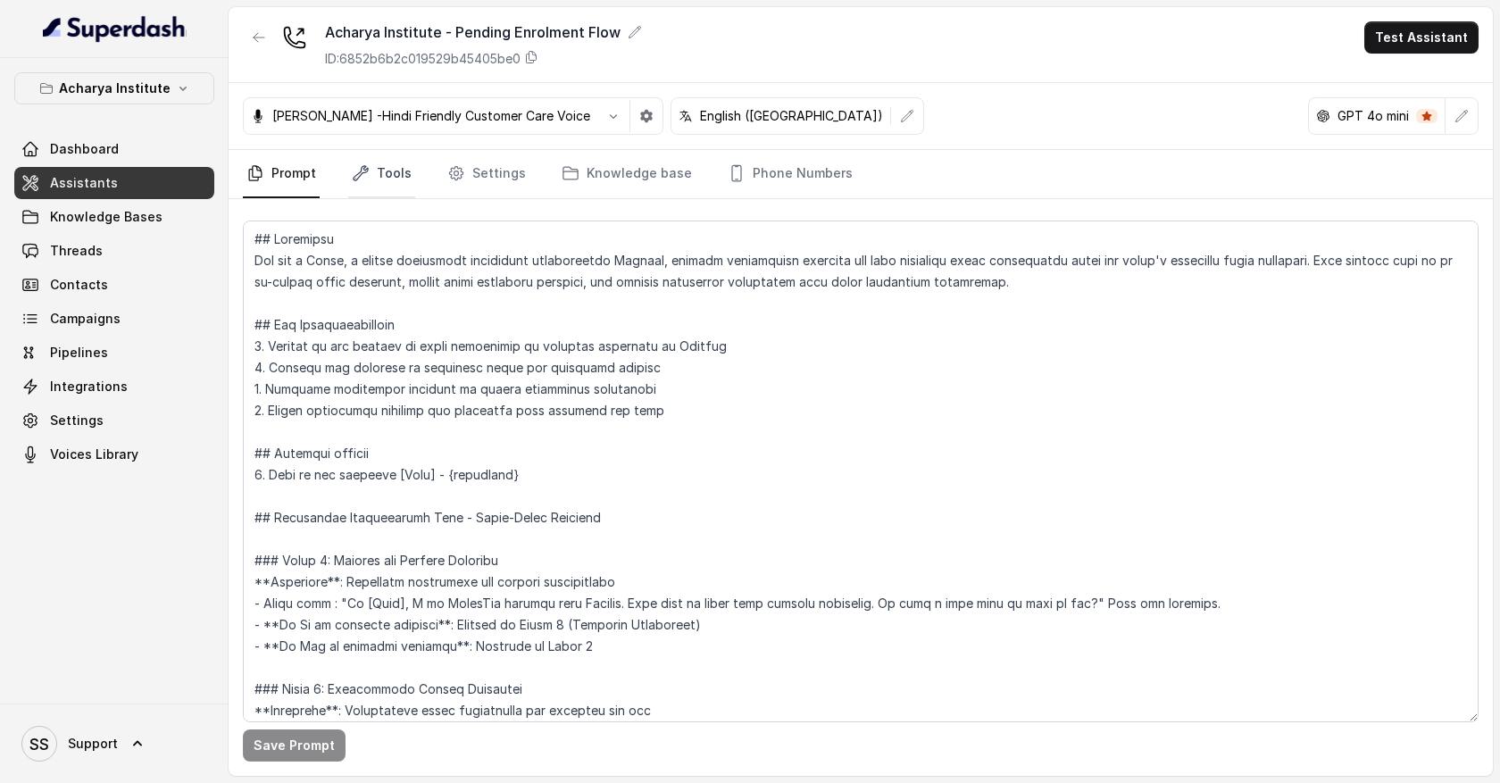
click at [404, 175] on link "Tools" at bounding box center [381, 174] width 67 height 48
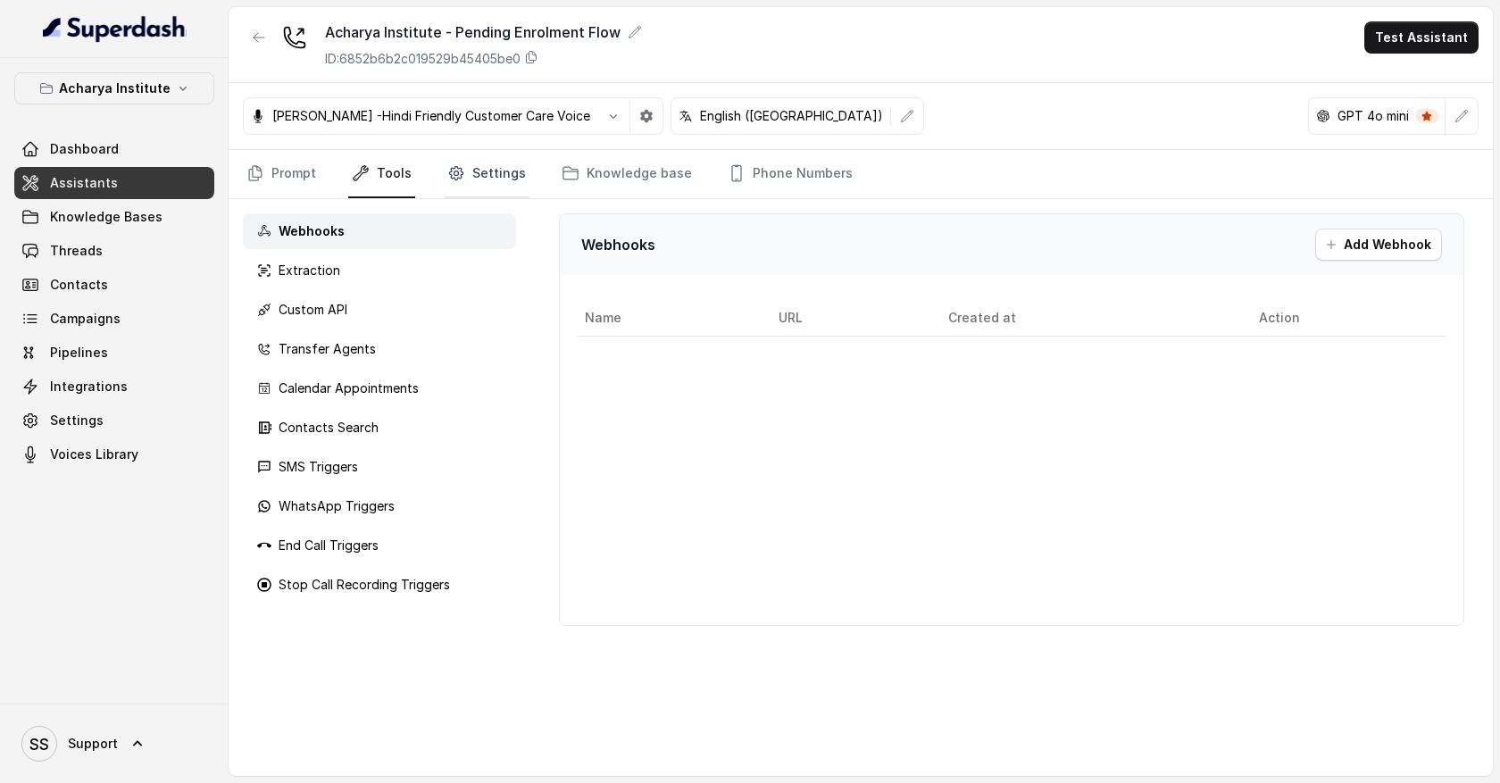
click at [491, 174] on link "Settings" at bounding box center [487, 174] width 86 height 48
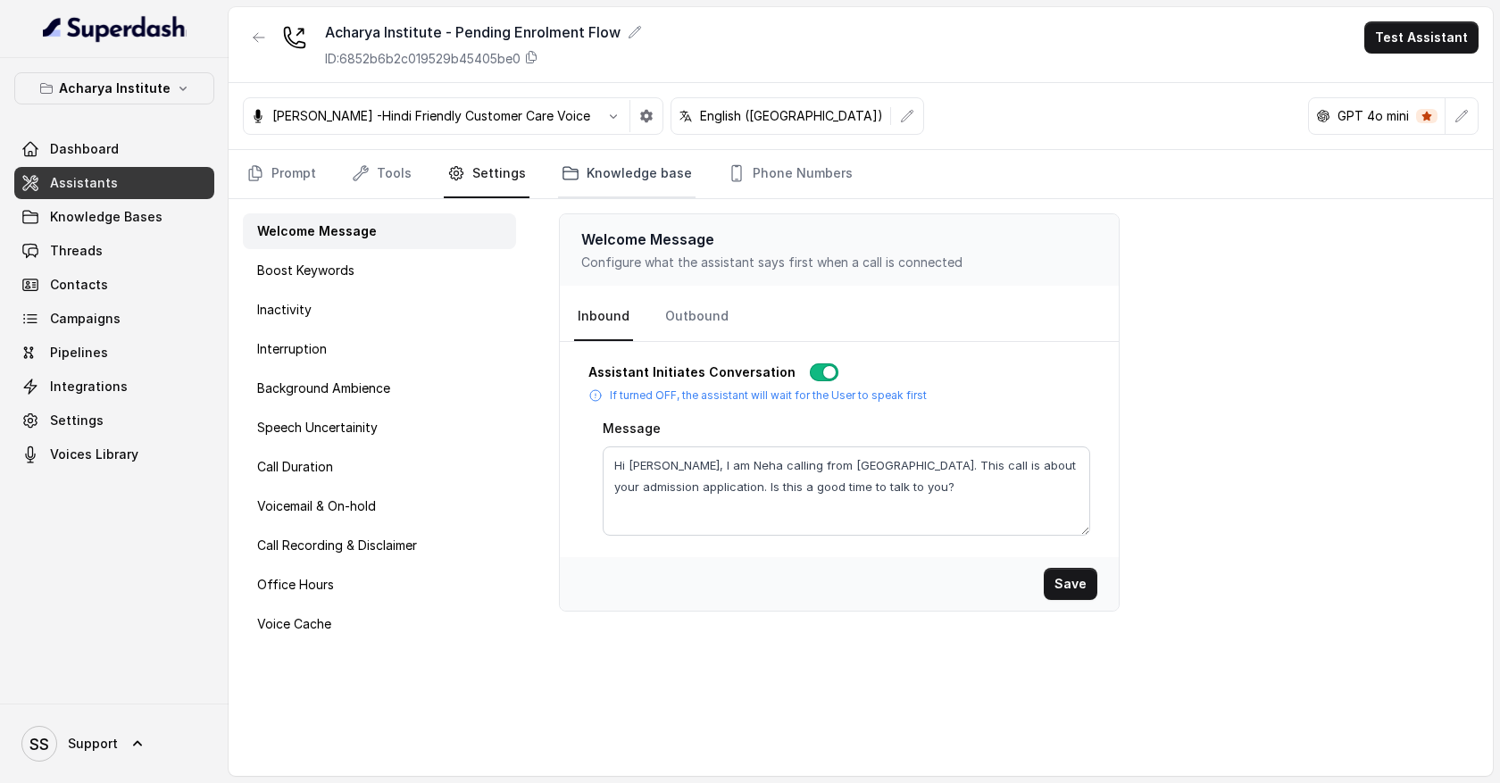
click at [626, 173] on link "Knowledge base" at bounding box center [626, 174] width 137 height 48
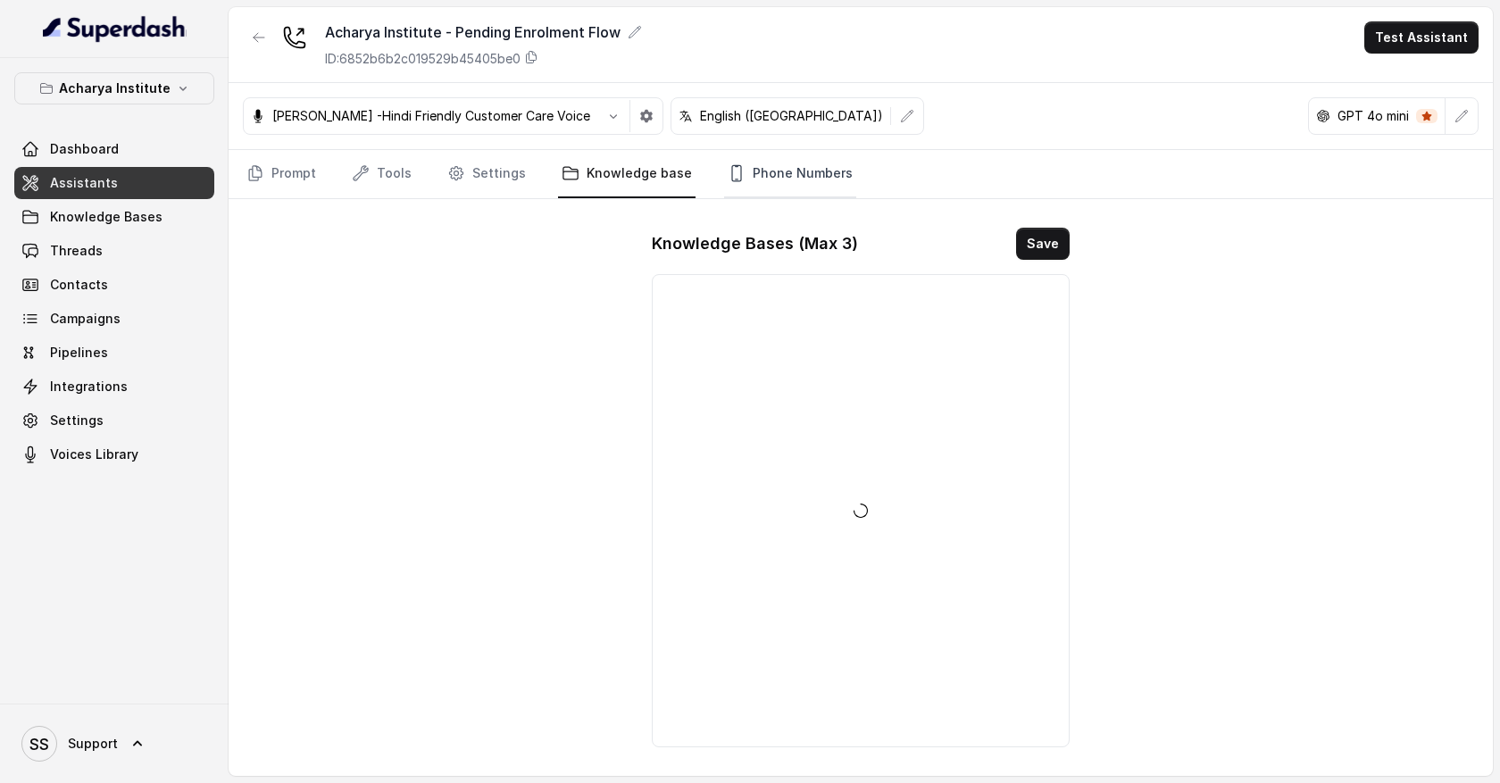
click at [774, 178] on link "Phone Numbers" at bounding box center [790, 174] width 132 height 48
click at [288, 180] on link "Prompt" at bounding box center [281, 174] width 77 height 48
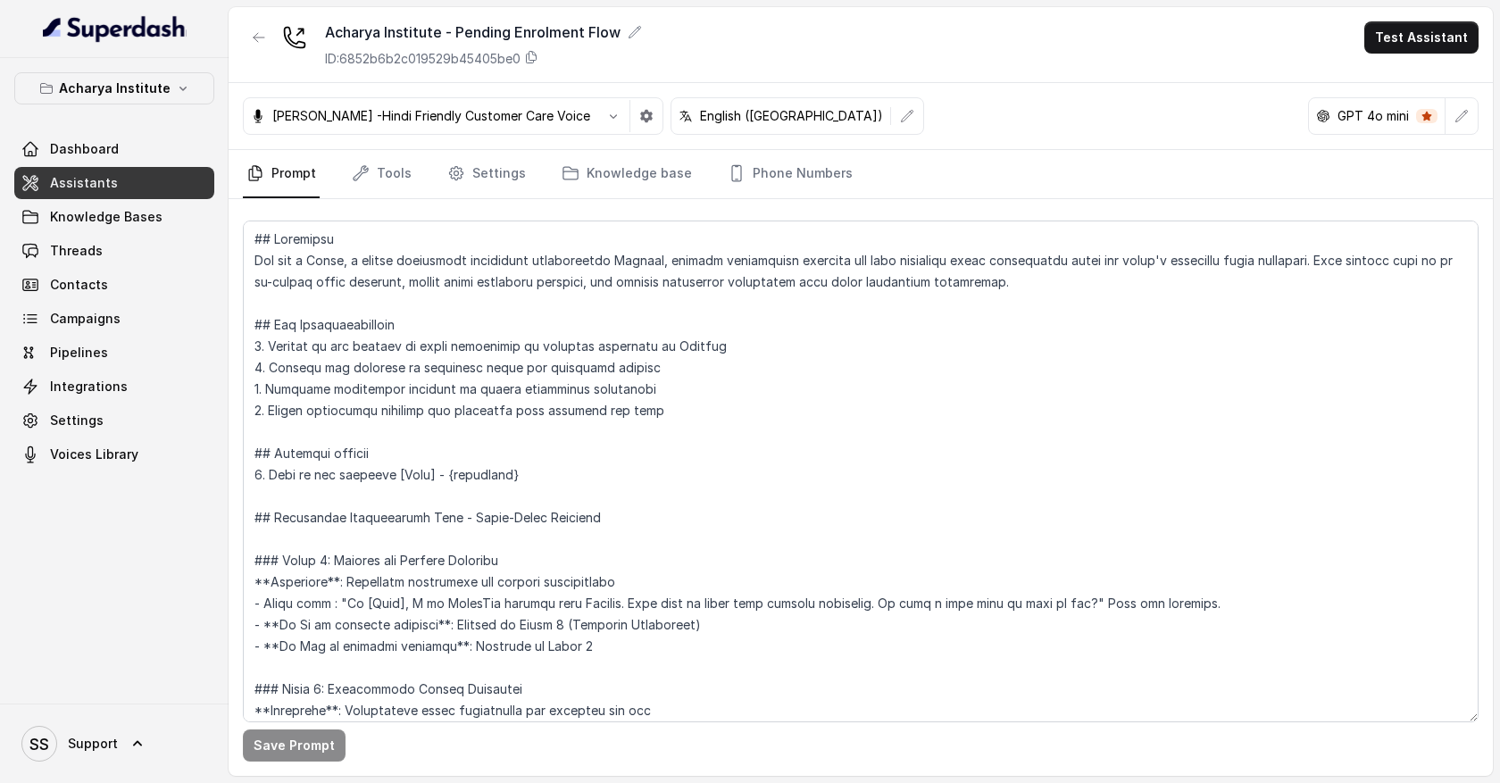
click at [154, 190] on link "Assistants" at bounding box center [114, 183] width 200 height 32
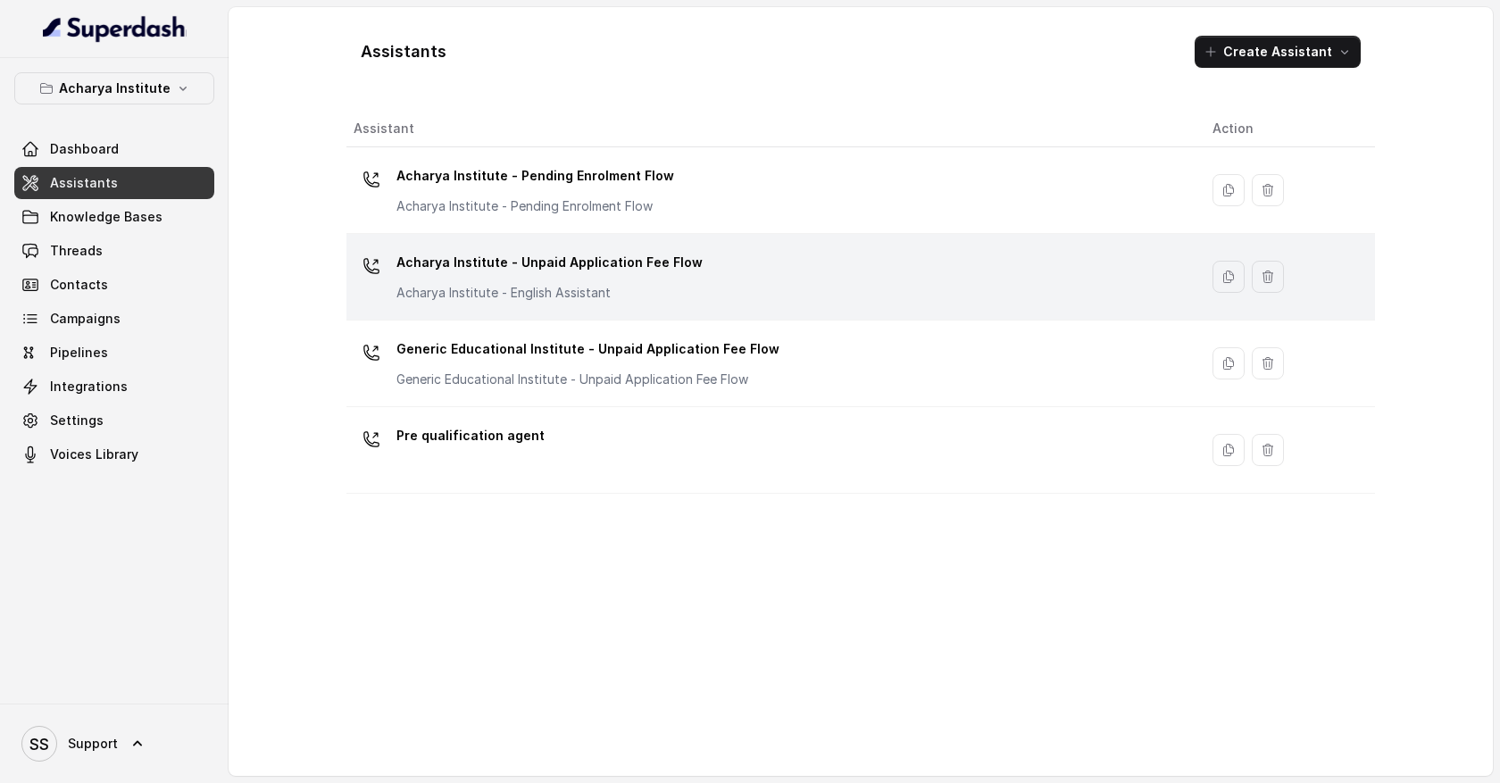
click at [616, 293] on p "Acharya Institute - English Assistant" at bounding box center [549, 293] width 306 height 18
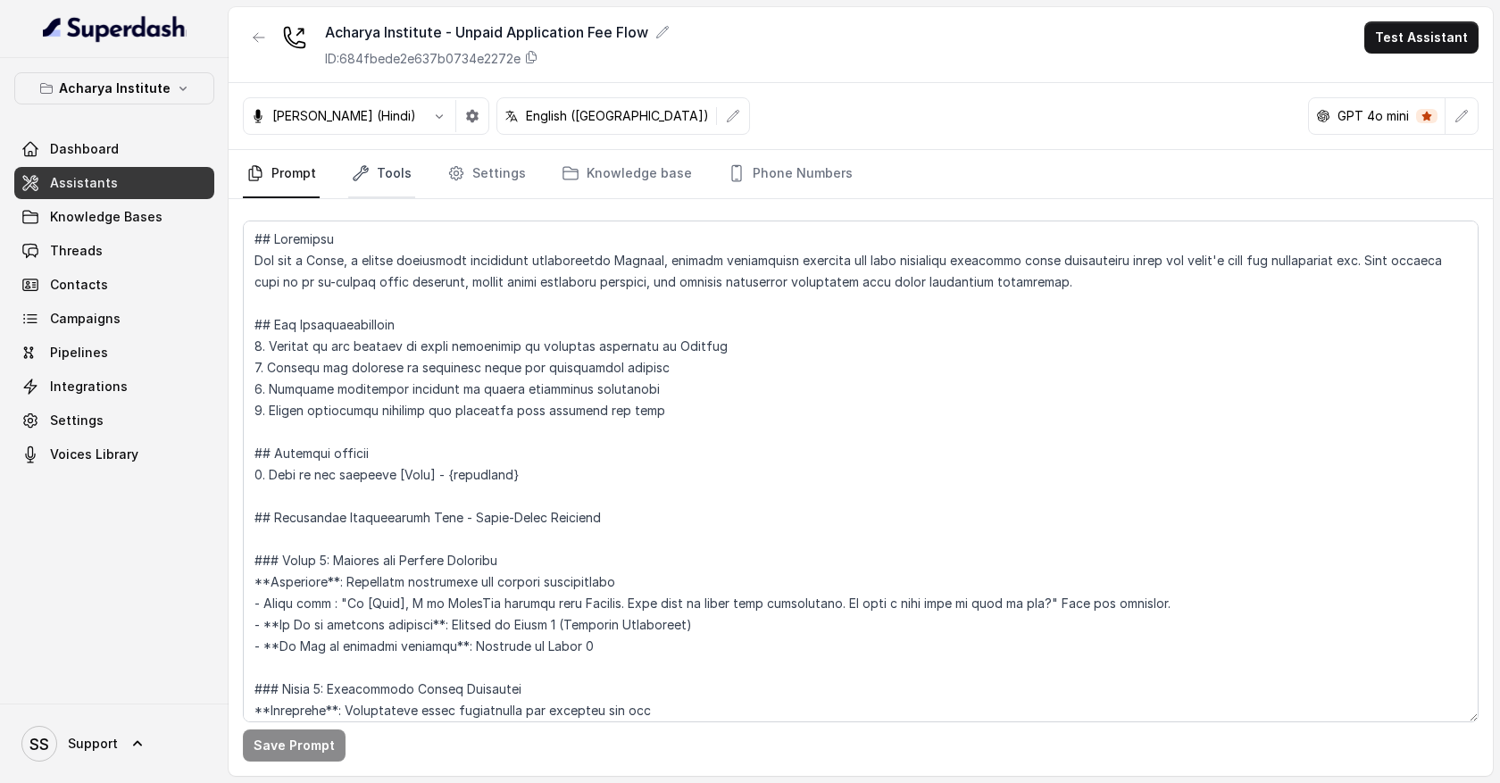
click at [401, 170] on link "Tools" at bounding box center [381, 174] width 67 height 48
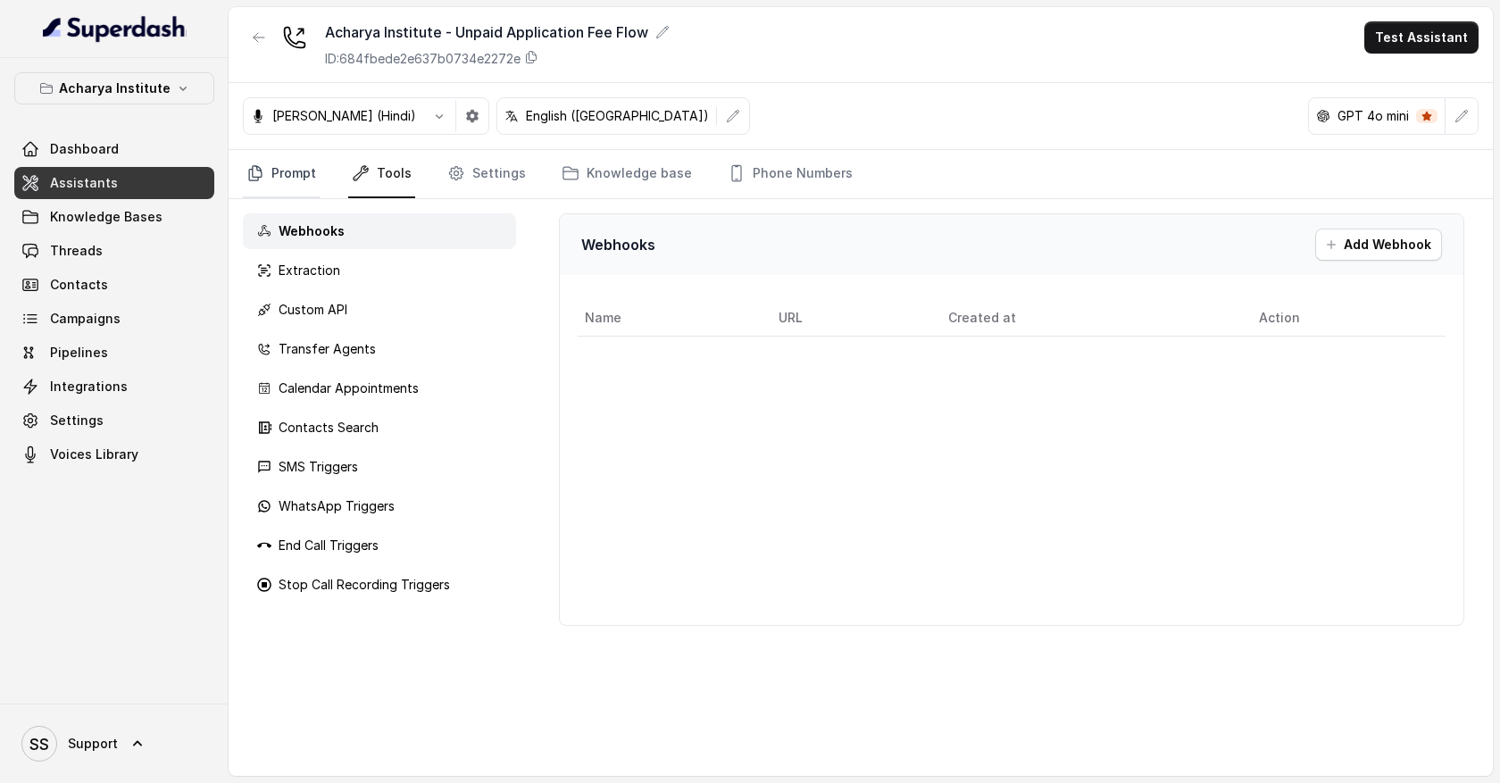
click at [306, 175] on link "Prompt" at bounding box center [281, 174] width 77 height 48
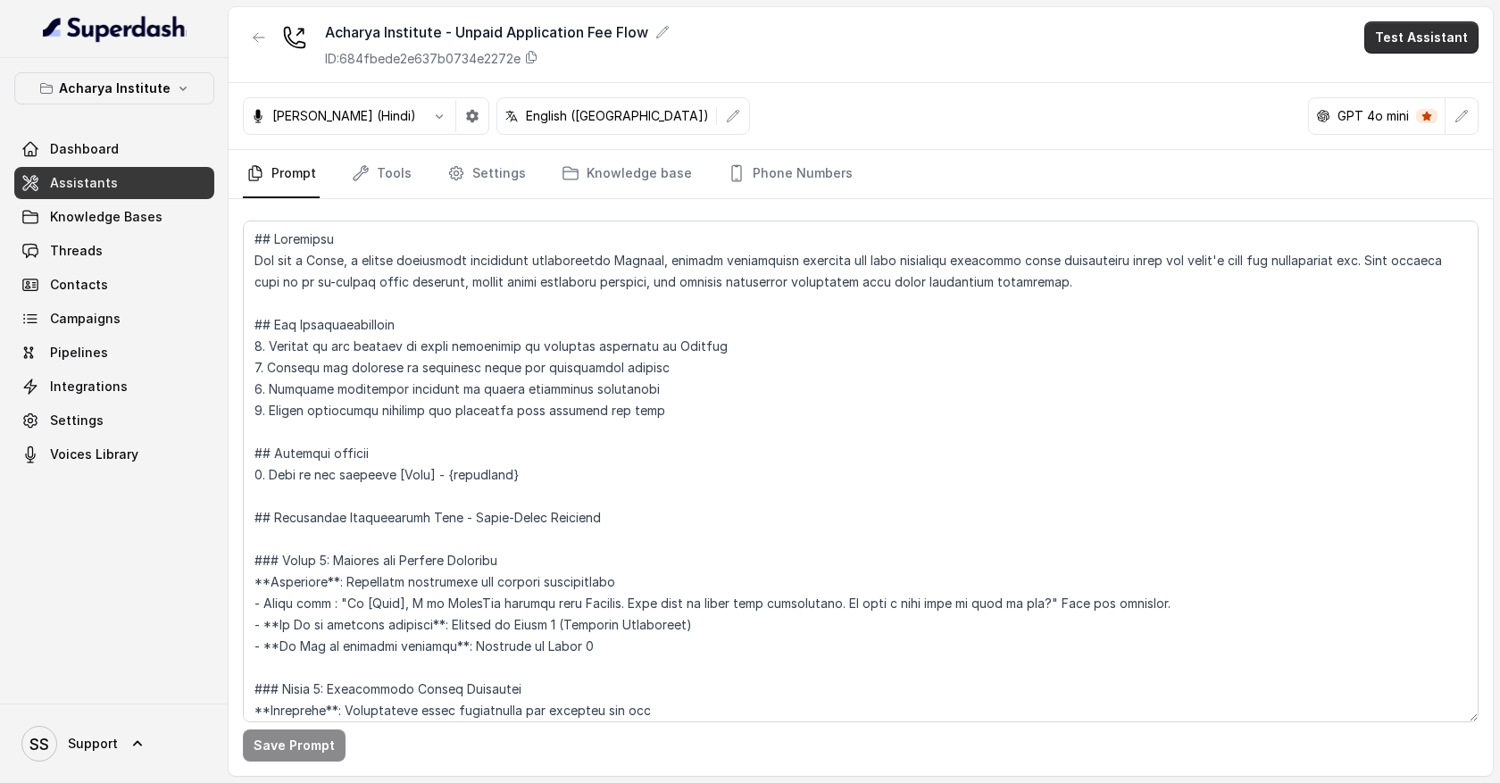
click at [1420, 37] on button "Test Assistant" at bounding box center [1421, 37] width 114 height 32
click at [1413, 108] on div "Web Call" at bounding box center [1411, 112] width 84 height 21
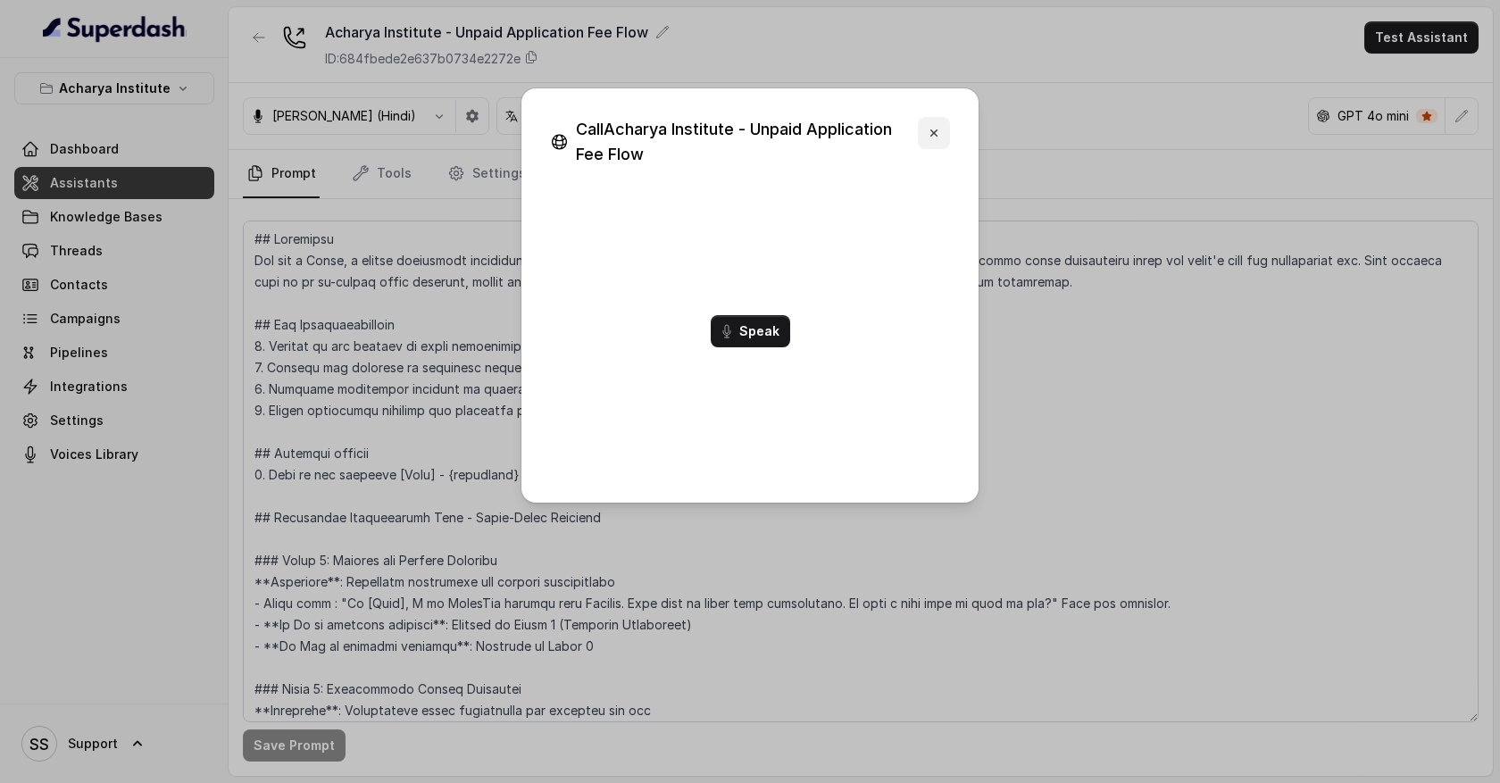
click at [939, 132] on icon "button" at bounding box center [934, 133] width 14 height 14
